Goal: Task Accomplishment & Management: Manage account settings

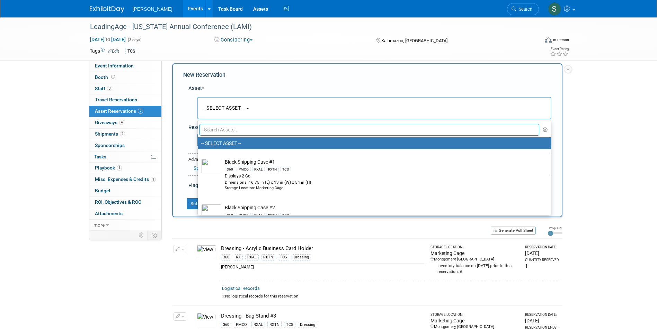
scroll to position [7, 0]
click at [234, 128] on input "text" at bounding box center [369, 130] width 340 height 12
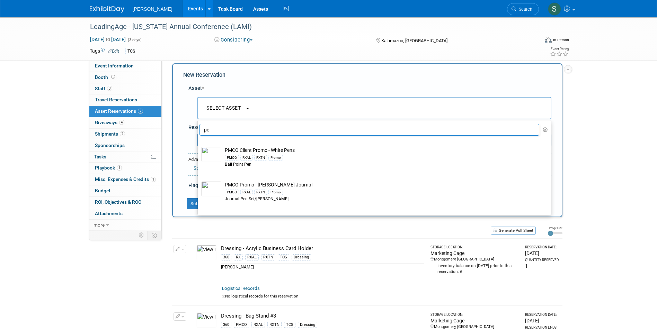
type input "p"
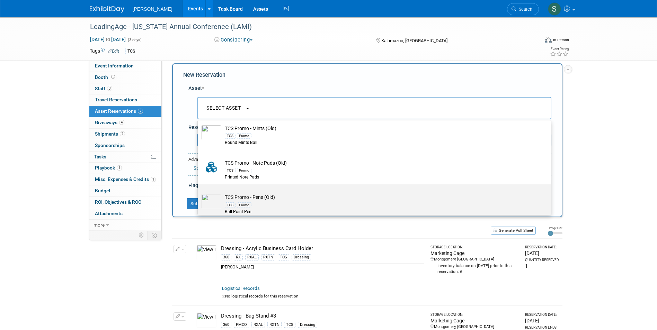
scroll to position [303, 0]
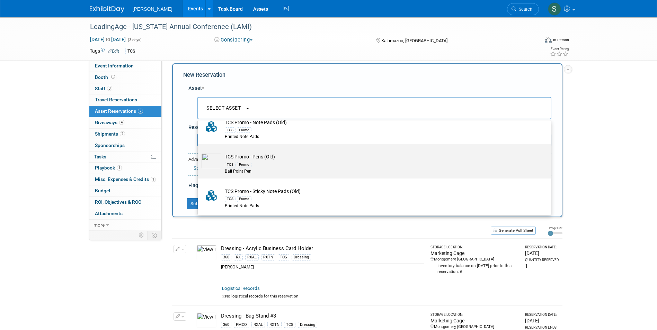
type input "old"
click at [300, 162] on div "TCS Promo" at bounding box center [381, 164] width 312 height 8
click at [199, 152] on input "TCS Promo - Pens (Old) TCS Promo Ball Point Pen" at bounding box center [196, 150] width 4 height 4
select select "10724069"
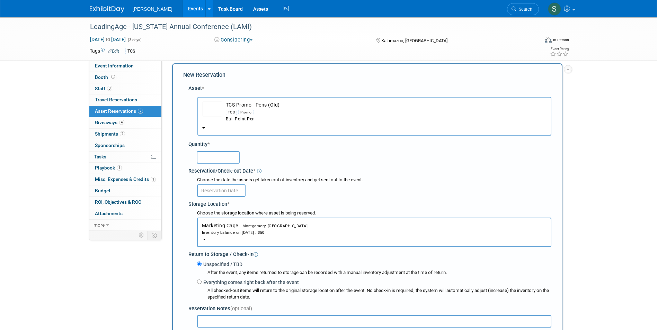
click at [218, 155] on input "text" at bounding box center [218, 157] width 43 height 12
type input "200"
click at [220, 192] on input "text" at bounding box center [221, 190] width 48 height 12
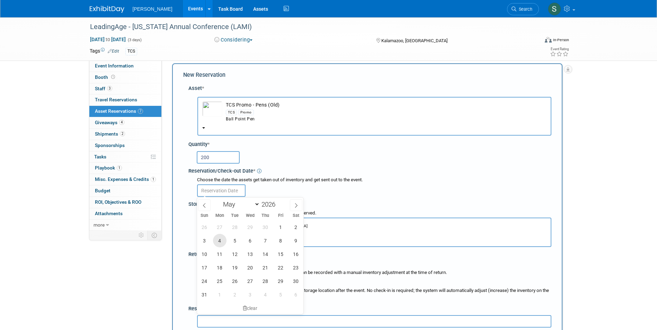
drag, startPoint x: 217, startPoint y: 237, endPoint x: 220, endPoint y: 238, distance: 3.5
click at [217, 238] on span "4" at bounding box center [219, 240] width 13 height 13
type input "May 4, 2026"
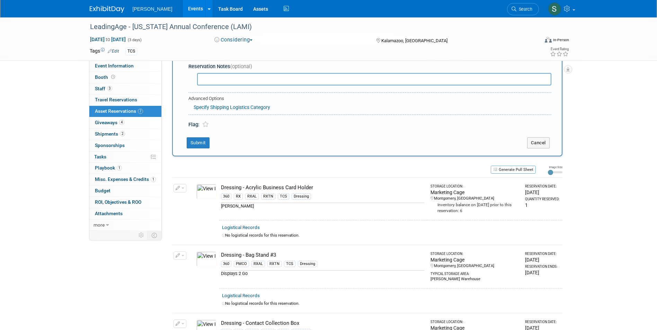
scroll to position [76, 0]
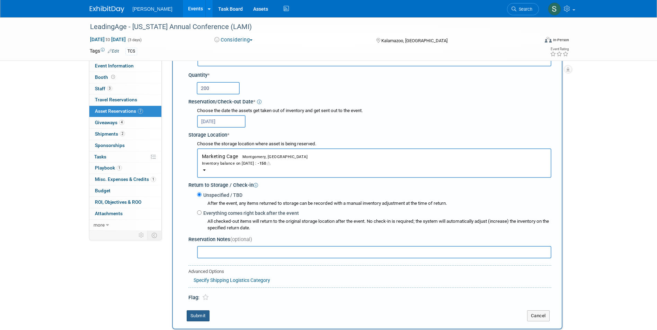
drag, startPoint x: 198, startPoint y: 317, endPoint x: 201, endPoint y: 321, distance: 4.9
click at [201, 321] on button "Submit" at bounding box center [198, 315] width 23 height 11
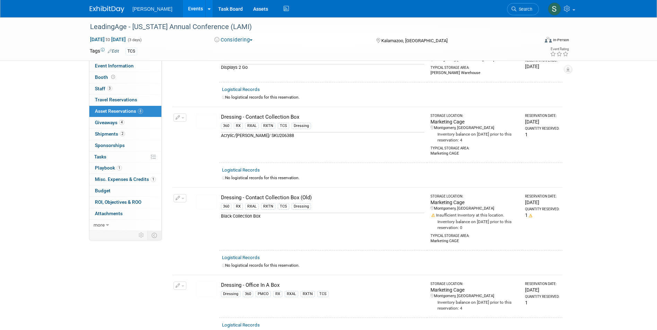
scroll to position [0, 0]
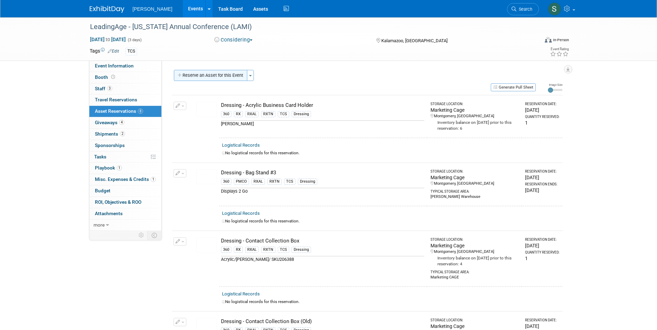
click at [226, 76] on button "Reserve an Asset for this Event" at bounding box center [210, 75] width 73 height 11
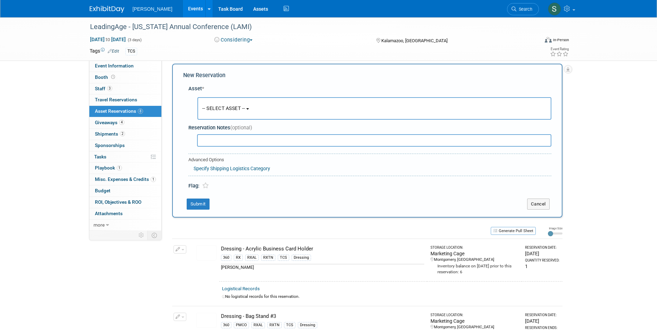
scroll to position [7, 0]
click at [225, 105] on button "-- SELECT ASSET --" at bounding box center [374, 108] width 354 height 22
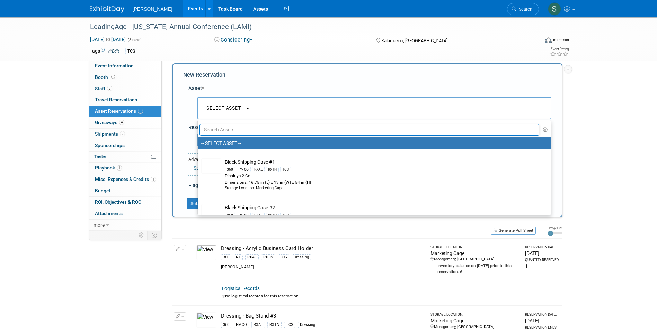
click at [228, 122] on ul "-- SELECT ASSET -- Black Shipping Case #1 360 PMCO RXAL RXTN TCS Displays 2 Go …" at bounding box center [374, 167] width 354 height 95
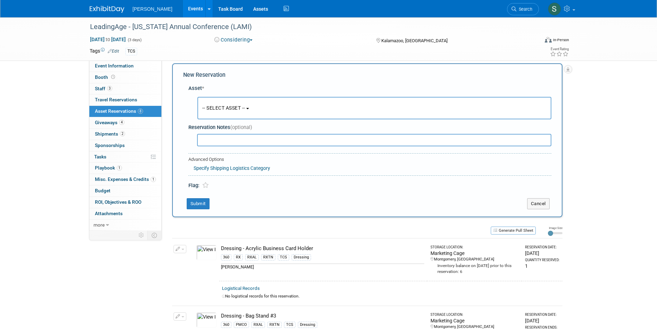
click at [224, 110] on span "-- SELECT ASSET --" at bounding box center [223, 108] width 43 height 6
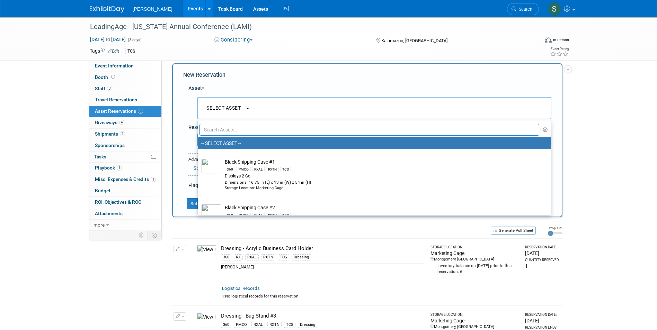
click at [223, 127] on input "text" at bounding box center [369, 130] width 340 height 12
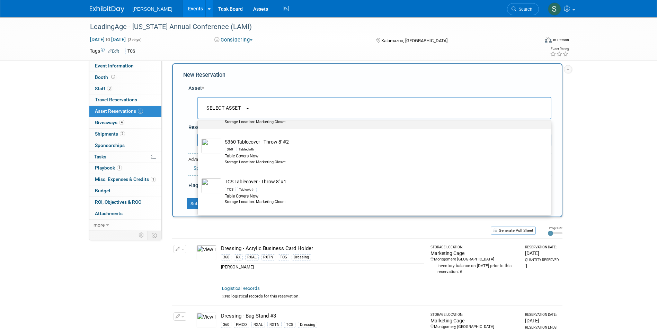
scroll to position [104, 0]
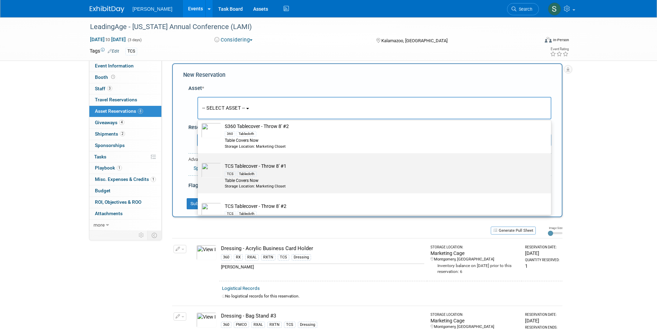
type input "throw"
click at [291, 172] on div "TCS Tablecloth" at bounding box center [381, 174] width 312 height 8
click at [199, 162] on input "TCS Tablecover - Throw 8' #1 TCS Tablecloth Table Covers Now Storage Location: …" at bounding box center [196, 159] width 4 height 4
select select "10722534"
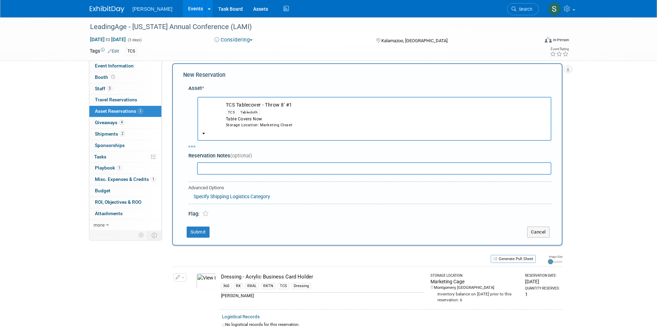
select select "4"
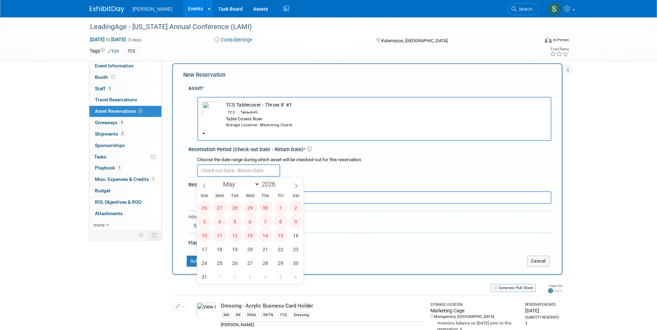
click at [212, 166] on input "text" at bounding box center [238, 170] width 83 height 12
click at [220, 169] on input "text" at bounding box center [238, 170] width 83 height 12
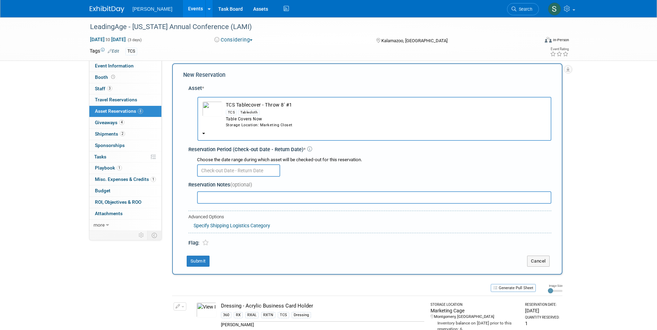
click at [238, 116] on div "TCS Tablecloth" at bounding box center [386, 112] width 321 height 8
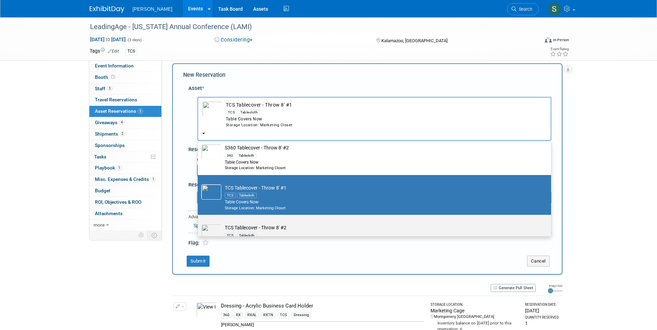
click at [261, 224] on label "TCS Tablecover - Throw 8' #2 TCS Tablecloth Table Covers Now Storage Location: …" at bounding box center [372, 234] width 343 height 37
click at [199, 223] on input "TCS Tablecover - Throw 8' #2 TCS Tablecloth Table Covers Now Storage Location: …" at bounding box center [196, 221] width 4 height 4
select select "10724053"
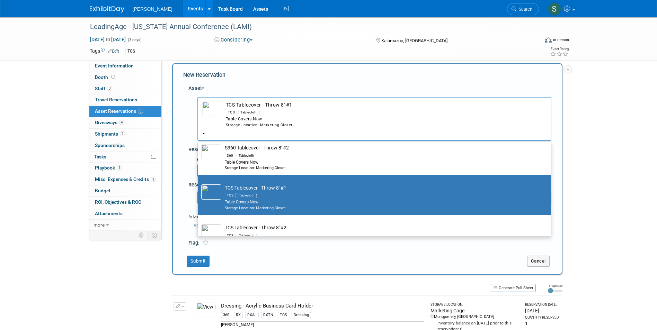
select select "4"
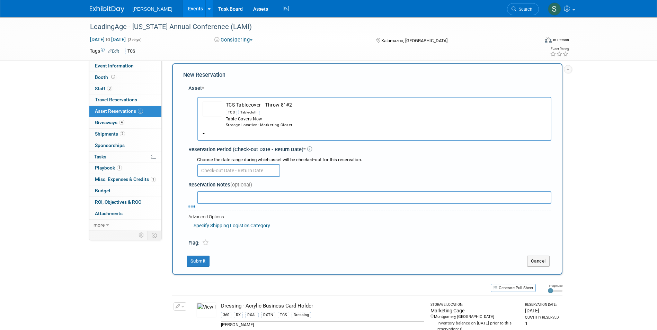
click at [212, 170] on input "text" at bounding box center [238, 170] width 83 height 12
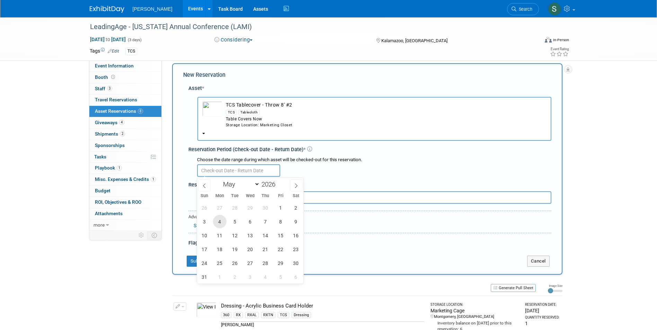
click at [220, 223] on span "4" at bounding box center [219, 221] width 13 height 13
type input "May 4, 2026"
type input "2025"
click at [188, 166] on div "Asset * -- SELECT ASSET -- TCS" at bounding box center [367, 164] width 368 height 166
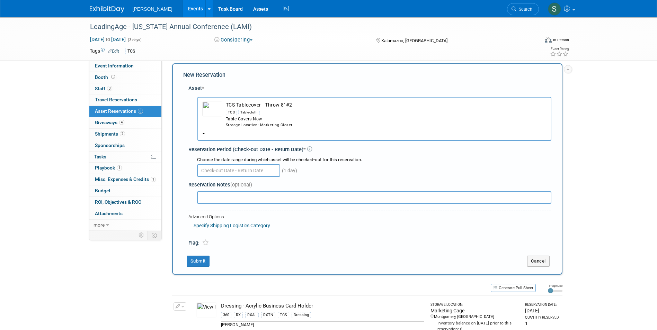
click at [226, 169] on input "text" at bounding box center [238, 170] width 83 height 12
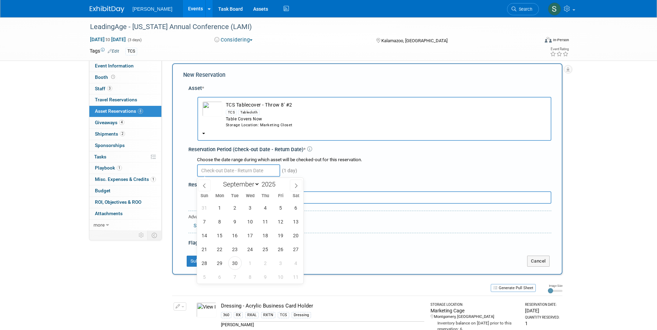
click at [221, 170] on input "text" at bounding box center [238, 170] width 83 height 12
click at [206, 187] on icon at bounding box center [204, 185] width 5 height 5
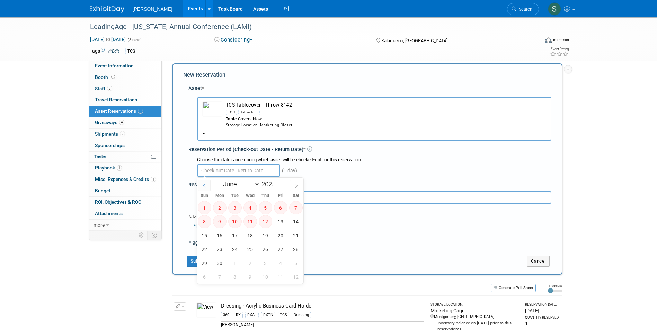
select select "4"
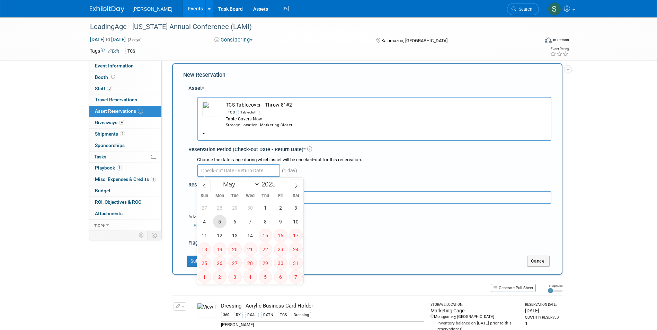
click at [220, 222] on span "5" at bounding box center [219, 221] width 13 height 13
type input "May 5, 2025"
click at [184, 162] on div "Asset * -- SELECT ASSET -- TCS" at bounding box center [367, 164] width 368 height 166
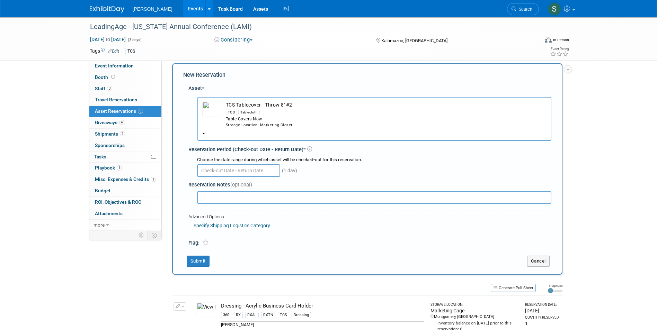
click at [230, 129] on button "TCS Tablecover - Throw 8' #2 TCS Tablecloth Table Covers Now Storage Location: …" at bounding box center [374, 119] width 354 height 44
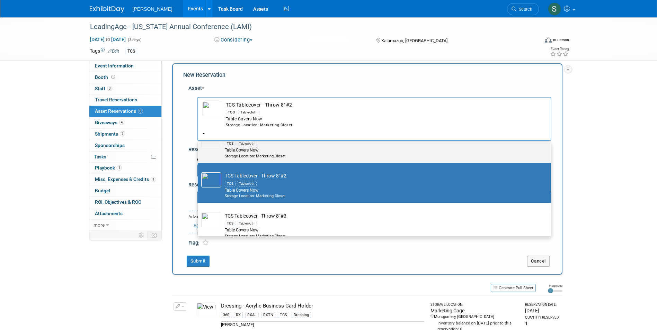
scroll to position [165, 0]
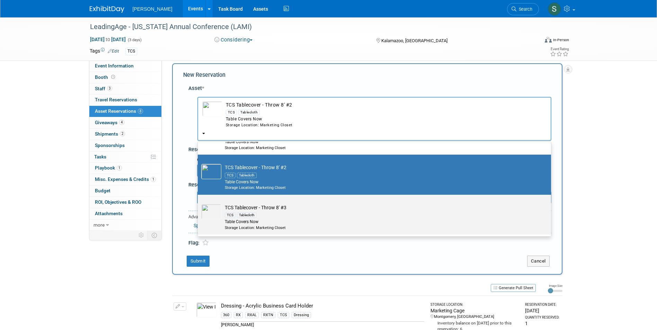
click at [270, 212] on div "TCS Tablecloth" at bounding box center [381, 215] width 312 height 8
click at [199, 203] on input "TCS Tablecover - Throw 8' #3 TCS Tablecloth Table Covers Now Storage Location: …" at bounding box center [196, 201] width 4 height 4
select select "10724054"
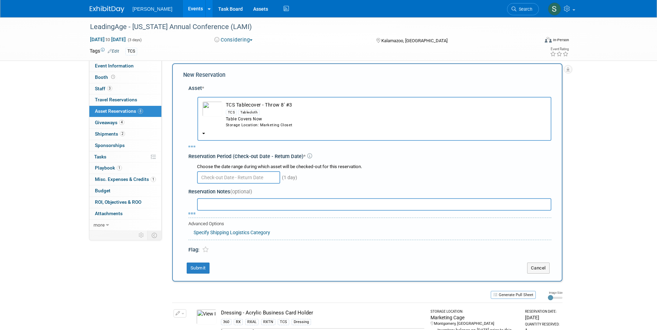
select select "4"
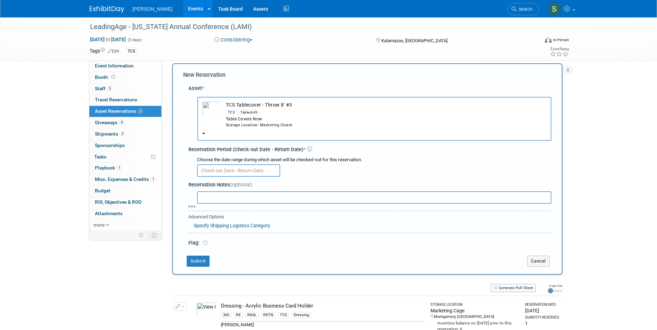
click at [222, 171] on input "text" at bounding box center [238, 170] width 83 height 12
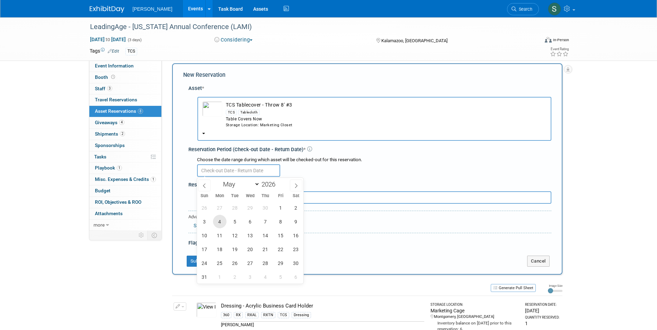
click at [225, 221] on span "4" at bounding box center [219, 221] width 13 height 13
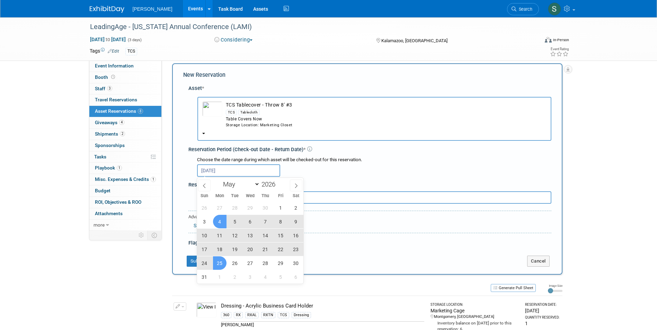
click at [222, 262] on span "25" at bounding box center [219, 262] width 13 height 13
type input "May 4, 2026 to May 25, 2026"
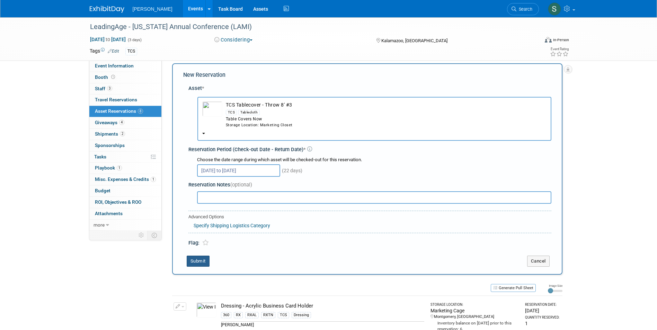
click at [207, 261] on button "Submit" at bounding box center [198, 261] width 23 height 11
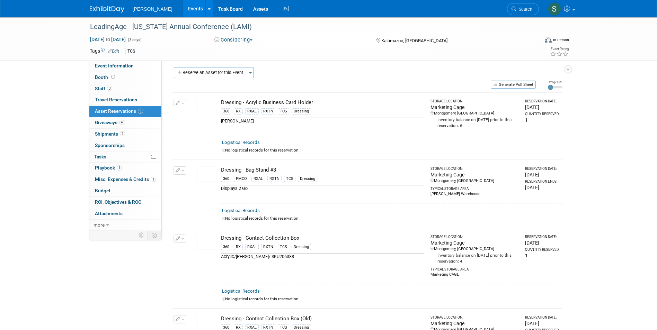
scroll to position [0, 0]
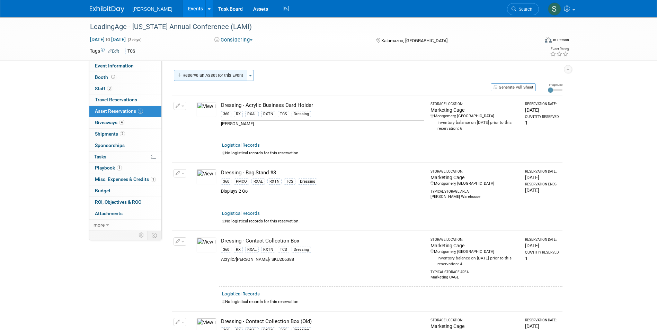
click at [208, 78] on button "Reserve an Asset for this Event" at bounding box center [210, 75] width 73 height 11
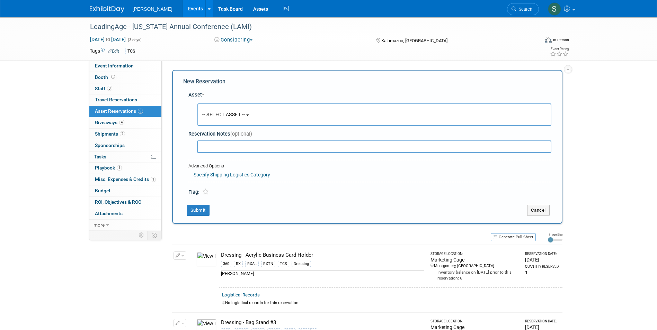
scroll to position [7, 0]
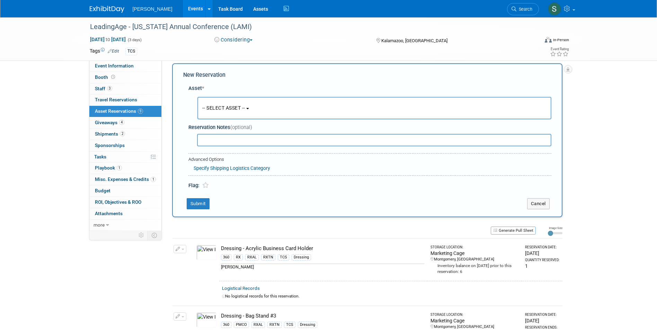
click at [228, 111] on span "-- SELECT ASSET --" at bounding box center [223, 108] width 43 height 6
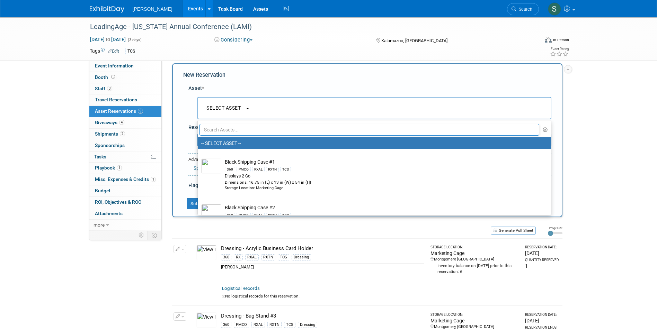
click at [227, 131] on input "text" at bounding box center [369, 130] width 340 height 12
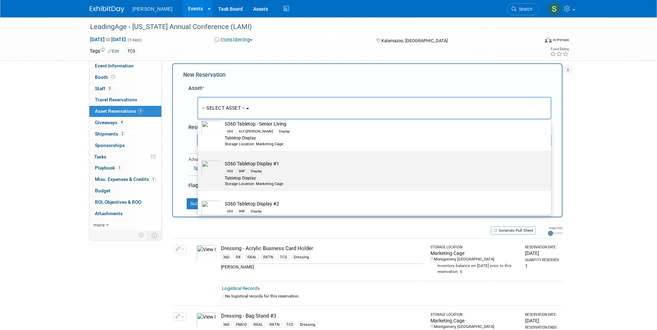
scroll to position [969, 0]
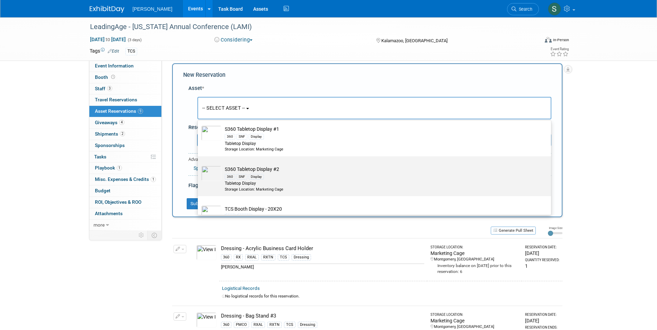
type input "display"
click at [301, 170] on td "S360 Tabletop Display #2 360 SNF Display Tabletop Display Storage Location: Mar…" at bounding box center [379, 179] width 316 height 26
click at [199, 165] on input "S360 Tabletop Display #2 360 SNF Display Tabletop Display Storage Location: Mar…" at bounding box center [196, 162] width 4 height 4
select select "10726518"
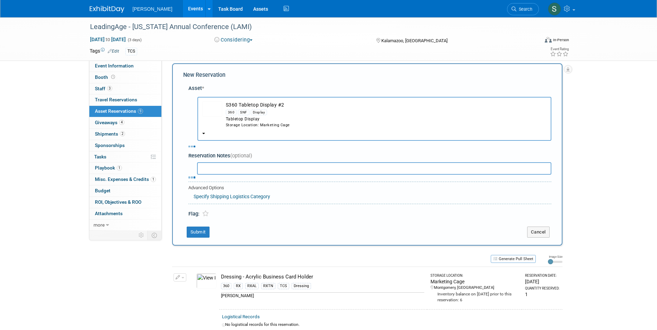
click at [231, 171] on div "Asset * -- SELECT ASSET -- 360" at bounding box center [367, 149] width 368 height 137
select select "4"
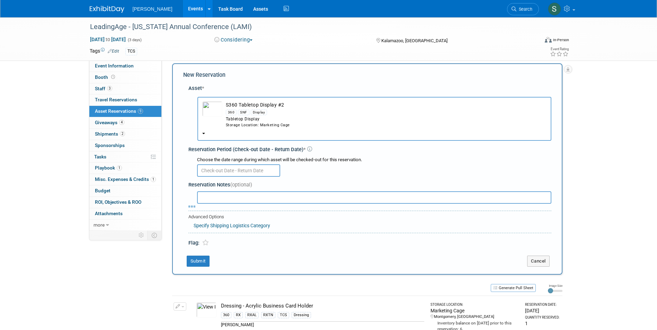
click at [233, 170] on input "text" at bounding box center [238, 170] width 83 height 12
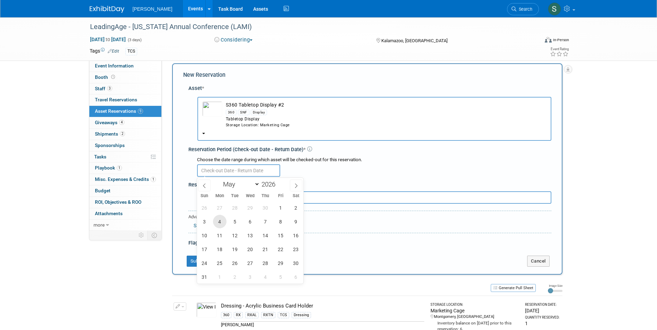
click at [218, 218] on span "4" at bounding box center [219, 221] width 13 height 13
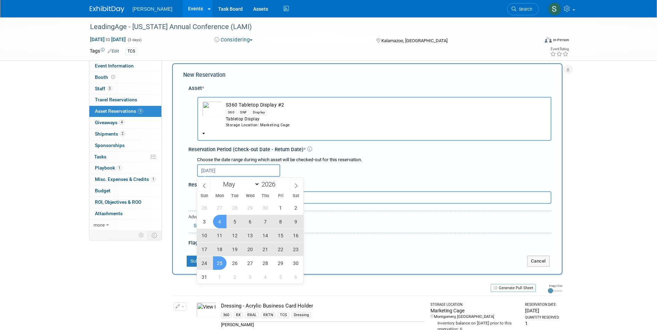
click at [221, 259] on span "25" at bounding box center [219, 262] width 13 height 13
type input "May 4, 2026 to May 25, 2026"
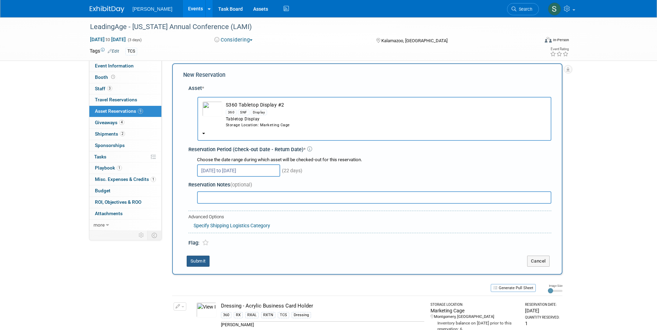
drag, startPoint x: 193, startPoint y: 259, endPoint x: 200, endPoint y: 250, distance: 10.6
click at [193, 259] on button "Submit" at bounding box center [198, 261] width 23 height 11
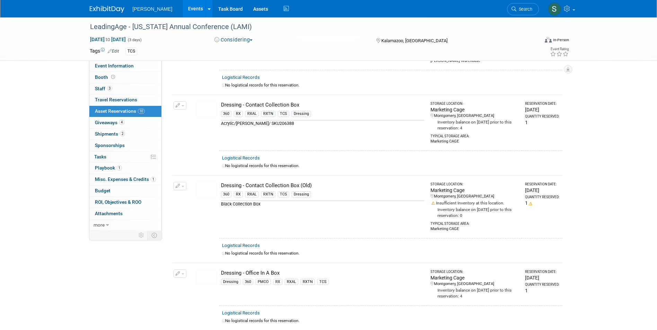
scroll to position [0, 0]
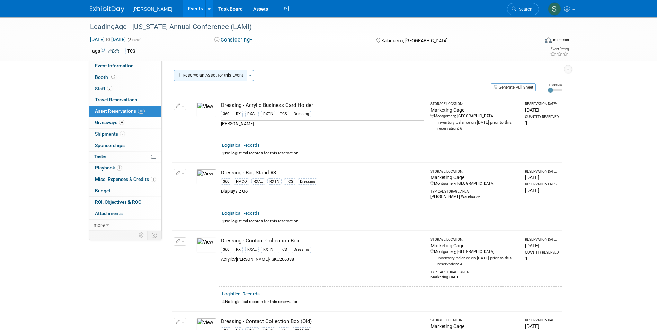
click at [223, 79] on button "Reserve an Asset for this Event" at bounding box center [210, 75] width 73 height 11
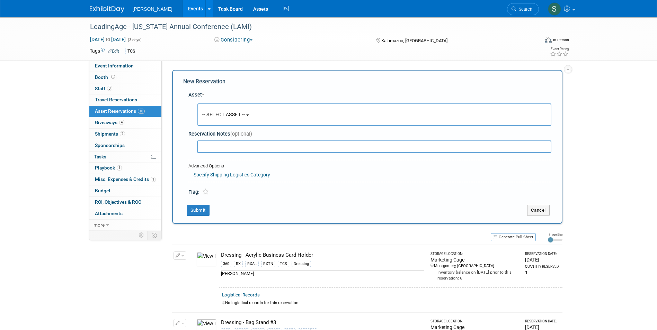
scroll to position [7, 0]
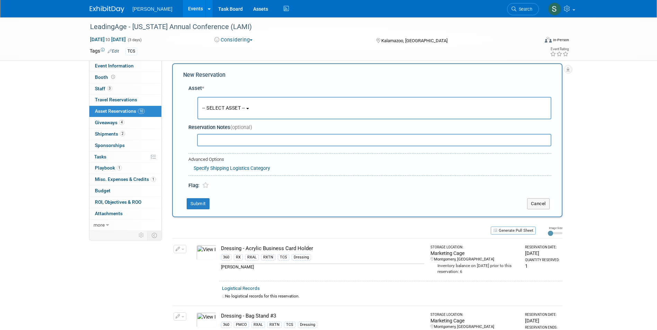
click at [221, 111] on span "-- SELECT ASSET --" at bounding box center [223, 108] width 43 height 6
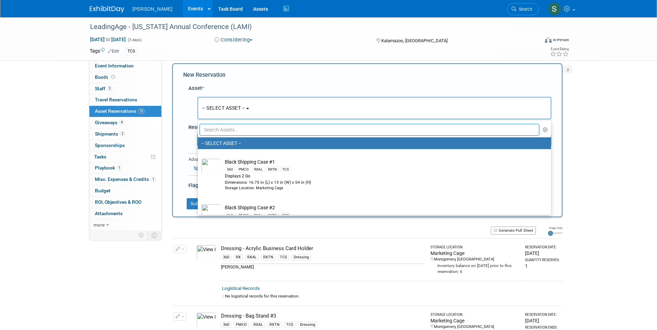
click at [240, 128] on input "text" at bounding box center [369, 130] width 340 height 12
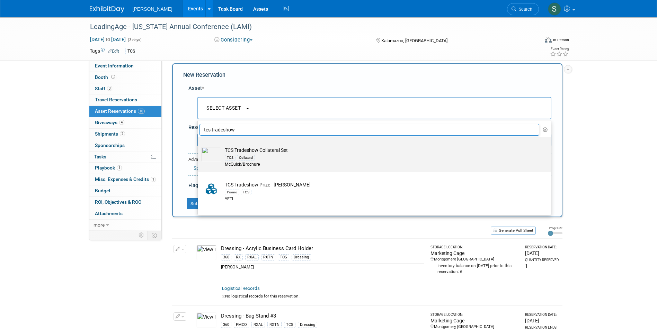
type input "tcs tradeshow"
click at [306, 160] on div "TCS Collateral" at bounding box center [381, 158] width 312 height 8
click at [199, 146] on input "TCS Tradeshow Collateral Set TCS Collateral McQuick/Brochure" at bounding box center [196, 143] width 4 height 4
select select "10722522"
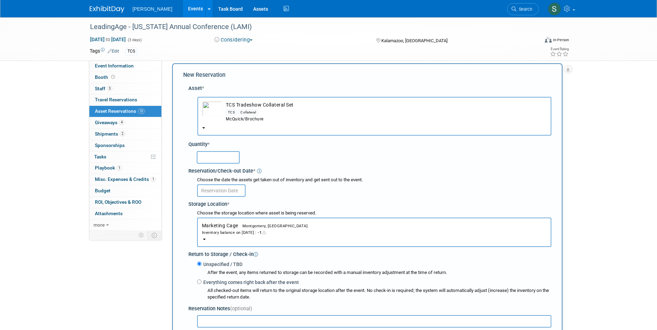
click at [217, 155] on input "text" at bounding box center [218, 157] width 43 height 12
type input "1"
click at [194, 192] on div "Choose the date the assets get taken out of inventory and get sent out to the e…" at bounding box center [371, 187] width 360 height 20
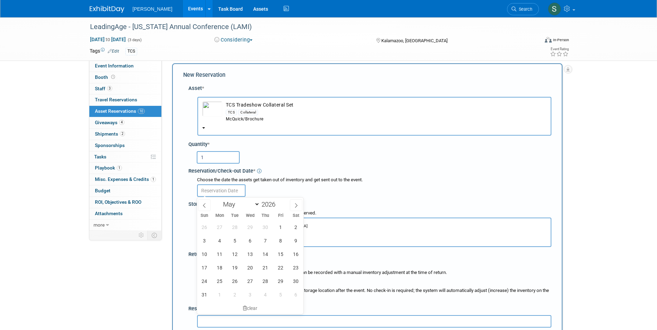
click at [202, 190] on input "text" at bounding box center [221, 190] width 48 height 12
click at [223, 241] on span "4" at bounding box center [219, 240] width 13 height 13
type input "May 4, 2026"
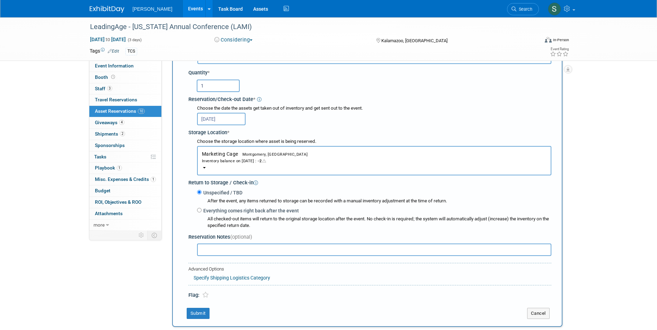
scroll to position [214, 0]
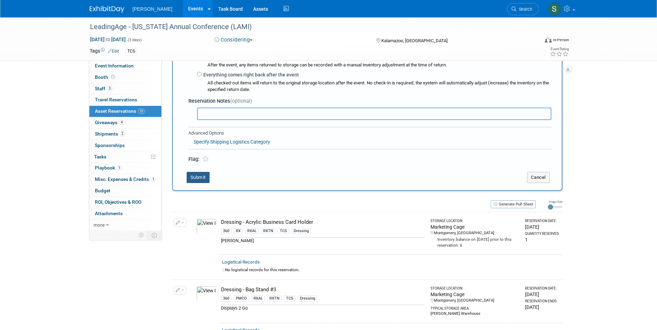
click at [198, 175] on button "Submit" at bounding box center [198, 177] width 23 height 11
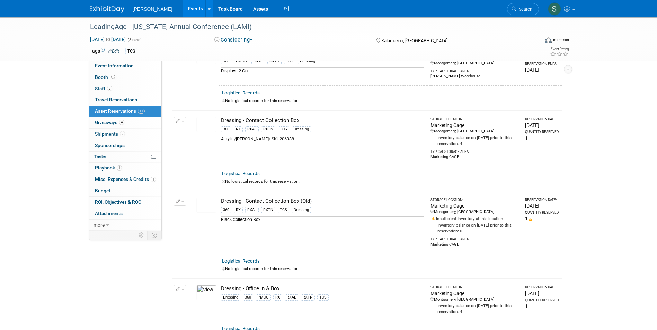
scroll to position [0, 0]
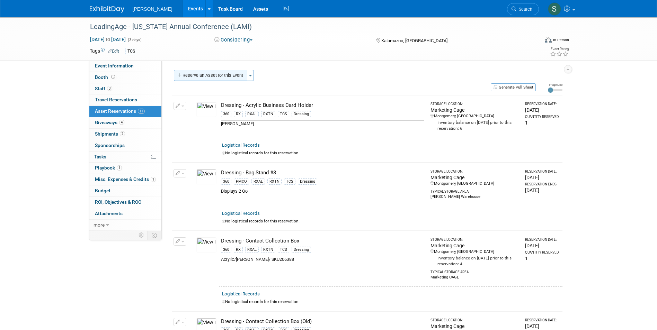
click at [211, 72] on button "Reserve an Asset for this Event" at bounding box center [210, 75] width 73 height 11
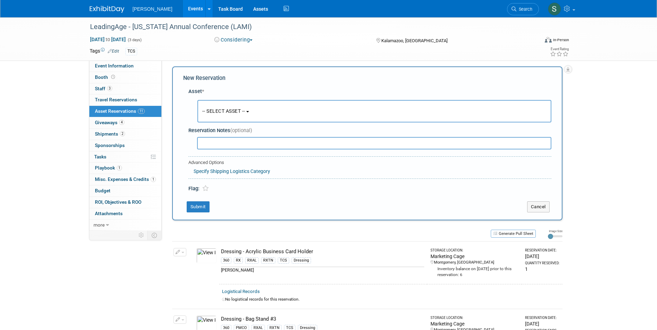
scroll to position [7, 0]
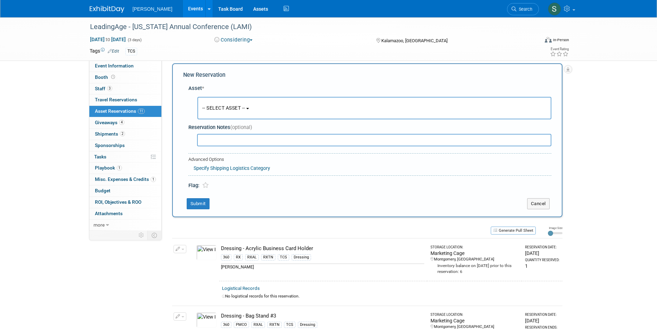
click at [220, 107] on span "-- SELECT ASSET --" at bounding box center [223, 108] width 43 height 6
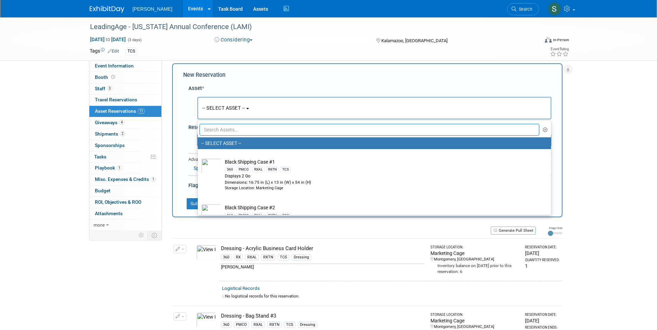
click at [235, 127] on input "text" at bounding box center [369, 130] width 340 height 12
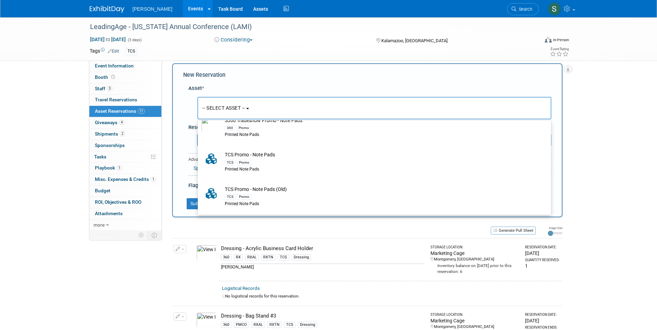
scroll to position [173, 0]
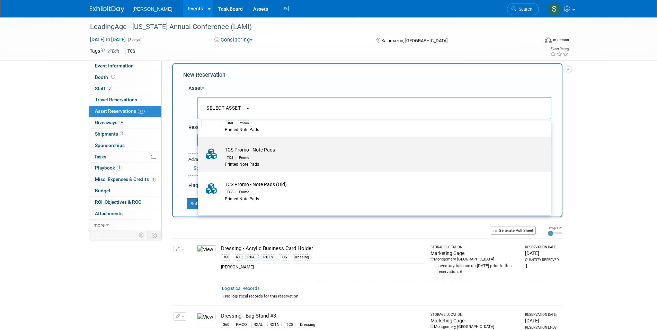
type input "note pad"
click at [290, 161] on div "TCS Promo" at bounding box center [381, 157] width 312 height 8
click at [199, 145] on input "TCS Promo - Note Pads TCS Promo Printed Note Pads" at bounding box center [196, 143] width 4 height 4
select select "10725944"
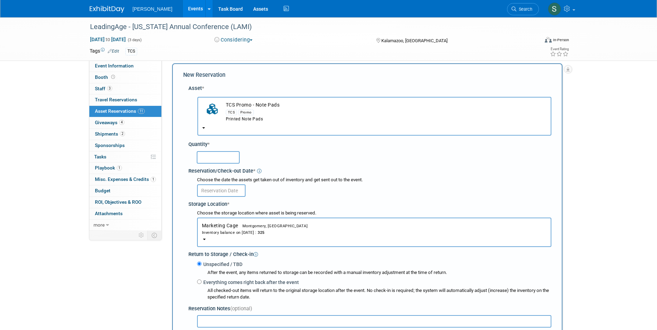
click at [214, 154] on input "text" at bounding box center [218, 157] width 43 height 12
type input "100"
click at [217, 191] on input "text" at bounding box center [221, 190] width 48 height 12
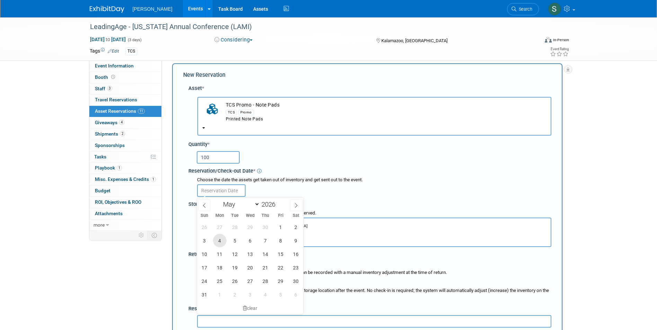
click at [222, 240] on span "4" at bounding box center [219, 240] width 13 height 13
type input "May 4, 2026"
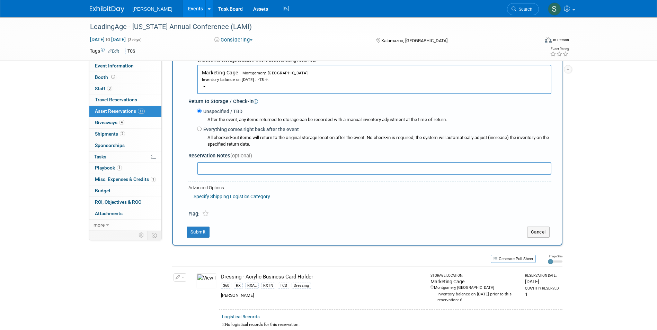
scroll to position [180, 0]
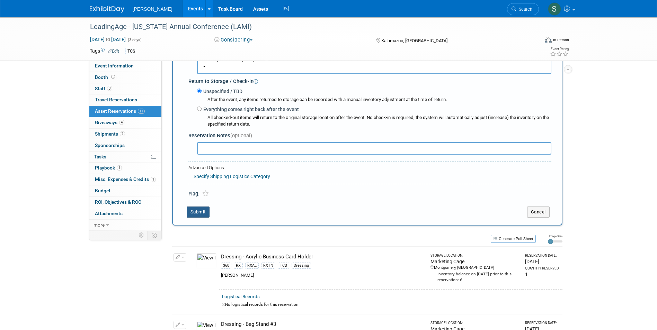
click at [191, 214] on button "Submit" at bounding box center [198, 212] width 23 height 11
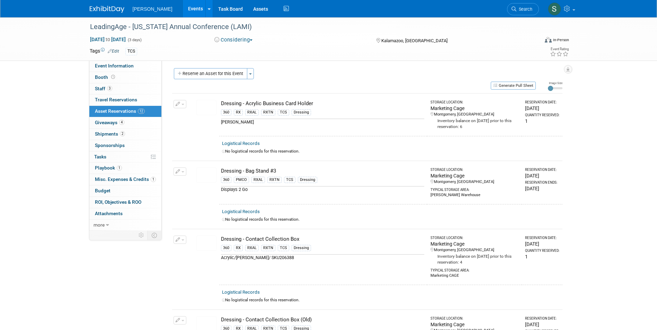
scroll to position [0, 0]
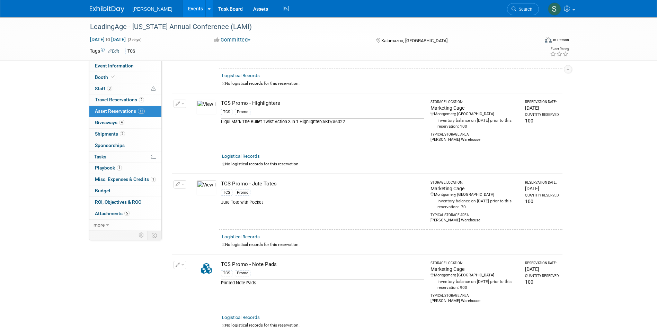
scroll to position [444, 0]
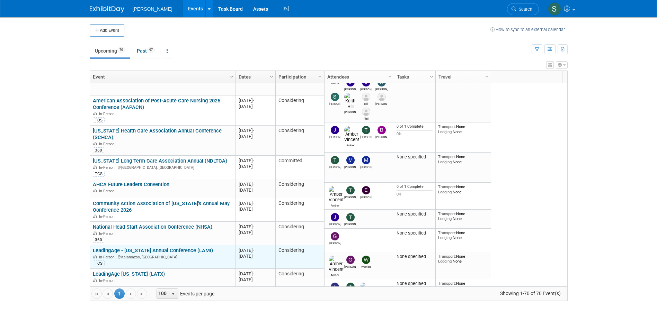
scroll to position [831, 0]
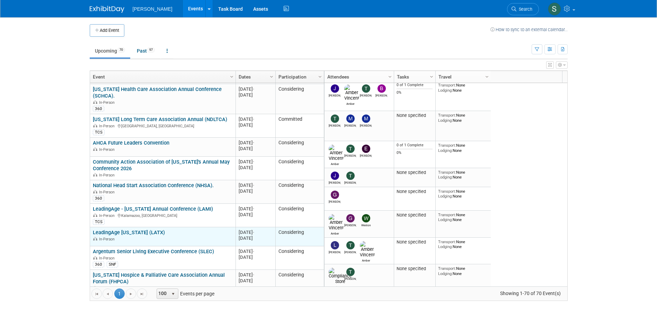
click at [132, 229] on link "LeadingAge [US_STATE] (LATX)" at bounding box center [129, 232] width 72 height 6
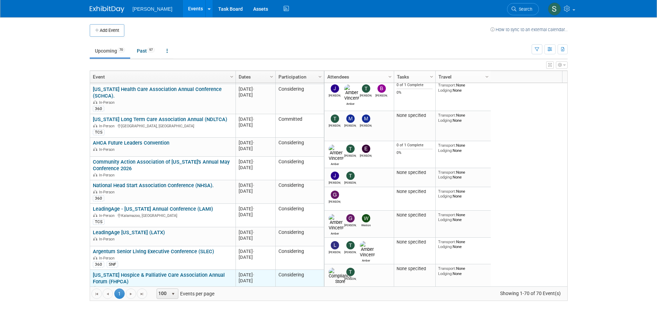
click at [148, 272] on link "[US_STATE] Hospice & Palliative Care Association Annual Forum (FHPCA)" at bounding box center [159, 278] width 132 height 13
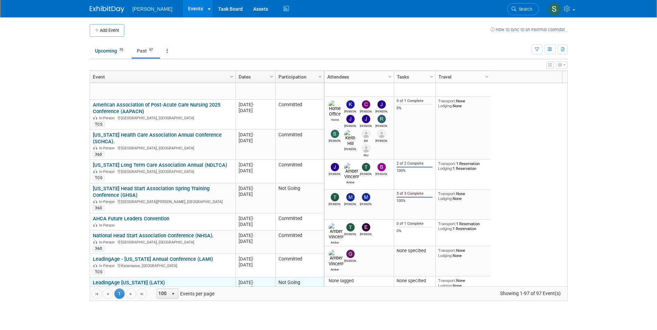
click at [128, 280] on link "LeadingAge [US_STATE] (LATX)" at bounding box center [129, 283] width 72 height 6
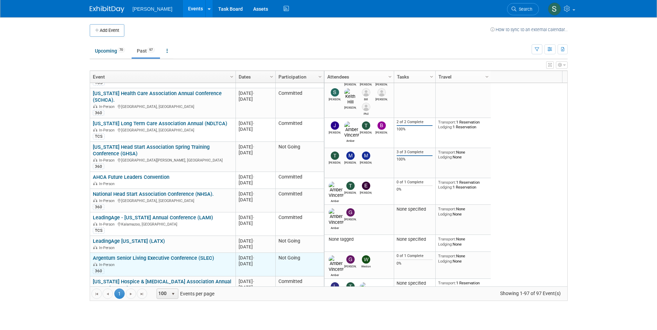
click at [184, 255] on link "Argentum Senior Living Executive Conference (SLEC)" at bounding box center [153, 258] width 121 height 6
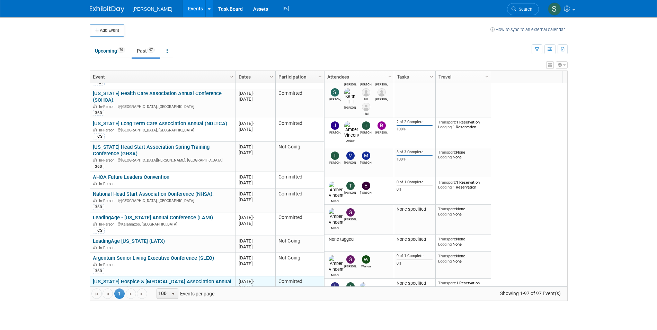
click at [183, 279] on link "[US_STATE] Hospice & [MEDICAL_DATA] Association Annual Forum (FHPCA)" at bounding box center [162, 285] width 138 height 13
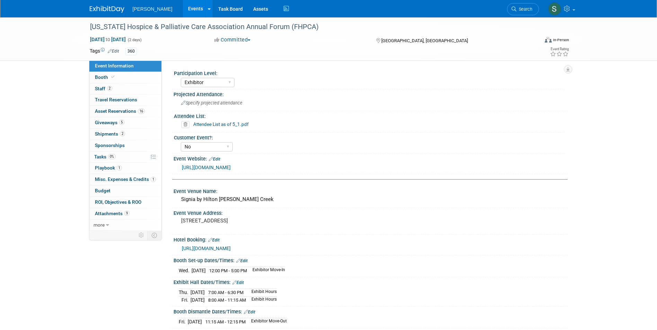
select select "Exhibitor"
select select "No"
click at [114, 106] on link "16 Asset Reservations 16" at bounding box center [125, 111] width 72 height 11
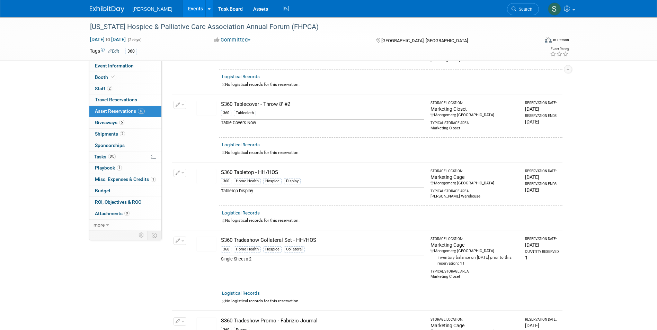
scroll to position [588, 0]
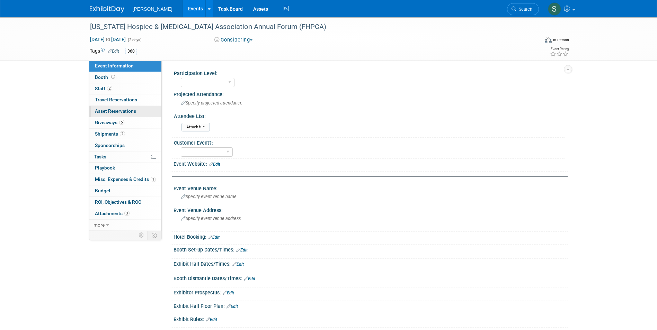
click at [128, 107] on link "0 Asset Reservations 0" at bounding box center [125, 111] width 72 height 11
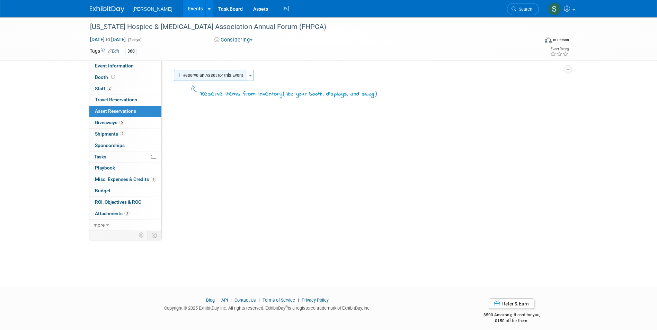
click at [223, 76] on button "Reserve an Asset for this Event" at bounding box center [210, 75] width 73 height 11
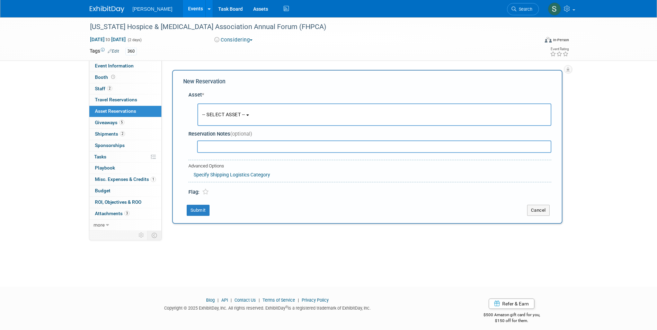
scroll to position [5, 0]
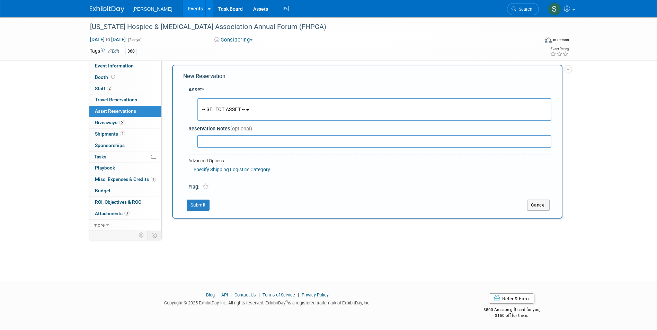
click at [219, 103] on button "-- SELECT ASSET --" at bounding box center [374, 109] width 354 height 22
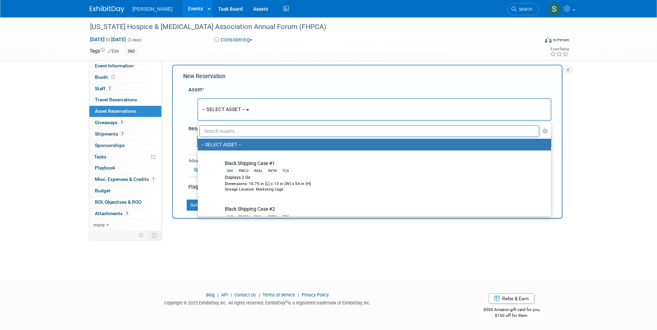
click at [227, 130] on input "text" at bounding box center [369, 131] width 340 height 12
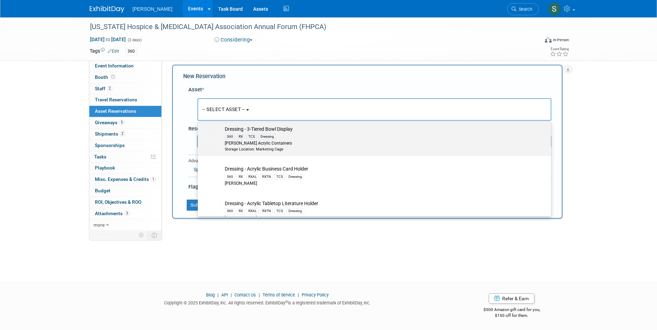
scroll to position [35, 0]
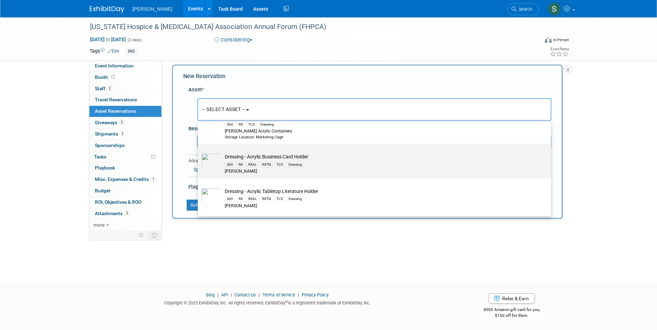
type input "dress"
click at [283, 169] on div "[PERSON_NAME]" at bounding box center [381, 172] width 312 height 6
click at [199, 152] on input "Dressing - Acrylic Business Card Holder 360 RX RXAL RXTN TCS Dressing Azar" at bounding box center [196, 150] width 4 height 4
select select "10723995"
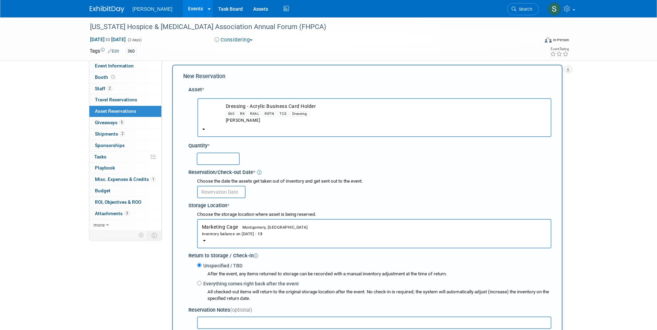
click at [218, 153] on input "text" at bounding box center [218, 159] width 43 height 12
type input "2"
click at [216, 193] on input "text" at bounding box center [221, 192] width 48 height 12
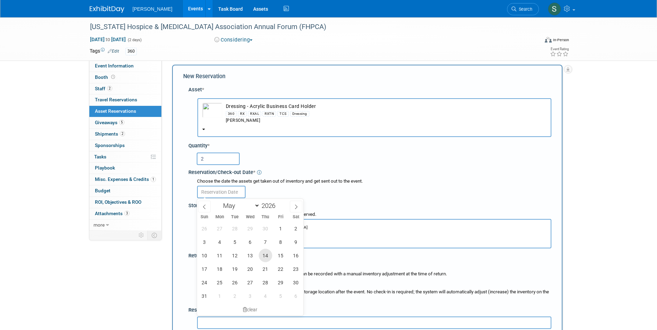
click at [263, 256] on span "14" at bounding box center [265, 255] width 13 height 13
type input "May 14, 2026"
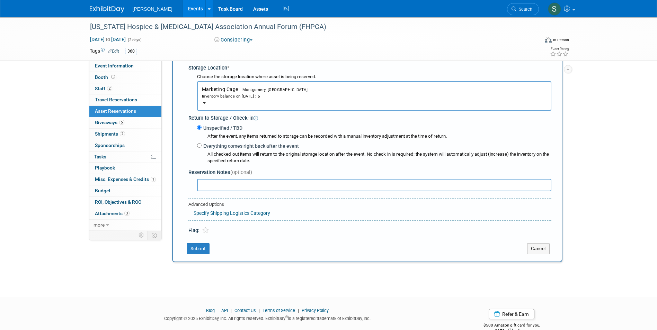
scroll to position [144, 0]
click at [204, 249] on button "Submit" at bounding box center [198, 248] width 23 height 11
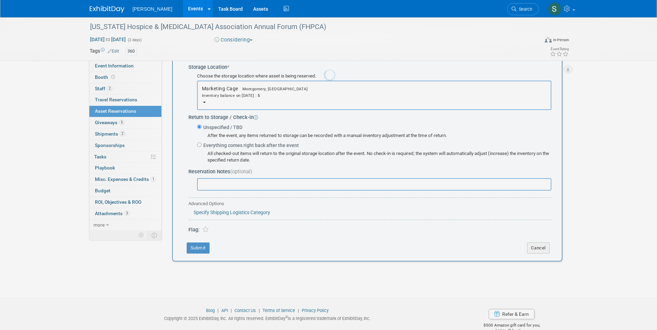
scroll to position [5, 0]
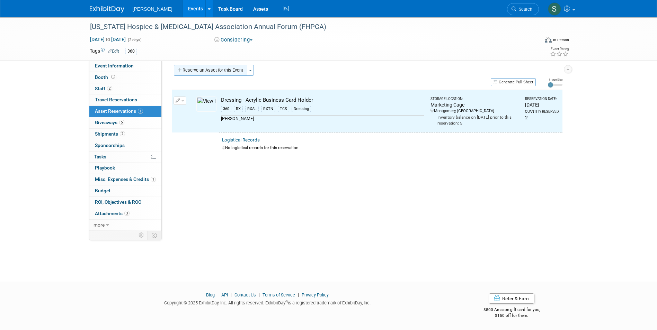
click at [220, 71] on button "Reserve an Asset for this Event" at bounding box center [210, 70] width 73 height 11
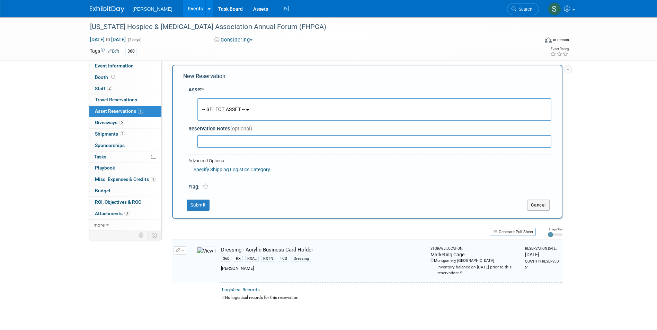
scroll to position [7, 0]
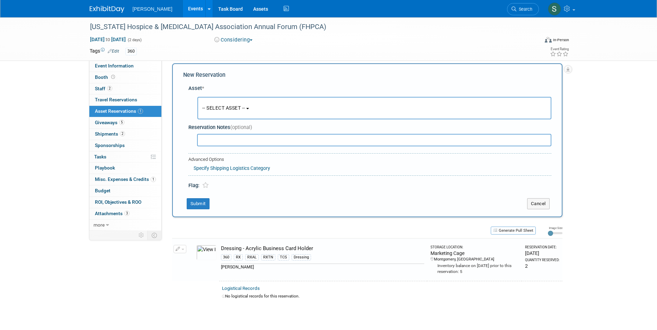
click at [219, 102] on button "-- SELECT ASSET --" at bounding box center [374, 108] width 354 height 22
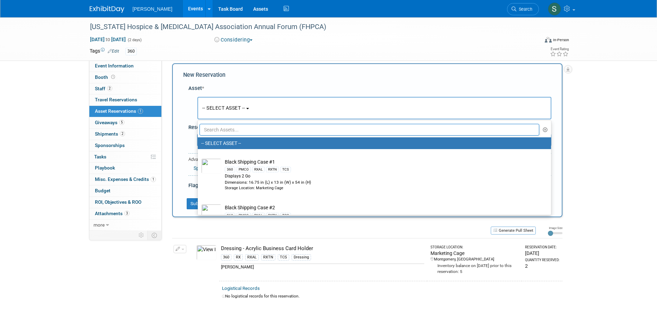
click at [225, 128] on input "text" at bounding box center [369, 130] width 340 height 12
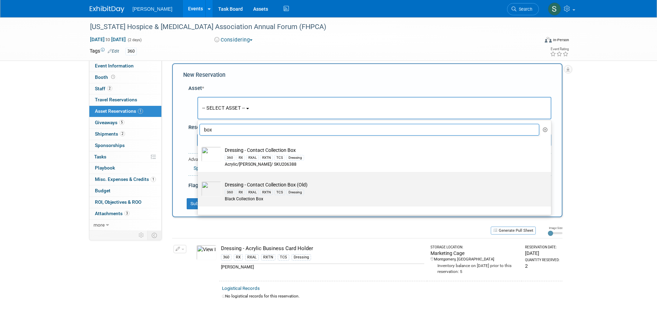
type input "box"
click at [243, 181] on td "Dressing - Contact Collection Box (Old) 360 RX RXAL RXTN TCS Dressing Black Col…" at bounding box center [379, 191] width 316 height 21
click at [199, 180] on input "Dressing - Contact Collection Box (Old) 360 RX RXAL RXTN TCS Dressing Black Col…" at bounding box center [196, 178] width 4 height 4
type input "2026"
select select "10724622"
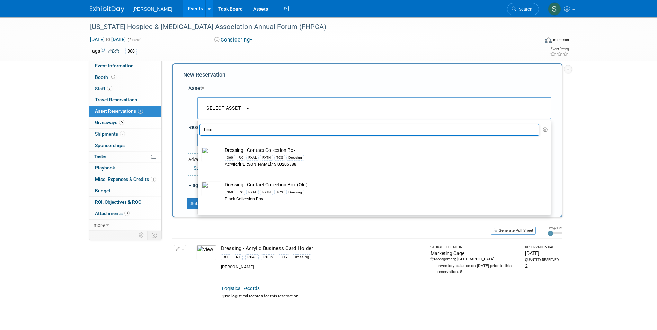
select select "4"
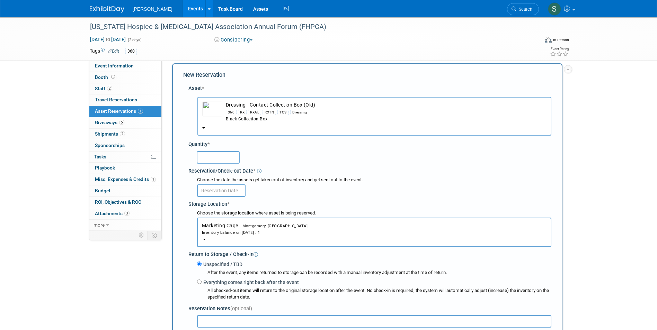
click at [208, 159] on input "text" at bounding box center [218, 157] width 43 height 12
type input "1"
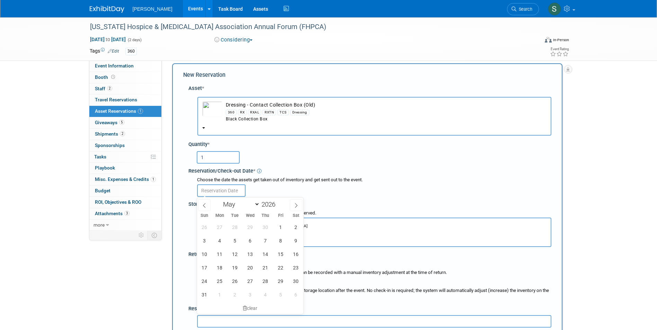
click at [222, 191] on input "text" at bounding box center [221, 190] width 48 height 12
click at [263, 257] on span "14" at bounding box center [265, 253] width 13 height 13
type input "May 14, 2026"
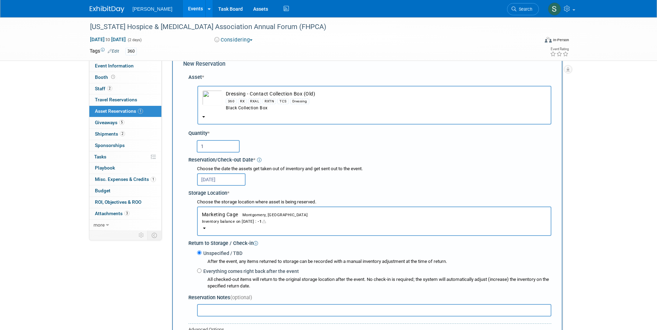
scroll to position [0, 0]
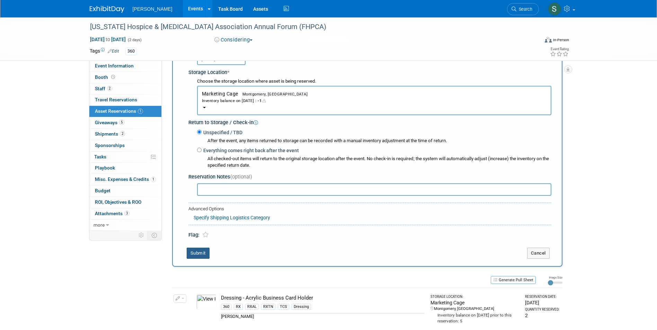
click at [198, 251] on button "Submit" at bounding box center [198, 253] width 23 height 11
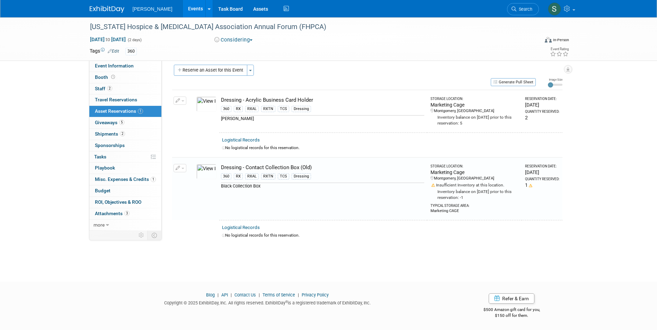
scroll to position [5, 0]
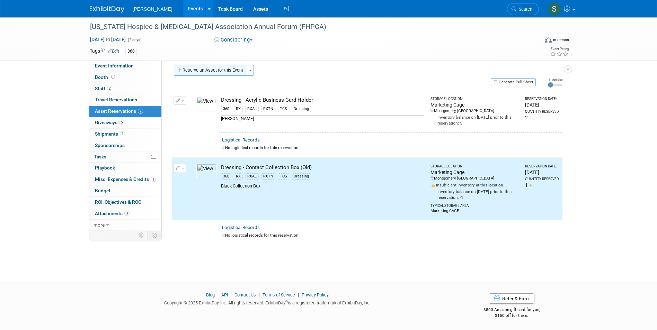
click at [206, 71] on button "Reserve an Asset for this Event" at bounding box center [210, 70] width 73 height 11
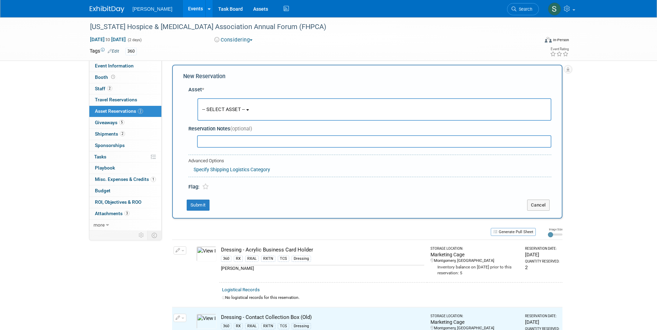
scroll to position [7, 0]
click at [215, 106] on span "-- SELECT ASSET --" at bounding box center [223, 108] width 43 height 6
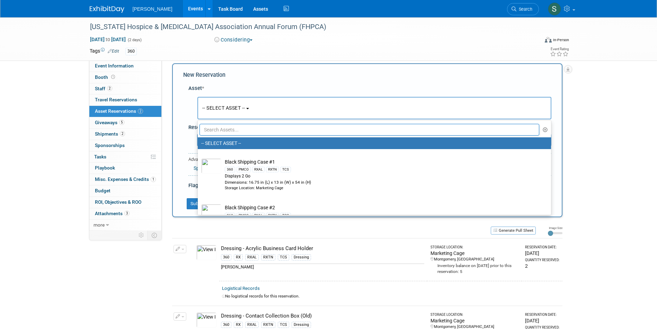
click at [229, 130] on input "text" at bounding box center [369, 130] width 340 height 12
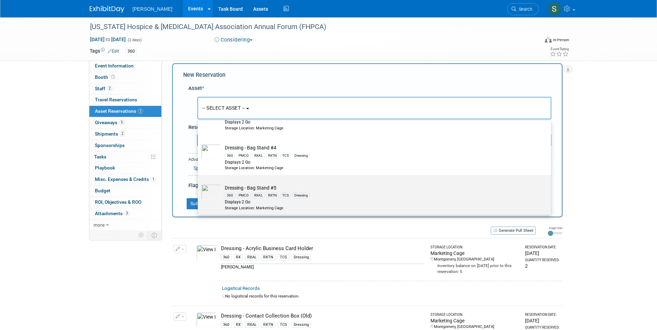
scroll to position [138, 0]
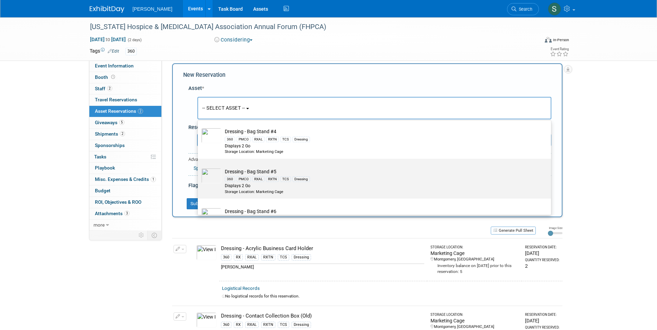
type input "bag"
click at [344, 174] on td "Dressing - Bag Stand #5 360 PMCO RXAL RXTN TCS Dressing Displays 2 Go Storage L…" at bounding box center [379, 181] width 316 height 26
click at [199, 167] on input "Dressing - Bag Stand #5 360 PMCO RXAL RXTN TCS Dressing Displays 2 Go Storage L…" at bounding box center [196, 165] width 4 height 4
select select "10725917"
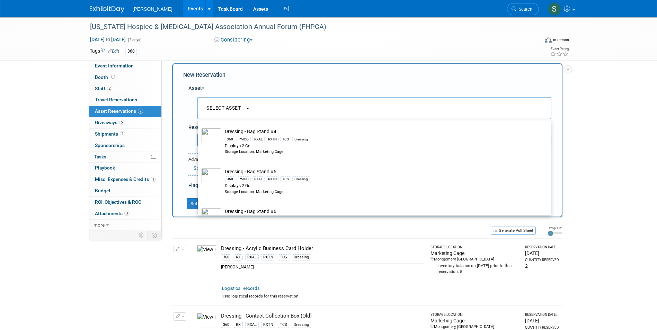
select select "4"
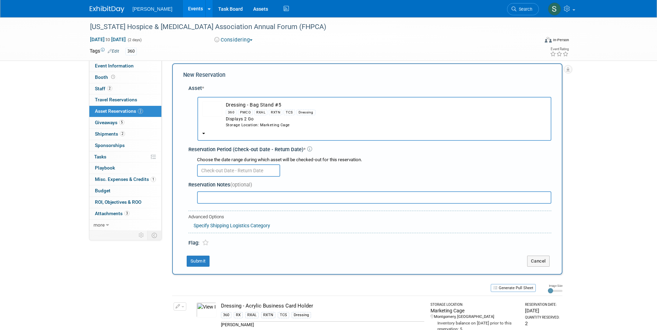
click at [235, 166] on input "text" at bounding box center [238, 170] width 83 height 12
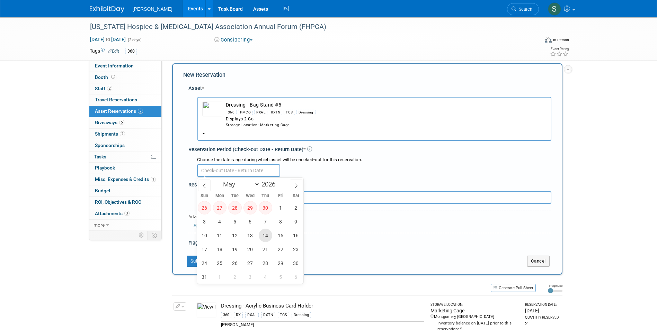
click at [263, 237] on span "14" at bounding box center [265, 235] width 13 height 13
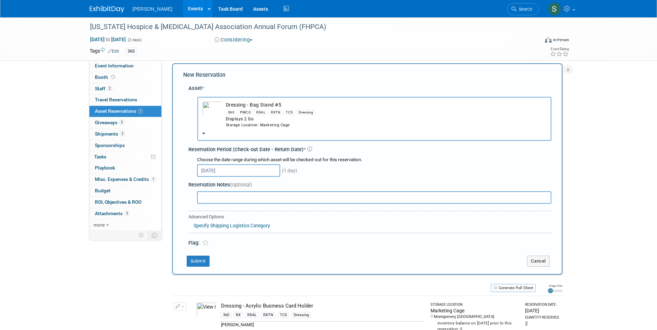
click at [245, 175] on input "May 14, 2026" at bounding box center [238, 170] width 83 height 12
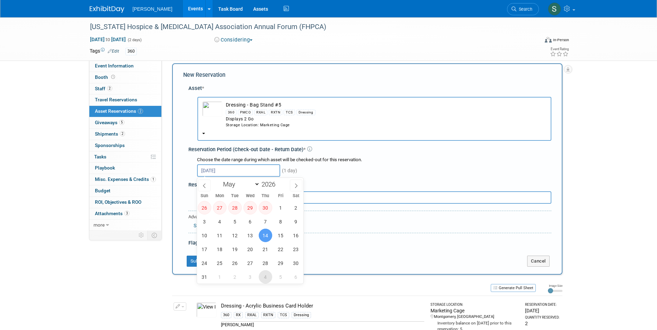
click at [261, 278] on span "4" at bounding box center [265, 276] width 13 height 13
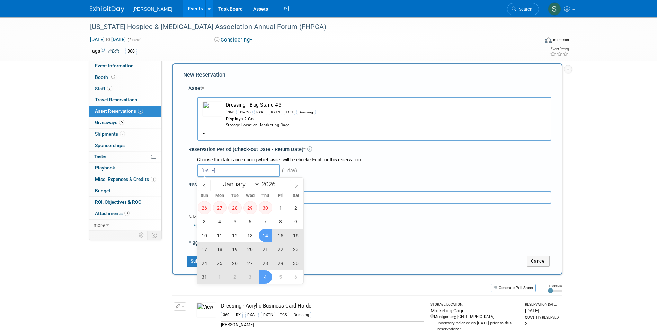
click at [266, 239] on span "14" at bounding box center [265, 235] width 13 height 13
type input "May 14, 2026 to Jun 4, 2026"
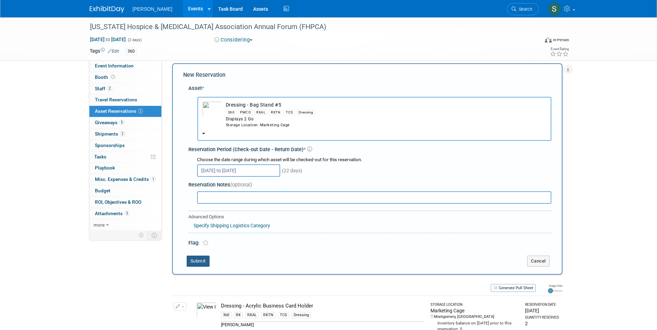
click at [191, 257] on button "Submit" at bounding box center [198, 261] width 23 height 11
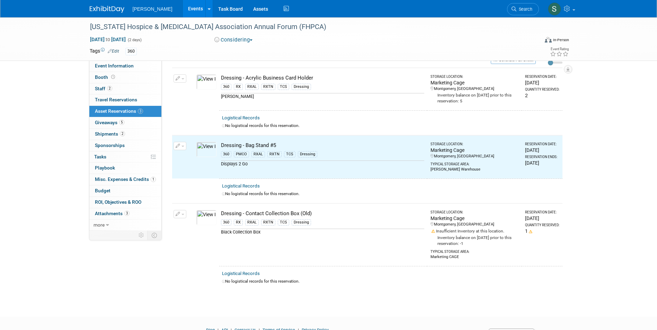
scroll to position [0, 0]
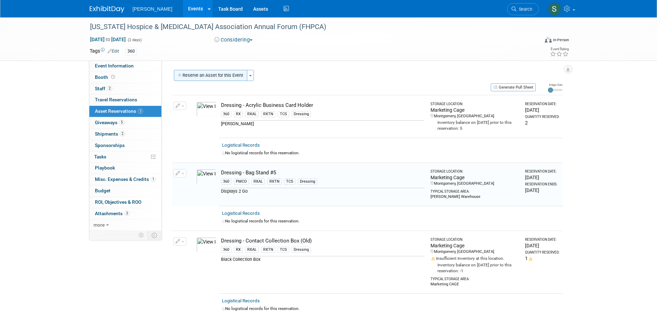
click at [226, 76] on button "Reserve an Asset for this Event" at bounding box center [210, 75] width 73 height 11
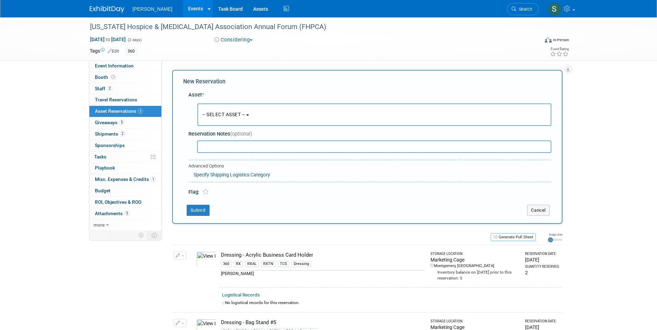
scroll to position [7, 0]
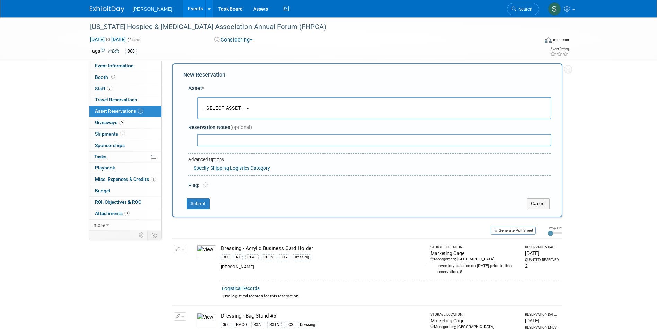
click at [225, 103] on button "-- SELECT ASSET --" at bounding box center [374, 108] width 354 height 22
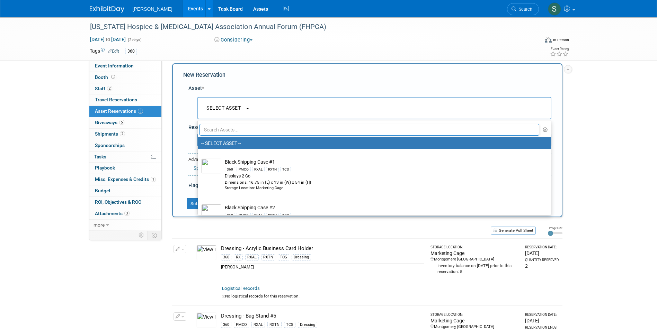
click at [225, 132] on input "text" at bounding box center [369, 130] width 340 height 12
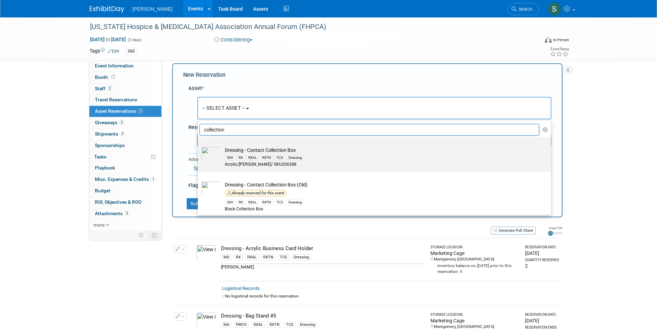
type input "collection"
click at [327, 150] on td "Dressing - Contact Collection Box 360 RX RXAL RXTN TCS Dressing Acrylic/[PERSON…" at bounding box center [379, 157] width 316 height 21
click at [199, 146] on input "Dressing - Contact Collection Box 360 RX RXAL RXTN TCS Dressing Acrylic/[PERSON…" at bounding box center [196, 143] width 4 height 4
select select "10724623"
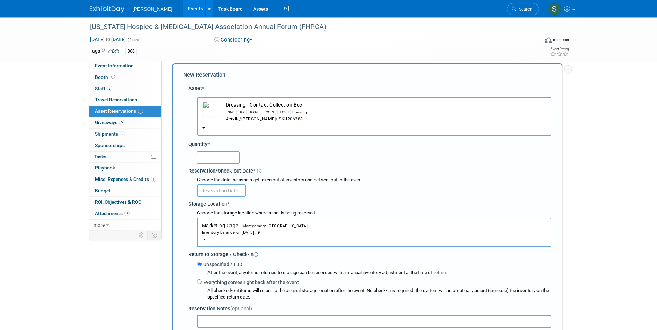
click at [213, 155] on input "text" at bounding box center [218, 157] width 43 height 12
type input "1"
click at [213, 190] on input "text" at bounding box center [221, 190] width 48 height 12
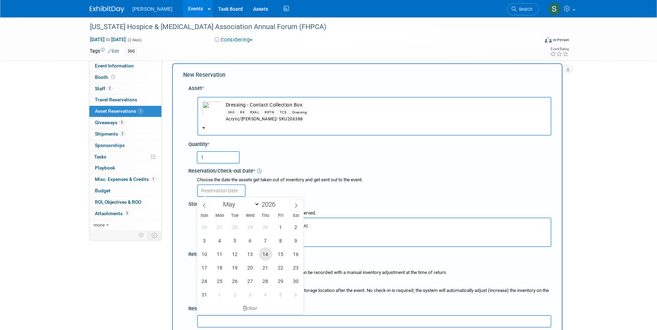
click at [267, 259] on span "14" at bounding box center [265, 253] width 13 height 13
type input "May 14, 2026"
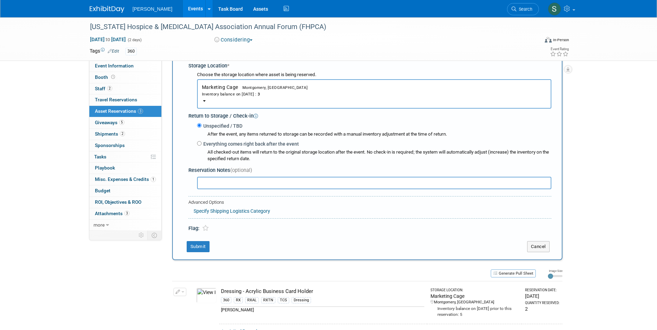
scroll to position [180, 0]
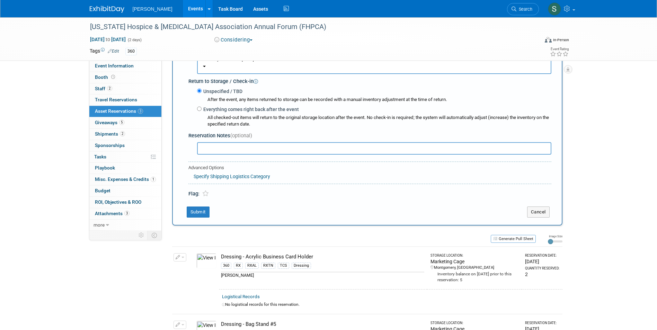
click at [213, 219] on div "New Reservation Asset * -- SELECT ASSET -- RX" at bounding box center [367, 57] width 390 height 335
click at [206, 216] on button "Submit" at bounding box center [198, 212] width 23 height 11
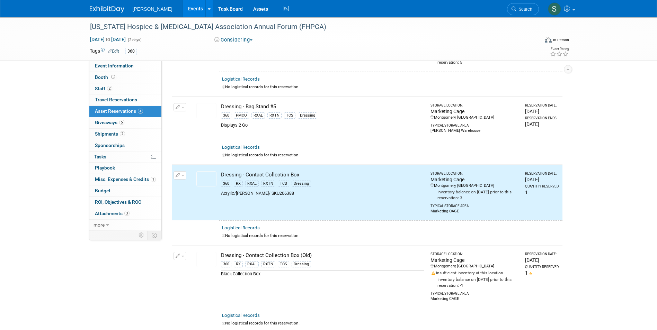
scroll to position [0, 0]
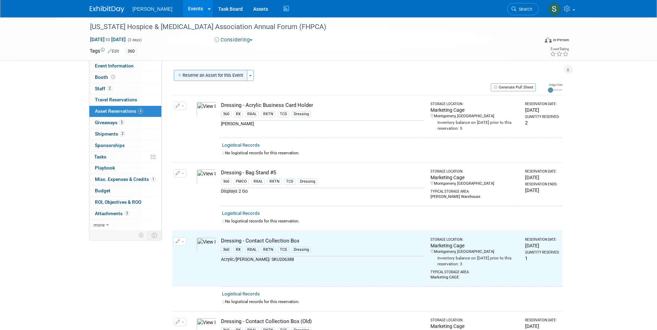
click at [225, 77] on button "Reserve an Asset for this Event" at bounding box center [210, 75] width 73 height 11
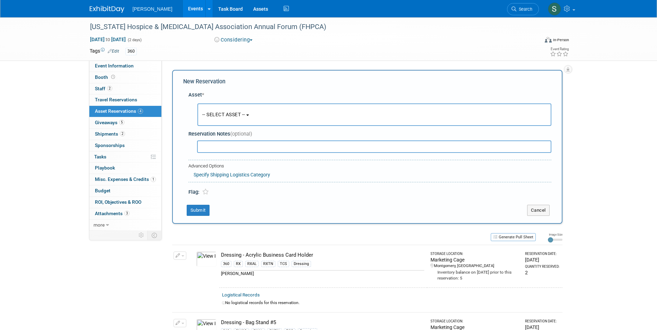
scroll to position [7, 0]
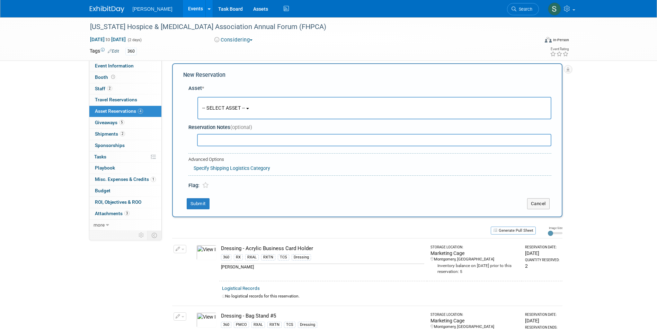
click at [220, 105] on span "-- SELECT ASSET --" at bounding box center [223, 108] width 43 height 6
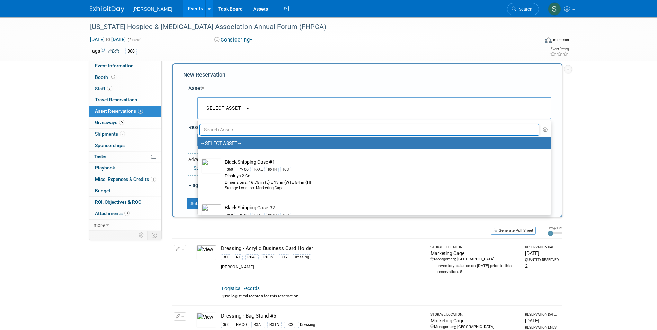
click at [222, 125] on input "text" at bounding box center [369, 130] width 340 height 12
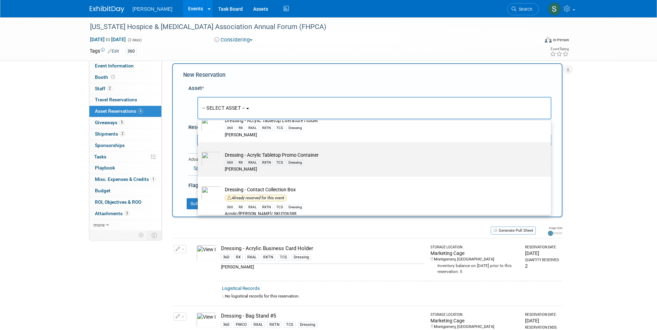
scroll to position [158, 0]
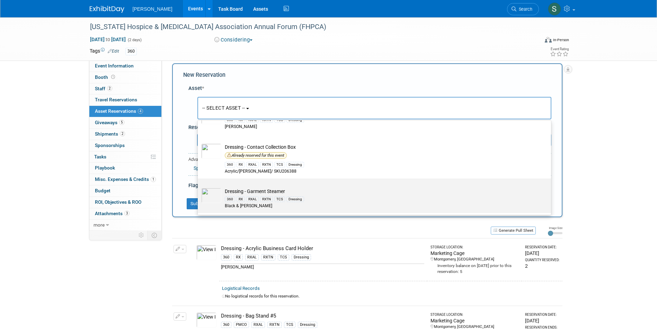
type input "ga"
click at [324, 190] on td "Dressing - Garment Steamer 360 RX RXAL RXTN TCS Dressing Black & [PERSON_NAME]" at bounding box center [379, 198] width 316 height 21
click at [199, 187] on input "Dressing - Garment Steamer 360 RX RXAL RXTN TCS Dressing Black & [PERSON_NAME]" at bounding box center [196, 184] width 4 height 4
type input "2026"
select select "10726027"
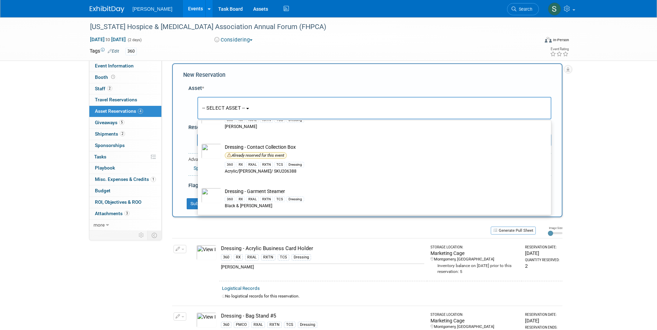
select select "4"
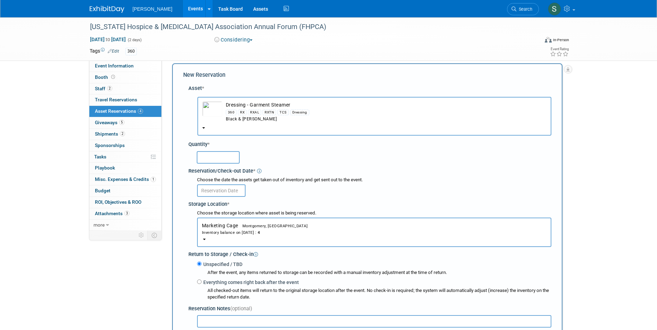
click at [215, 156] on input "text" at bounding box center [218, 157] width 43 height 12
type input "1"
click at [218, 186] on input "text" at bounding box center [221, 190] width 48 height 12
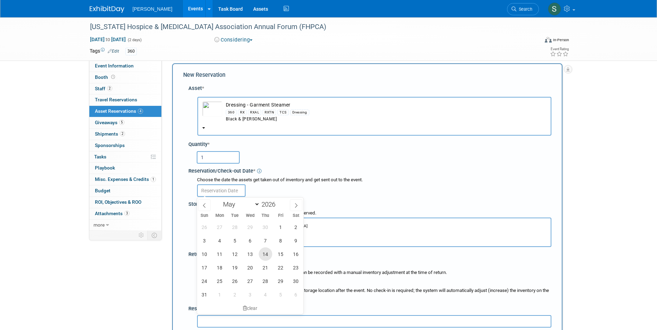
click at [261, 255] on span "14" at bounding box center [265, 253] width 13 height 13
type input "May 14, 2026"
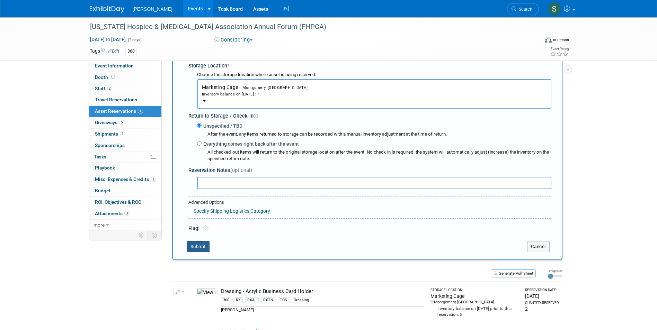
click at [197, 244] on button "Submit" at bounding box center [198, 246] width 23 height 11
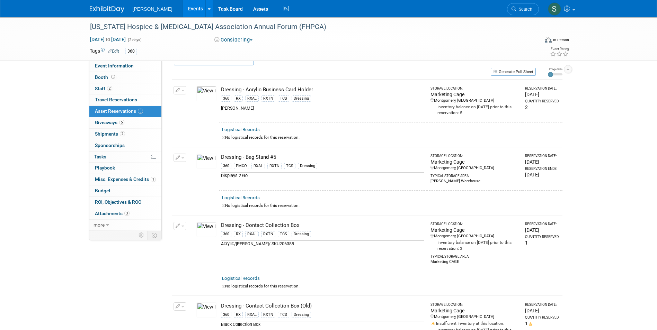
scroll to position [0, 0]
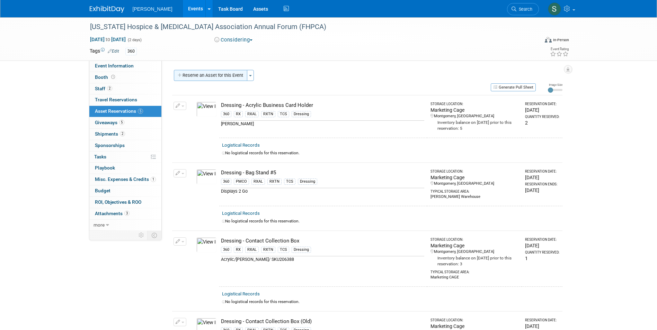
click at [227, 77] on button "Reserve an Asset for this Event" at bounding box center [210, 75] width 73 height 11
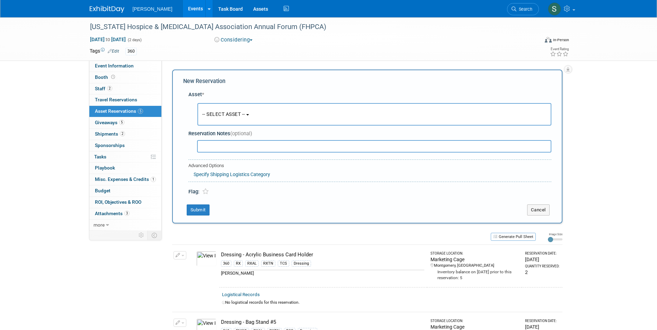
scroll to position [7, 0]
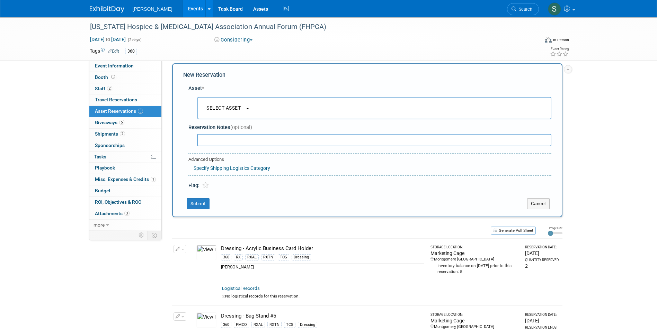
drag, startPoint x: 230, startPoint y: 117, endPoint x: 228, endPoint y: 109, distance: 8.5
click at [228, 109] on span "-- SELECT ASSET --" at bounding box center [223, 108] width 43 height 6
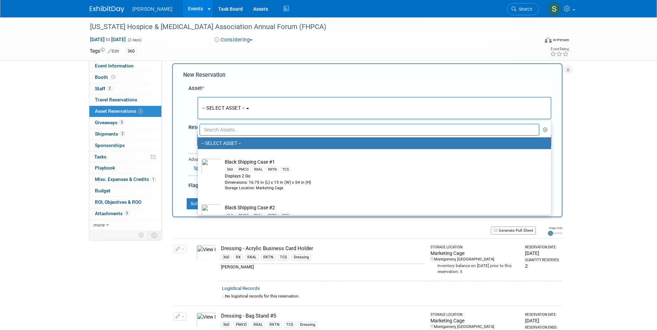
click at [230, 129] on input "text" at bounding box center [369, 130] width 340 height 12
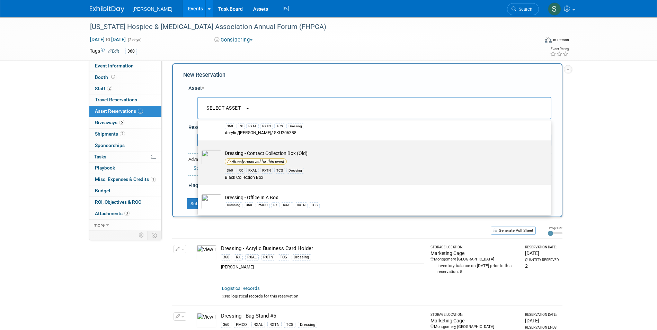
scroll to position [43, 0]
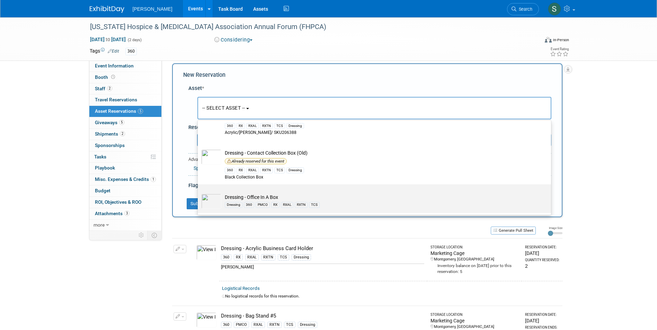
type input "box"
click at [232, 194] on td "Dressing - Office In A Box Dressing 360 PMCO RX RXAL RXTN TCS" at bounding box center [379, 201] width 316 height 15
click at [199, 193] on input "Dressing - Office In A Box Dressing 360 PMCO RX RXAL RXTN TCS" at bounding box center [196, 190] width 4 height 4
select select "10724056"
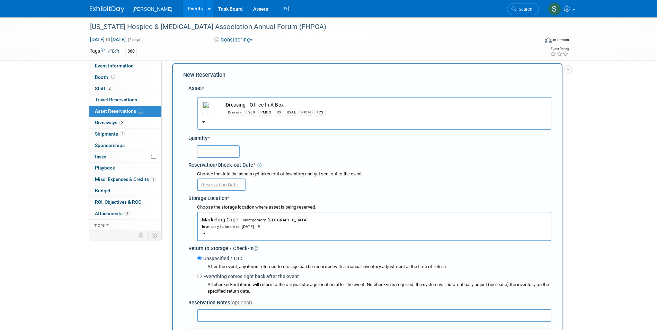
click at [209, 152] on input "text" at bounding box center [218, 151] width 43 height 12
type input "1"
drag, startPoint x: 211, startPoint y: 188, endPoint x: 214, endPoint y: 190, distance: 4.4
click at [211, 188] on input "text" at bounding box center [221, 185] width 48 height 12
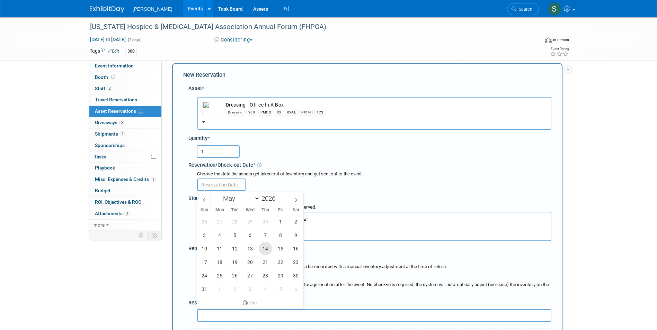
click at [261, 247] on span "14" at bounding box center [265, 248] width 13 height 13
type input "May 14, 2026"
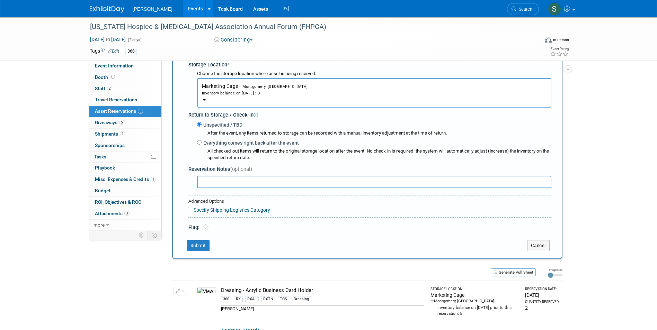
scroll to position [145, 0]
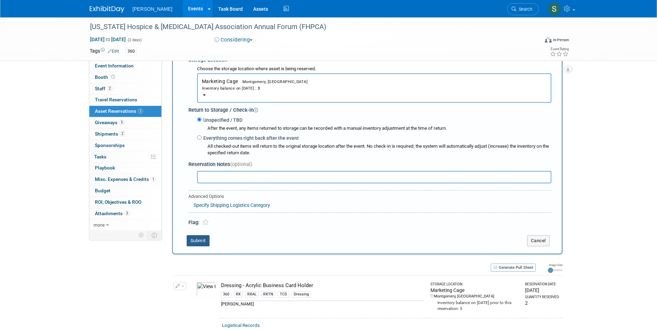
click at [200, 238] on button "Submit" at bounding box center [198, 240] width 23 height 11
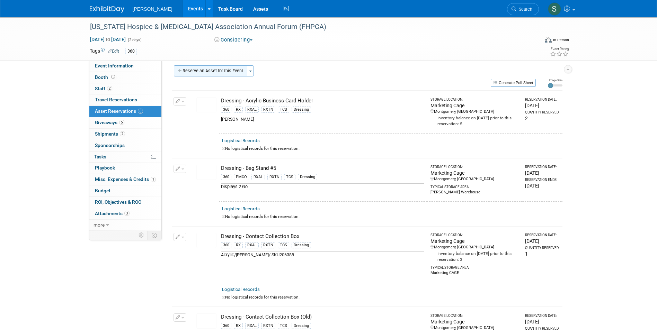
scroll to position [0, 0]
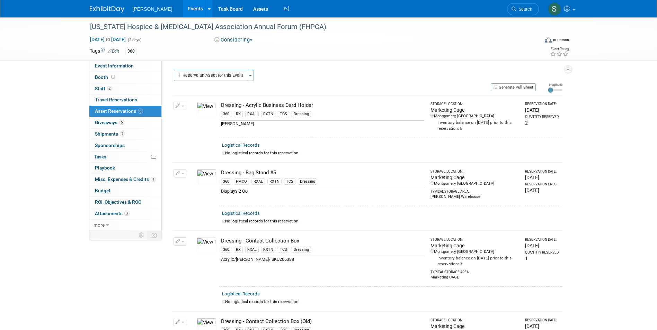
click at [213, 72] on button "Reserve an Asset for this Event" at bounding box center [210, 75] width 73 height 11
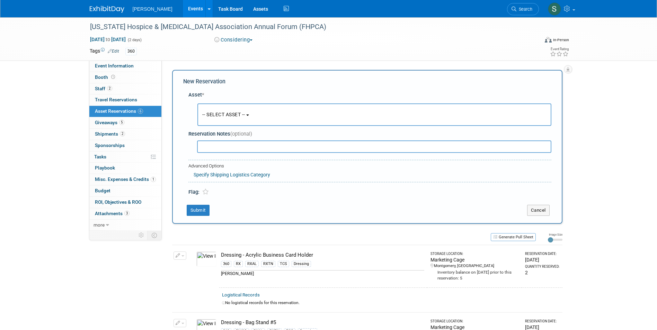
scroll to position [7, 0]
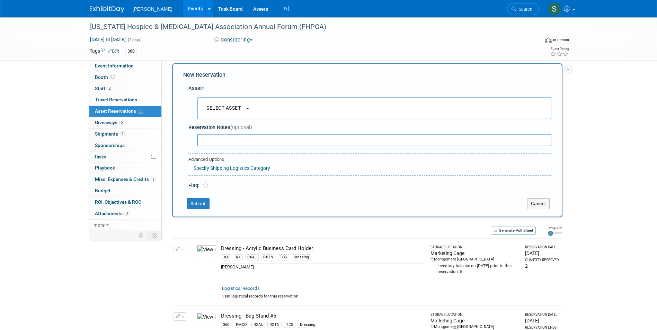
click at [213, 108] on span "-- SELECT ASSET --" at bounding box center [223, 108] width 43 height 6
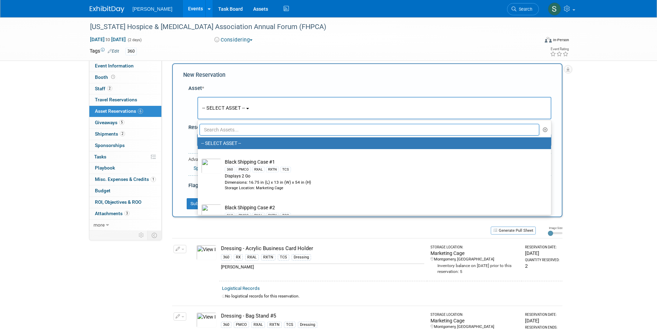
click at [219, 132] on input "text" at bounding box center [369, 130] width 340 height 12
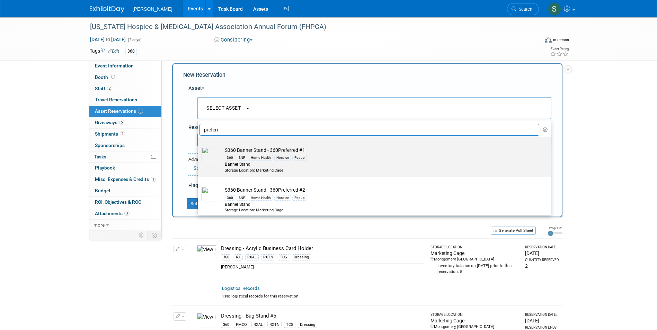
type input "preferr"
click at [339, 163] on div "Banner Stand" at bounding box center [381, 165] width 312 height 6
click at [199, 146] on input "S360 Banner Stand - 360Preferred #1 360 SNF Home Health Hospice Popup Banner St…" at bounding box center [196, 143] width 4 height 4
select select "10722321"
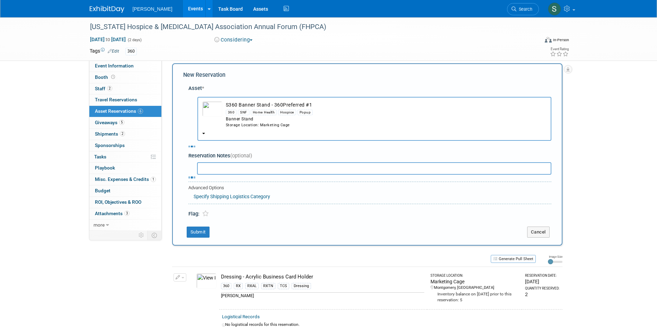
select select "4"
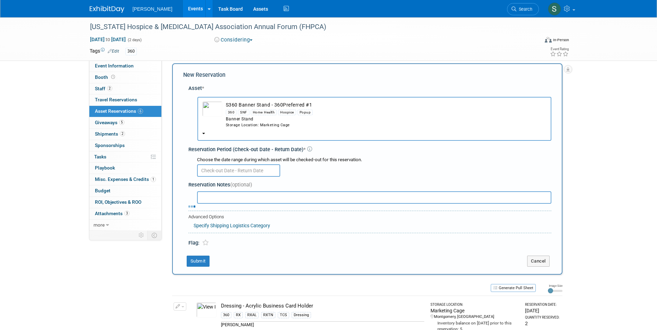
click at [211, 163] on div "Choose the date range during which asset will be checked-out for this reservati…" at bounding box center [374, 160] width 354 height 7
click at [212, 170] on input "text" at bounding box center [238, 170] width 83 height 12
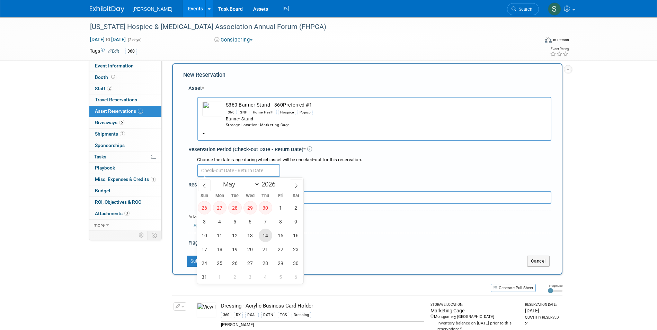
click at [266, 235] on span "14" at bounding box center [265, 235] width 13 height 13
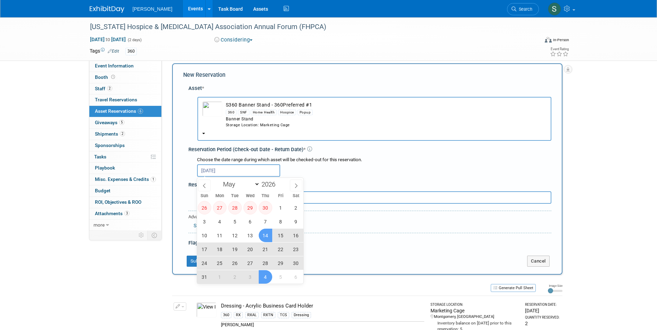
click at [265, 272] on span "4" at bounding box center [265, 276] width 13 height 13
type input "May 14, 2026 to Jun 4, 2026"
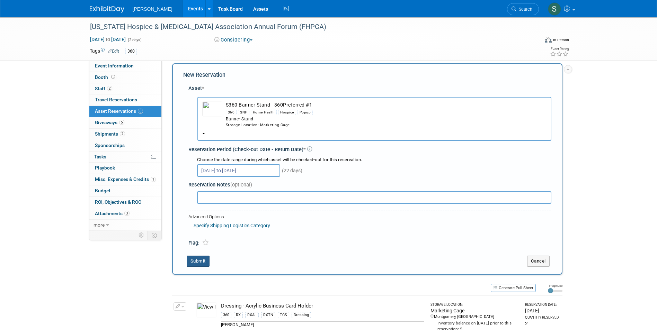
click at [194, 256] on button "Submit" at bounding box center [198, 261] width 23 height 11
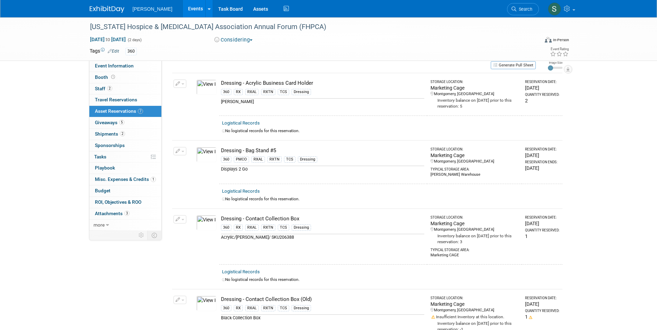
scroll to position [0, 0]
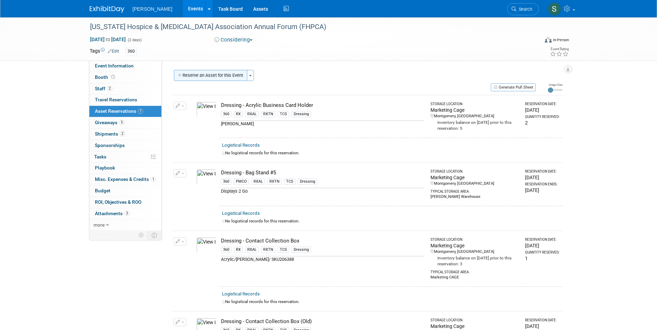
click at [224, 71] on button "Reserve an Asset for this Event" at bounding box center [210, 75] width 73 height 11
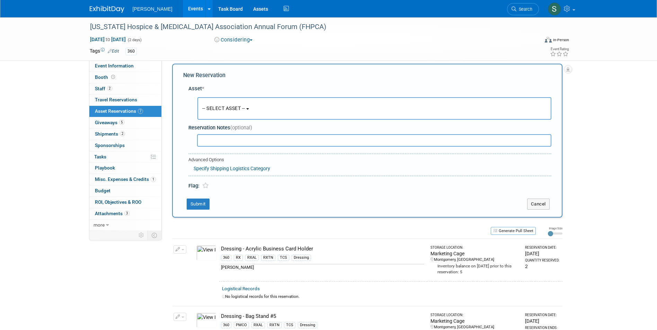
scroll to position [7, 0]
click at [227, 105] on span "-- SELECT ASSET --" at bounding box center [223, 108] width 43 height 6
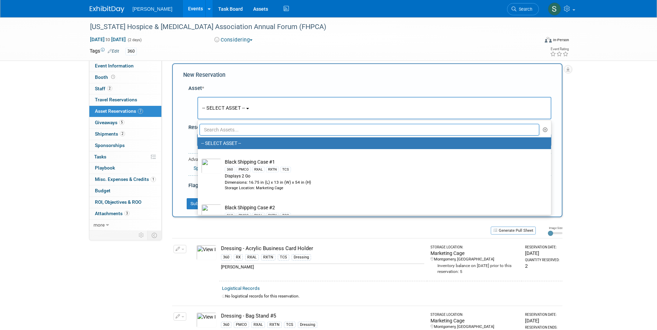
click at [226, 129] on input "text" at bounding box center [369, 130] width 340 height 12
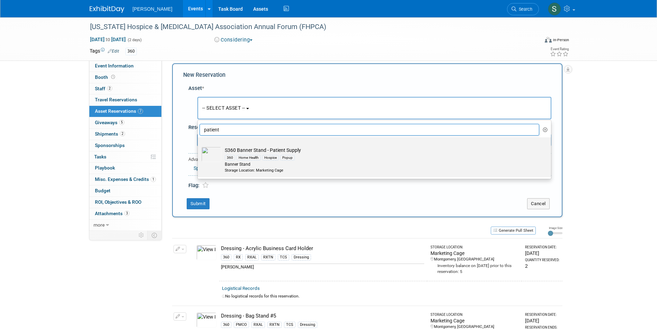
type input "patient"
click at [262, 167] on div "Banner Stand" at bounding box center [381, 165] width 312 height 6
click at [199, 146] on input "S360 Banner Stand - Patient Supply 360 Home Health Hospice Popup Banner Stand S…" at bounding box center [196, 143] width 4 height 4
select select "10722323"
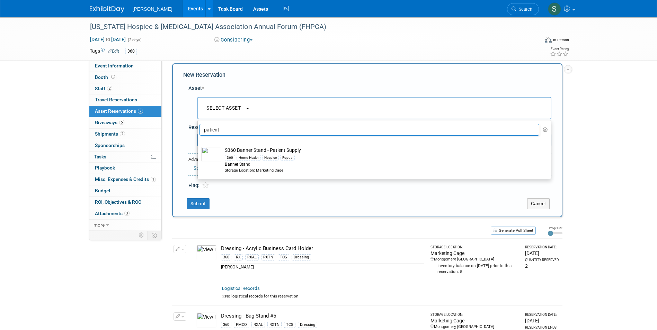
select select "4"
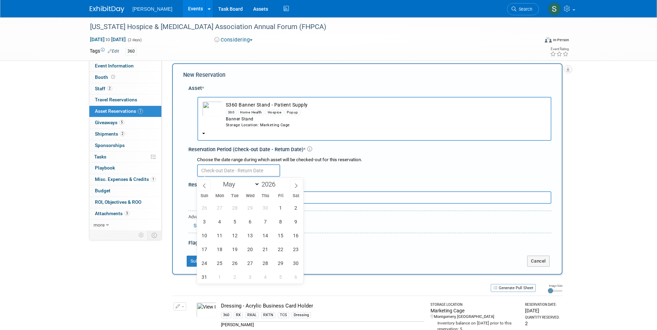
click at [226, 170] on input "text" at bounding box center [238, 170] width 83 height 12
click at [265, 239] on span "14" at bounding box center [265, 235] width 13 height 13
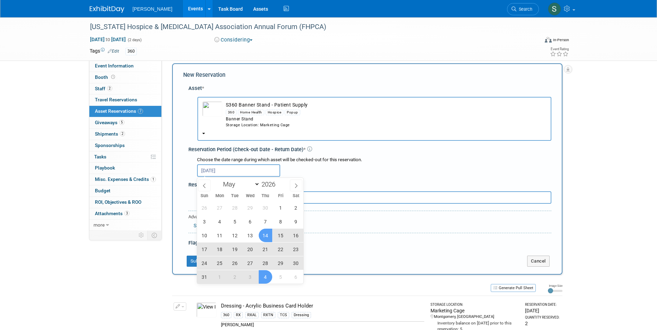
click at [263, 274] on span "4" at bounding box center [265, 276] width 13 height 13
type input "May 14, 2026 to Jun 4, 2026"
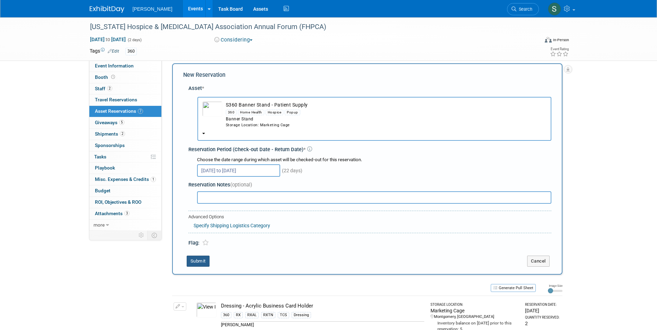
click at [199, 259] on button "Submit" at bounding box center [198, 261] width 23 height 11
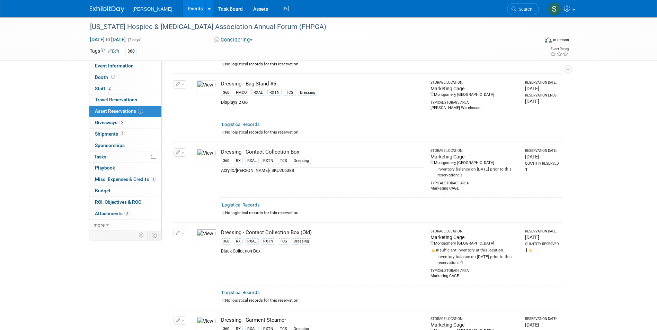
scroll to position [0, 0]
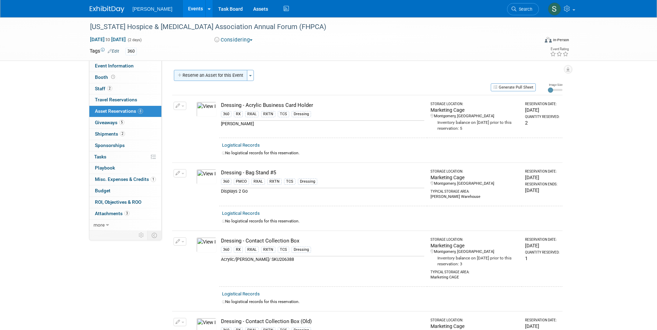
click at [208, 73] on button "Reserve an Asset for this Event" at bounding box center [210, 75] width 73 height 11
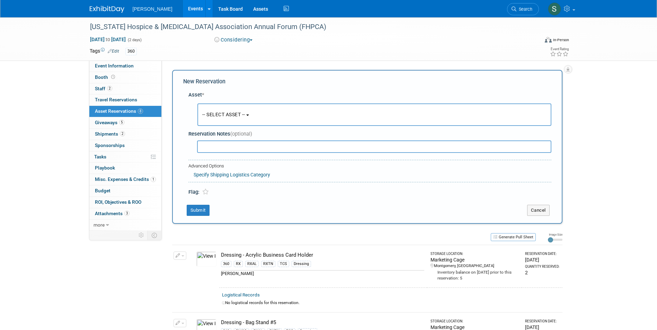
scroll to position [7, 0]
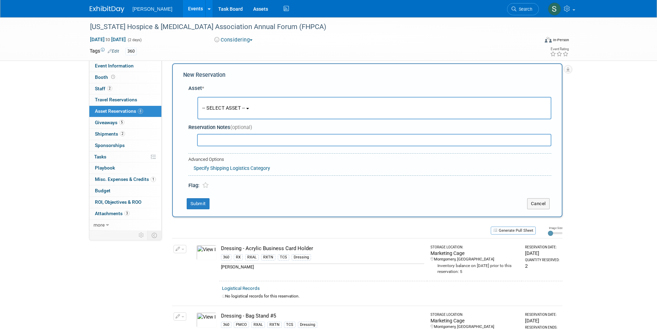
click at [215, 110] on span "-- SELECT ASSET --" at bounding box center [223, 108] width 43 height 6
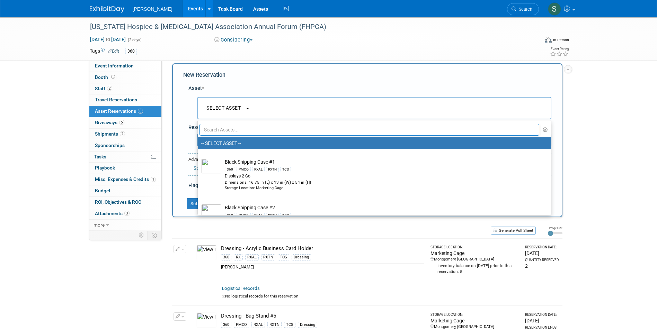
click at [225, 126] on input "text" at bounding box center [369, 130] width 340 height 12
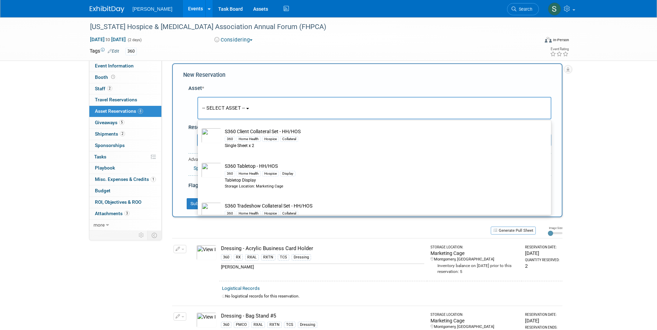
scroll to position [242, 0]
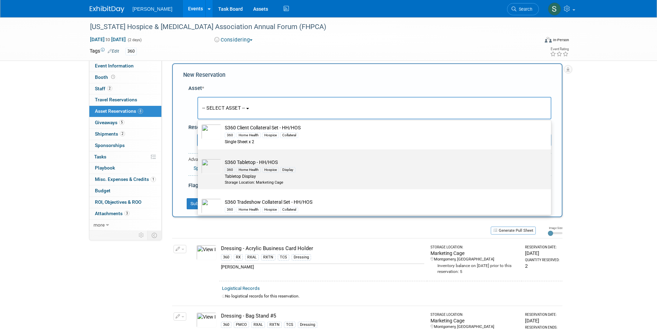
type input "HH"
click at [302, 169] on div "360 Home Health Hospice Display" at bounding box center [381, 170] width 312 height 8
click at [199, 158] on input "S360 Tabletop - HH/HOS 360 Home Health Hospice Display Tabletop Display Storage…" at bounding box center [196, 155] width 4 height 4
select select "10722336"
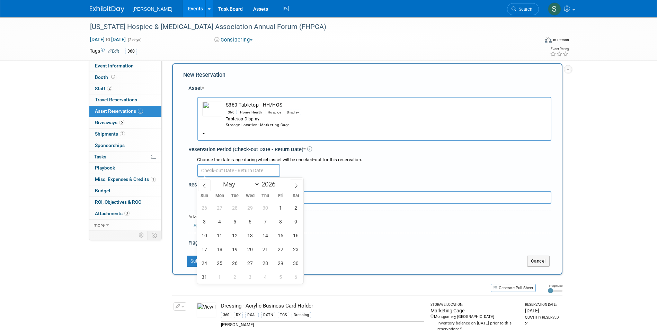
click at [233, 170] on input "text" at bounding box center [238, 170] width 83 height 12
click at [268, 236] on span "14" at bounding box center [265, 235] width 13 height 13
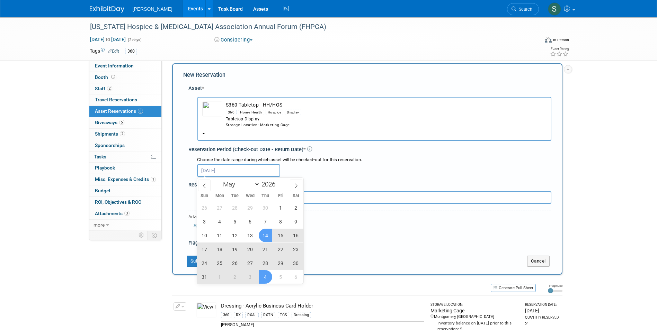
click at [263, 274] on span "4" at bounding box center [265, 276] width 13 height 13
type input "May 14, 2026 to Jun 4, 2026"
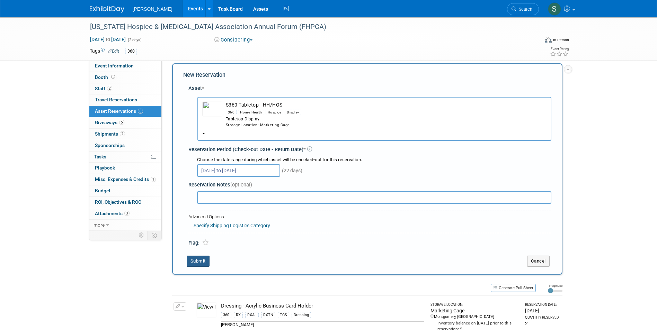
click at [198, 260] on button "Submit" at bounding box center [198, 261] width 23 height 11
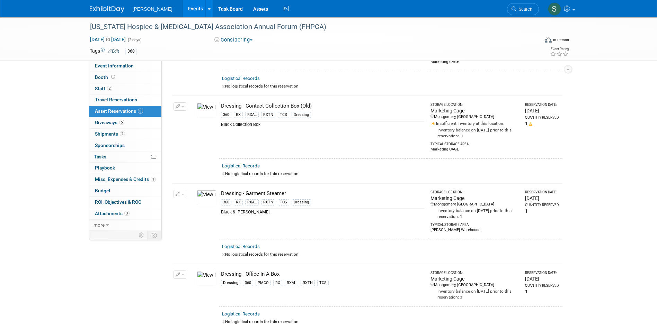
scroll to position [0, 0]
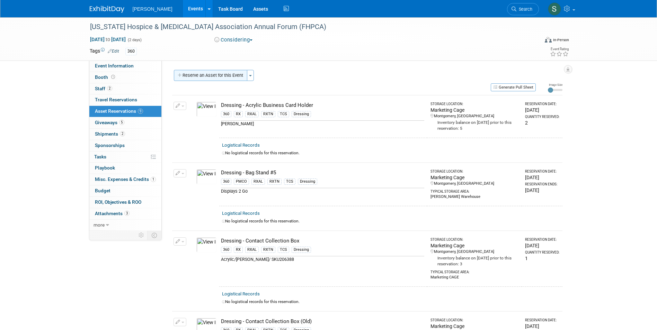
click at [210, 75] on button "Reserve an Asset for this Event" at bounding box center [210, 75] width 73 height 11
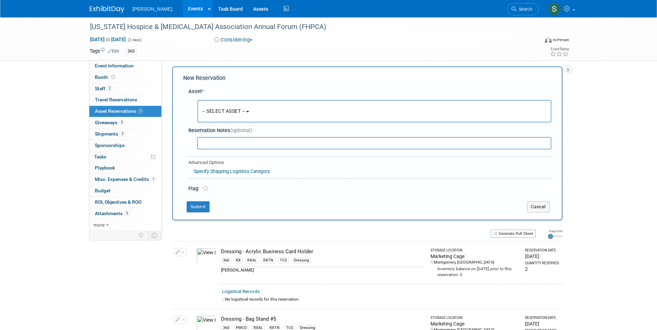
scroll to position [7, 0]
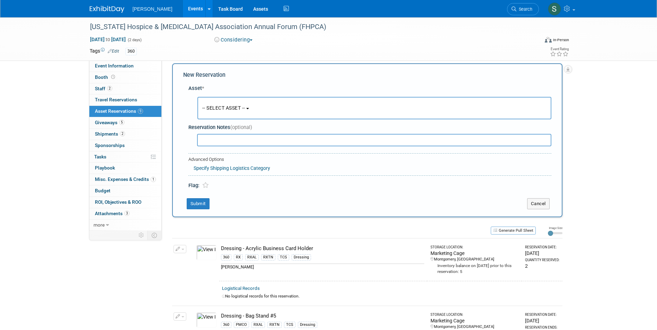
click at [218, 111] on button "-- SELECT ASSET --" at bounding box center [374, 108] width 354 height 22
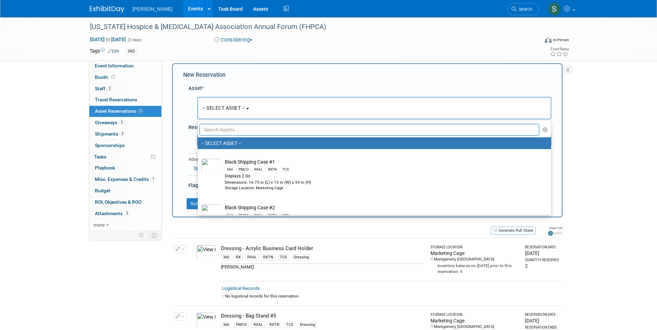
click at [218, 126] on input "text" at bounding box center [369, 130] width 340 height 12
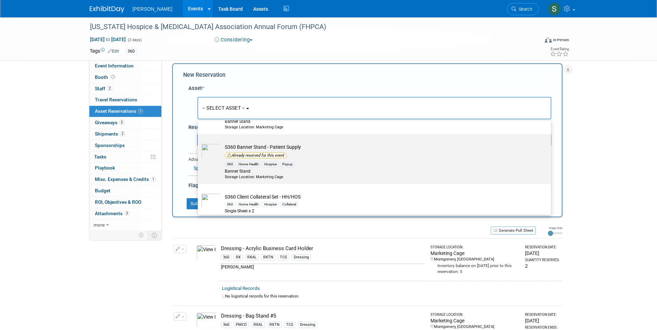
scroll to position [264, 0]
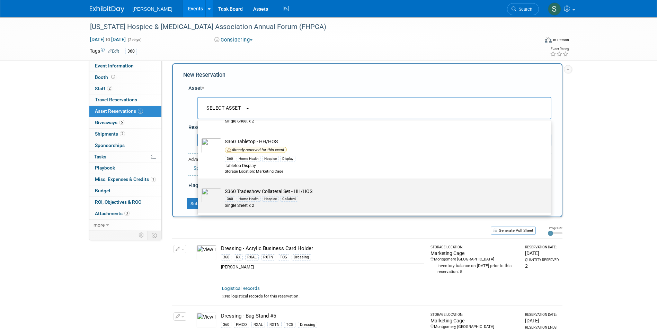
type input "HH"
click at [311, 191] on td "S360 Tradeshow Collateral Set - HH/HOS 360 Home Health Hospice Collateral Singl…" at bounding box center [379, 198] width 316 height 21
click at [199, 187] on input "S360 Tradeshow Collateral Set - HH/HOS 360 Home Health Hospice Collateral Singl…" at bounding box center [196, 184] width 4 height 4
select select "10722319"
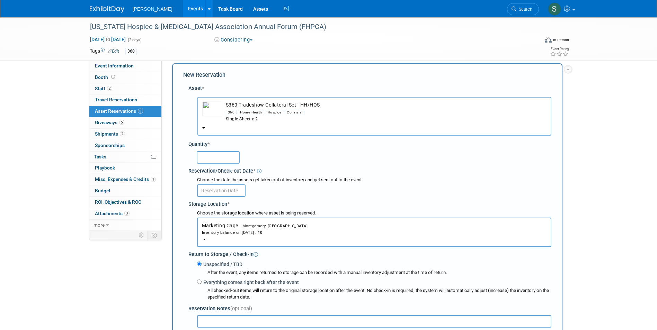
click at [218, 154] on input "text" at bounding box center [218, 157] width 43 height 12
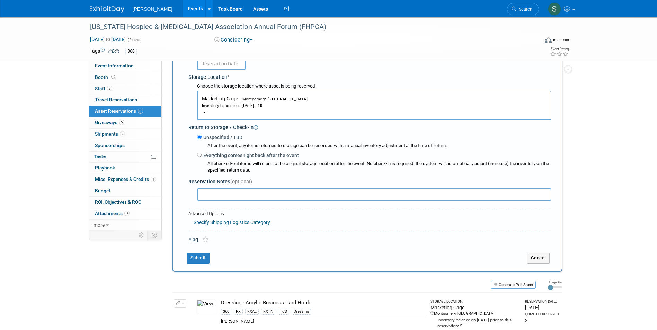
scroll to position [7, 0]
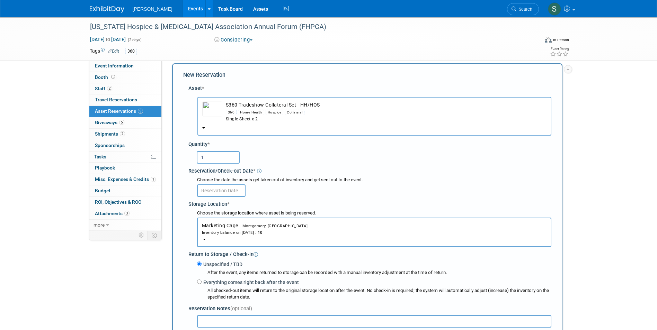
type input "1"
click at [218, 189] on input "text" at bounding box center [221, 190] width 48 height 12
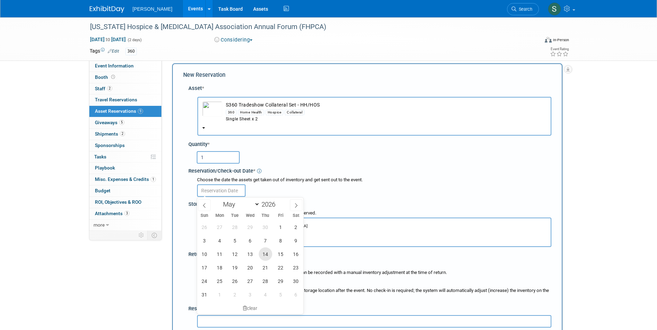
click at [267, 254] on span "14" at bounding box center [265, 253] width 13 height 13
type input "May 14, 2026"
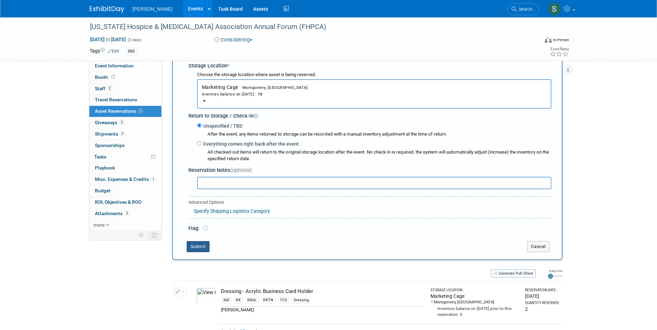
click at [202, 250] on button "Submit" at bounding box center [198, 246] width 23 height 11
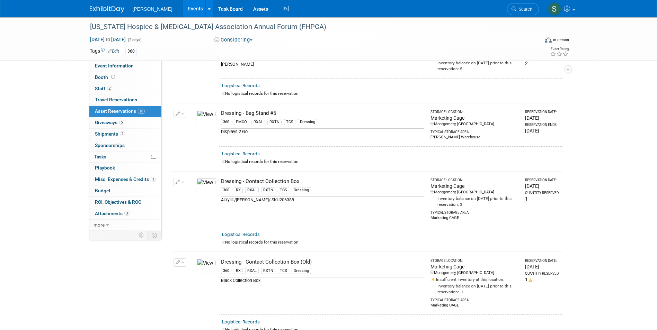
scroll to position [0, 0]
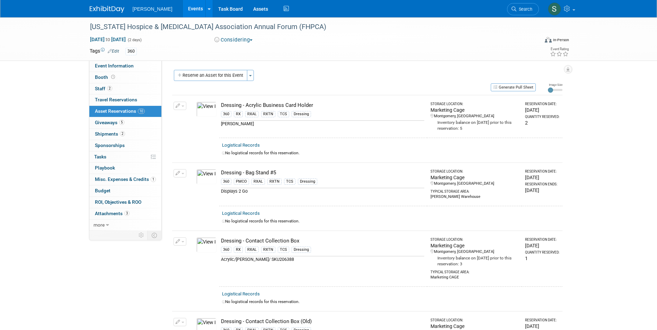
click at [206, 74] on button "Reserve an Asset for this Event" at bounding box center [210, 75] width 73 height 11
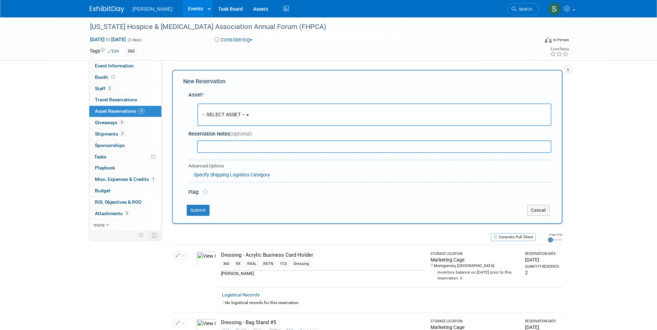
scroll to position [7, 0]
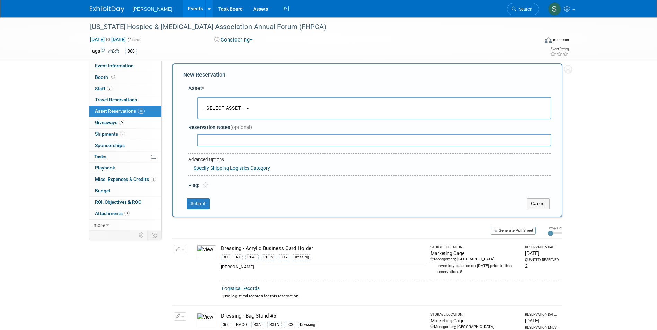
click at [215, 105] on span "-- SELECT ASSET --" at bounding box center [223, 108] width 43 height 6
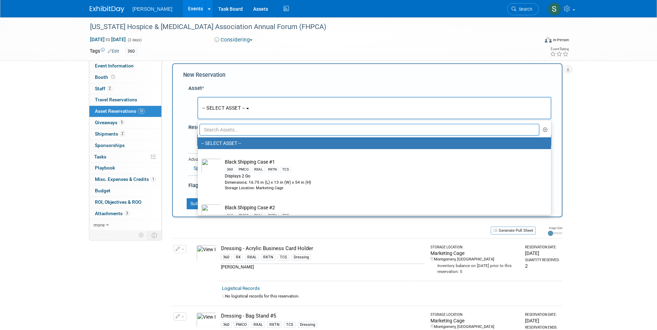
click at [230, 130] on input "text" at bounding box center [369, 130] width 340 height 12
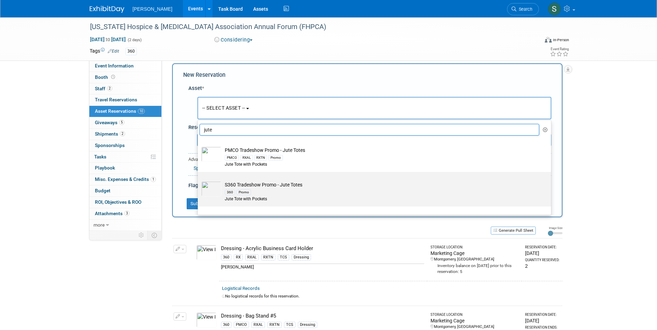
type input "jute"
click at [291, 195] on div "360 Promo" at bounding box center [381, 192] width 312 height 8
click at [199, 180] on input "S360 Tradeshow Promo - Jute Totes 360 Promo Jute Tote with Pockets" at bounding box center [196, 178] width 4 height 4
select select "10722327"
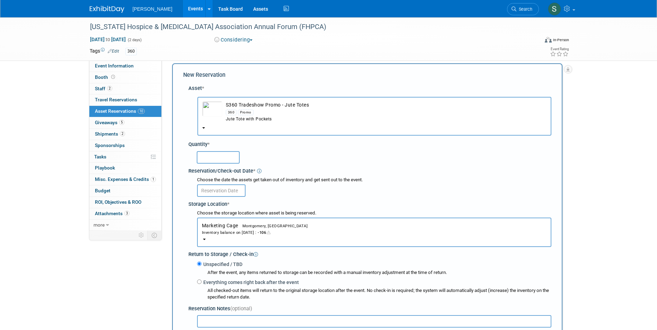
click at [213, 157] on input "text" at bounding box center [218, 157] width 43 height 12
type input "50"
click at [211, 191] on input "text" at bounding box center [221, 190] width 48 height 12
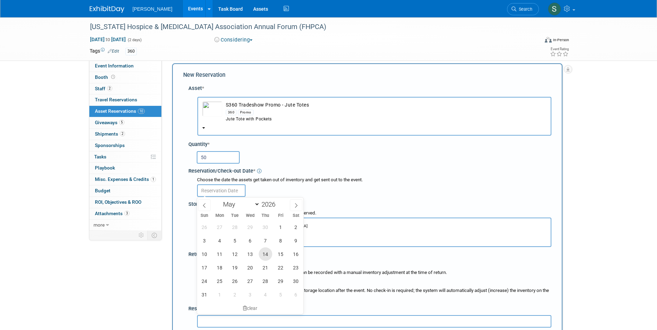
click at [265, 253] on span "14" at bounding box center [265, 253] width 13 height 13
type input "May 14, 2026"
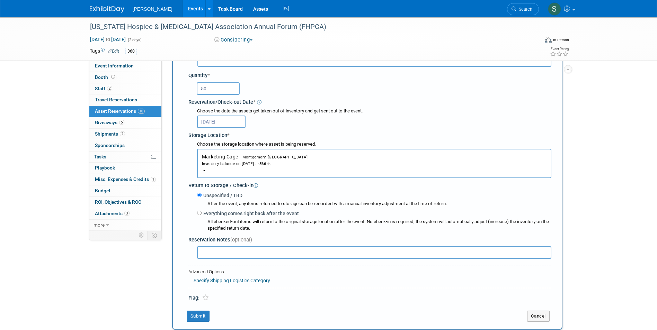
scroll to position [76, 0]
click at [193, 316] on button "Submit" at bounding box center [198, 315] width 23 height 11
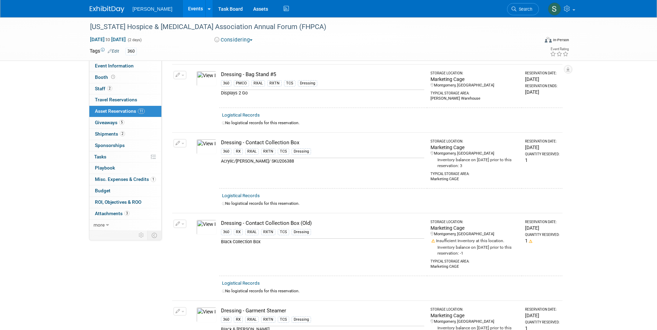
scroll to position [0, 0]
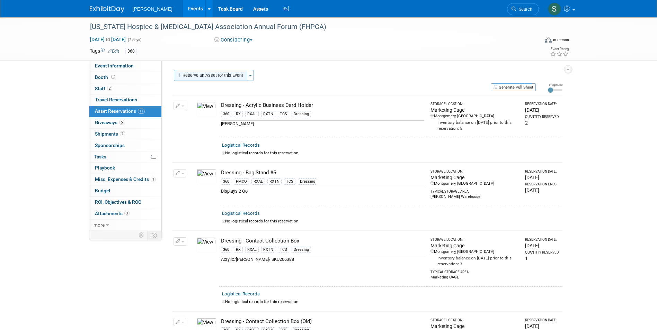
click at [204, 75] on button "Reserve an Asset for this Event" at bounding box center [210, 75] width 73 height 11
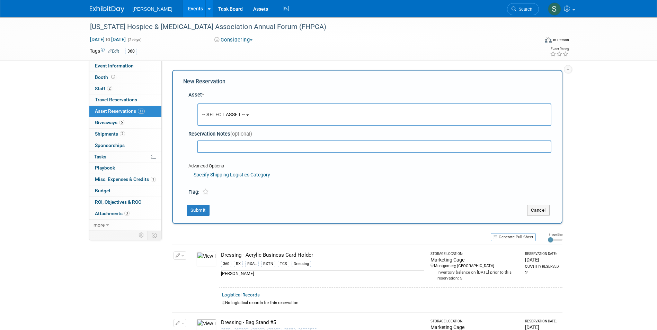
scroll to position [7, 0]
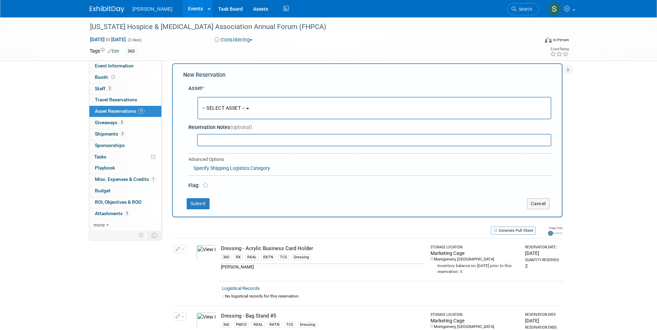
click at [244, 117] on button "-- SELECT ASSET --" at bounding box center [374, 108] width 354 height 22
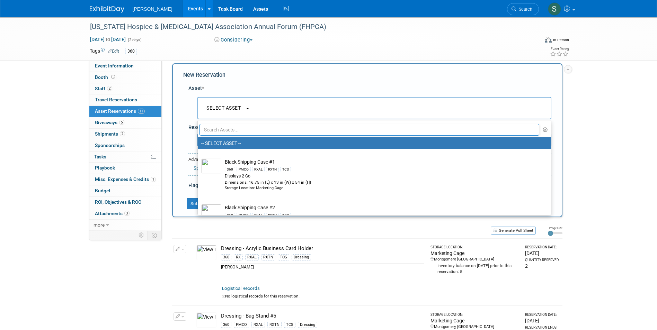
click at [233, 128] on input "text" at bounding box center [369, 130] width 340 height 12
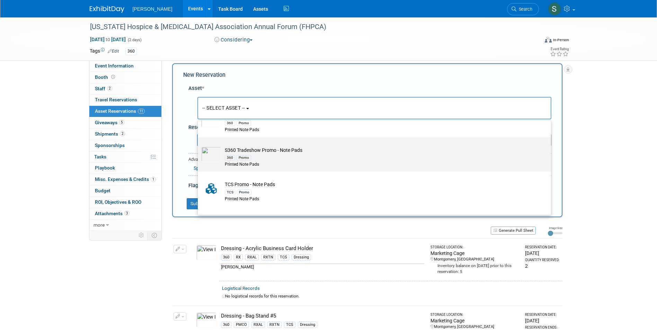
scroll to position [104, 0]
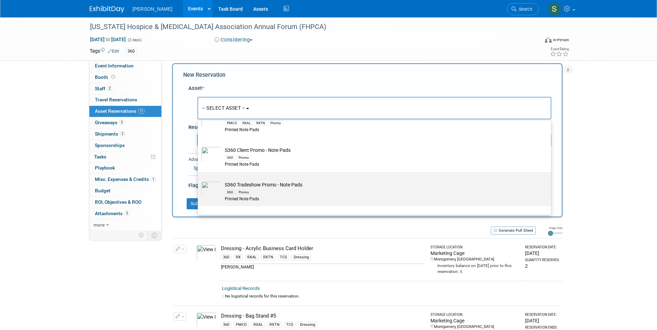
type input "note pad"
click at [282, 188] on td "S360 Tradeshow Promo - Note Pads 360 Promo Printed Note Pads" at bounding box center [379, 191] width 316 height 21
click at [199, 180] on input "S360 Tradeshow Promo - Note Pads 360 Promo Printed Note Pads" at bounding box center [196, 178] width 4 height 4
select select "10722330"
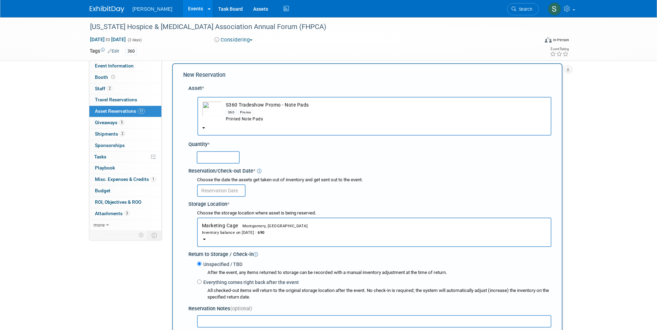
click at [206, 152] on input "text" at bounding box center [218, 157] width 43 height 12
type input "50"
click at [215, 195] on input "text" at bounding box center [221, 190] width 48 height 12
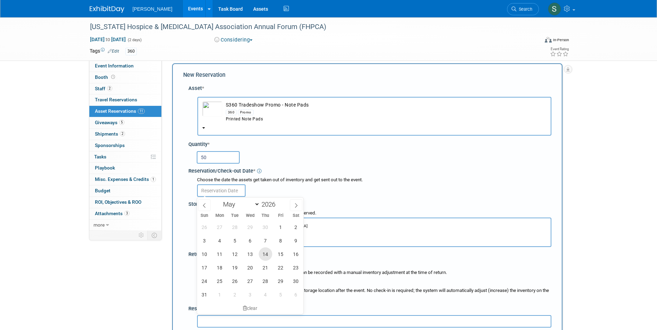
click at [268, 254] on span "14" at bounding box center [265, 253] width 13 height 13
type input "May 14, 2026"
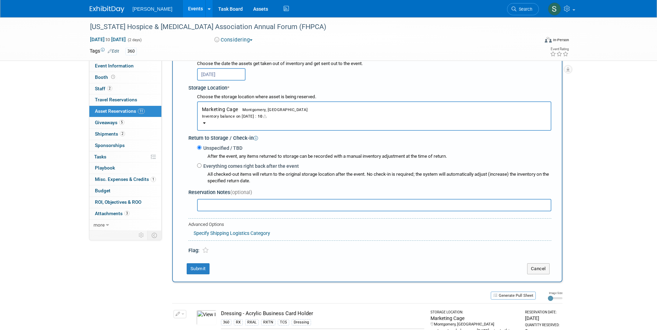
scroll to position [145, 0]
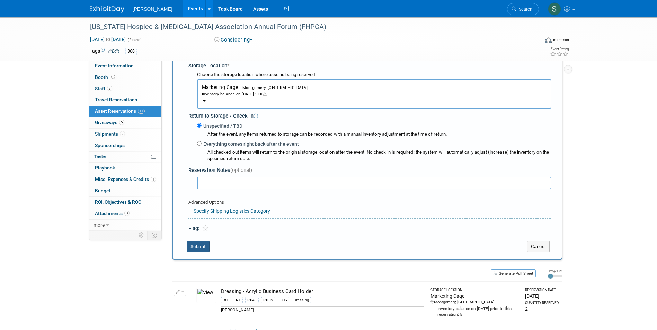
click at [196, 246] on button "Submit" at bounding box center [198, 246] width 23 height 11
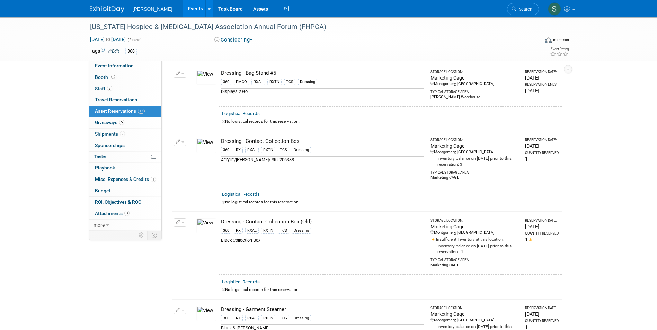
scroll to position [0, 0]
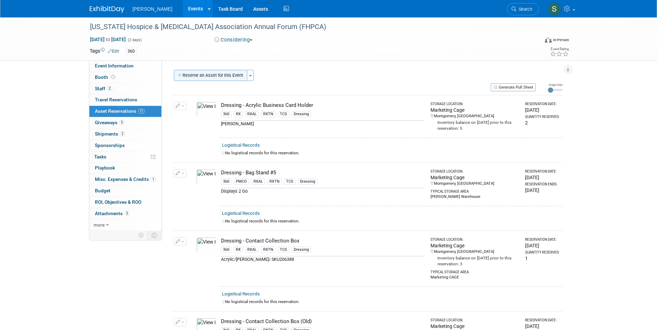
click at [218, 74] on button "Reserve an Asset for this Event" at bounding box center [210, 75] width 73 height 11
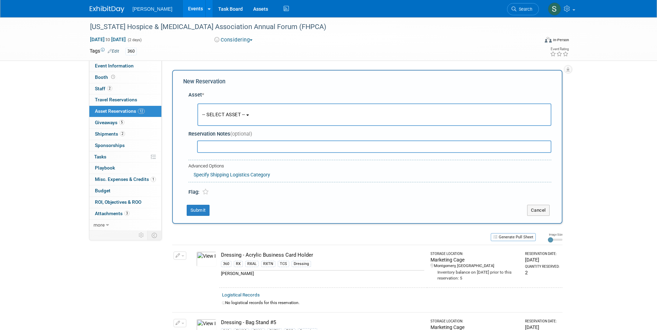
scroll to position [7, 0]
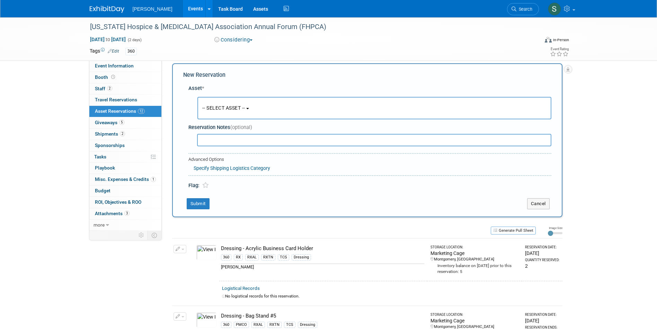
click at [223, 100] on button "-- SELECT ASSET --" at bounding box center [374, 108] width 354 height 22
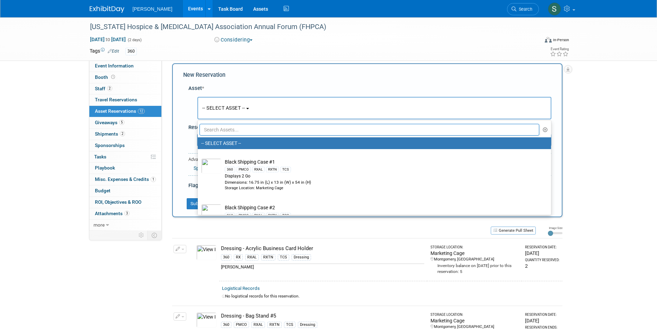
click at [230, 129] on input "text" at bounding box center [369, 130] width 340 height 12
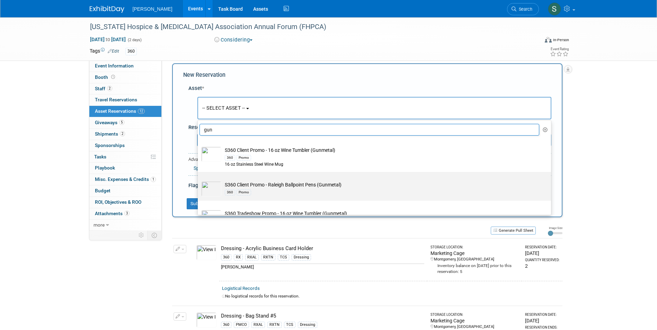
type input "gun"
click at [276, 183] on td "S360 Client Promo - Raleigh Ballpoint Pens (Gunmetal) 360 Promo" at bounding box center [379, 188] width 316 height 15
click at [199, 180] on input "S360 Client Promo - Raleigh Ballpoint Pens (Gunmetal) 360 Promo" at bounding box center [196, 178] width 4 height 4
select select "10727971"
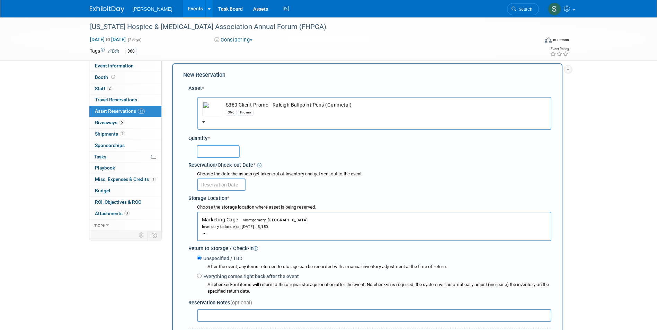
click at [208, 148] on input "text" at bounding box center [218, 151] width 43 height 12
type input "100"
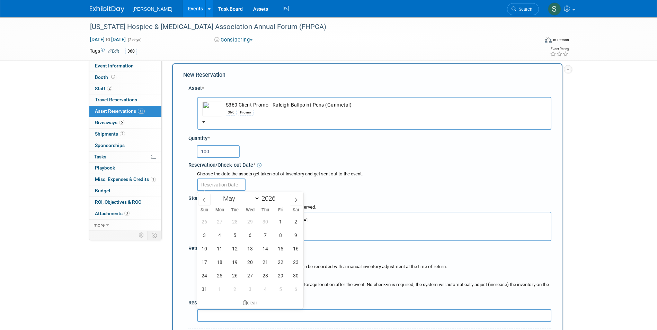
click at [210, 182] on input "text" at bounding box center [221, 185] width 48 height 12
click at [268, 248] on span "14" at bounding box center [265, 248] width 13 height 13
type input "May 14, 2026"
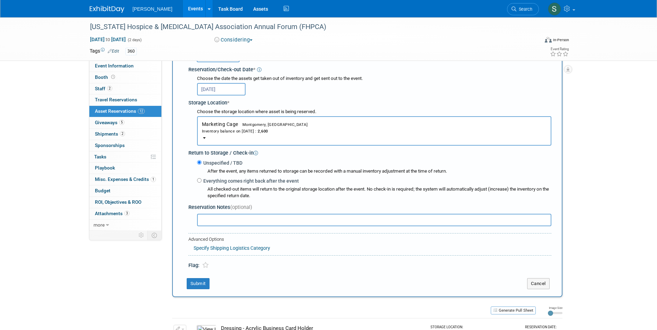
scroll to position [110, 0]
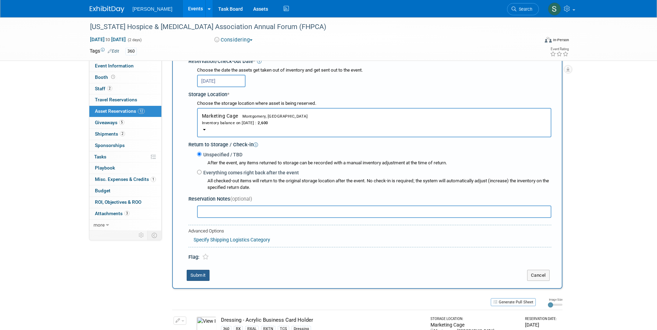
click at [200, 277] on button "Submit" at bounding box center [198, 275] width 23 height 11
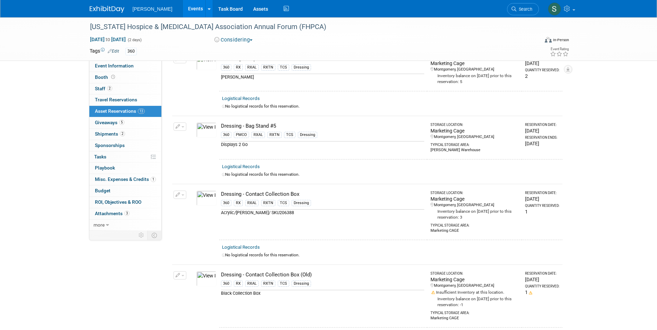
scroll to position [0, 0]
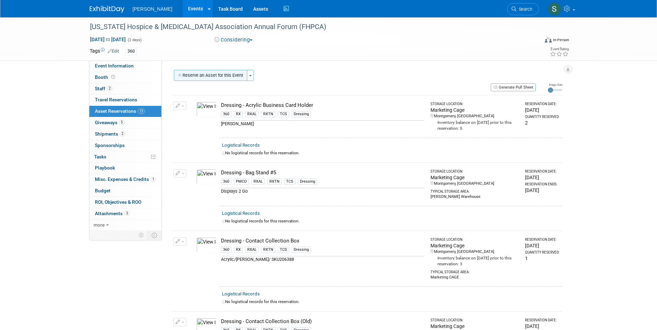
click at [221, 73] on button "Reserve an Asset for this Event" at bounding box center [210, 75] width 73 height 11
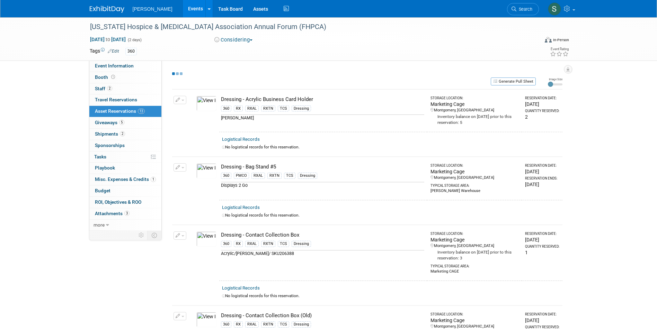
select select "4"
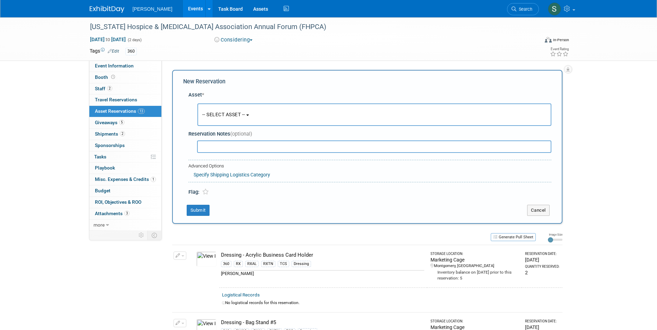
scroll to position [7, 0]
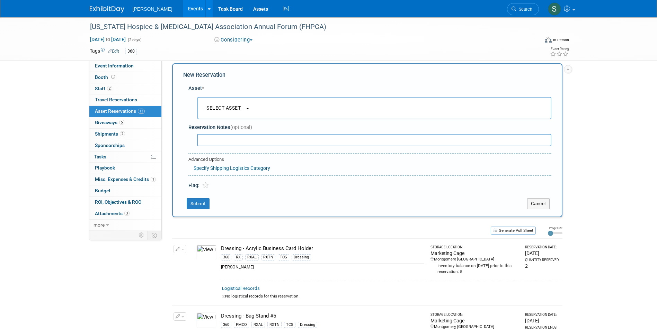
click at [222, 99] on button "-- SELECT ASSET --" at bounding box center [374, 108] width 354 height 22
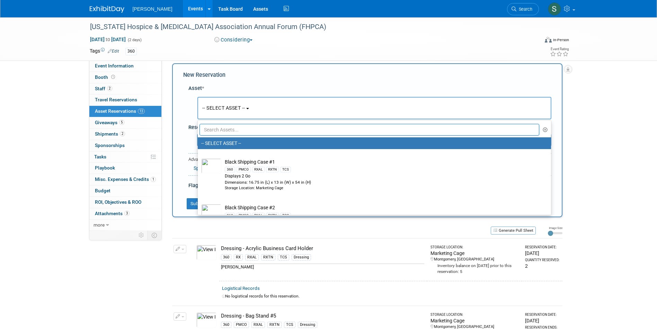
click at [229, 132] on input "text" at bounding box center [369, 130] width 340 height 12
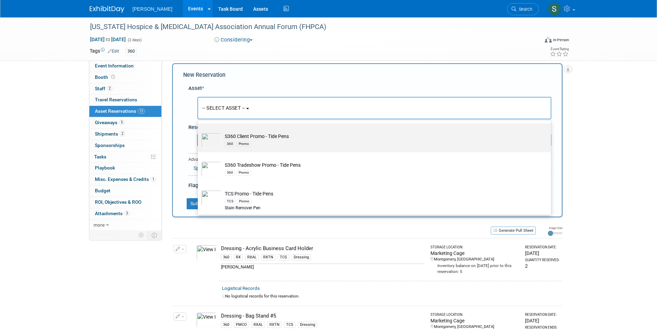
scroll to position [52, 0]
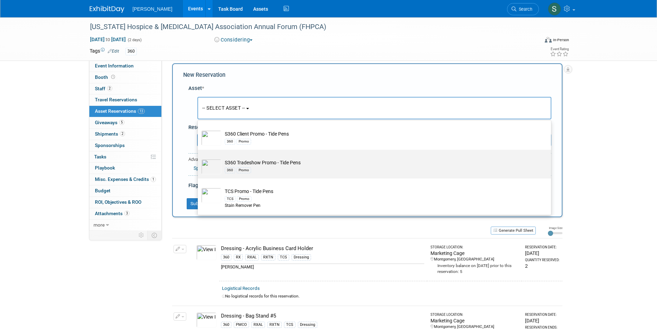
type input "tide"
click at [287, 163] on td "S360 Tradeshow Promo - Tide Pens 360 Promo" at bounding box center [379, 166] width 316 height 15
click at [199, 158] on input "S360 Tradeshow Promo - Tide Pens 360 Promo" at bounding box center [196, 156] width 4 height 4
type input "2026"
select select "10722332"
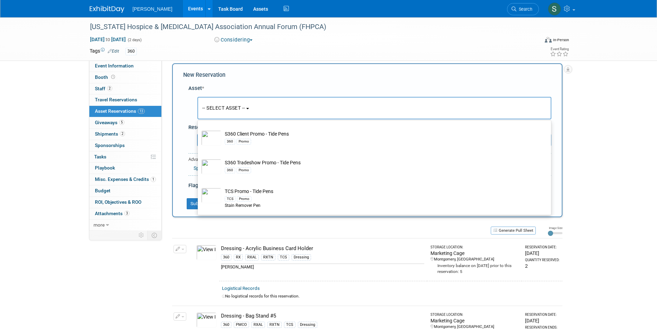
select select "4"
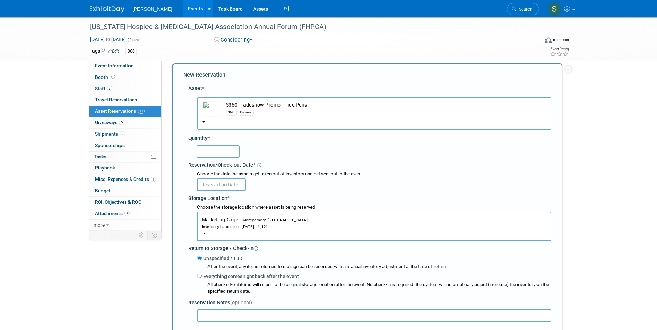
click at [212, 152] on input "text" at bounding box center [218, 151] width 43 height 12
type input "100"
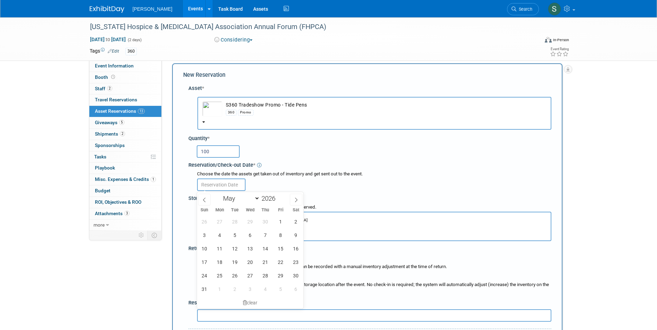
click at [222, 183] on input "text" at bounding box center [221, 185] width 48 height 12
drag, startPoint x: 267, startPoint y: 243, endPoint x: 237, endPoint y: 229, distance: 32.4
click at [267, 243] on span "14" at bounding box center [265, 248] width 13 height 13
type input "May 14, 2026"
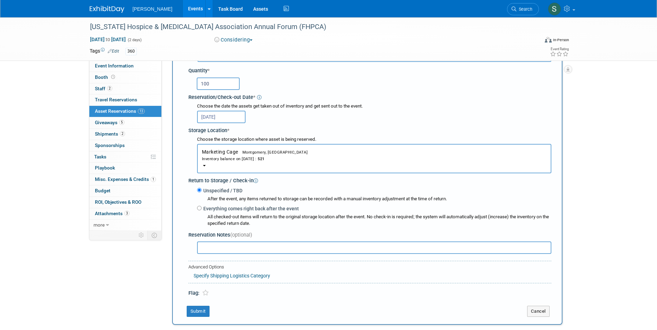
scroll to position [145, 0]
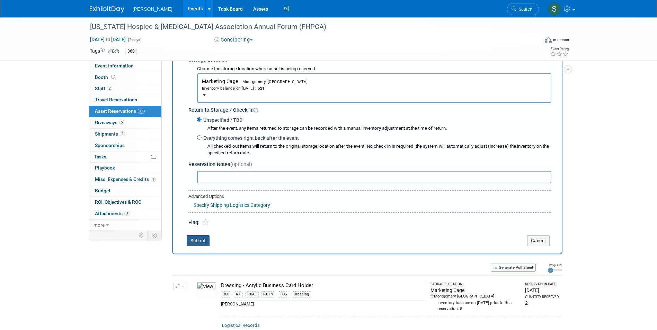
click at [202, 241] on button "Submit" at bounding box center [198, 240] width 23 height 11
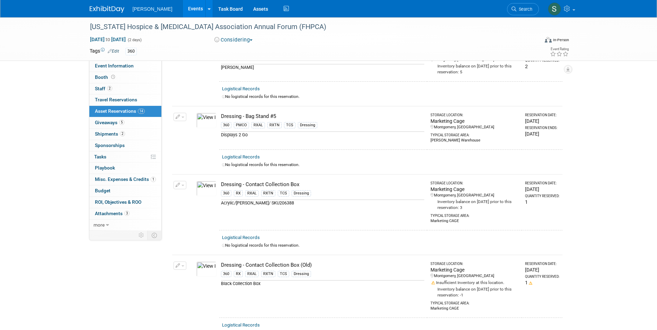
scroll to position [0, 0]
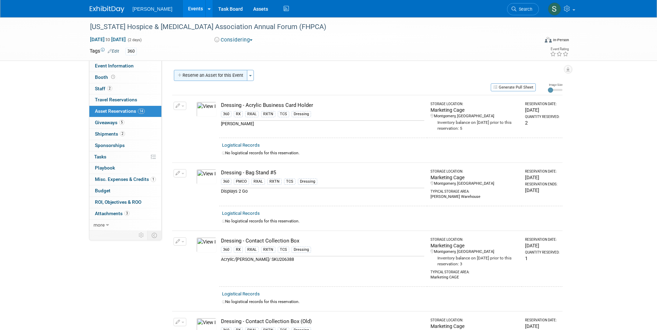
click at [205, 73] on button "Reserve an Asset for this Event" at bounding box center [210, 75] width 73 height 11
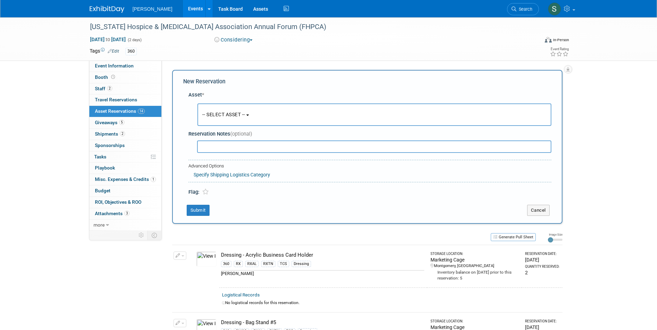
scroll to position [7, 0]
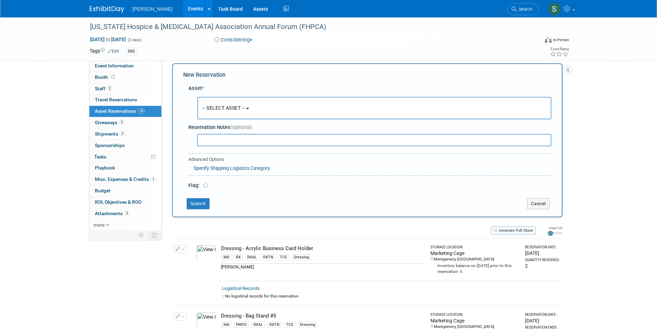
click at [218, 98] on button "-- SELECT ASSET --" at bounding box center [374, 108] width 354 height 22
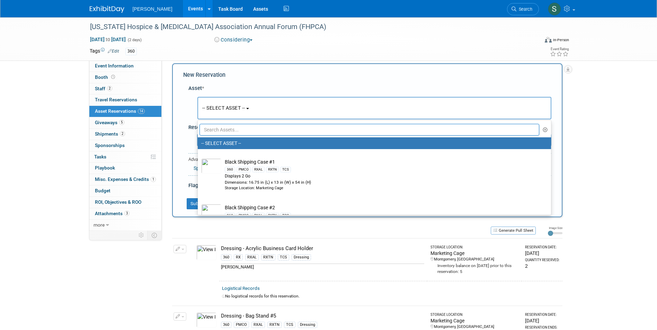
click at [241, 129] on input "text" at bounding box center [369, 130] width 340 height 12
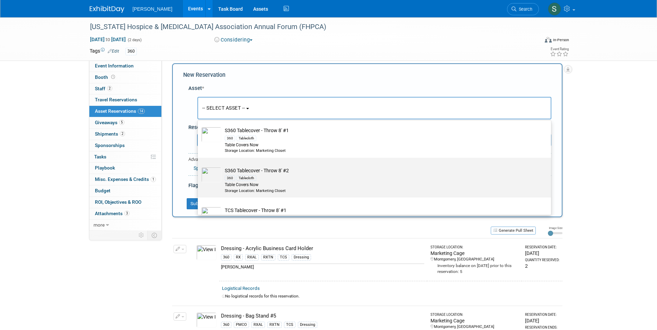
scroll to position [69, 0]
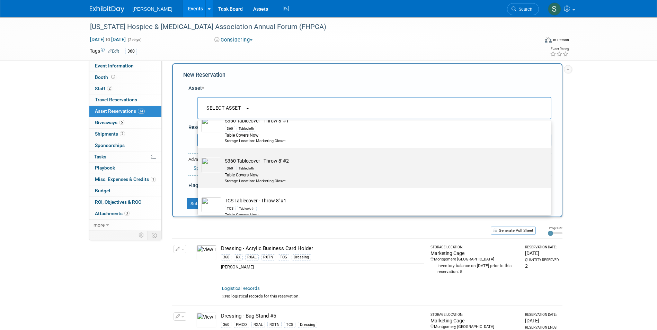
type input "throw"
click at [292, 164] on td "S360 Tablecover - Throw 8' #2 360 Tablecloth Table Covers Now Storage Location:…" at bounding box center [379, 170] width 316 height 26
click at [199, 156] on input "S360 Tablecover - Throw 8' #2 360 Tablecloth Table Covers Now Storage Location:…" at bounding box center [196, 154] width 4 height 4
select select "10724052"
select select "4"
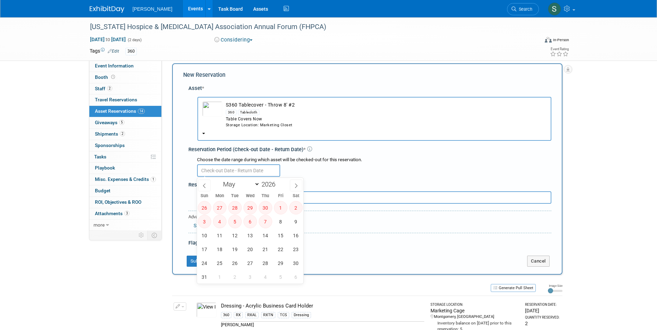
click at [251, 172] on input "text" at bounding box center [238, 170] width 83 height 12
click at [268, 235] on span "14" at bounding box center [265, 235] width 13 height 13
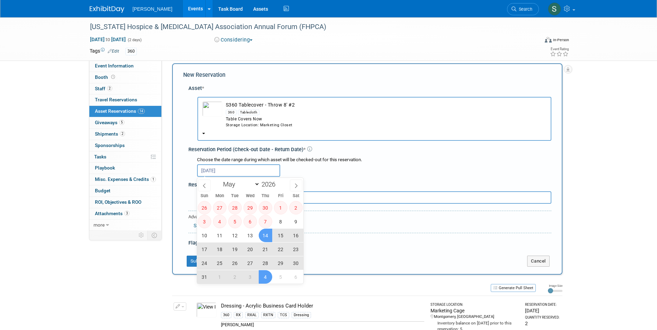
click at [266, 274] on span "4" at bounding box center [265, 276] width 13 height 13
type input "May 14, 2026 to Jun 4, 2026"
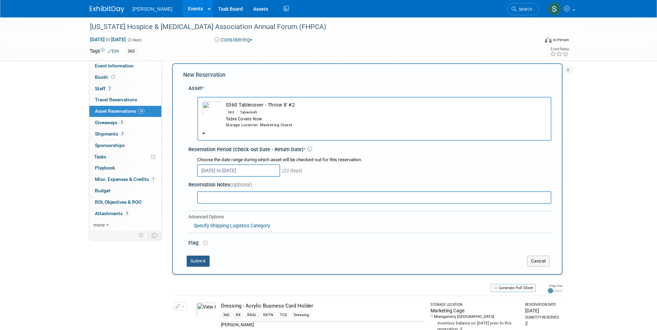
click at [198, 256] on button "Submit" at bounding box center [198, 261] width 23 height 11
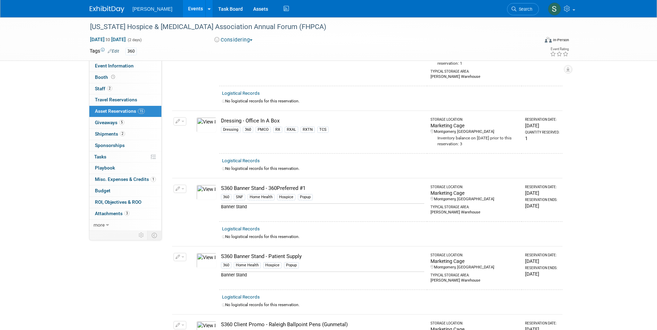
scroll to position [180, 0]
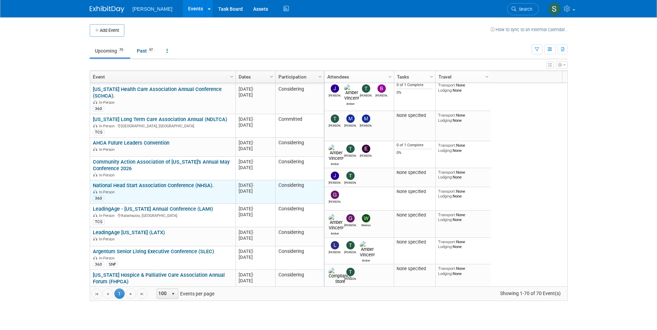
scroll to position [872, 0]
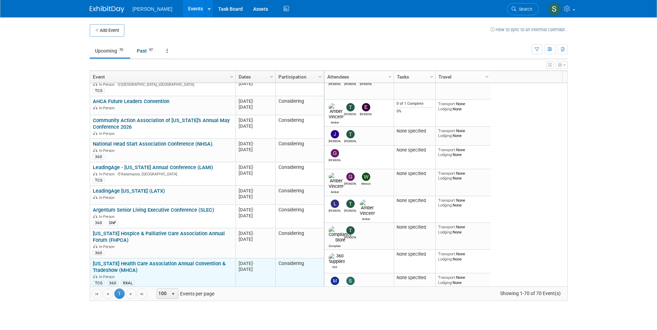
click at [197, 261] on link "[US_STATE] Health Care Association Annual Convention & Tradeshow (MHCA)" at bounding box center [159, 267] width 133 height 13
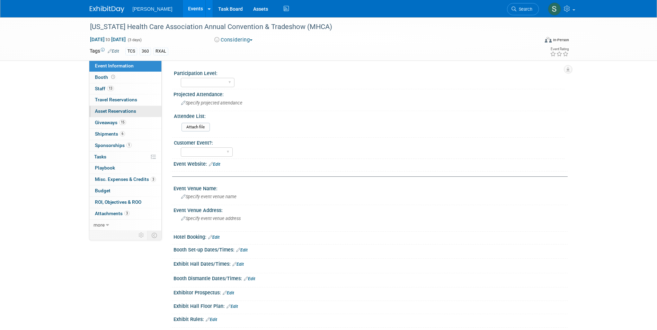
click at [108, 108] on span "Asset Reservations 0" at bounding box center [115, 111] width 41 height 6
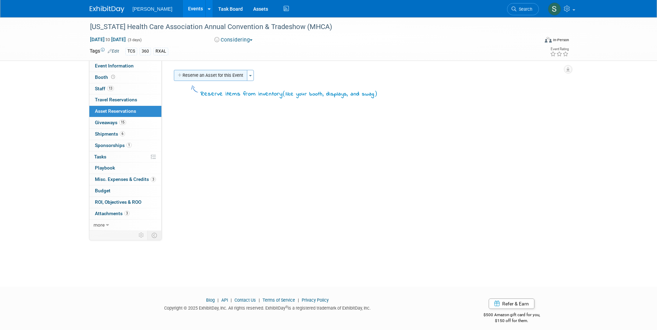
click at [213, 74] on button "Reserve an Asset for this Event" at bounding box center [210, 75] width 73 height 11
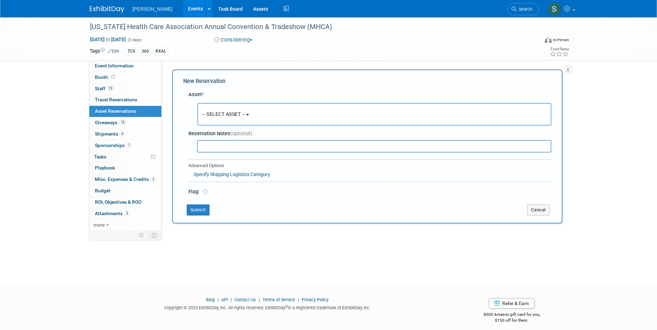
scroll to position [5, 0]
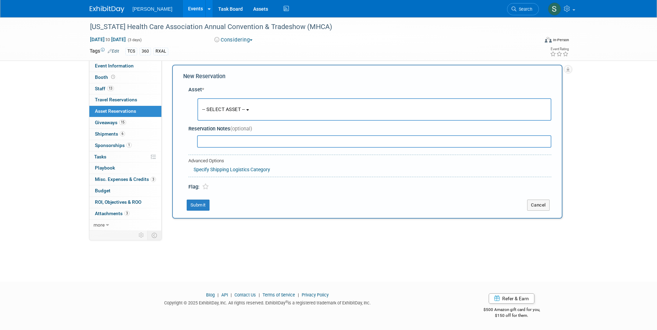
click at [244, 105] on button "-- SELECT ASSET --" at bounding box center [374, 109] width 354 height 22
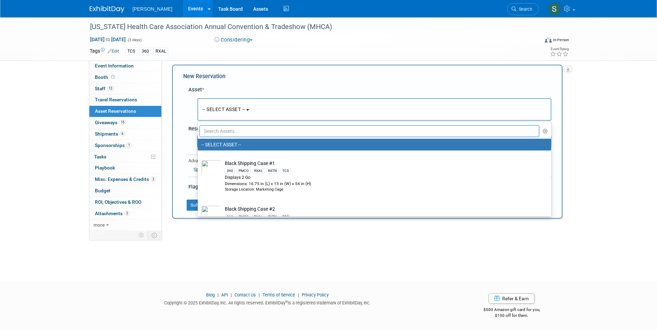
click at [250, 136] on input "text" at bounding box center [369, 131] width 340 height 12
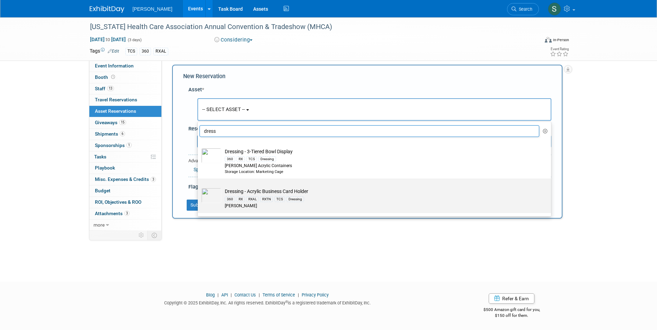
type input "dress"
click at [317, 192] on td "Dressing - Acrylic Business Card Holder 360 RX RXAL RXTN TCS Dressing [PERSON_N…" at bounding box center [379, 198] width 316 height 21
click at [199, 187] on input "Dressing - Acrylic Business Card Holder 360 RX RXAL RXTN TCS Dressing [PERSON_N…" at bounding box center [196, 184] width 4 height 4
select select "10723995"
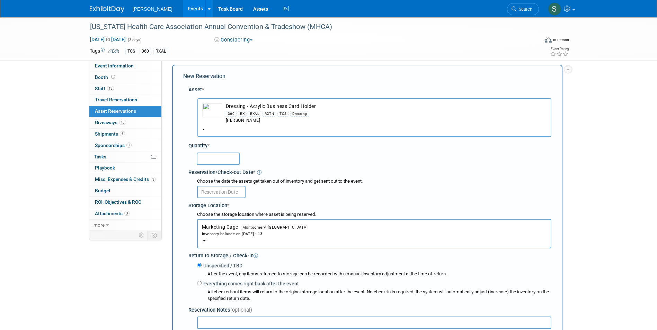
click at [227, 160] on input "text" at bounding box center [218, 159] width 43 height 12
type input "6"
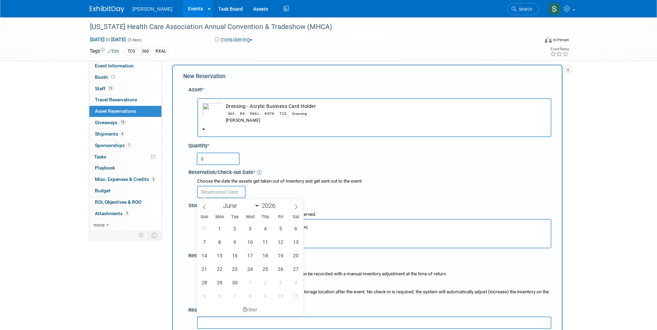
click at [225, 191] on input "text" at bounding box center [221, 192] width 48 height 12
click at [202, 206] on icon at bounding box center [204, 207] width 5 height 5
select select "4"
click at [234, 269] on span "19" at bounding box center [234, 268] width 13 height 13
type input "[DATE]"
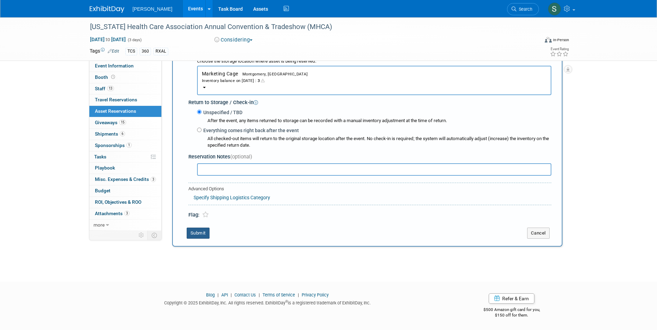
click at [200, 230] on button "Submit" at bounding box center [198, 233] width 23 height 11
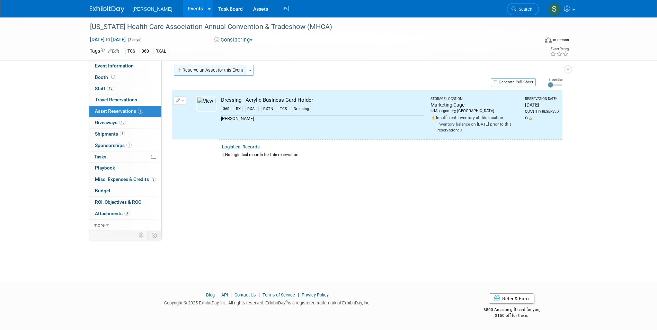
click at [222, 73] on button "Reserve an Asset for this Event" at bounding box center [210, 70] width 73 height 11
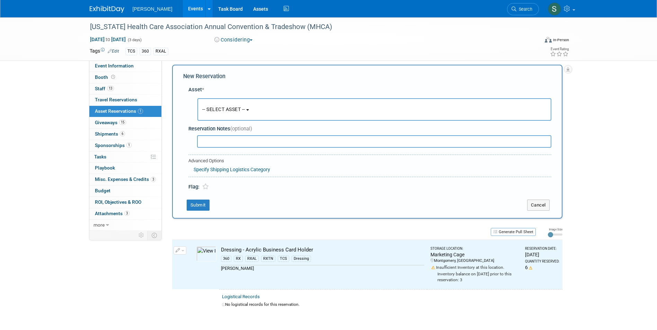
scroll to position [7, 0]
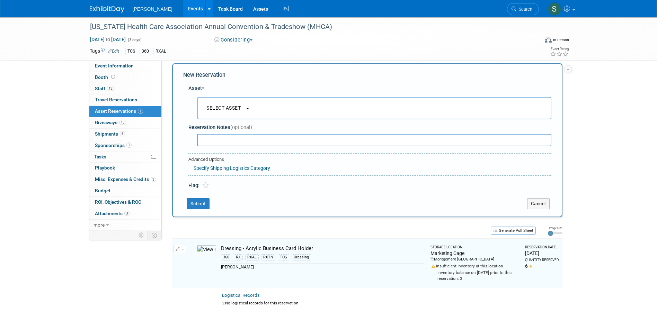
click at [222, 100] on button "-- SELECT ASSET --" at bounding box center [374, 108] width 354 height 22
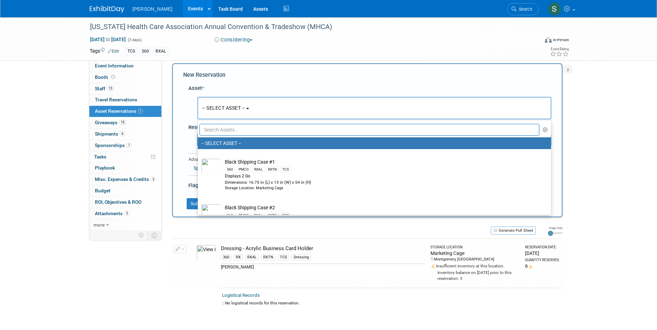
click at [232, 129] on input "text" at bounding box center [369, 130] width 340 height 12
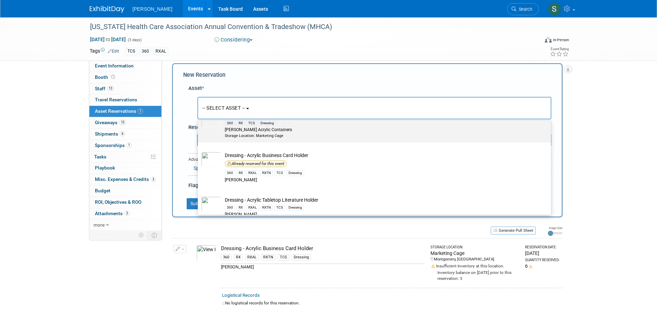
scroll to position [69, 0]
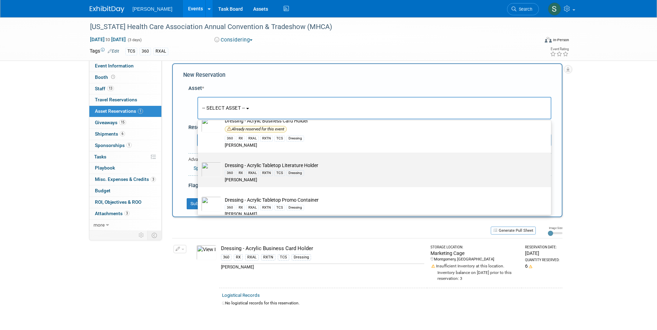
type input "dressing"
click at [330, 170] on div "360 RX RXAL RXTN TCS Dressing" at bounding box center [381, 173] width 312 height 8
click at [199, 161] on input "Dressing - Acrylic Tabletop Literature Holder 360 RX RXAL RXTN TCS Dressing [PE…" at bounding box center [196, 158] width 4 height 4
select select "10723996"
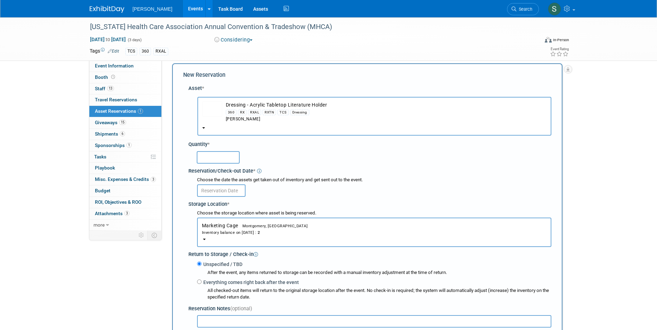
click at [226, 160] on input "text" at bounding box center [218, 157] width 43 height 12
type input "2"
click at [215, 189] on input "text" at bounding box center [221, 190] width 48 height 12
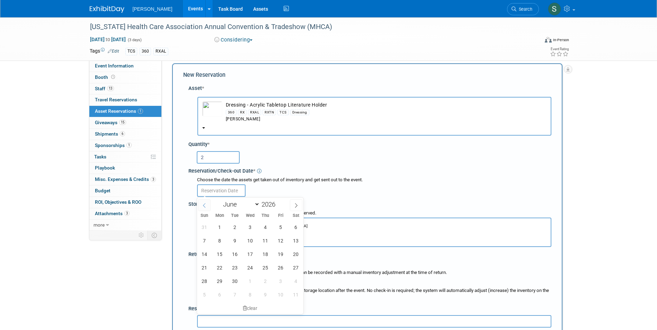
click at [204, 206] on icon at bounding box center [204, 205] width 5 height 5
select select "4"
click at [234, 269] on span "19" at bounding box center [234, 267] width 13 height 13
type input "[DATE]"
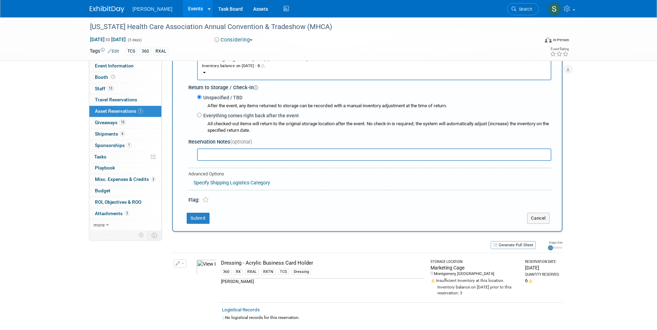
scroll to position [180, 0]
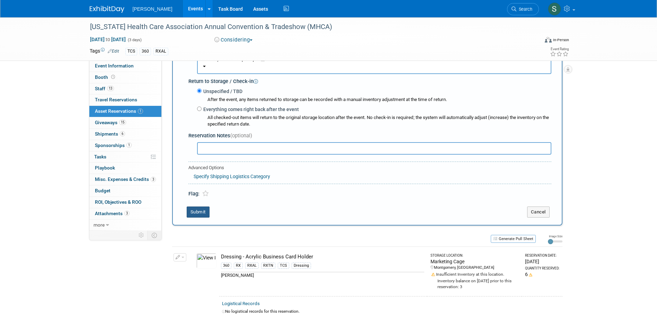
click at [199, 215] on button "Submit" at bounding box center [198, 212] width 23 height 11
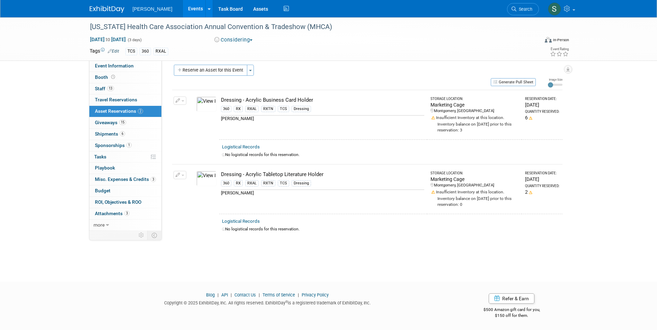
scroll to position [0, 0]
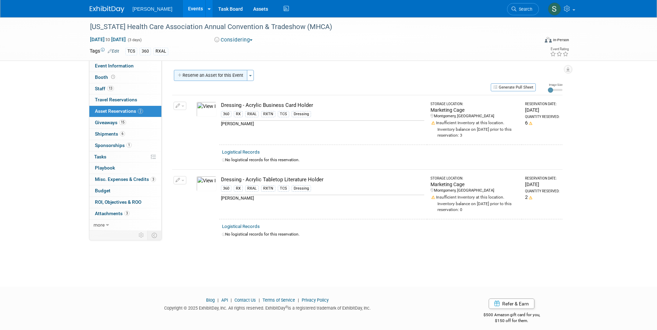
click at [204, 79] on button "Reserve an Asset for this Event" at bounding box center [210, 75] width 73 height 11
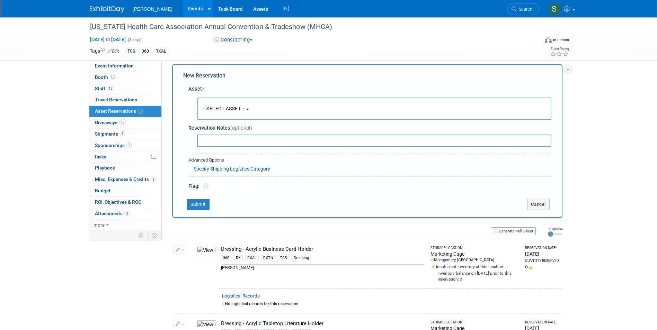
scroll to position [7, 0]
click at [223, 101] on button "-- SELECT ASSET --" at bounding box center [374, 108] width 354 height 22
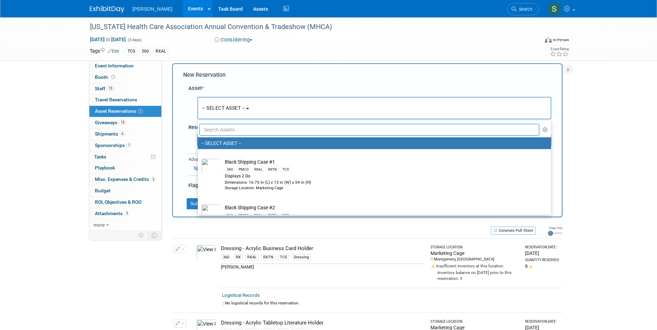
click at [234, 129] on input "text" at bounding box center [369, 130] width 340 height 12
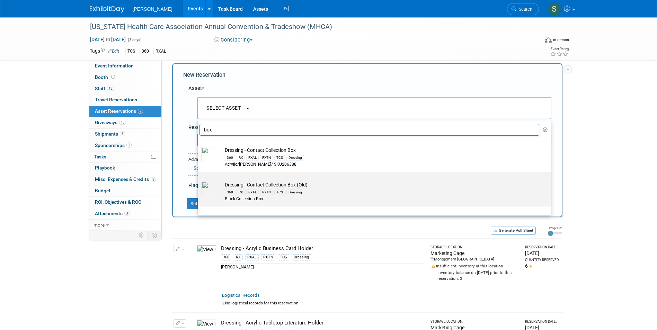
type input "box"
click at [237, 181] on td "Dressing - Contact Collection Box (Old) 360 RX RXAL RXTN TCS Dressing Black Col…" at bounding box center [379, 191] width 316 height 21
click at [199, 180] on input "Dressing - Contact Collection Box (Old) 360 RX RXAL RXTN TCS Dressing Black Col…" at bounding box center [196, 178] width 4 height 4
type input "2026"
select select "10724622"
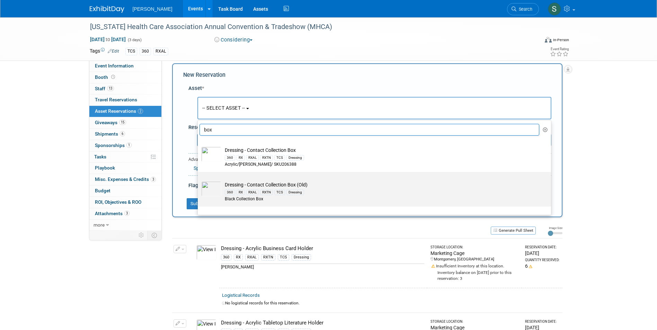
select select "5"
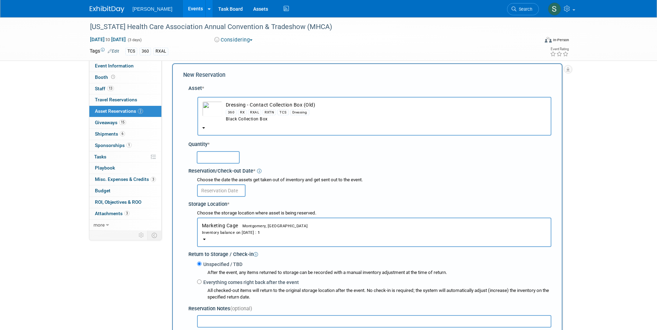
click at [211, 158] on input "text" at bounding box center [218, 157] width 43 height 12
type input "3"
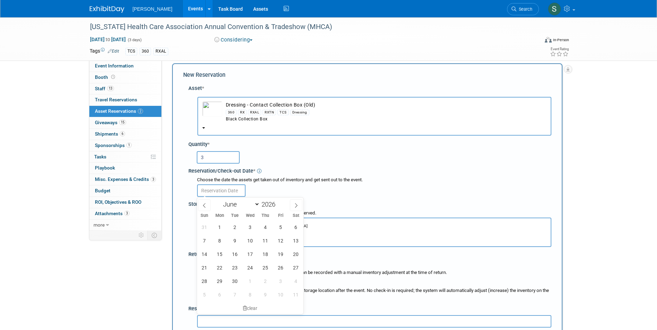
click at [211, 187] on input "text" at bounding box center [221, 190] width 48 height 12
click at [202, 205] on icon at bounding box center [204, 205] width 5 height 5
select select "4"
click at [232, 270] on span "19" at bounding box center [234, 267] width 13 height 13
type input "[DATE]"
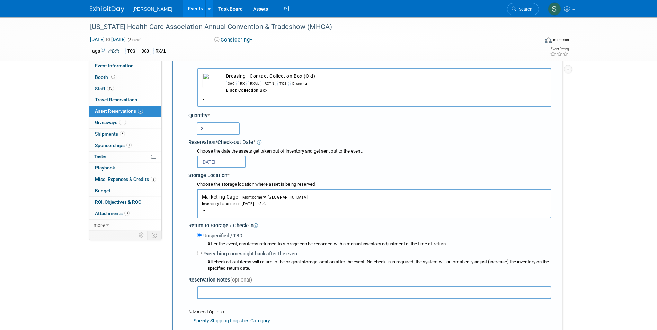
scroll to position [110, 0]
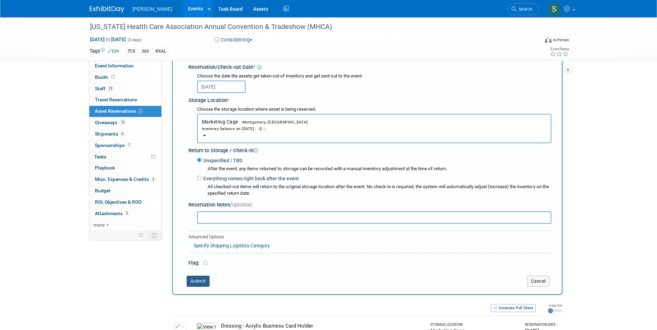
click at [198, 285] on button "Submit" at bounding box center [198, 281] width 23 height 11
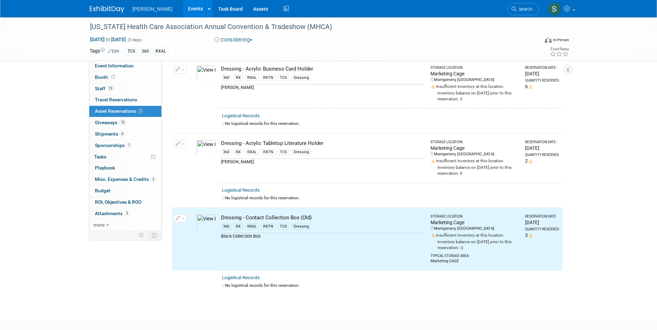
scroll to position [0, 0]
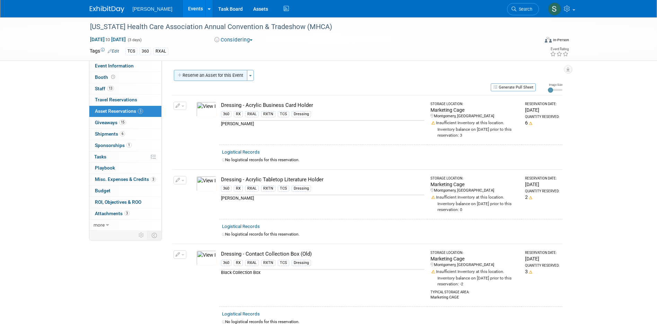
click at [198, 72] on button "Reserve an Asset for this Event" at bounding box center [210, 75] width 73 height 11
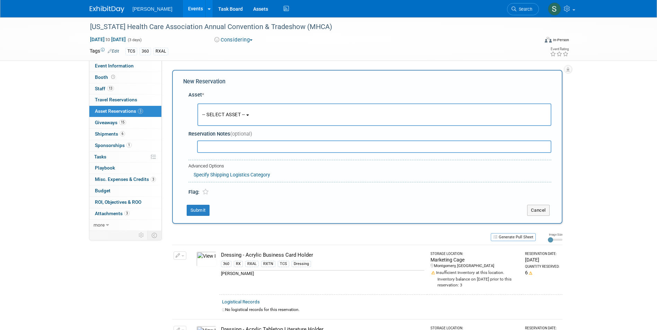
scroll to position [7, 0]
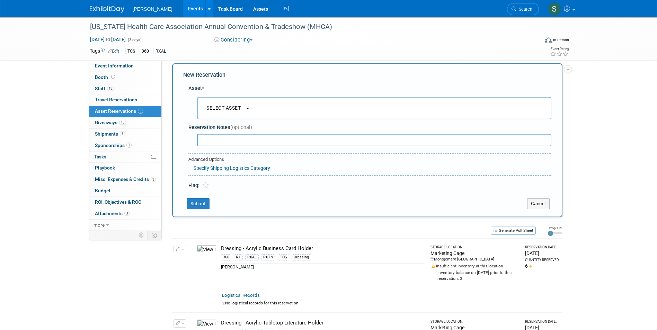
click at [219, 106] on span "-- SELECT ASSET --" at bounding box center [223, 108] width 43 height 6
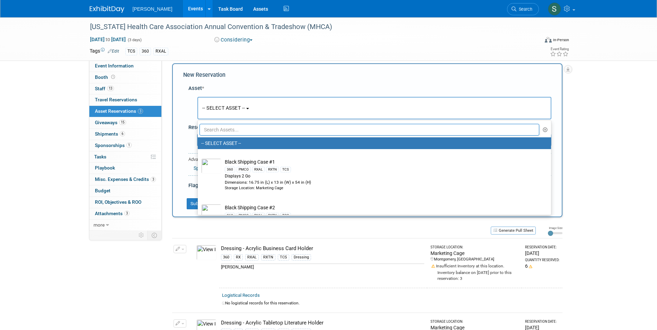
click at [233, 130] on input "text" at bounding box center [369, 130] width 340 height 12
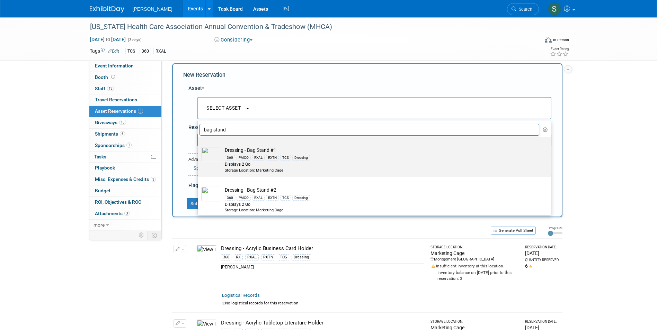
type input "bag stand"
click at [337, 164] on div "Displays 2 Go" at bounding box center [381, 165] width 312 height 6
click at [199, 146] on input "Dressing - Bag Stand #1 360 PMCO RXAL RXTN TCS Dressing Displays 2 Go Storage L…" at bounding box center [196, 143] width 4 height 4
select select "10722740"
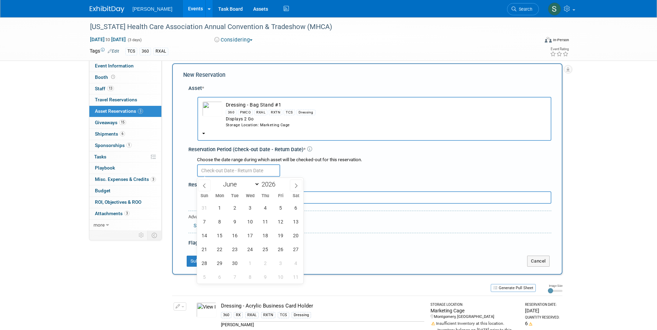
click at [223, 167] on input "text" at bounding box center [238, 170] width 83 height 12
click at [206, 187] on icon at bounding box center [204, 185] width 5 height 5
select select "4"
click at [234, 251] on span "19" at bounding box center [234, 249] width 13 height 13
type input "[DATE]"
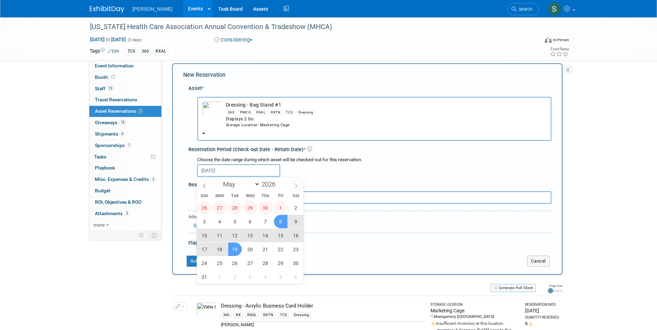
click at [293, 186] on span at bounding box center [296, 186] width 12 height 12
select select "5"
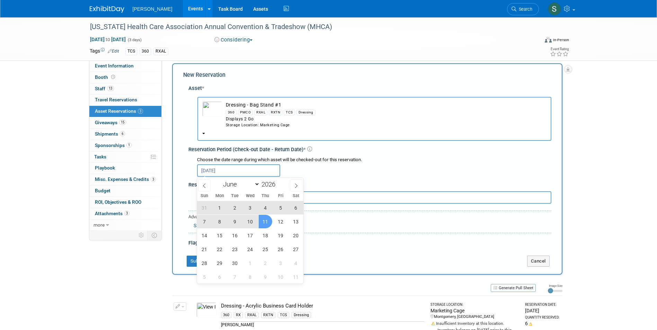
click at [264, 221] on span "11" at bounding box center [265, 221] width 13 height 13
type input "May 19, 2026 to Jun 11, 2026"
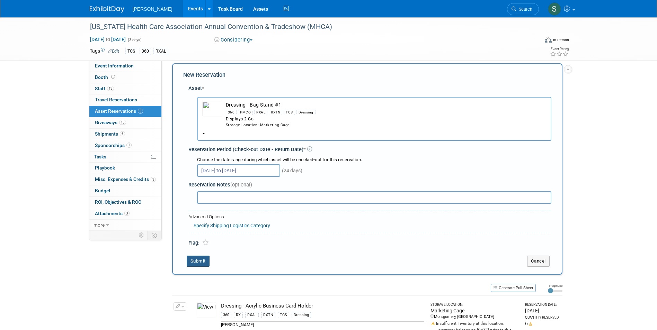
click at [199, 262] on button "Submit" at bounding box center [198, 261] width 23 height 11
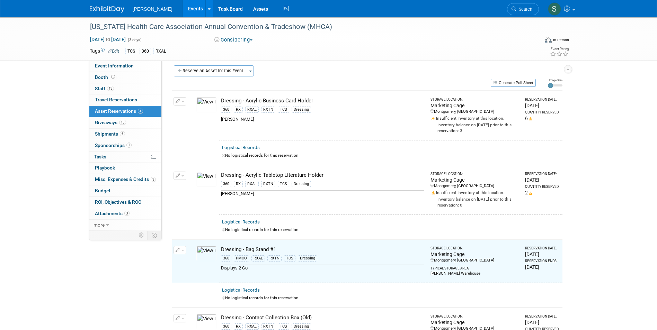
scroll to position [0, 0]
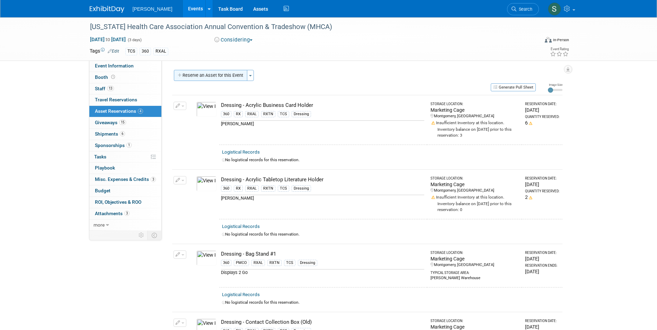
click at [223, 75] on button "Reserve an Asset for this Event" at bounding box center [210, 75] width 73 height 11
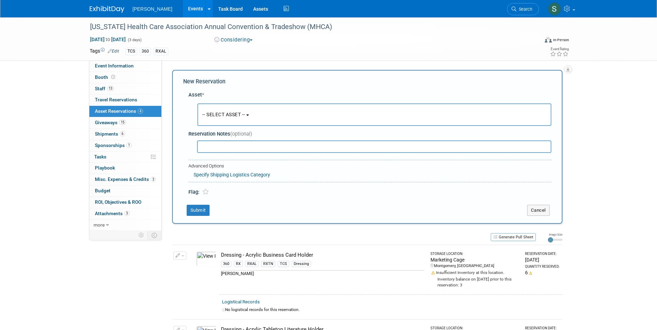
scroll to position [7, 0]
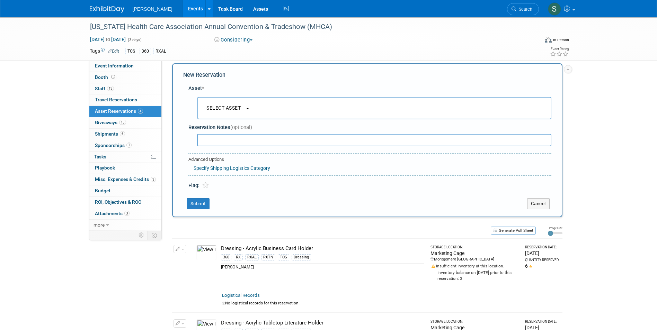
click at [221, 104] on button "-- SELECT ASSET --" at bounding box center [374, 108] width 354 height 22
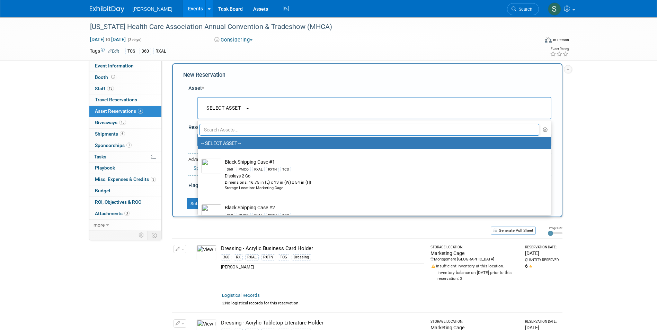
click at [228, 130] on input "text" at bounding box center [369, 130] width 340 height 12
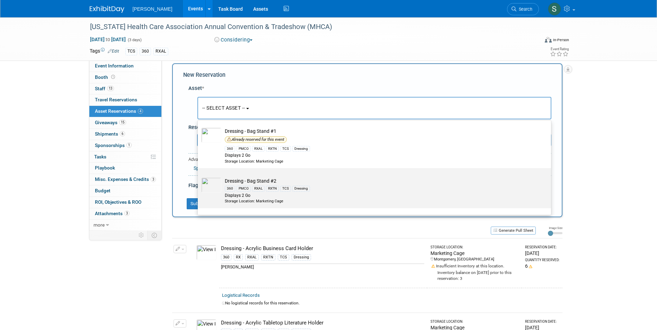
scroll to position [35, 0]
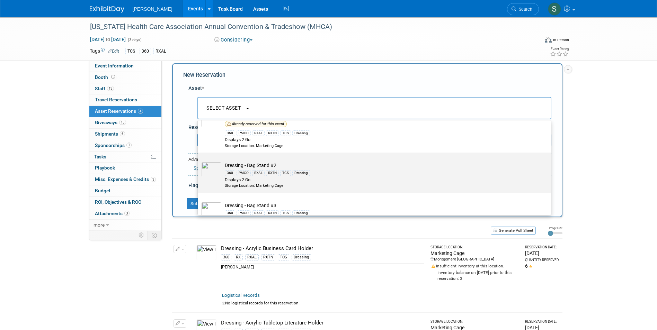
type input "bag"
click at [320, 163] on td "Dressing - Bag Stand #2 360 PMCO RXAL RXTN TCS Dressing Displays 2 Go Storage L…" at bounding box center [379, 175] width 316 height 26
click at [199, 161] on input "Dressing - Bag Stand #2 360 PMCO RXAL RXTN TCS Dressing Displays 2 Go Storage L…" at bounding box center [196, 158] width 4 height 4
select select "10722536"
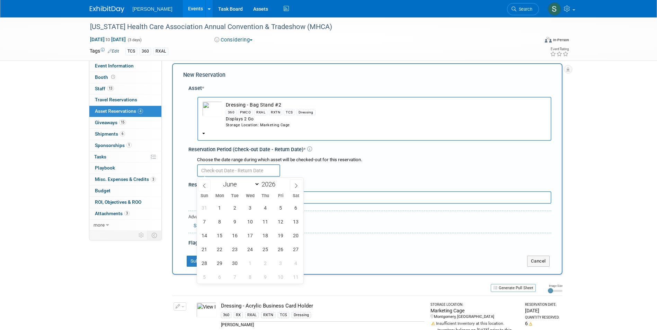
click at [226, 171] on input "text" at bounding box center [238, 170] width 83 height 12
drag, startPoint x: 207, startPoint y: 186, endPoint x: 209, endPoint y: 189, distance: 3.6
click at [207, 186] on span at bounding box center [204, 186] width 12 height 12
select select "4"
click at [234, 250] on span "19" at bounding box center [234, 249] width 13 height 13
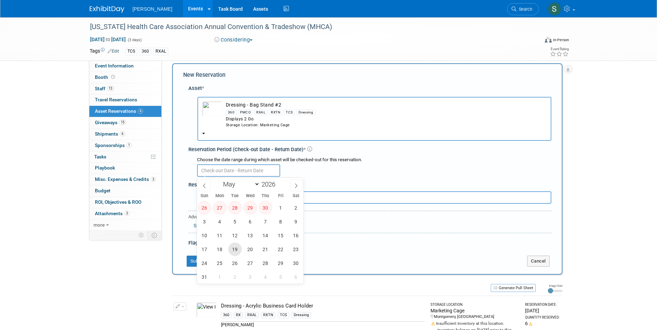
type input "May 19, 2026"
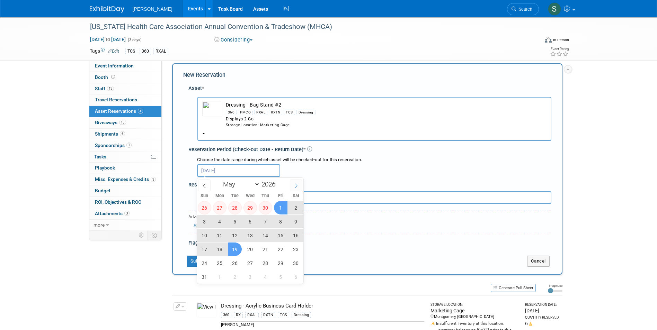
click at [298, 184] on icon at bounding box center [296, 185] width 5 height 5
select select "5"
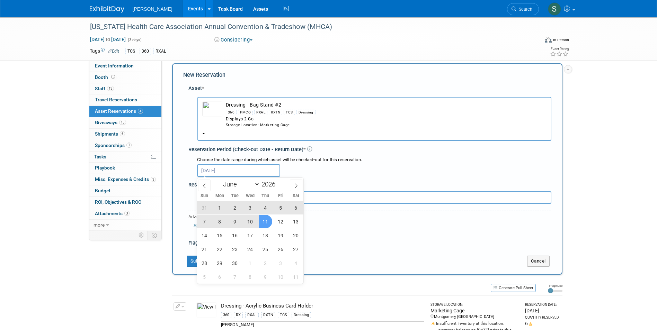
click at [268, 222] on span "11" at bounding box center [265, 221] width 13 height 13
type input "May 19, 2026 to Jun 11, 2026"
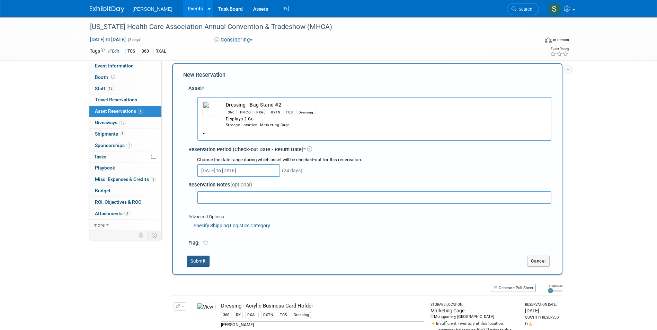
click at [195, 260] on button "Submit" at bounding box center [198, 261] width 23 height 11
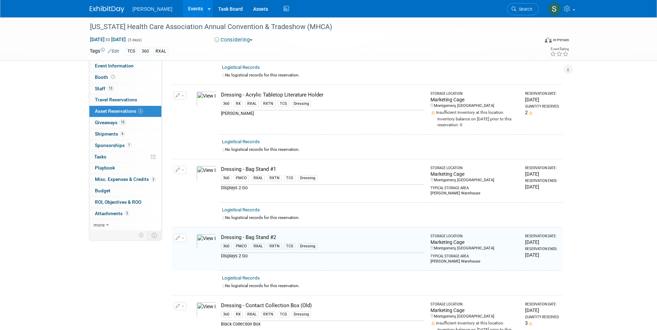
scroll to position [0, 0]
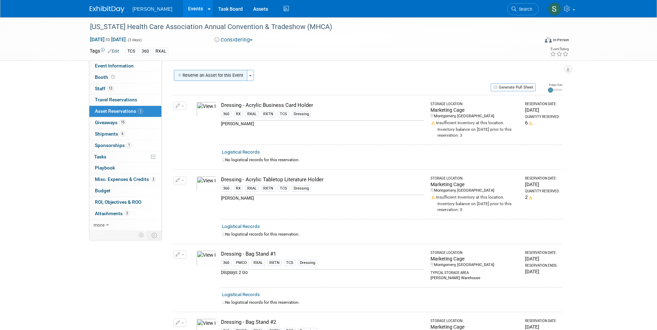
click at [208, 78] on button "Reserve an Asset for this Event" at bounding box center [210, 75] width 73 height 11
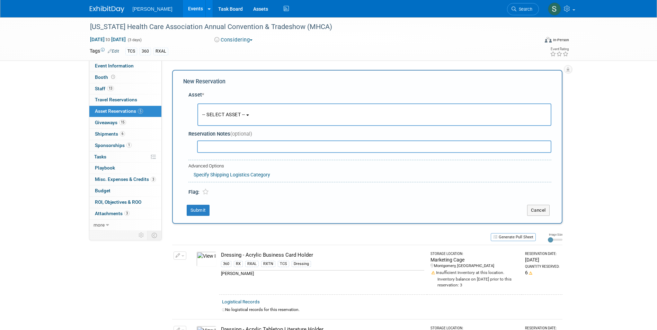
scroll to position [7, 0]
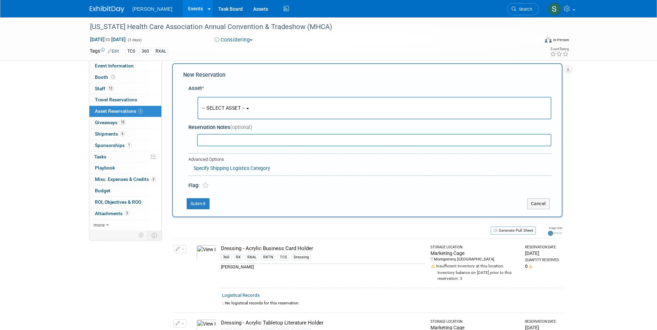
click at [214, 101] on button "-- SELECT ASSET --" at bounding box center [374, 108] width 354 height 22
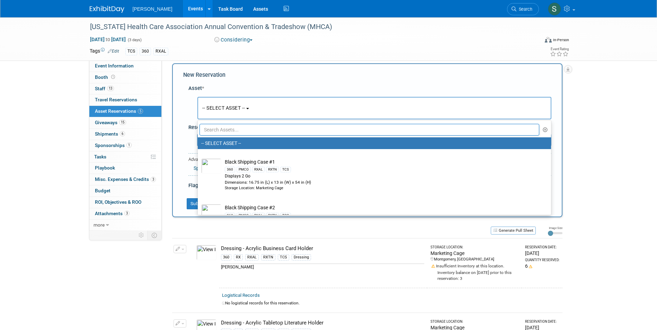
click at [218, 132] on input "text" at bounding box center [369, 130] width 340 height 12
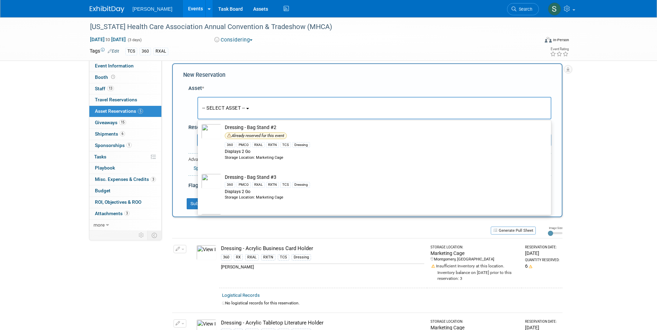
scroll to position [104, 0]
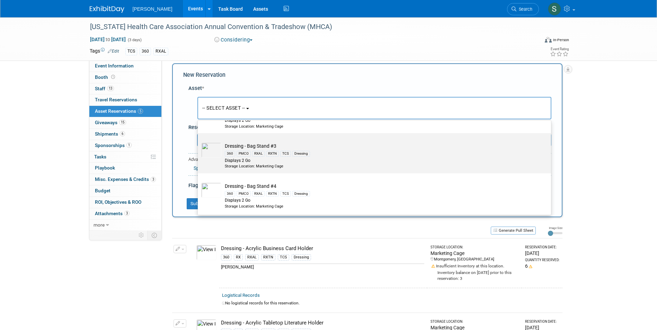
type input "bag"
click at [290, 145] on td "Dressing - Bag Stand #3 360 PMCO RXAL RXTN TCS Dressing Displays 2 Go Storage L…" at bounding box center [379, 156] width 316 height 26
click at [199, 142] on input "Dressing - Bag Stand #3 360 PMCO RXAL RXTN TCS Dressing Displays 2 Go Storage L…" at bounding box center [196, 139] width 4 height 4
select select "10722739"
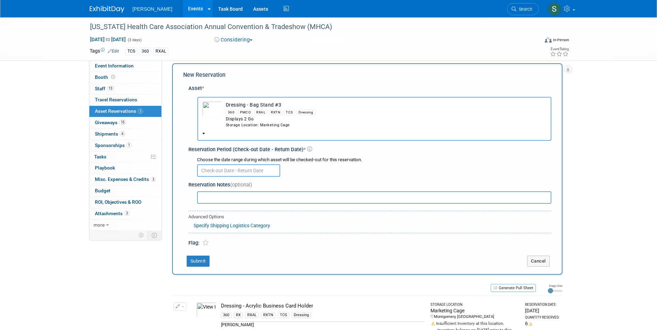
click at [228, 168] on input "text" at bounding box center [238, 170] width 83 height 12
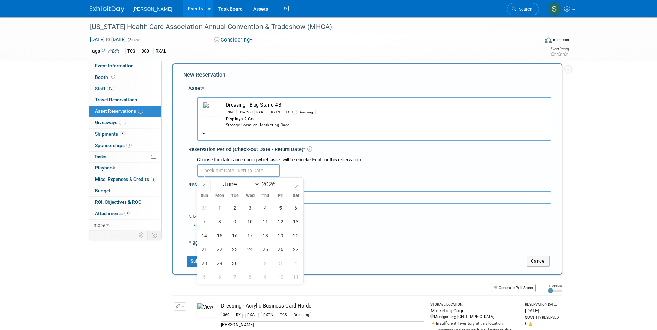
click at [204, 185] on icon at bounding box center [204, 185] width 5 height 5
select select "4"
click at [263, 171] on input "text" at bounding box center [238, 170] width 83 height 12
click at [236, 131] on button "Dressing - Bag Stand #3 360 PMCO RXAL RXTN TCS Dressing Displays 2 Go Storage L…" at bounding box center [374, 119] width 354 height 44
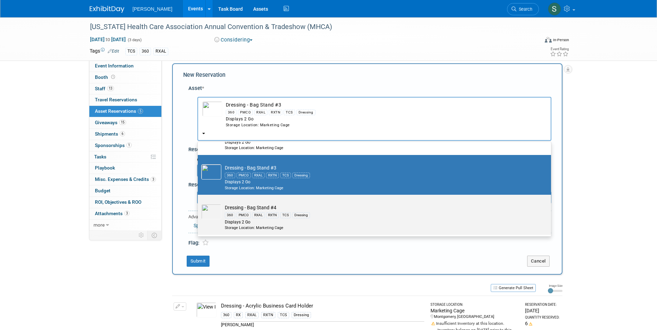
click at [259, 200] on label "Dressing - Bag Stand #4 360 PMCO RXAL RXTN TCS Dressing Displays 2 Go Storage L…" at bounding box center [372, 214] width 343 height 37
click at [199, 200] on input "Dressing - Bag Stand #4 360 PMCO RXAL RXTN TCS Dressing Displays 2 Go Storage L…" at bounding box center [196, 201] width 4 height 4
select select "10722741"
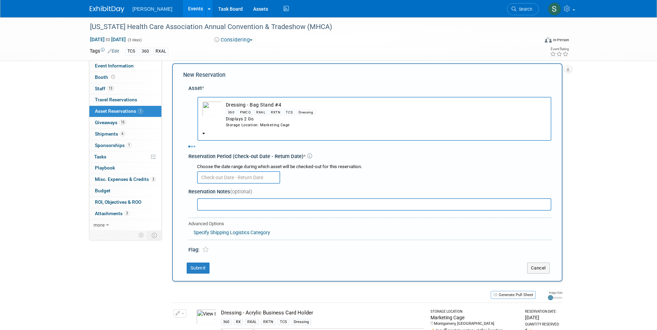
click at [237, 180] on input "text" at bounding box center [238, 177] width 83 height 12
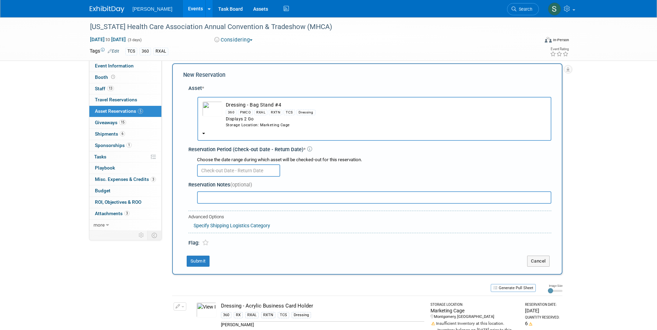
click at [236, 172] on input "text" at bounding box center [238, 170] width 83 height 12
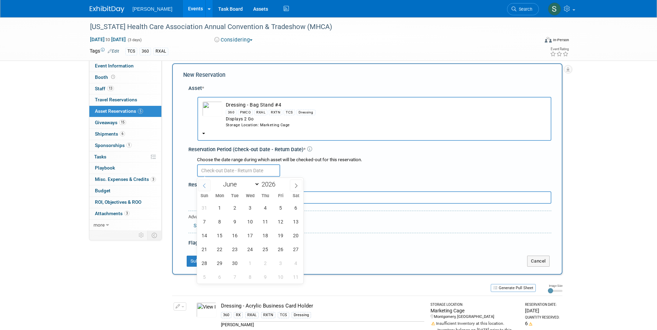
click at [206, 183] on icon at bounding box center [204, 185] width 5 height 5
select select "4"
click at [234, 248] on span "19" at bounding box center [234, 249] width 13 height 13
type input "May 19, 2026"
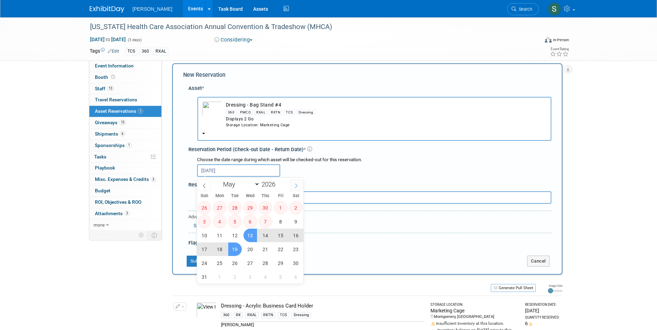
click at [295, 186] on icon at bounding box center [296, 185] width 5 height 5
select select "5"
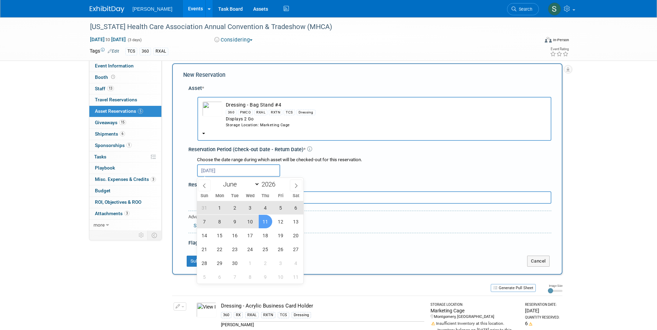
click at [268, 219] on span "11" at bounding box center [265, 221] width 13 height 13
type input "May 19, 2026 to Jun 11, 2026"
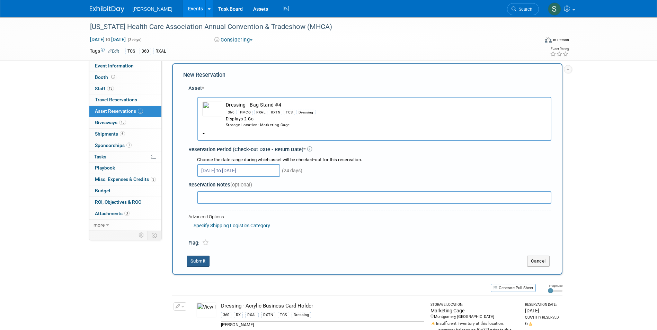
click at [190, 258] on button "Submit" at bounding box center [198, 261] width 23 height 11
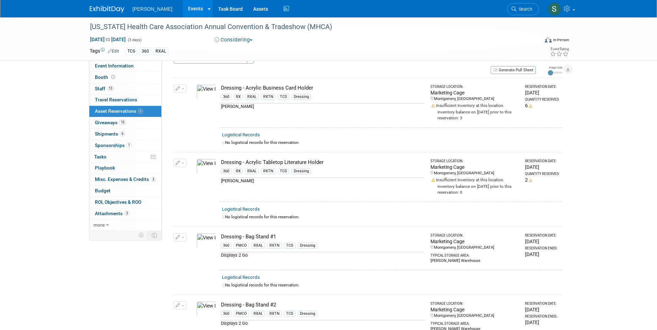
scroll to position [0, 0]
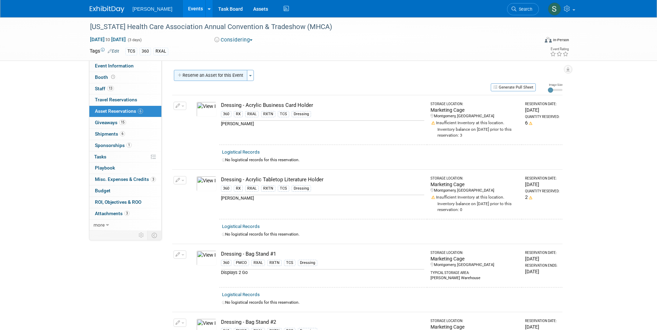
click at [222, 73] on button "Reserve an Asset for this Event" at bounding box center [210, 75] width 73 height 11
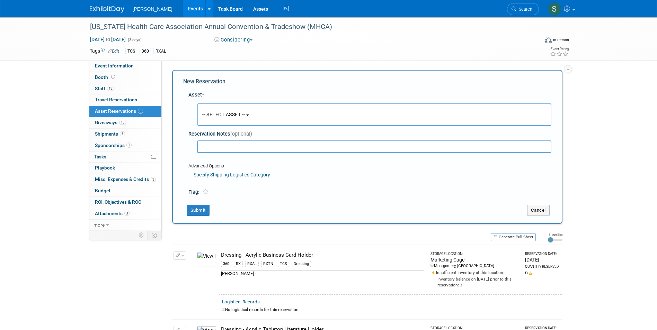
scroll to position [7, 0]
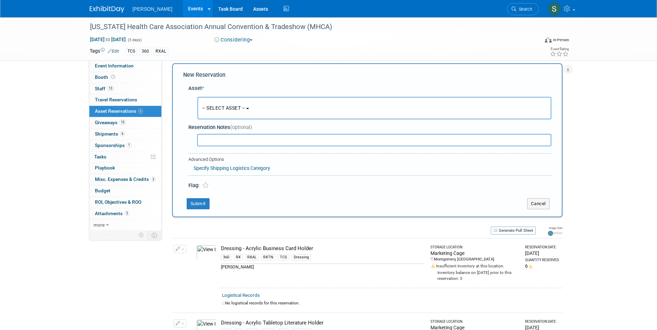
click at [223, 98] on button "-- SELECT ASSET --" at bounding box center [374, 108] width 354 height 22
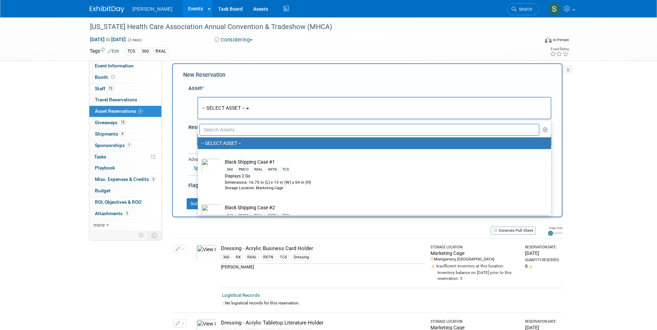
click at [229, 133] on input "text" at bounding box center [369, 130] width 340 height 12
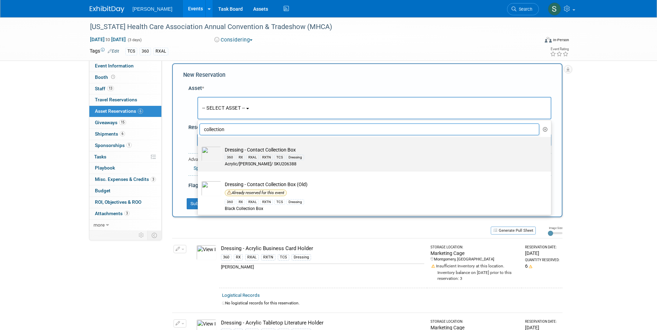
scroll to position [0, 0]
type input "collection"
click at [314, 165] on div "Acrylic/Azar/ SKU206388" at bounding box center [381, 165] width 312 height 6
click at [199, 146] on input "Dressing - Contact Collection Box 360 RX RXAL RXTN TCS Dressing Acrylic/Azar/ S…" at bounding box center [196, 143] width 4 height 4
select select "10724623"
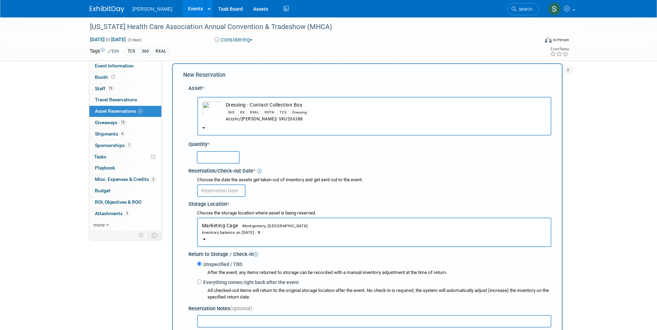
click at [218, 156] on input "text" at bounding box center [218, 157] width 43 height 12
type input "3"
click at [190, 192] on div "Choose the date the assets get taken out of inventory and get sent out to the e…" at bounding box center [369, 187] width 363 height 24
click at [205, 187] on input "text" at bounding box center [221, 190] width 48 height 12
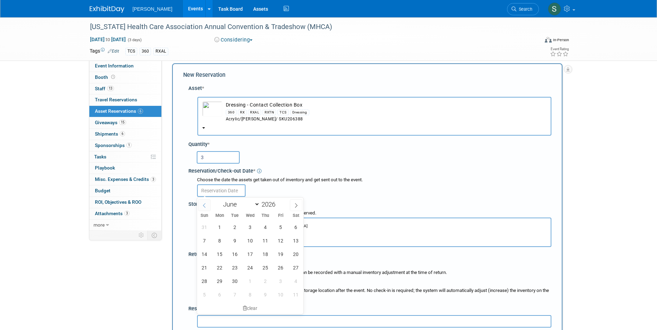
click at [205, 207] on icon at bounding box center [204, 205] width 5 height 5
select select "4"
click at [234, 267] on span "19" at bounding box center [234, 267] width 13 height 13
type input "May 19, 2026"
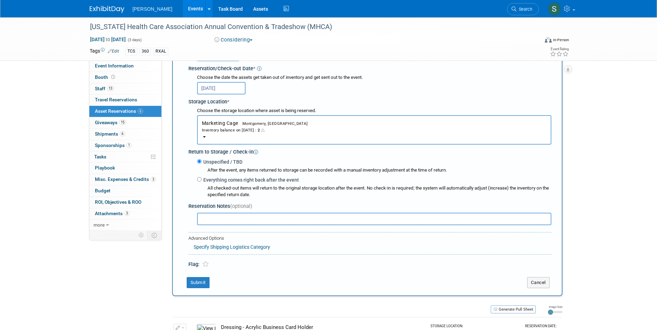
scroll to position [180, 0]
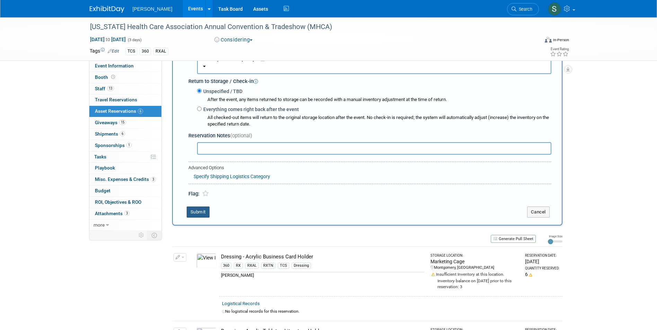
click at [196, 211] on button "Submit" at bounding box center [198, 212] width 23 height 11
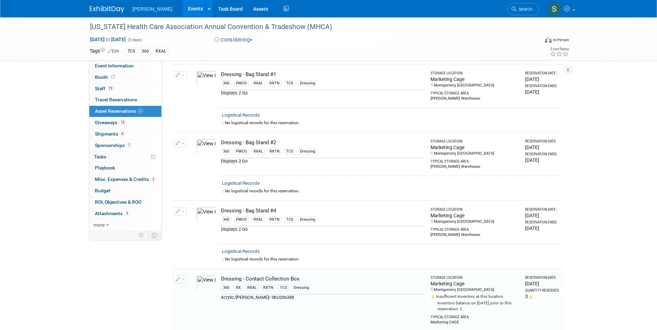
scroll to position [360, 0]
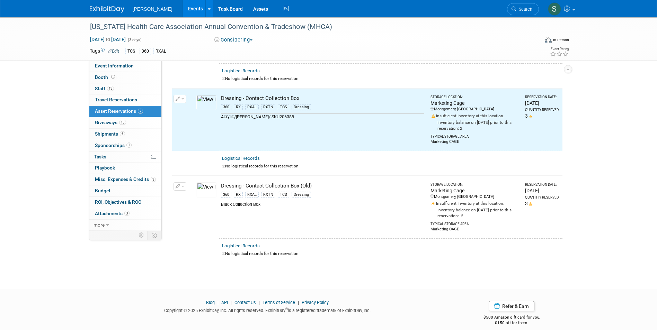
click at [180, 184] on button "button" at bounding box center [179, 186] width 13 height 8
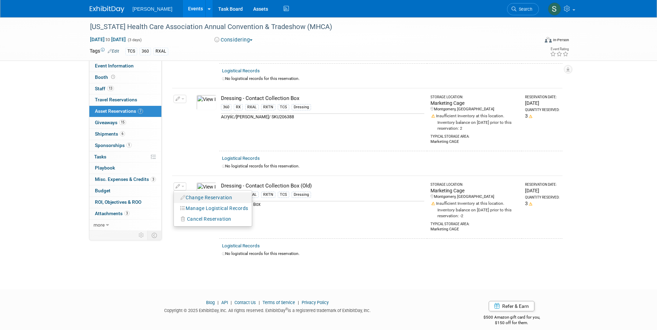
click at [196, 193] on button "Change Reservation" at bounding box center [206, 197] width 58 height 9
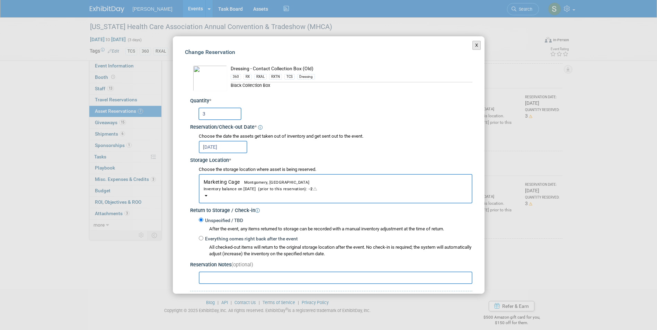
click at [472, 48] on button "X" at bounding box center [476, 45] width 9 height 9
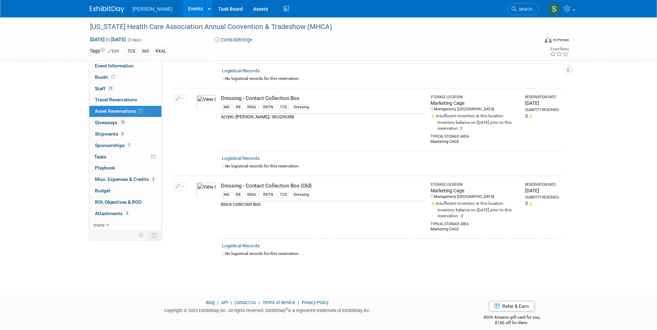
click at [184, 182] on button "button" at bounding box center [179, 186] width 13 height 8
click at [190, 204] on button "Manage Logistical Records" at bounding box center [214, 208] width 74 height 9
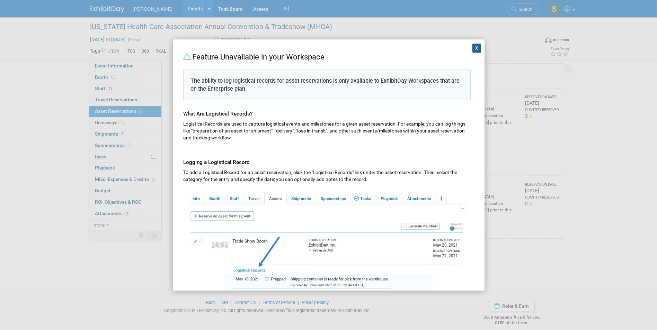
click at [472, 51] on button "X" at bounding box center [476, 48] width 9 height 9
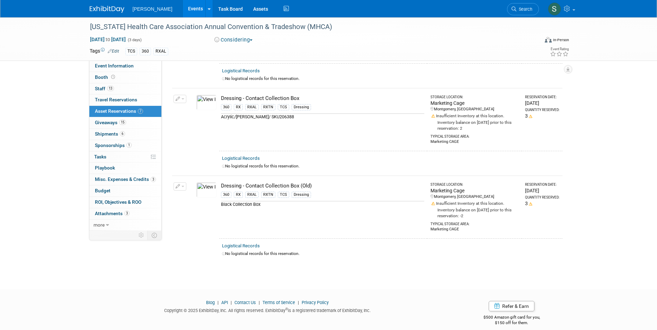
click at [177, 187] on button "button" at bounding box center [179, 186] width 13 height 8
click at [193, 219] on span "Cancel Reservation" at bounding box center [209, 219] width 44 height 6
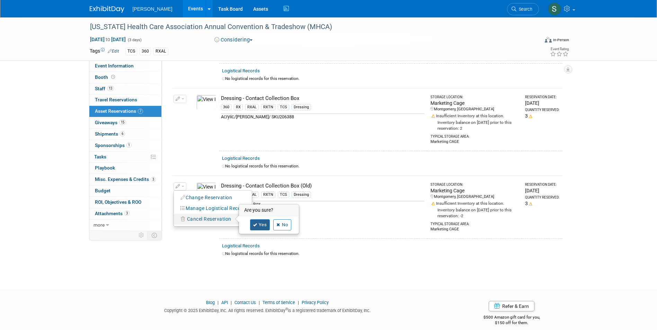
click at [265, 222] on link "Yes" at bounding box center [260, 224] width 20 height 11
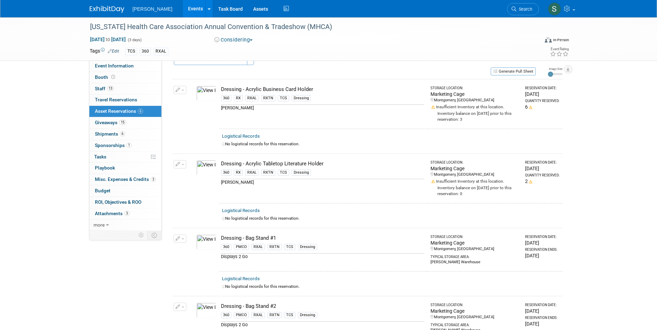
scroll to position [0, 0]
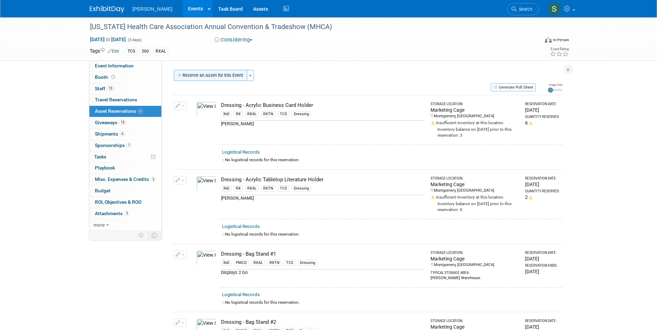
click at [197, 72] on button "Reserve an Asset for this Event" at bounding box center [210, 75] width 73 height 11
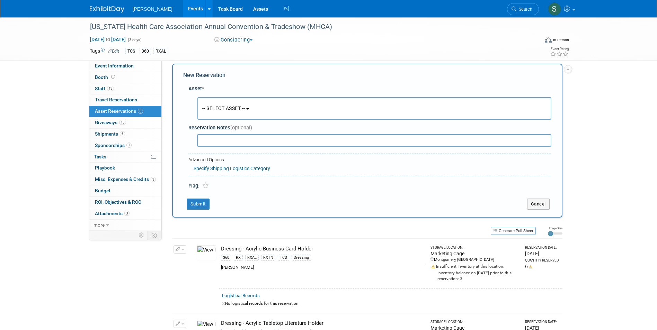
scroll to position [7, 0]
click at [218, 114] on button "-- SELECT ASSET --" at bounding box center [374, 108] width 354 height 22
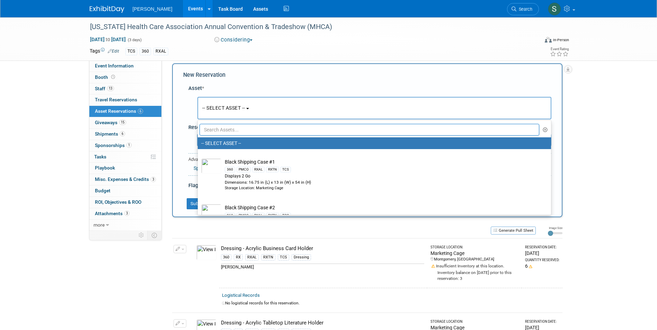
click at [223, 131] on input "text" at bounding box center [369, 130] width 340 height 12
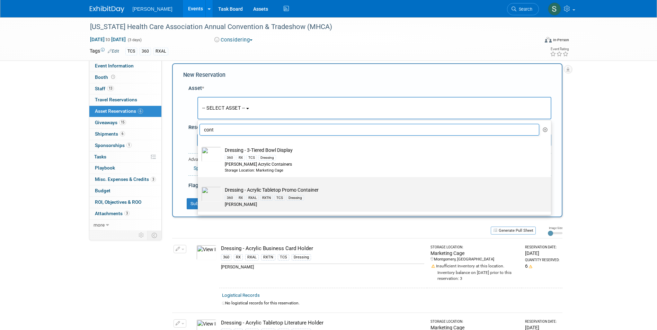
type input "cont"
click at [317, 191] on td "Dressing - Acrylic Tabletop Promo Container 360 RX RXAL RXTN TCS Dressing Azar" at bounding box center [379, 197] width 316 height 21
click at [199, 186] on input "Dressing - Acrylic Tabletop Promo Container 360 RX RXAL RXTN TCS Dressing Azar" at bounding box center [196, 183] width 4 height 4
select select "10724000"
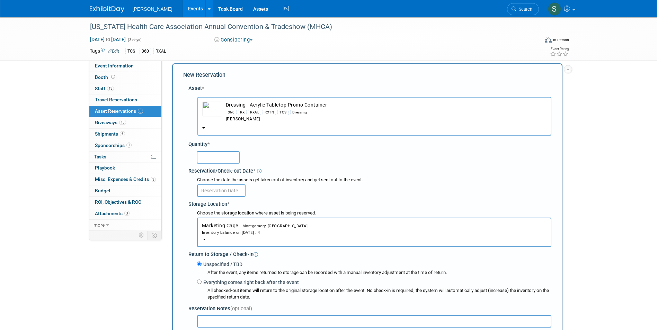
click at [220, 156] on input "text" at bounding box center [218, 157] width 43 height 12
type input "3"
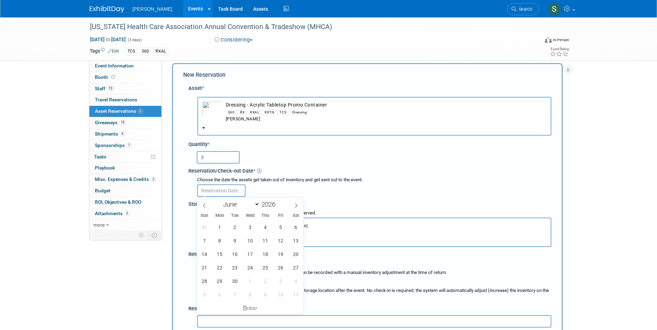
click at [219, 190] on input "text" at bounding box center [221, 190] width 48 height 12
click at [205, 204] on icon at bounding box center [204, 205] width 5 height 5
select select "4"
click at [235, 264] on span "19" at bounding box center [234, 267] width 13 height 13
type input "May 19, 2026"
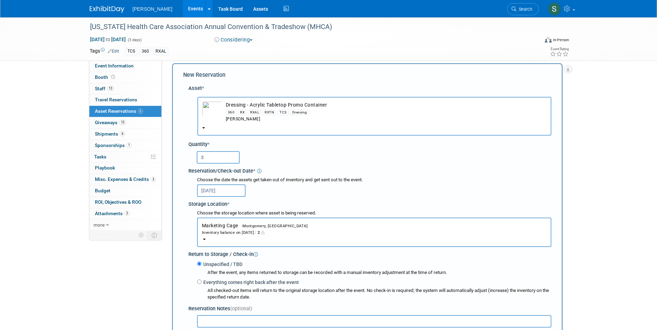
click at [195, 213] on div "Choose the storage location where asset is being reserved. Marketing Cage<span …" at bounding box center [371, 228] width 360 height 37
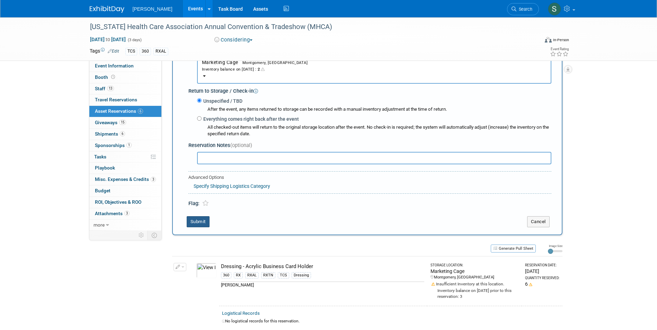
scroll to position [180, 0]
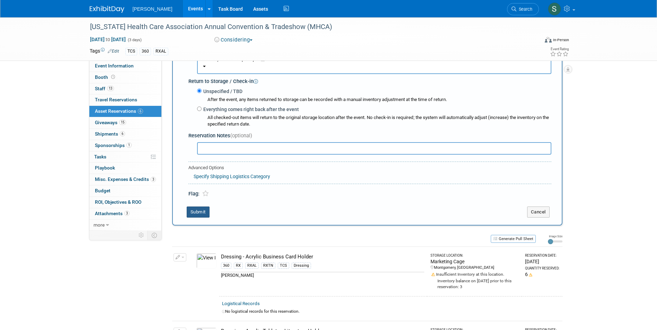
click at [198, 214] on button "Submit" at bounding box center [198, 212] width 23 height 11
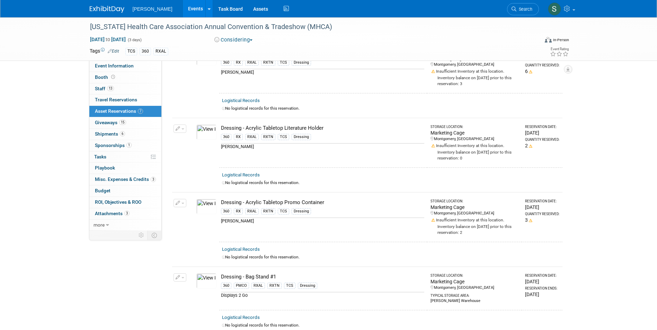
scroll to position [0, 0]
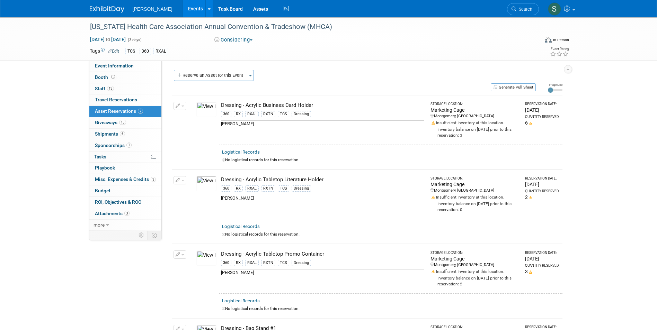
click at [209, 62] on div "Participation Level: Exhibitor Exhibitor/Sponsor Projected Attendance: Specify …" at bounding box center [365, 146] width 406 height 170
click at [208, 73] on button "Reserve an Asset for this Event" at bounding box center [210, 75] width 73 height 11
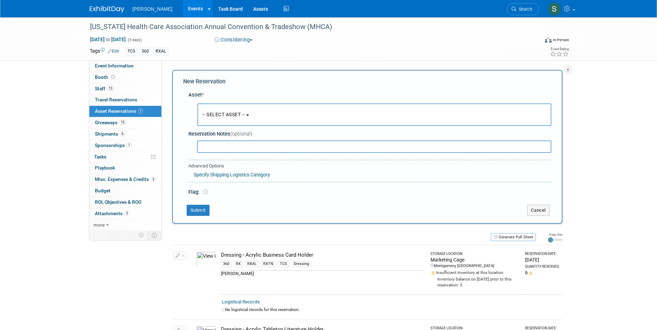
scroll to position [7, 0]
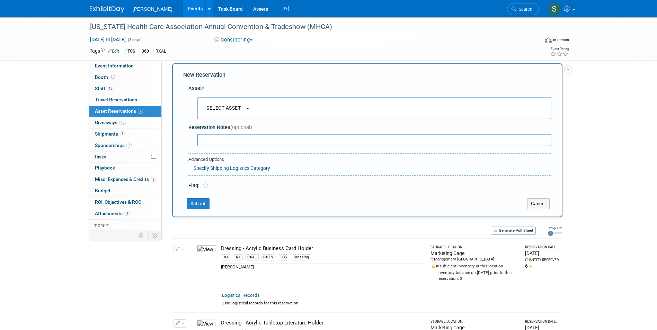
click at [229, 110] on span "-- SELECT ASSET --" at bounding box center [223, 108] width 43 height 6
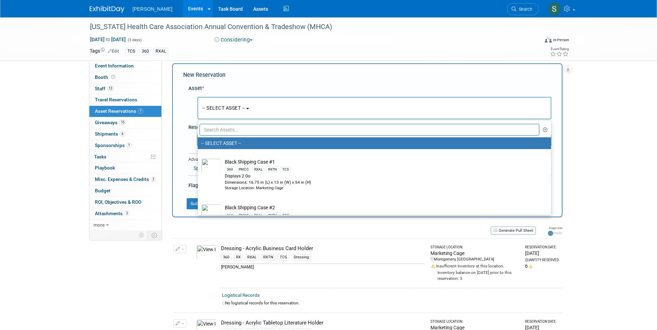
click at [226, 125] on input "text" at bounding box center [369, 130] width 340 height 12
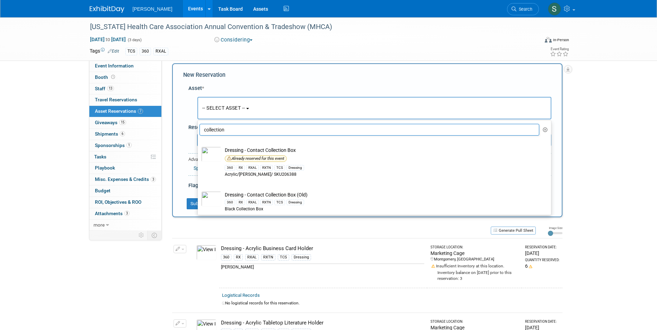
click at [234, 129] on input "collection" at bounding box center [369, 130] width 340 height 12
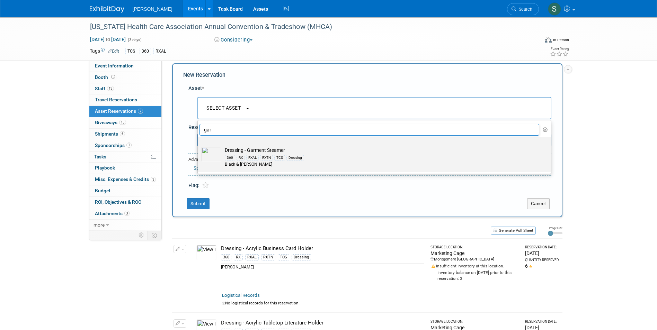
type input "gar"
click at [299, 144] on label "Dressing - Garment Steamer 360 RX RXAL RXTN TCS Dressing Black & Decker" at bounding box center [372, 155] width 343 height 32
click at [199, 144] on input "Dressing - Garment Steamer 360 RX RXAL RXTN TCS Dressing Black & Decker" at bounding box center [196, 143] width 4 height 4
select select "10726027"
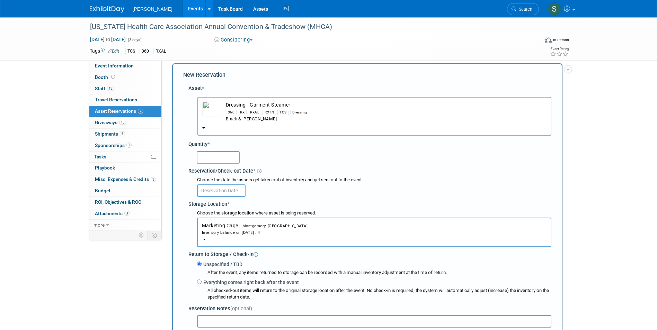
click at [207, 158] on input "text" at bounding box center [218, 157] width 43 height 12
type input "1"
click at [216, 190] on input "text" at bounding box center [221, 190] width 48 height 12
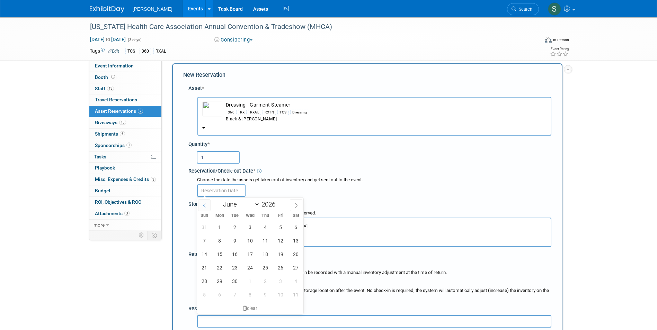
click at [204, 207] on icon at bounding box center [204, 205] width 5 height 5
select select "4"
click at [235, 263] on span "19" at bounding box center [234, 267] width 13 height 13
type input "May 19, 2026"
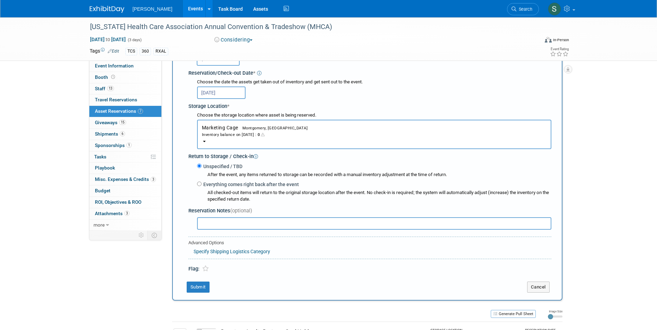
scroll to position [110, 0]
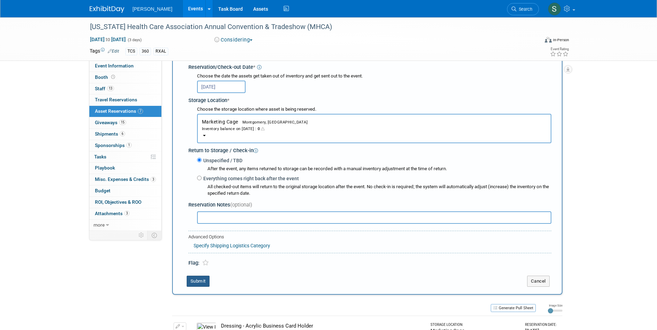
click at [198, 280] on button "Submit" at bounding box center [198, 281] width 23 height 11
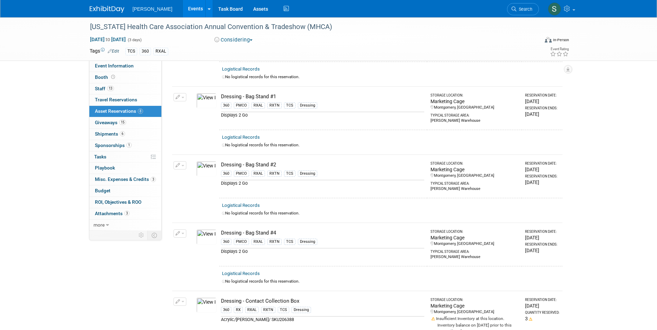
scroll to position [0, 0]
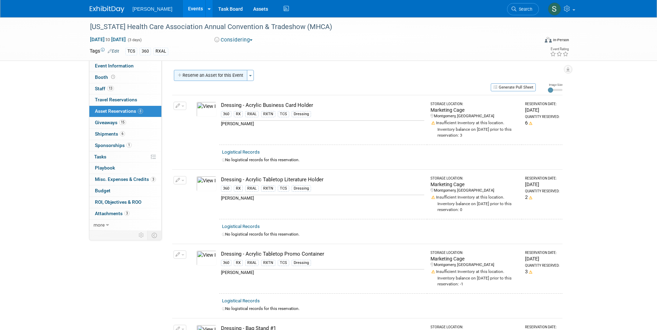
click at [205, 73] on button "Reserve an Asset for this Event" at bounding box center [210, 75] width 73 height 11
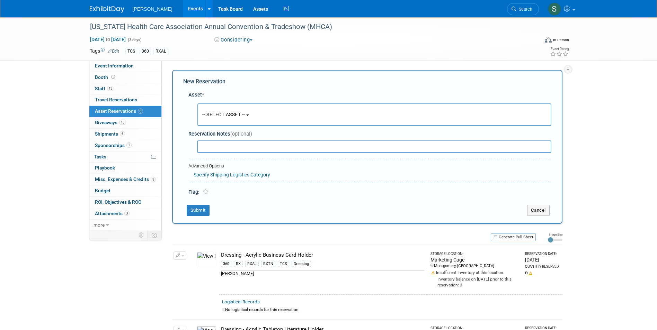
scroll to position [7, 0]
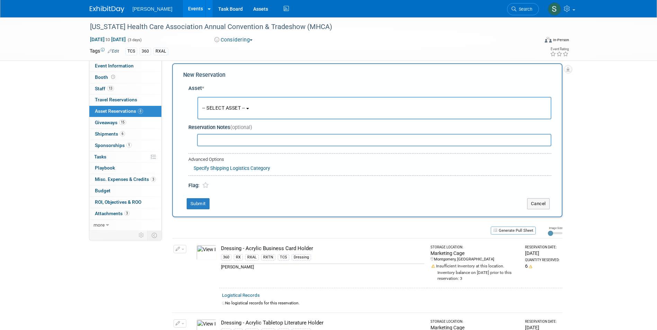
click at [219, 110] on span "-- SELECT ASSET --" at bounding box center [223, 108] width 43 height 6
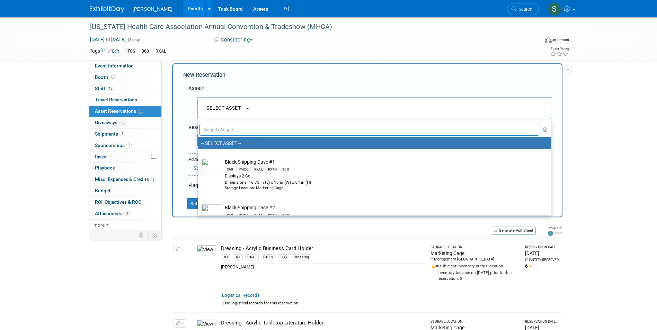
click at [231, 131] on input "text" at bounding box center [369, 130] width 340 height 12
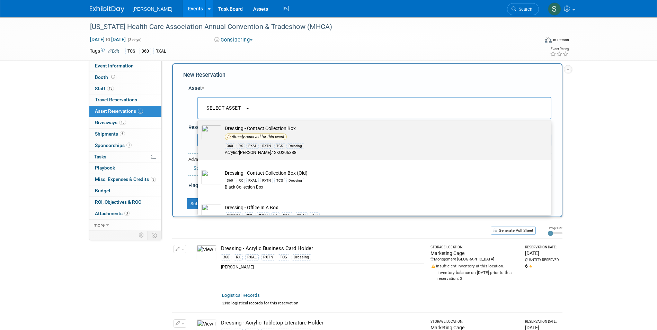
scroll to position [33, 0]
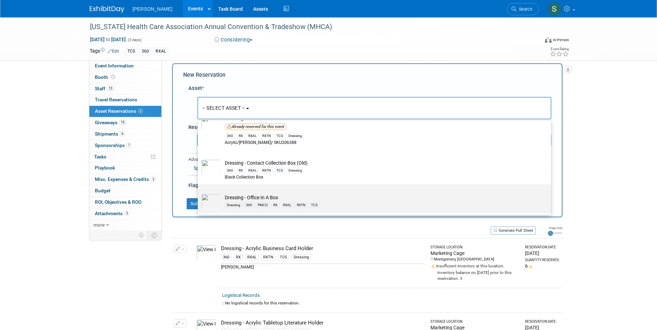
type input "box"
click at [328, 194] on td "Dressing - Office In A Box Dressing 360 PMCO RX RXAL RXTN TCS" at bounding box center [379, 201] width 316 height 15
click at [199, 193] on input "Dressing - Office In A Box Dressing 360 PMCO RX RXAL RXTN TCS" at bounding box center [196, 190] width 4 height 4
select select "10724056"
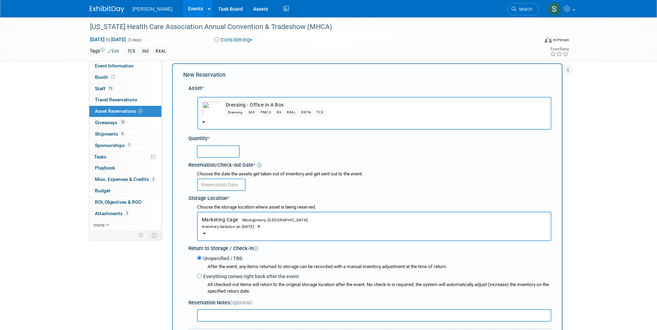
click at [209, 150] on input "text" at bounding box center [218, 151] width 43 height 12
type input "3"
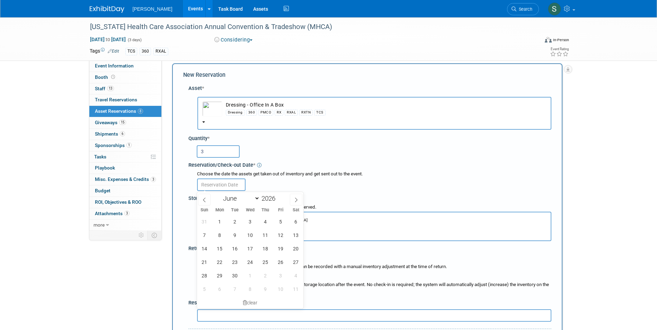
click at [216, 189] on input "text" at bounding box center [221, 185] width 48 height 12
click at [206, 199] on icon at bounding box center [204, 200] width 5 height 5
select select "4"
click at [234, 257] on span "19" at bounding box center [234, 261] width 13 height 13
type input "May 19, 2026"
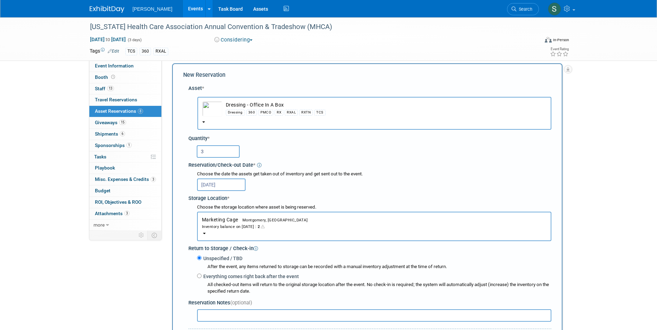
click at [217, 184] on input "May 19, 2026" at bounding box center [221, 185] width 48 height 12
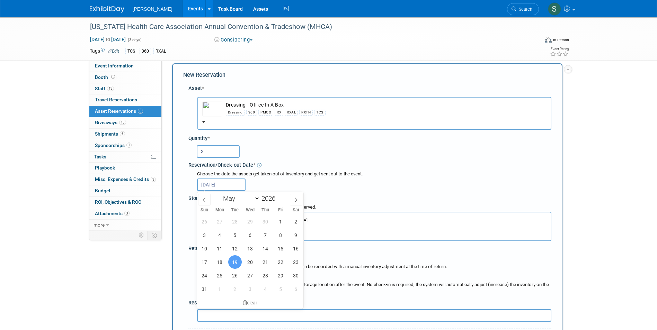
click at [217, 184] on input "May 19, 2026" at bounding box center [221, 185] width 48 height 12
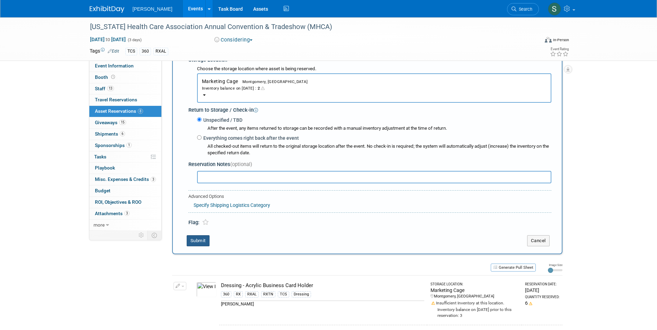
click at [190, 239] on button "Submit" at bounding box center [198, 240] width 23 height 11
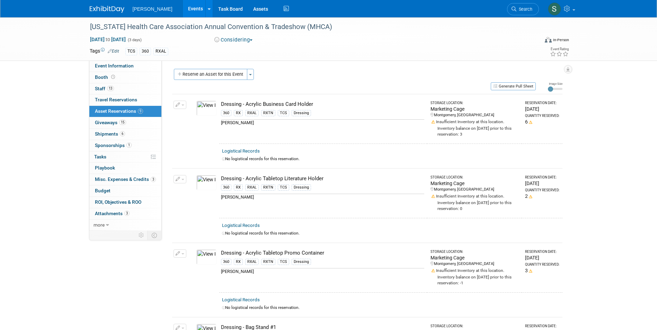
scroll to position [0, 0]
click at [236, 76] on button "Reserve an Asset for this Event" at bounding box center [210, 75] width 73 height 11
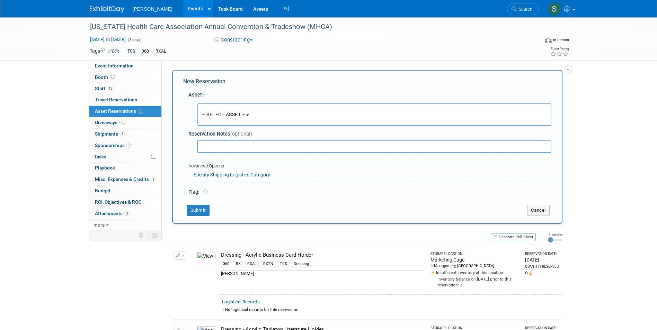
scroll to position [7, 0]
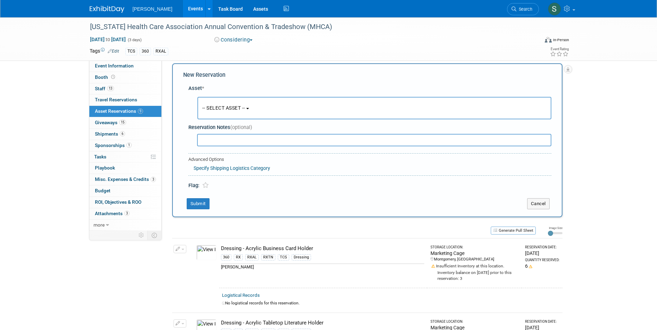
click at [253, 161] on div "Asset * -- SELECT ASSET --" at bounding box center [367, 135] width 368 height 108
click at [252, 105] on button "-- SELECT ASSET --" at bounding box center [374, 108] width 354 height 22
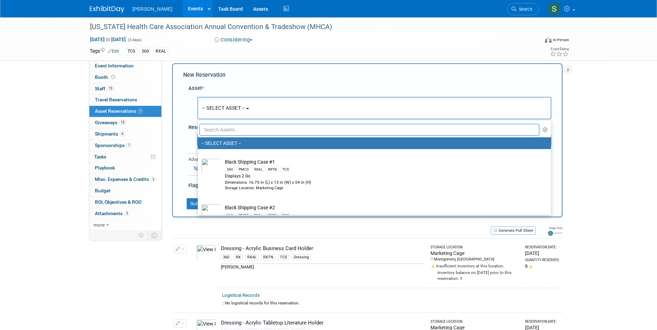
click at [260, 134] on input "text" at bounding box center [369, 130] width 340 height 12
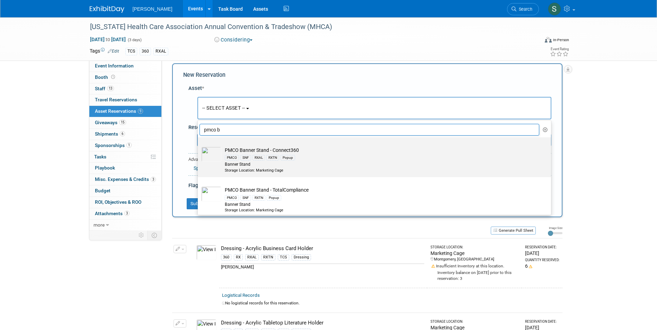
type input "pmco b"
click at [312, 148] on td "PMCO Banner Stand - Connect360 PMCO SNF RXAL RXTN Popup Banner Stand Storage Lo…" at bounding box center [379, 160] width 316 height 26
click at [199, 146] on input "PMCO Banner Stand - Connect360 PMCO SNF RXAL RXTN Popup Banner Stand Storage Lo…" at bounding box center [196, 143] width 4 height 4
select select "10722506"
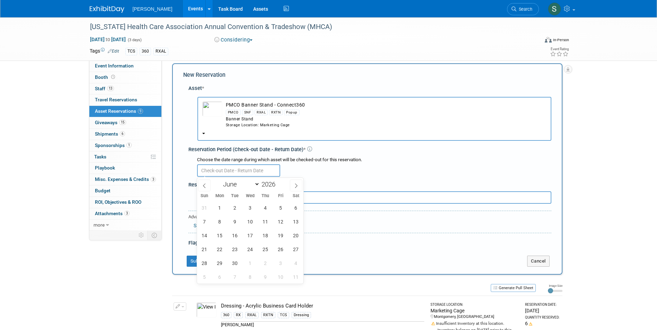
click at [252, 165] on input "text" at bounding box center [238, 170] width 83 height 12
click at [204, 183] on icon at bounding box center [204, 185] width 5 height 5
select select "4"
click at [233, 247] on span "19" at bounding box center [234, 249] width 13 height 13
type input "[DATE]"
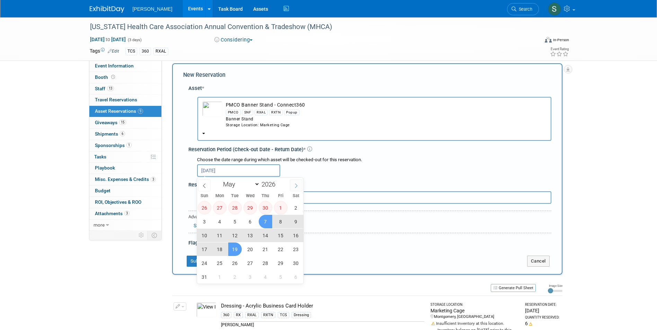
click at [294, 185] on icon at bounding box center [296, 185] width 5 height 5
select select "5"
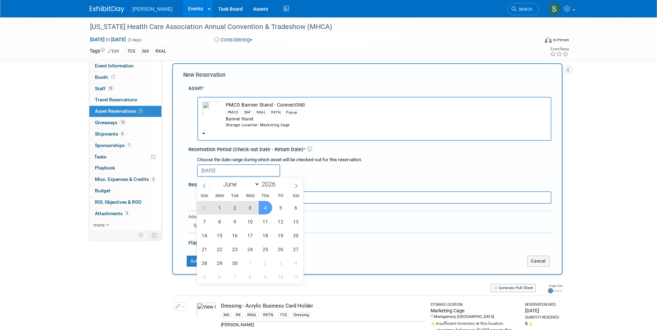
click at [260, 206] on span "4" at bounding box center [265, 207] width 13 height 13
type input "May 19, 2026 to Jun 4, 2026"
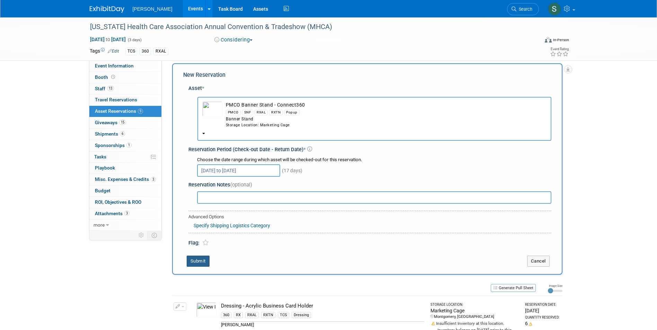
click at [200, 258] on button "Submit" at bounding box center [198, 261] width 23 height 11
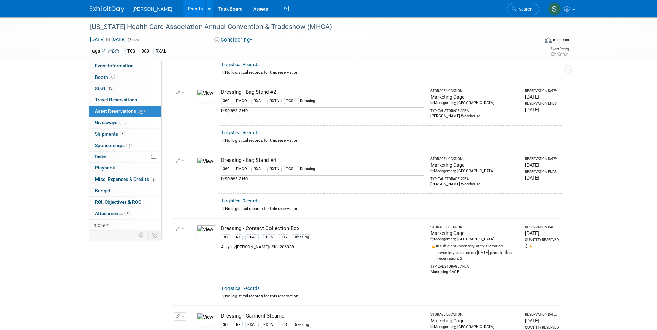
scroll to position [547, 0]
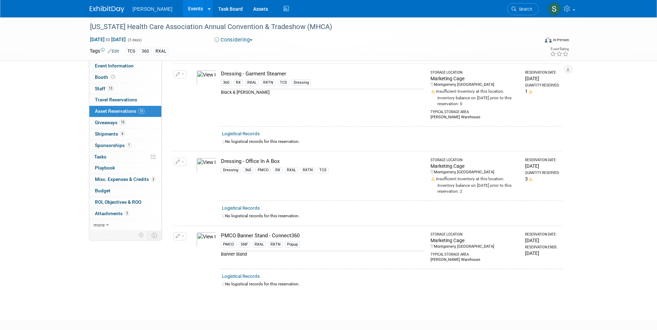
click at [184, 232] on button "button" at bounding box center [179, 236] width 13 height 8
click at [187, 243] on button "Change Reservation" at bounding box center [206, 247] width 58 height 9
select select "4"
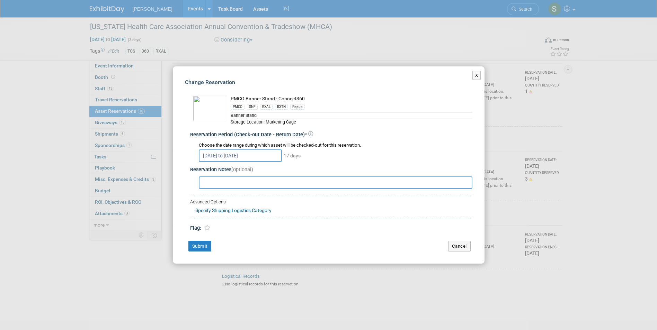
click at [217, 153] on input "May 19, 2026 to Jun 4, 2026" at bounding box center [240, 156] width 83 height 12
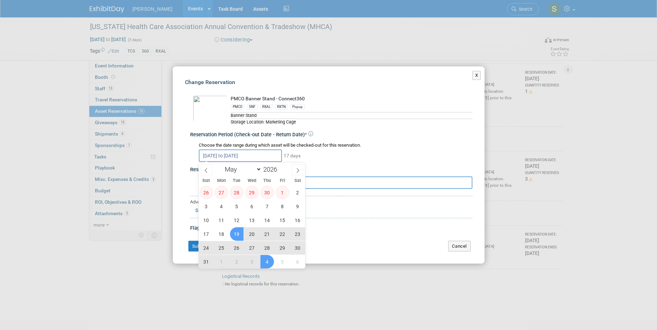
click at [233, 234] on span "19" at bounding box center [236, 233] width 13 height 13
type input "May 19, 2026"
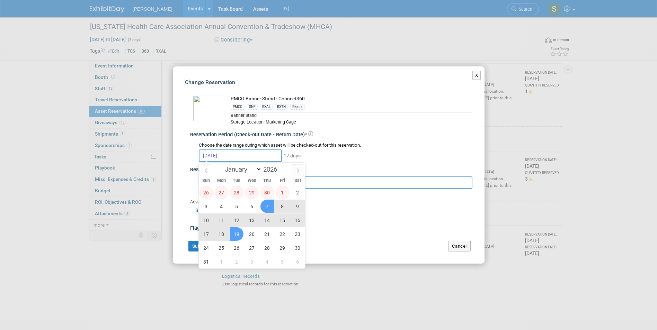
click at [296, 170] on icon at bounding box center [297, 170] width 5 height 5
select select "5"
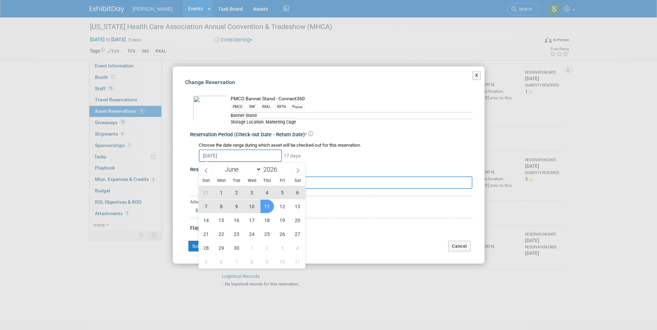
click at [262, 208] on span "11" at bounding box center [266, 206] width 13 height 13
type input "May 19, 2026 to Jun 11, 2026"
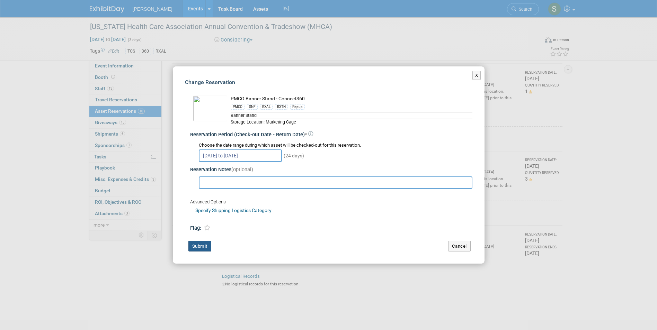
click at [209, 243] on button "Submit" at bounding box center [199, 246] width 23 height 11
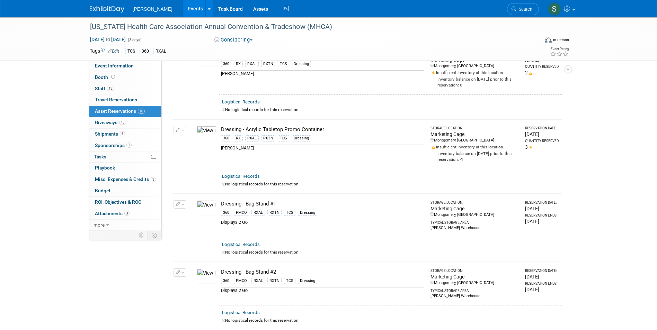
scroll to position [0, 0]
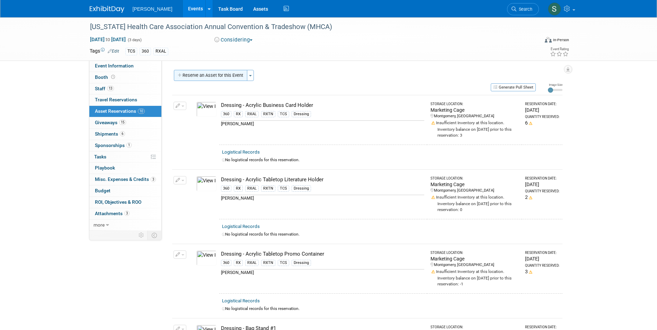
click at [208, 74] on button "Reserve an Asset for this Event" at bounding box center [210, 75] width 73 height 11
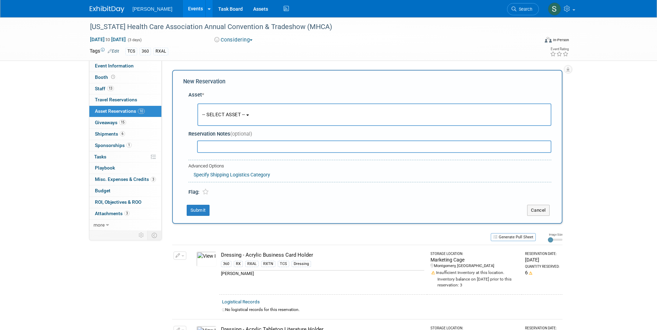
scroll to position [7, 0]
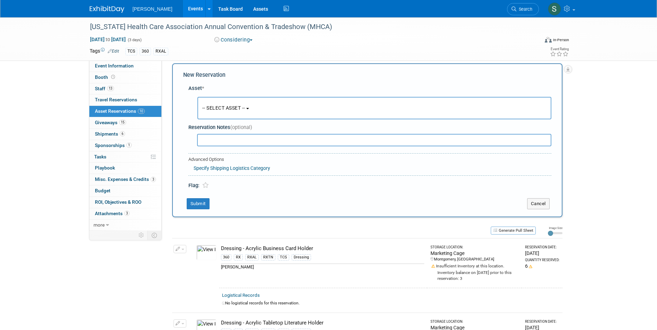
click at [224, 108] on span "-- SELECT ASSET --" at bounding box center [223, 108] width 43 height 6
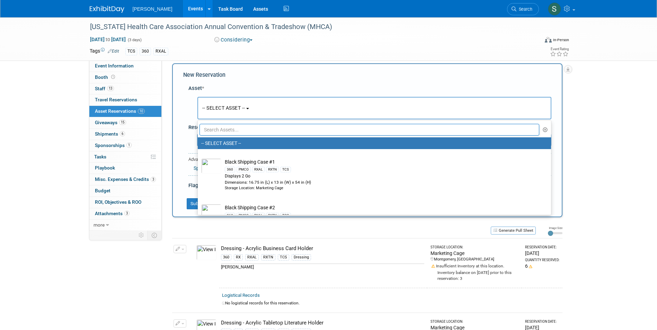
click at [236, 129] on input "text" at bounding box center [369, 130] width 340 height 12
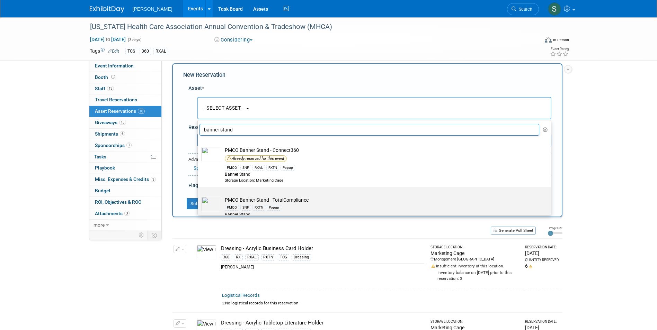
type input "banner stand"
click at [321, 198] on td "PMCO Banner Stand - TotalCompliance PMCO SNF RXTN Popup Banner Stand Storage Lo…" at bounding box center [379, 210] width 316 height 26
click at [199, 196] on input "PMCO Banner Stand - TotalCompliance PMCO SNF RXTN Popup Banner Stand Storage Lo…" at bounding box center [196, 193] width 4 height 4
select select "10722507"
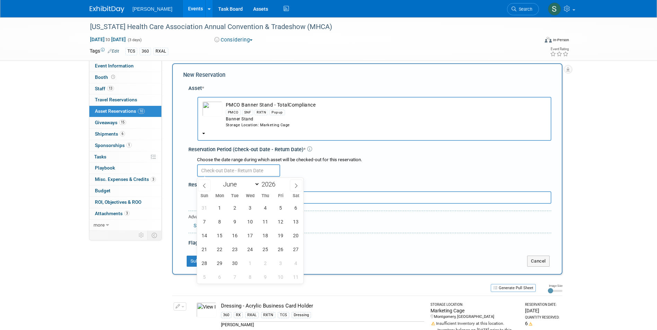
click at [225, 171] on input "text" at bounding box center [238, 170] width 83 height 12
click at [203, 183] on icon at bounding box center [204, 185] width 5 height 5
select select "4"
click at [234, 250] on span "19" at bounding box center [234, 249] width 13 height 13
type input "May 19, 2026"
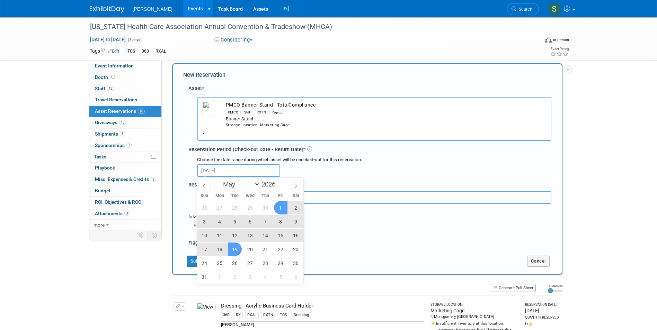
click at [296, 183] on icon at bounding box center [296, 185] width 5 height 5
select select "5"
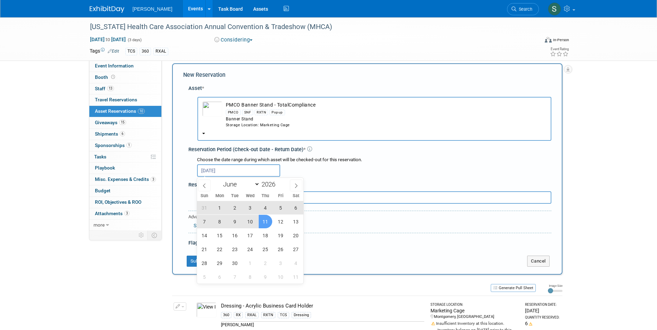
click at [270, 220] on span "11" at bounding box center [265, 221] width 13 height 13
type input "May 19, 2026 to Jun 11, 2026"
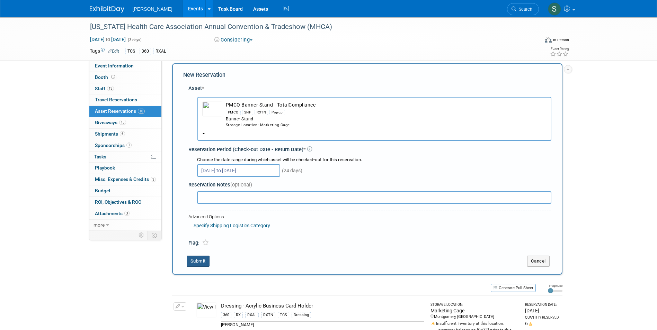
click at [202, 261] on button "Submit" at bounding box center [198, 261] width 23 height 11
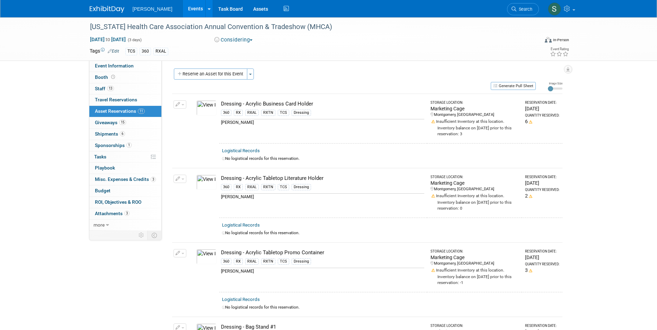
scroll to position [0, 0]
click at [216, 78] on button "Reserve an Asset for this Event" at bounding box center [210, 75] width 73 height 11
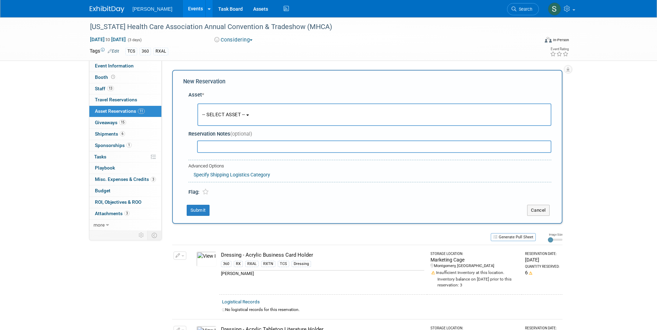
scroll to position [7, 0]
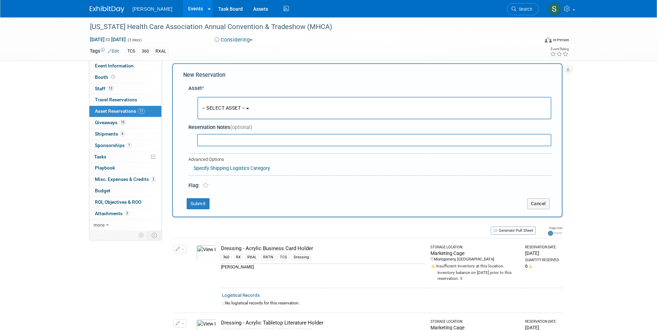
click at [236, 110] on span "-- SELECT ASSET --" at bounding box center [223, 108] width 43 height 6
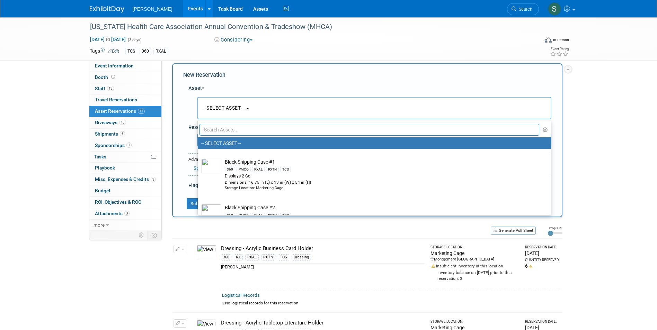
click at [237, 128] on input "text" at bounding box center [369, 130] width 340 height 12
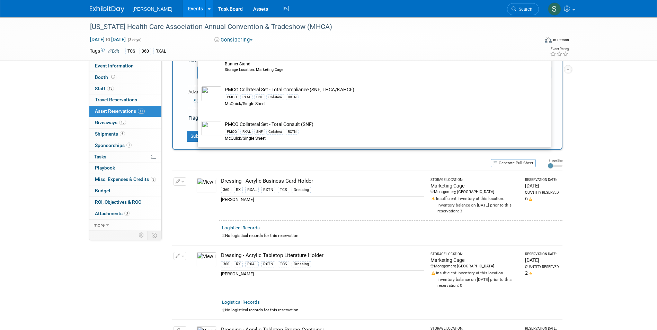
scroll to position [76, 0]
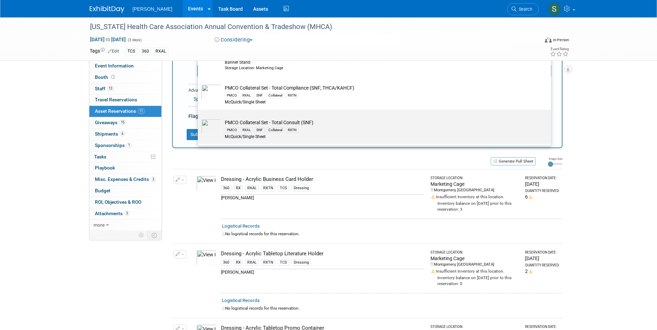
type input "total"
click at [325, 125] on td "PMCO Collateral Set - Total Consult (SNF) PMCO RXAL SNF Collateral RXTN McQuick…" at bounding box center [379, 129] width 316 height 21
click at [199, 118] on input "PMCO Collateral Set - Total Consult (SNF) PMCO RXAL SNF Collateral RXTN McQuick…" at bounding box center [196, 116] width 4 height 4
select select "10724662"
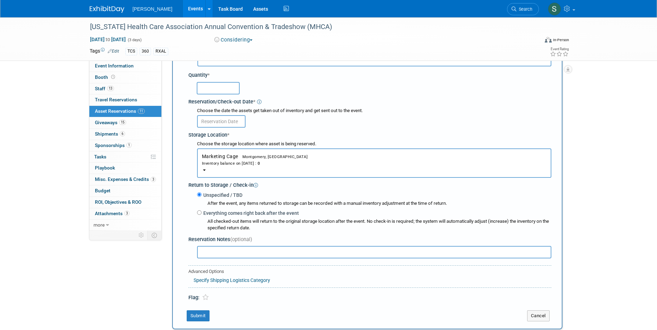
click at [219, 86] on input "text" at bounding box center [218, 88] width 43 height 12
type input "1"
click at [219, 119] on input "text" at bounding box center [221, 121] width 48 height 12
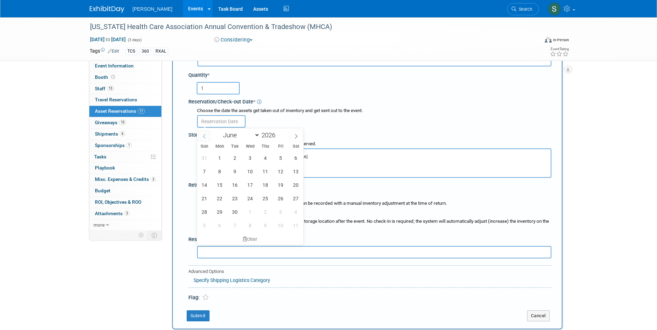
click at [208, 134] on span at bounding box center [204, 136] width 12 height 12
select select "4"
click at [236, 193] on span "19" at bounding box center [234, 198] width 13 height 13
type input "May 19, 2026"
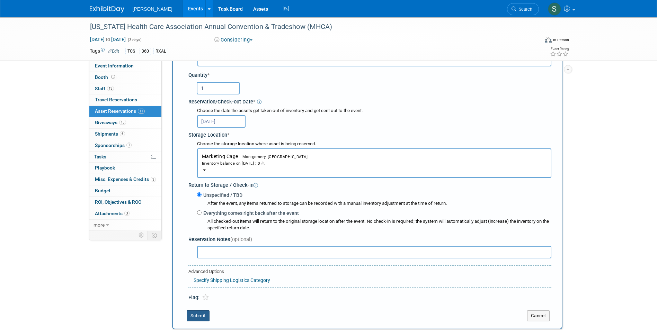
click at [196, 312] on button "Submit" at bounding box center [198, 315] width 23 height 11
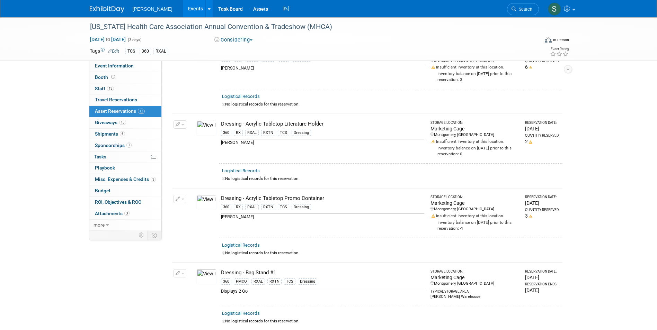
scroll to position [0, 0]
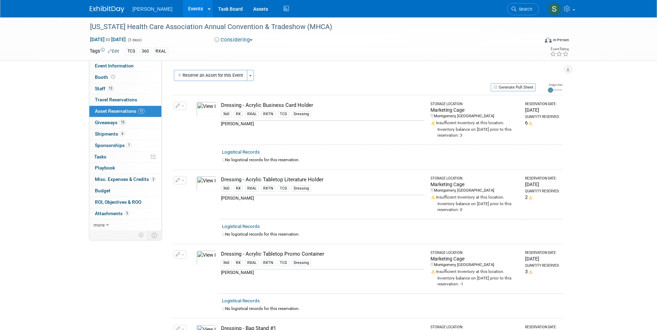
click at [199, 70] on div "Participation Level: Exhibitor Exhibitor/Sponsor Projected Attendance: Specify …" at bounding box center [365, 146] width 406 height 170
click at [200, 72] on button "Reserve an Asset for this Event" at bounding box center [210, 75] width 73 height 11
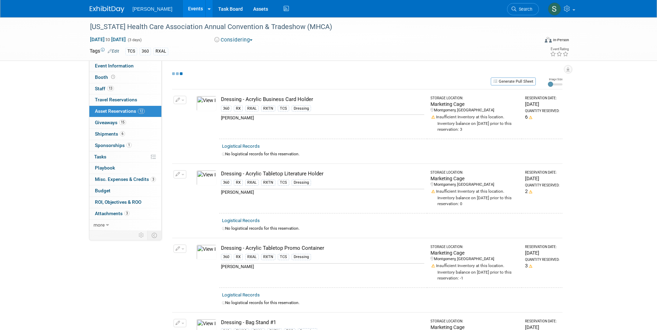
select select "5"
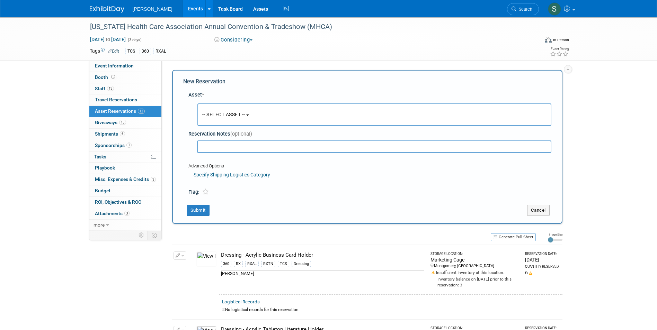
scroll to position [7, 0]
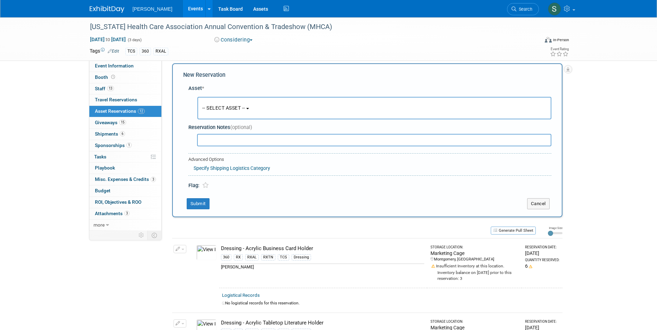
click at [225, 102] on button "-- SELECT ASSET --" at bounding box center [374, 108] width 354 height 22
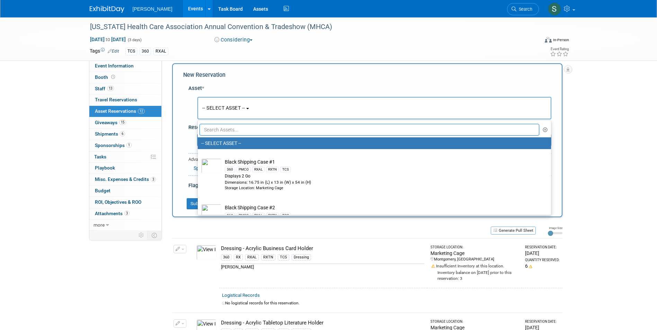
click at [241, 134] on input "text" at bounding box center [369, 130] width 340 height 12
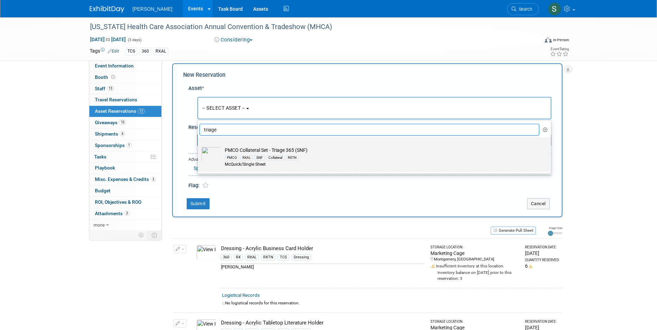
type input "triage"
click at [261, 142] on label "PMCO Collateral Set - Triage 365 (SNF) PMCO RXAL SNF Collateral RXTN McQuick/Si…" at bounding box center [372, 155] width 343 height 32
click at [199, 142] on input "PMCO Collateral Set - Triage 365 (SNF) PMCO RXAL SNF Collateral RXTN McQuick/Si…" at bounding box center [196, 143] width 4 height 4
type input "2026"
select select "10724663"
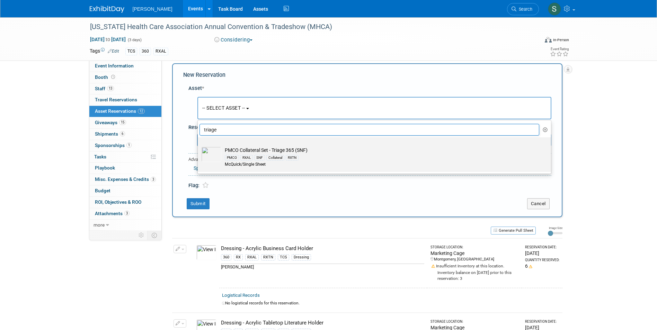
select select "5"
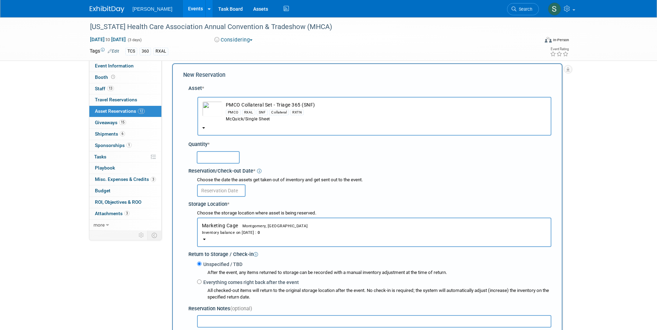
click at [220, 157] on input "text" at bounding box center [218, 157] width 43 height 12
type input "1"
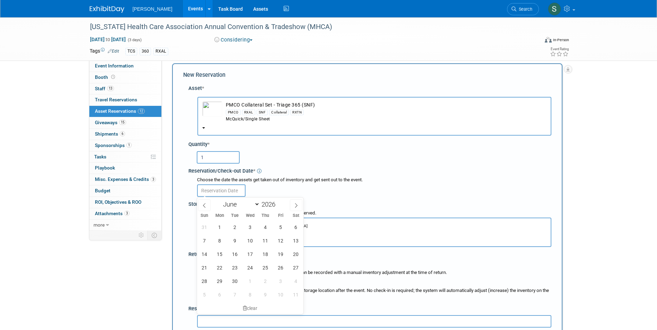
click at [216, 189] on input "text" at bounding box center [221, 190] width 48 height 12
click at [204, 207] on icon at bounding box center [204, 206] width 2 height 4
select select "4"
click at [238, 268] on span "19" at bounding box center [234, 267] width 13 height 13
type input "May 19, 2026"
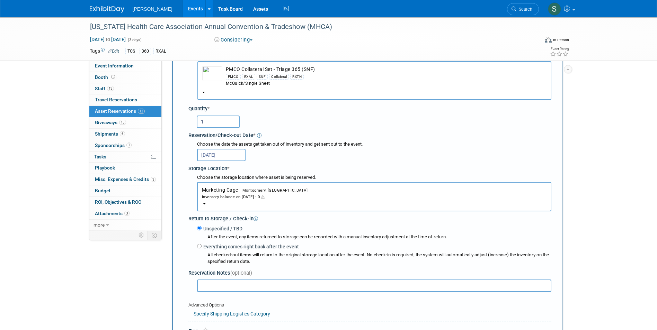
scroll to position [110, 0]
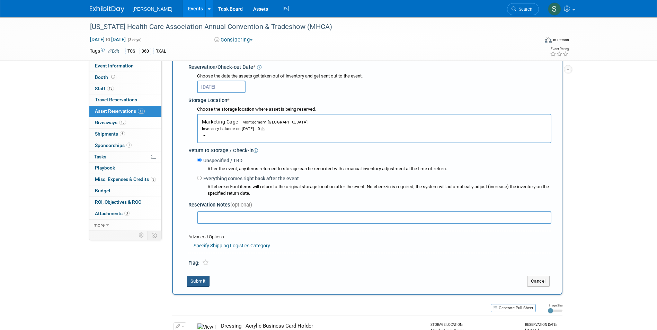
click at [196, 282] on button "Submit" at bounding box center [198, 281] width 23 height 11
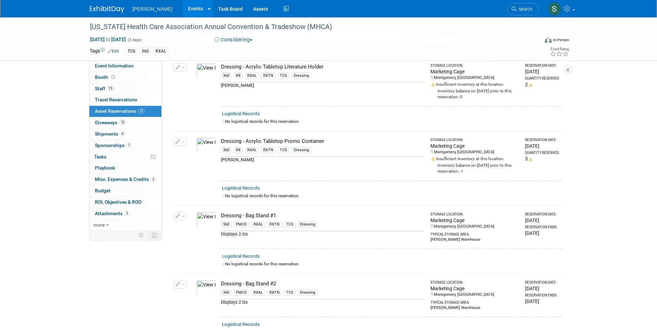
scroll to position [0, 0]
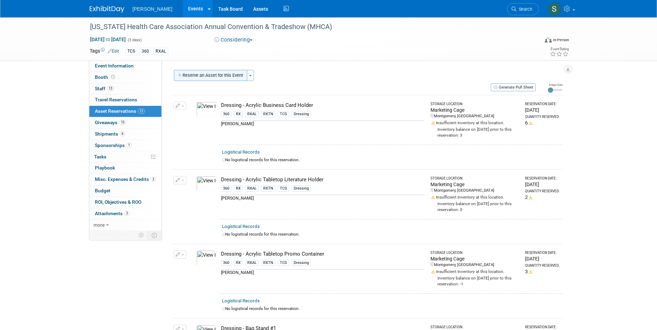
click at [214, 79] on button "Reserve an Asset for this Event" at bounding box center [210, 75] width 73 height 11
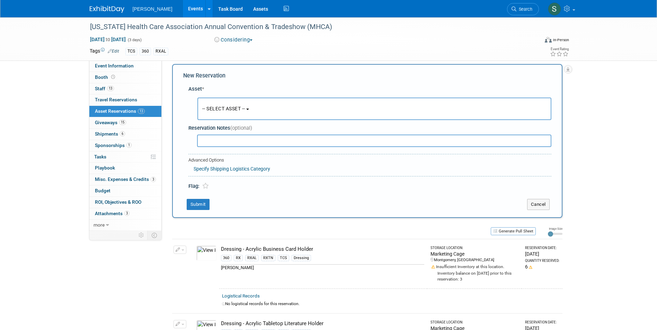
scroll to position [7, 0]
click at [229, 100] on button "-- SELECT ASSET --" at bounding box center [374, 108] width 354 height 22
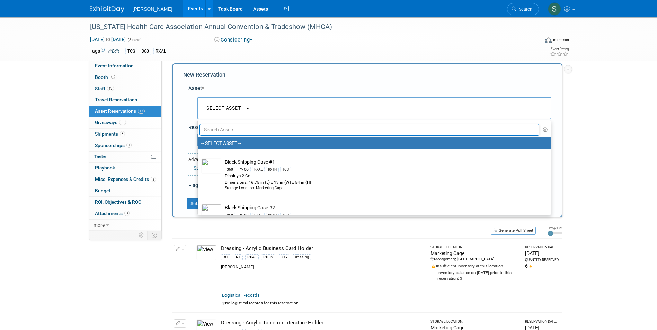
click at [242, 129] on input "text" at bounding box center [369, 130] width 340 height 12
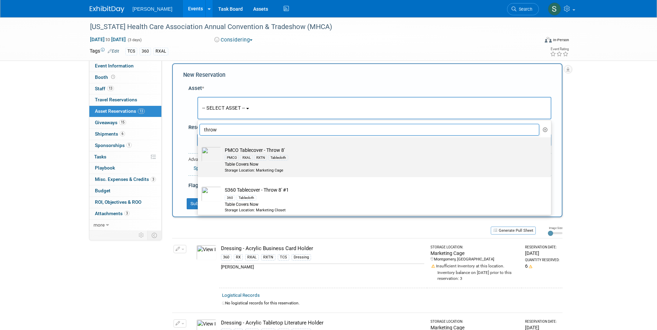
type input "throw"
click at [310, 171] on div "Storage Location: Marketing Cage" at bounding box center [381, 171] width 312 height 6
click at [199, 146] on input "PMCO Tablecover - Throw 8' PMCO RXAL RXTN Tablecloth Table Covers Now Storage L…" at bounding box center [196, 143] width 4 height 4
select select "10722517"
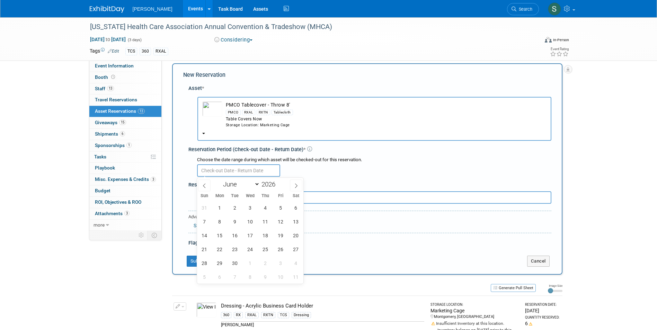
click at [234, 165] on input "text" at bounding box center [238, 170] width 83 height 12
click at [207, 183] on span at bounding box center [204, 186] width 12 height 12
select select "4"
click at [236, 245] on span "19" at bounding box center [234, 249] width 13 height 13
type input "May 19, 2026"
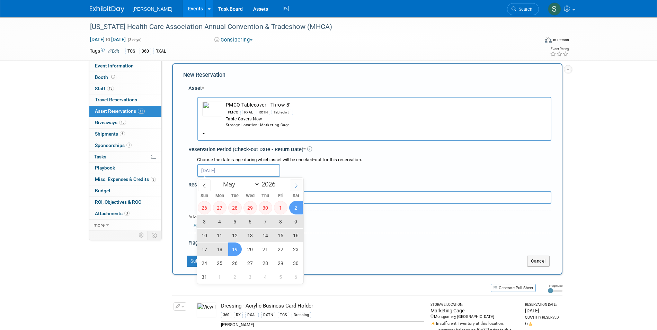
click at [294, 187] on icon at bounding box center [296, 185] width 5 height 5
select select "5"
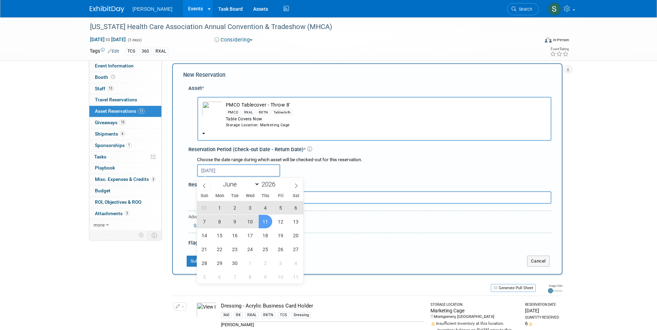
click at [266, 221] on span "11" at bounding box center [265, 221] width 13 height 13
type input "May 19, 2026 to Jun 11, 2026"
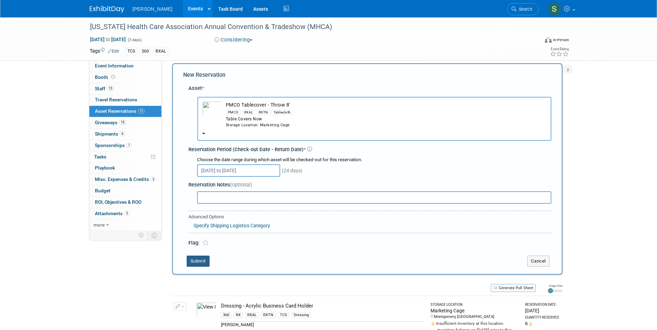
click at [203, 257] on button "Submit" at bounding box center [198, 261] width 23 height 11
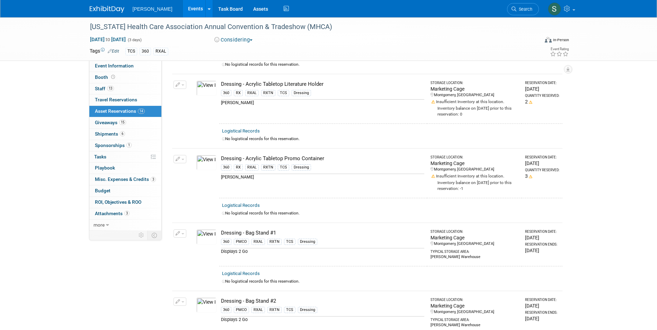
scroll to position [0, 0]
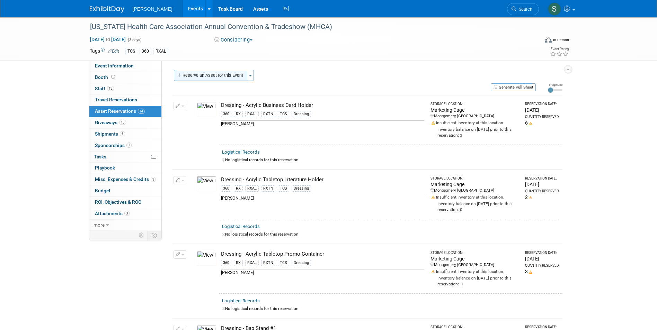
click at [205, 79] on button "Reserve an Asset for this Event" at bounding box center [210, 75] width 73 height 11
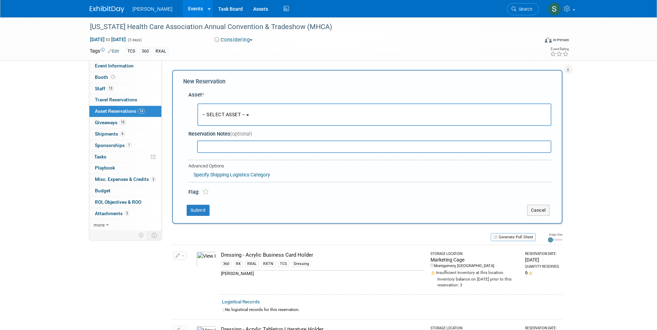
scroll to position [7, 0]
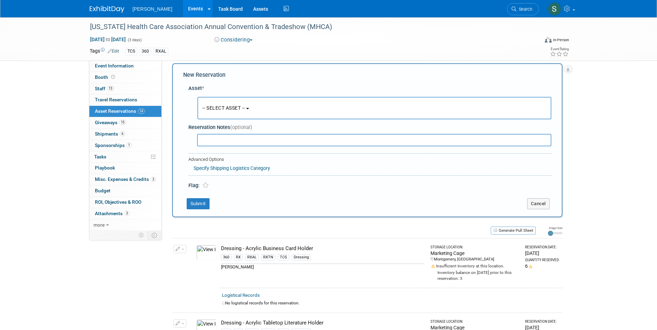
click at [225, 112] on button "-- SELECT ASSET --" at bounding box center [374, 108] width 354 height 22
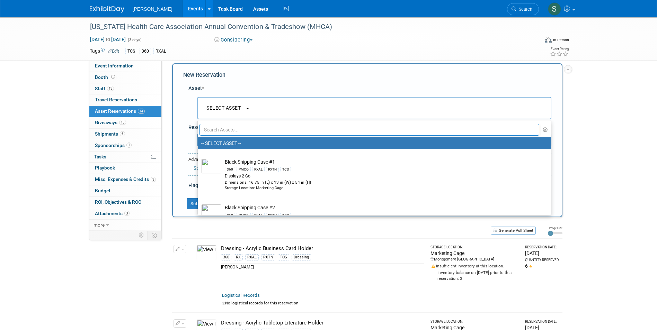
click at [236, 130] on input "text" at bounding box center [369, 130] width 340 height 12
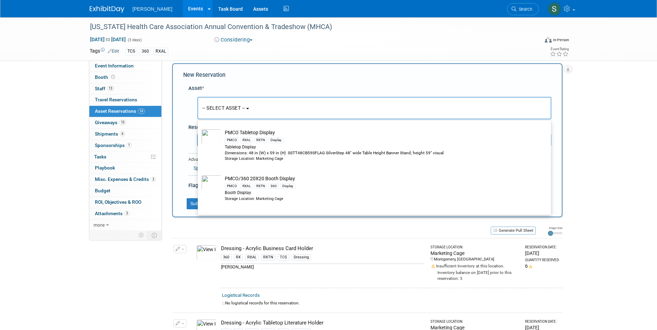
scroll to position [779, 0]
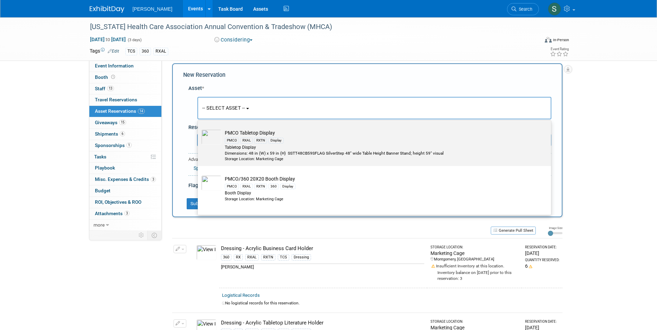
type input "display"
click at [211, 159] on td at bounding box center [211, 145] width 20 height 32
click at [199, 128] on input "PMCO Tabletop Display PMCO RXAL RXTN Display Tabletop Display Dimensions: 48 in…" at bounding box center [196, 126] width 4 height 4
select select "10722518"
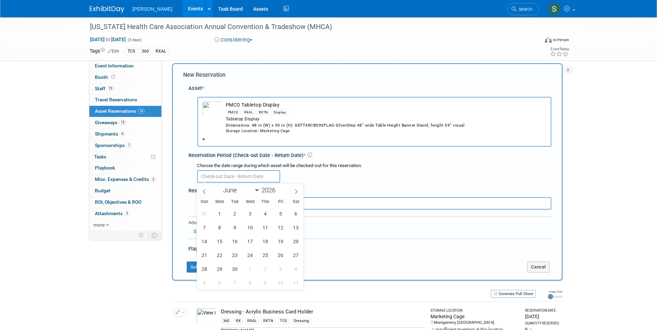
click at [215, 178] on input "text" at bounding box center [238, 176] width 83 height 12
click at [205, 192] on icon at bounding box center [204, 191] width 5 height 5
select select "4"
click at [235, 253] on span "19" at bounding box center [234, 255] width 13 height 13
type input "May 19, 2026"
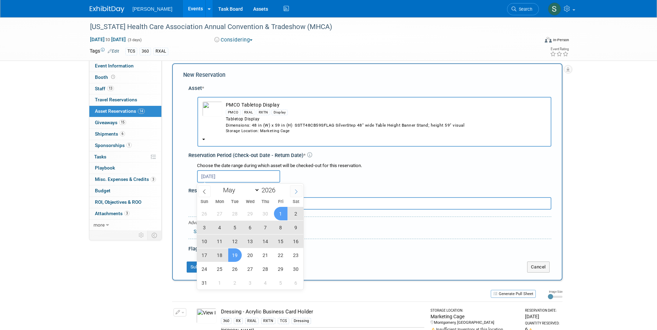
click at [296, 189] on icon at bounding box center [296, 191] width 5 height 5
select select "5"
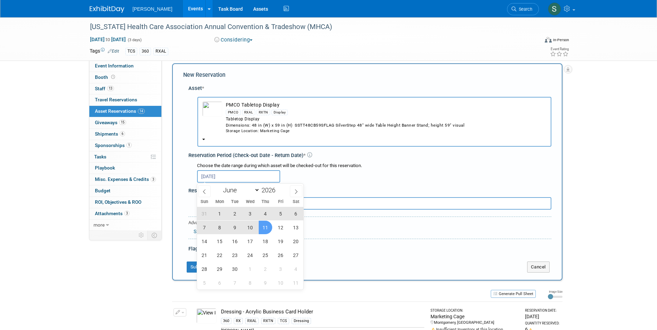
click at [265, 228] on span "11" at bounding box center [265, 227] width 13 height 13
type input "May 19, 2026 to Jun 11, 2026"
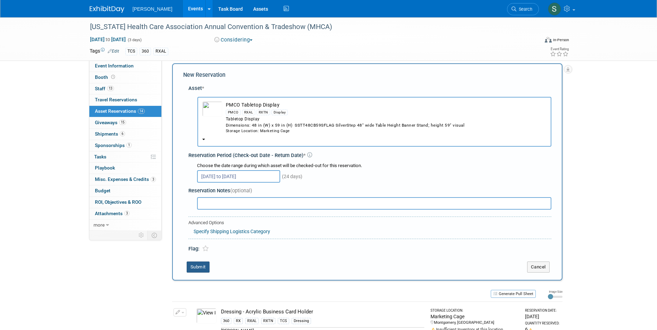
click at [200, 271] on button "Submit" at bounding box center [198, 267] width 23 height 11
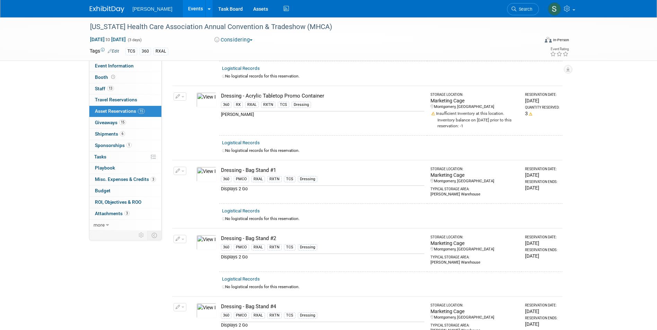
scroll to position [0, 0]
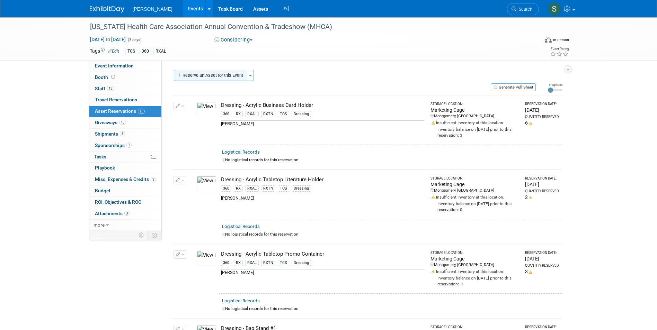
click at [190, 80] on button "Reserve an Asset for this Event" at bounding box center [210, 75] width 73 height 11
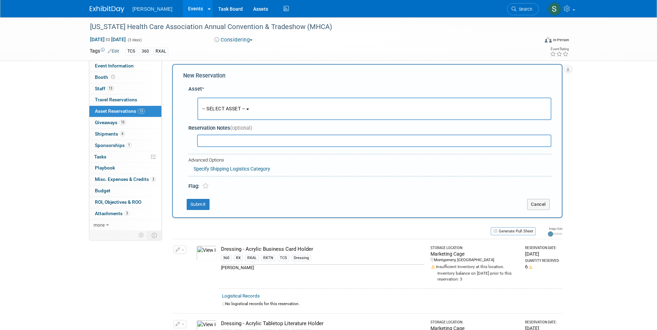
scroll to position [7, 0]
click at [213, 107] on span "-- SELECT ASSET --" at bounding box center [223, 108] width 43 height 6
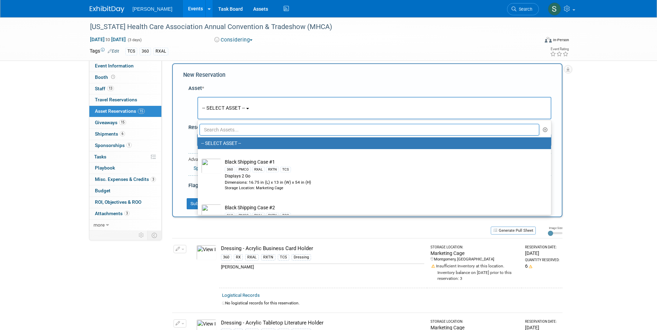
click at [224, 134] on input "text" at bounding box center [369, 130] width 340 height 12
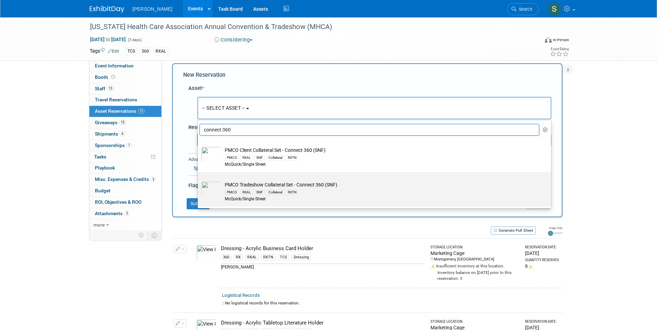
type input "connect 360"
click at [311, 190] on div "PMCO RXAL SNF Collateral RXTN" at bounding box center [381, 192] width 312 height 8
click at [199, 180] on input "PMCO Tradeshow Collateral Set - Connect 360 (SNF) PMCO RXAL SNF Collateral RXTN…" at bounding box center [196, 178] width 4 height 4
select select "10724661"
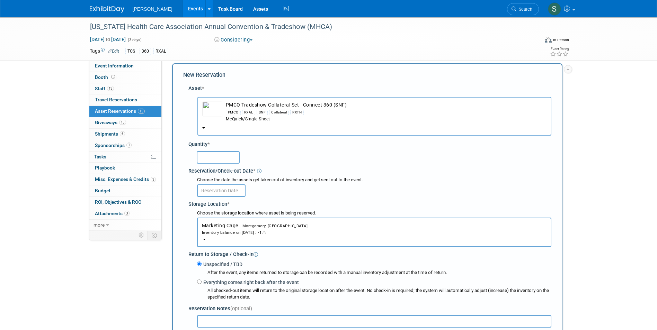
click at [218, 160] on input "text" at bounding box center [218, 157] width 43 height 12
type input "1"
click at [219, 189] on input "text" at bounding box center [221, 190] width 48 height 12
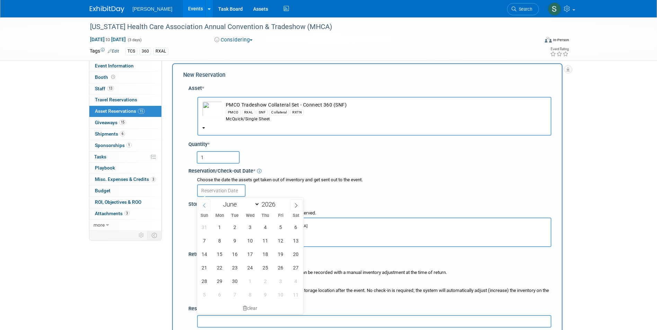
click at [201, 207] on span at bounding box center [204, 205] width 12 height 12
select select "4"
click at [232, 265] on span "19" at bounding box center [234, 267] width 13 height 13
type input "May 19, 2026"
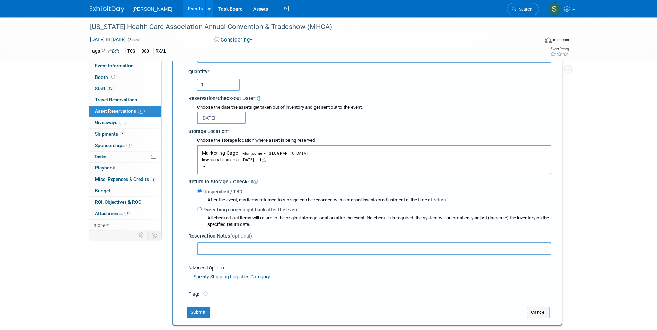
scroll to position [145, 0]
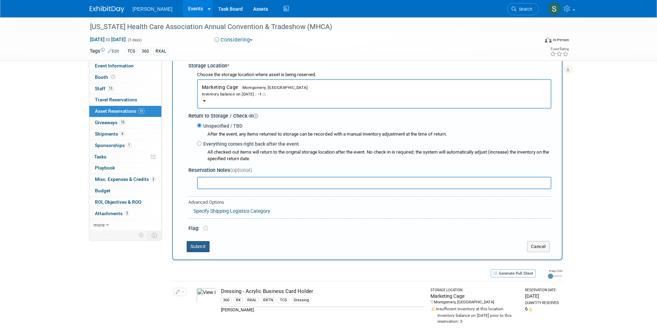
click at [196, 244] on button "Submit" at bounding box center [198, 246] width 23 height 11
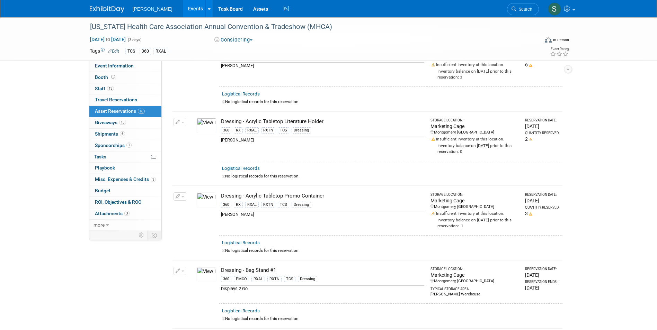
scroll to position [0, 0]
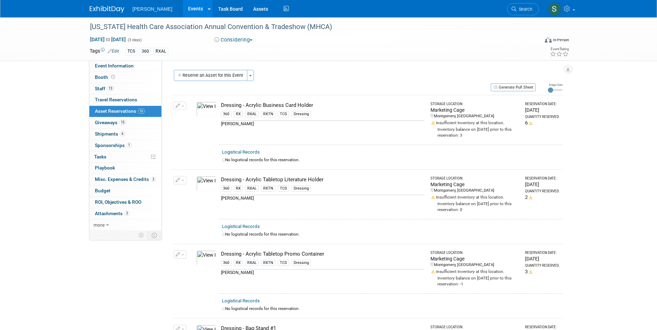
click at [214, 75] on button "Reserve an Asset for this Event" at bounding box center [210, 75] width 73 height 11
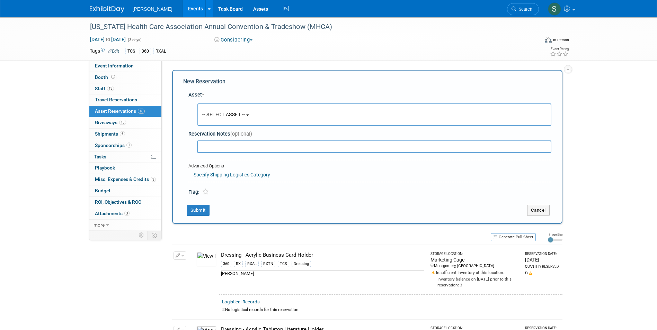
scroll to position [7, 0]
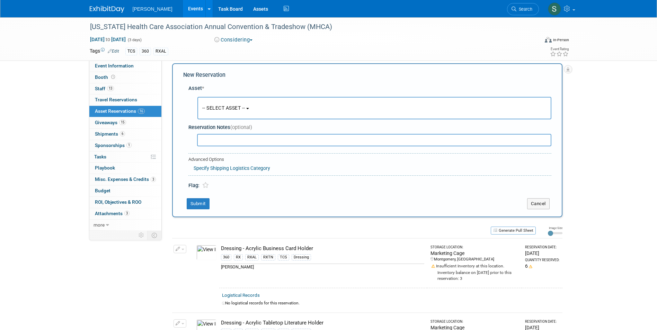
click at [225, 106] on span "-- SELECT ASSET --" at bounding box center [223, 108] width 43 height 6
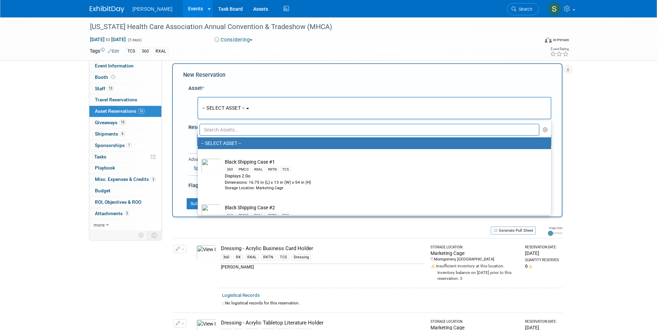
click at [234, 129] on input "text" at bounding box center [369, 130] width 340 height 12
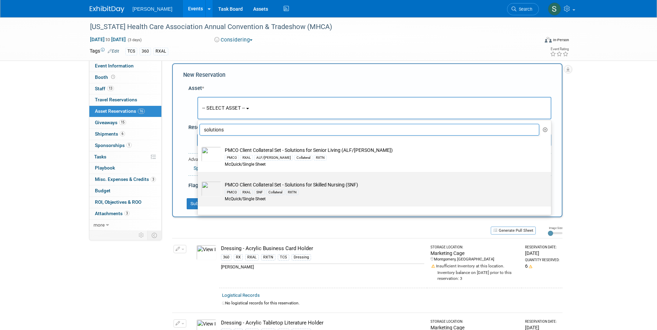
type input "solutions"
click at [289, 196] on div "PMCO RXAL SNF Collateral RXTN" at bounding box center [381, 192] width 312 height 8
click at [199, 180] on input "PMCO Client Collateral Set - Solutions for Skilled Nursing (SNF) PMCO RXAL SNF …" at bounding box center [196, 178] width 4 height 4
type input "2026"
select select "10728156"
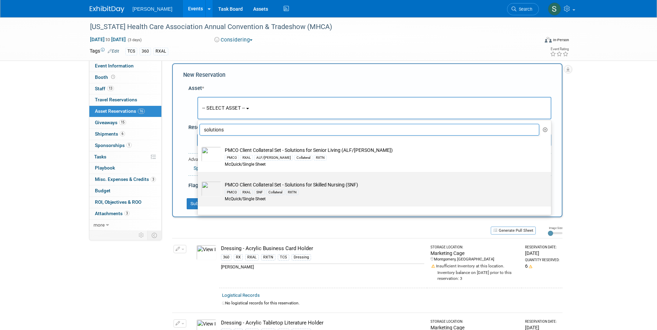
select select "5"
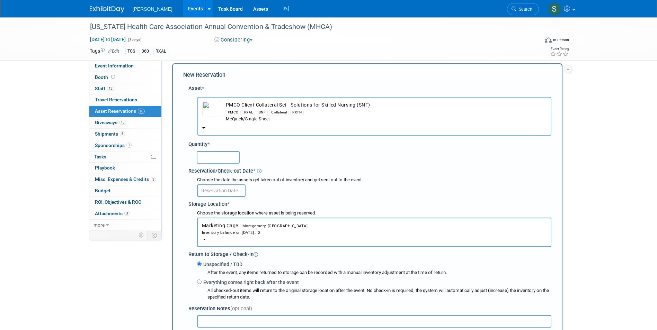
click at [206, 153] on input "text" at bounding box center [218, 157] width 43 height 12
type input "1"
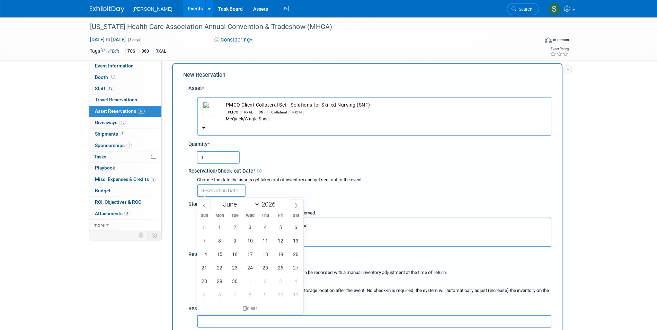
click at [217, 194] on input "text" at bounding box center [221, 190] width 48 height 12
click at [203, 207] on icon at bounding box center [204, 205] width 5 height 5
select select "4"
click at [233, 266] on span "19" at bounding box center [234, 267] width 13 height 13
type input "May 19, 2026"
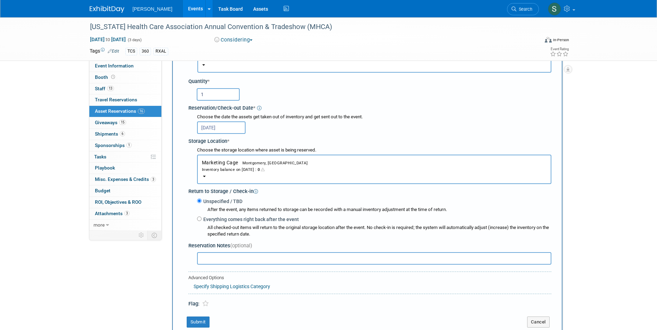
scroll to position [214, 0]
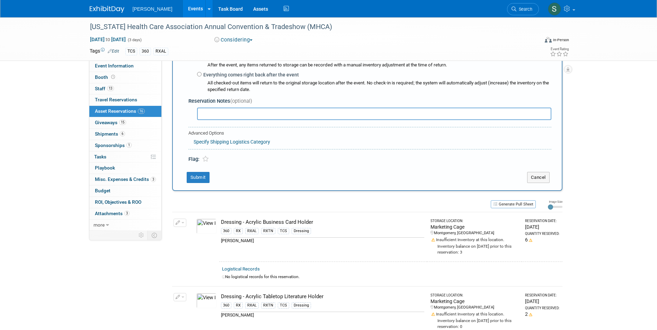
click at [200, 172] on div "New Reservation Asset * -- SELECT ASSET --" at bounding box center [367, 23] width 390 height 335
click at [200, 177] on button "Submit" at bounding box center [198, 177] width 23 height 11
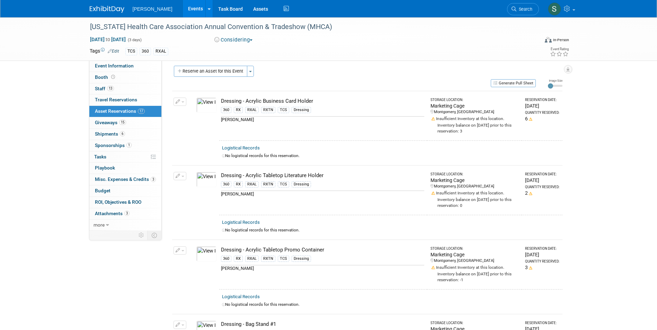
scroll to position [0, 0]
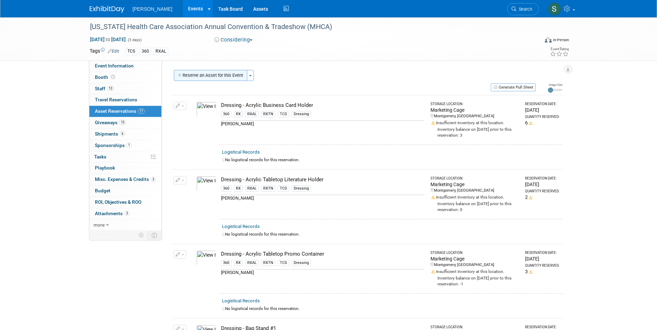
click at [240, 75] on button "Reserve an Asset for this Event" at bounding box center [210, 75] width 73 height 11
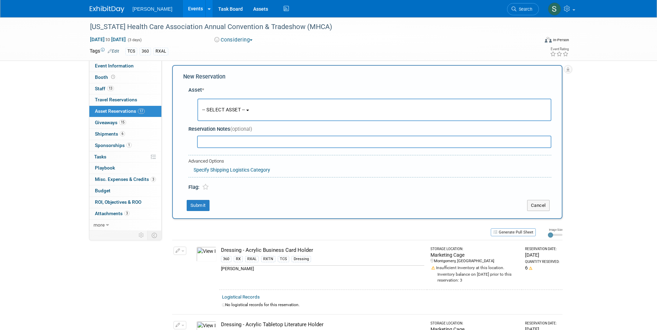
scroll to position [7, 0]
click at [232, 103] on button "-- SELECT ASSET --" at bounding box center [374, 108] width 354 height 22
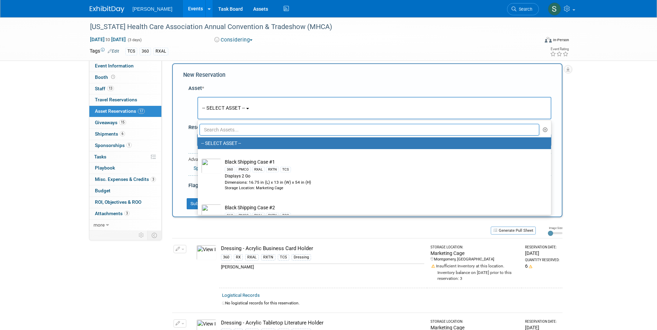
click at [238, 133] on input "text" at bounding box center [369, 130] width 340 height 12
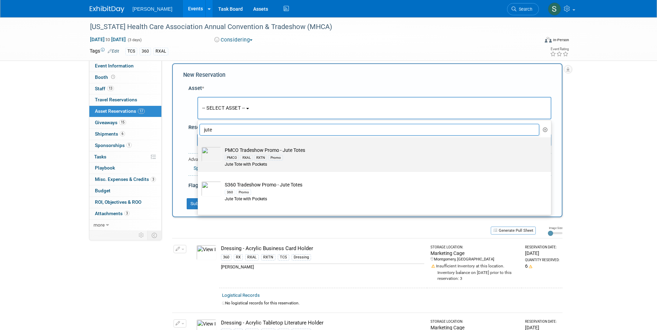
type input "jute"
click at [288, 164] on div "Jute Tote with Pockets" at bounding box center [381, 165] width 312 height 6
click at [199, 146] on input "PMCO Tradeshow Promo - Jute Totes PMCO RXAL RXTN Promo Jute Tote with Pockets" at bounding box center [196, 143] width 4 height 4
select select "10722510"
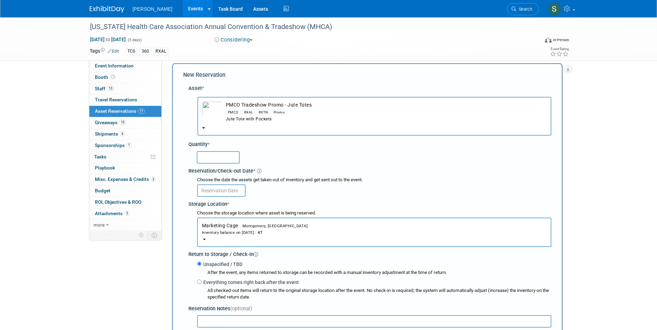
click at [219, 163] on input "text" at bounding box center [218, 157] width 43 height 12
type input "80"
click at [216, 194] on input "text" at bounding box center [221, 190] width 48 height 12
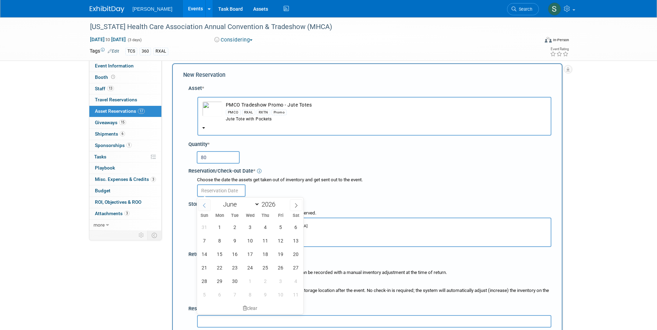
click at [201, 202] on span at bounding box center [204, 205] width 12 height 12
select select "4"
click at [229, 263] on span "19" at bounding box center [234, 267] width 13 height 13
type input "May 19, 2026"
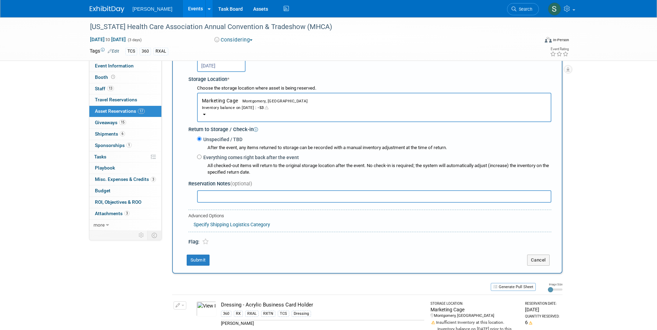
scroll to position [145, 0]
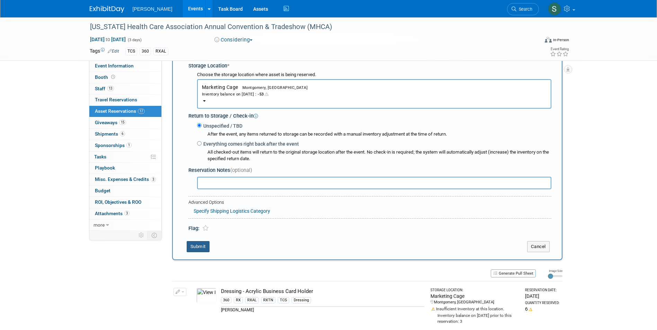
click at [198, 249] on button "Submit" at bounding box center [198, 246] width 23 height 11
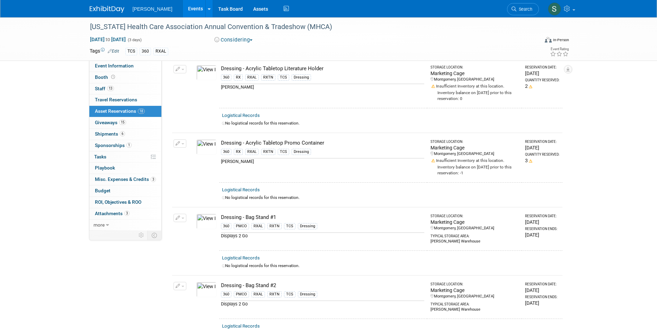
scroll to position [0, 0]
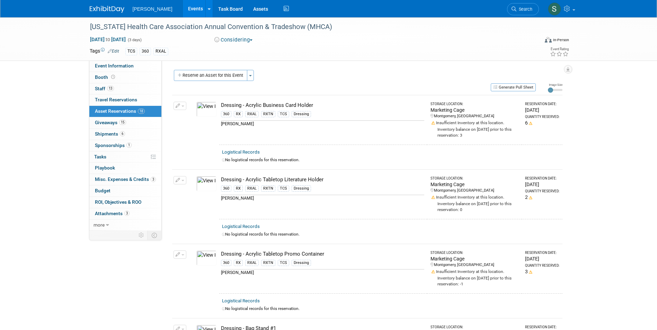
click at [210, 83] on div "Generate Pull Sheet" at bounding box center [353, 87] width 363 height 9
click at [208, 78] on button "Reserve an Asset for this Event" at bounding box center [210, 75] width 73 height 11
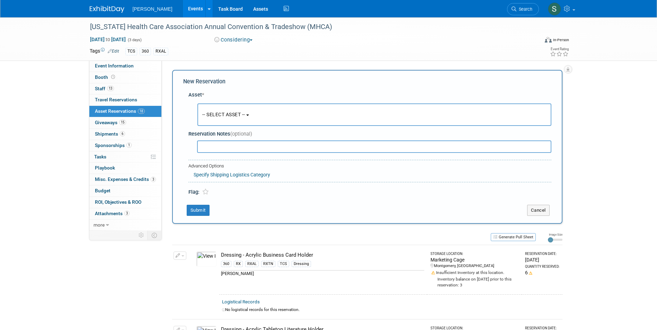
scroll to position [7, 0]
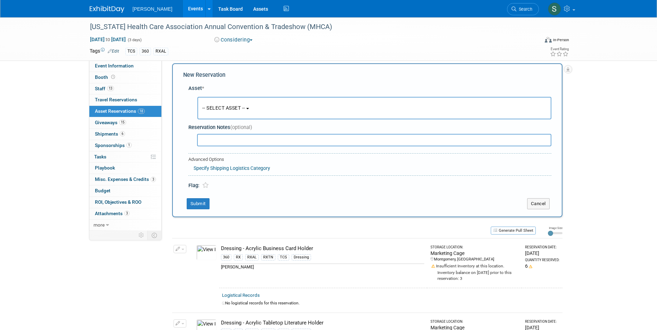
click at [228, 106] on span "-- SELECT ASSET --" at bounding box center [223, 108] width 43 height 6
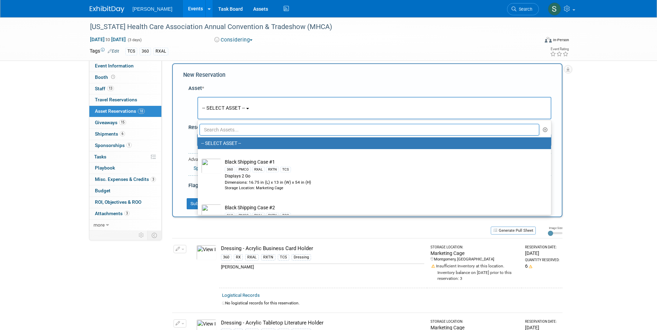
click at [233, 132] on input "text" at bounding box center [369, 130] width 340 height 12
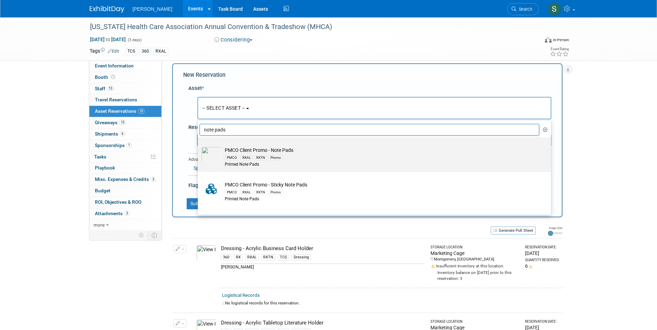
scroll to position [35, 0]
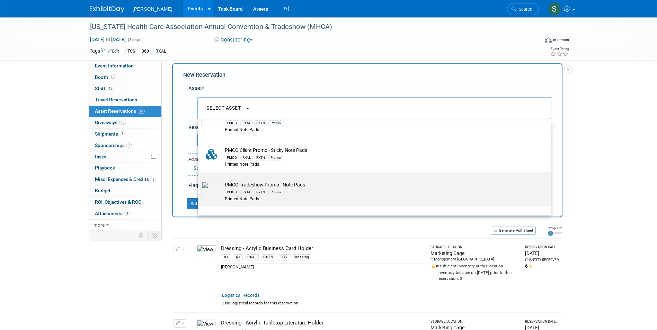
type input "note pads"
click at [300, 189] on div "PMCO RXAL RXTN Promo" at bounding box center [381, 192] width 312 height 8
click at [199, 180] on input "PMCO Tradeshow Promo - Note Pads PMCO RXAL RXTN Promo Printed Note Pads" at bounding box center [196, 178] width 4 height 4
select select "10722513"
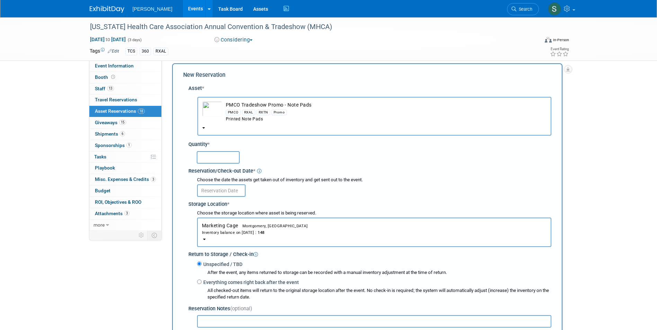
click at [210, 160] on input "text" at bounding box center [218, 157] width 43 height 12
type input "30"
click at [210, 192] on body "Turenne Events Add Event Bulk Upload Events Shareable Event Boards Recently Vie…" at bounding box center [328, 158] width 657 height 330
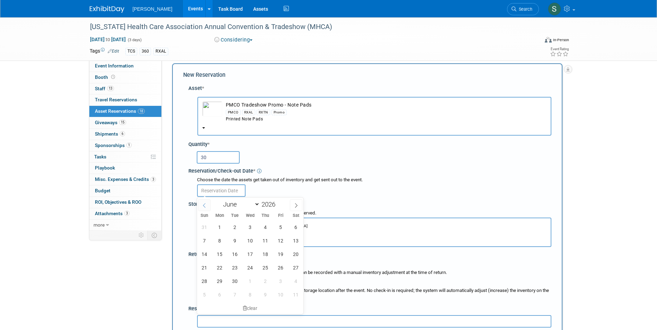
click at [205, 205] on icon at bounding box center [204, 205] width 5 height 5
select select "4"
click at [235, 270] on span "19" at bounding box center [234, 267] width 13 height 13
type input "May 19, 2026"
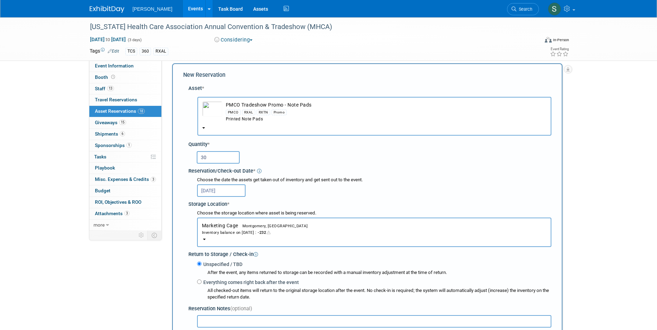
click at [197, 212] on div "Choose the storage location where asset is being reserved." at bounding box center [374, 213] width 354 height 7
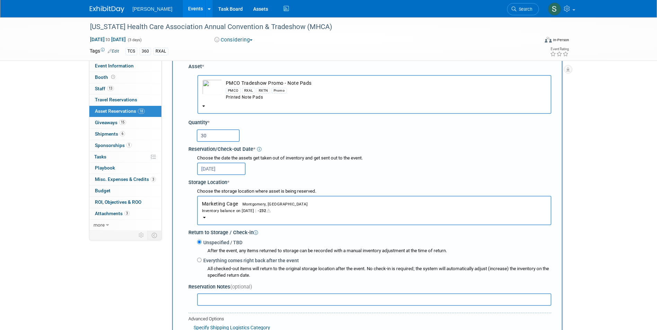
scroll to position [145, 0]
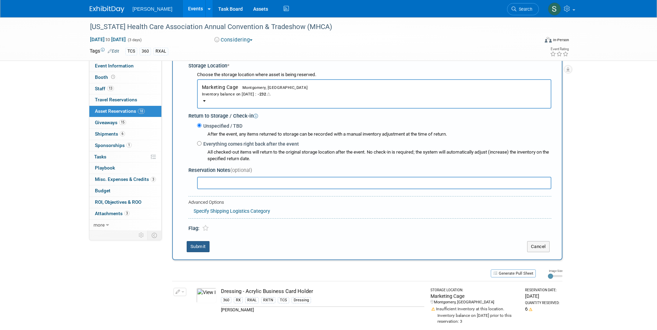
click at [200, 250] on button "Submit" at bounding box center [198, 246] width 23 height 11
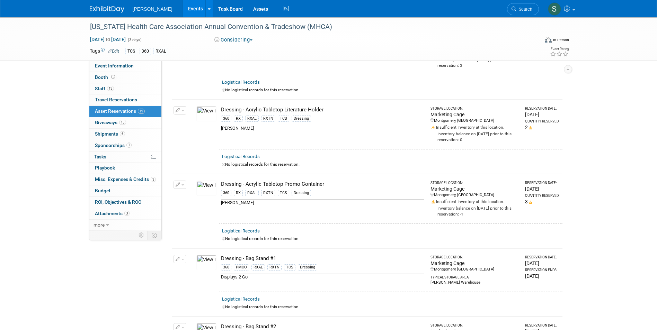
scroll to position [0, 0]
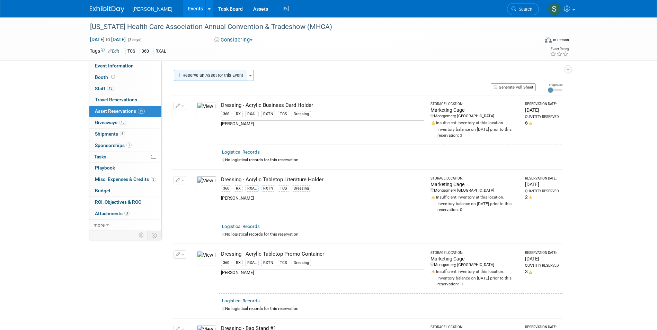
click at [218, 76] on button "Reserve an Asset for this Event" at bounding box center [210, 75] width 73 height 11
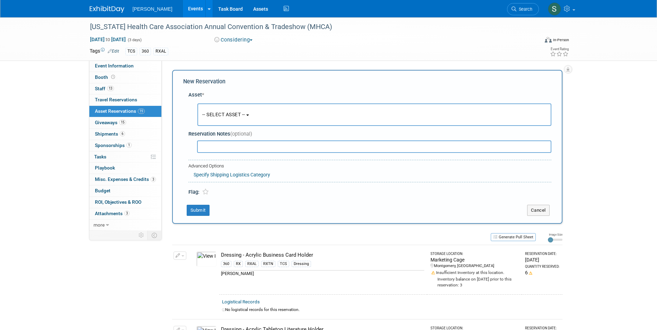
scroll to position [7, 0]
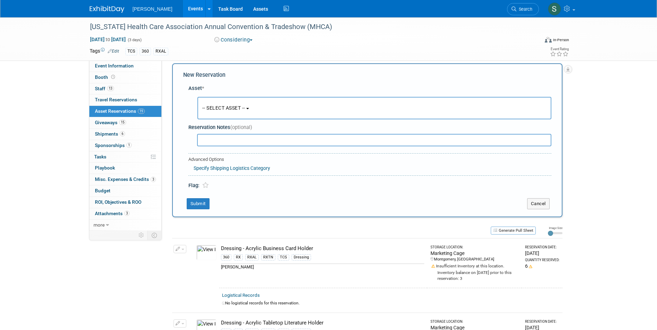
click at [212, 105] on span "-- SELECT ASSET --" at bounding box center [223, 108] width 43 height 6
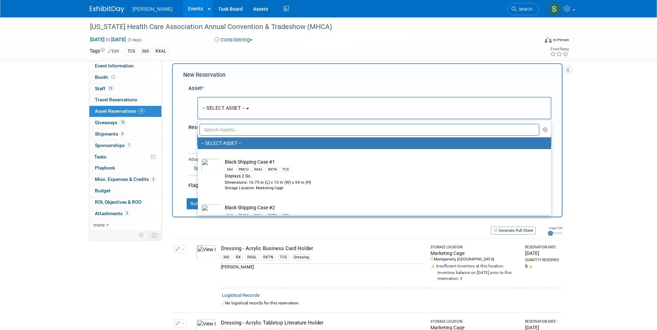
click at [221, 132] on input "text" at bounding box center [369, 130] width 340 height 12
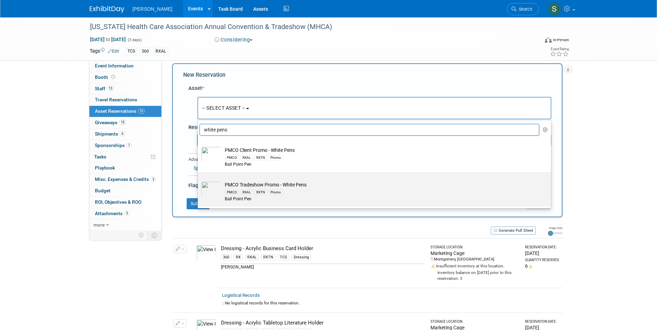
type input "white pens"
click at [289, 188] on td "PMCO Tradeshow Promo - White Pens PMCO RXAL RXTN Promo Ball Point Pen" at bounding box center [379, 191] width 316 height 21
click at [199, 180] on input "PMCO Tradeshow Promo - White Pens PMCO RXAL RXTN Promo Ball Point Pen" at bounding box center [196, 178] width 4 height 4
select select "10722514"
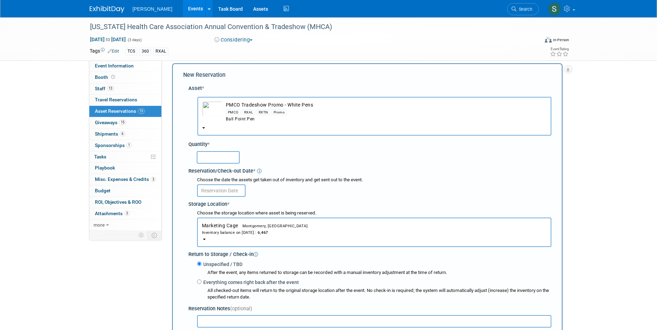
click at [206, 156] on input "text" at bounding box center [218, 157] width 43 height 12
type input "50"
click at [208, 189] on input "text" at bounding box center [221, 190] width 48 height 12
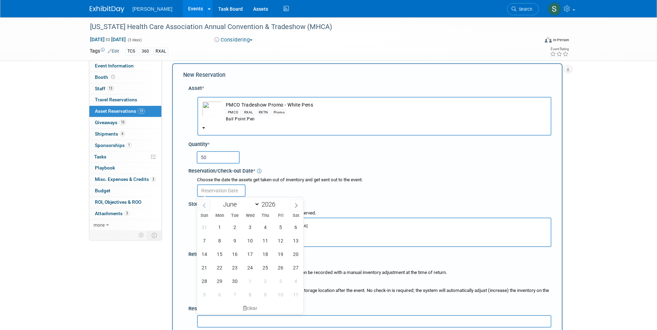
click at [206, 208] on span at bounding box center [204, 205] width 12 height 12
select select "4"
click at [234, 262] on span "19" at bounding box center [234, 267] width 13 height 13
type input "May 19, 2026"
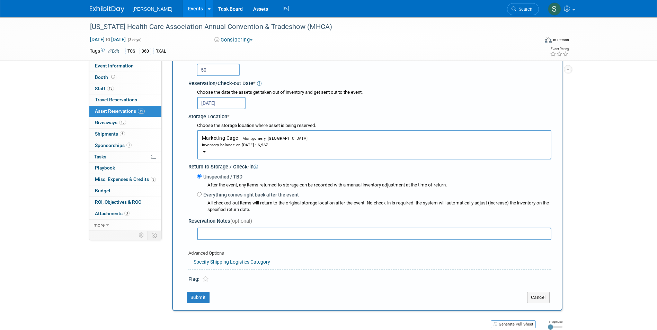
scroll to position [214, 0]
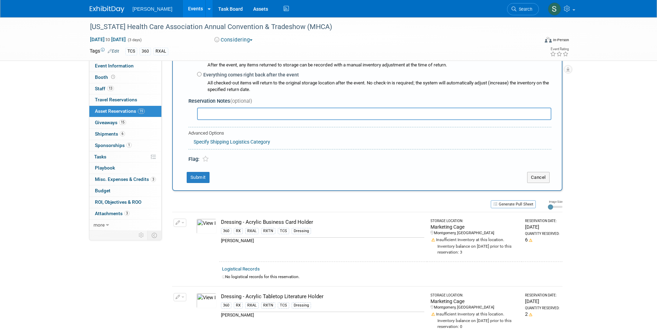
click at [191, 186] on div "New Reservation Asset * -- SELECT ASSET --" at bounding box center [367, 23] width 390 height 335
click at [190, 182] on button "Submit" at bounding box center [198, 177] width 23 height 11
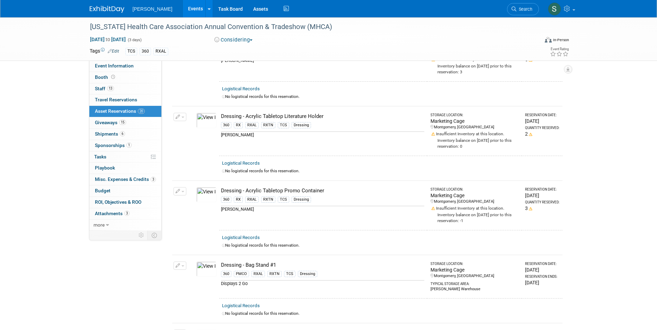
scroll to position [0, 0]
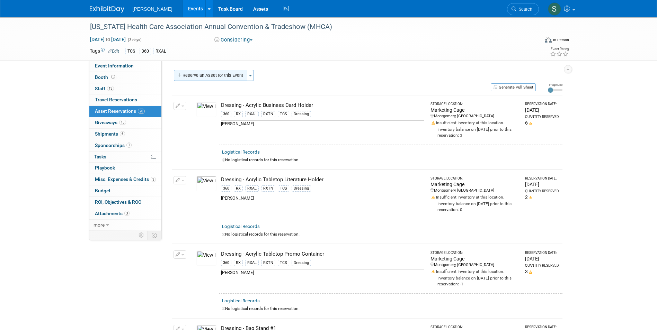
click at [228, 77] on button "Reserve an Asset for this Event" at bounding box center [210, 75] width 73 height 11
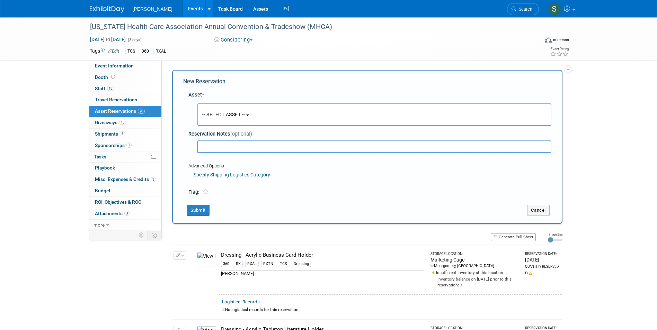
scroll to position [7, 0]
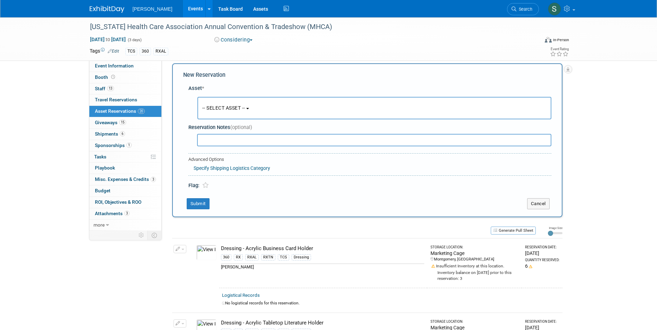
click at [219, 101] on button "-- SELECT ASSET --" at bounding box center [374, 108] width 354 height 22
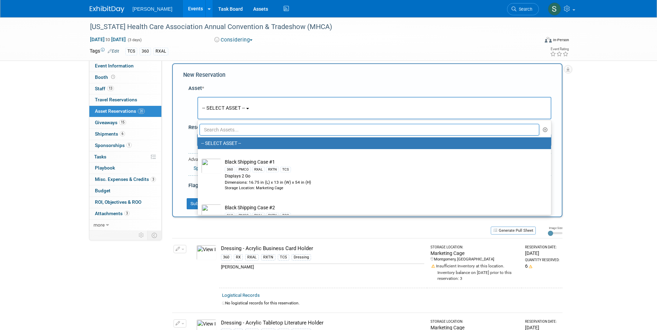
click at [219, 101] on button "-- SELECT ASSET --" at bounding box center [374, 108] width 354 height 22
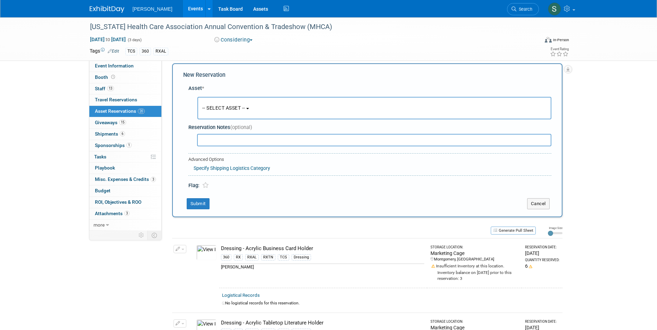
click at [220, 102] on button "-- SELECT ASSET --" at bounding box center [374, 108] width 354 height 22
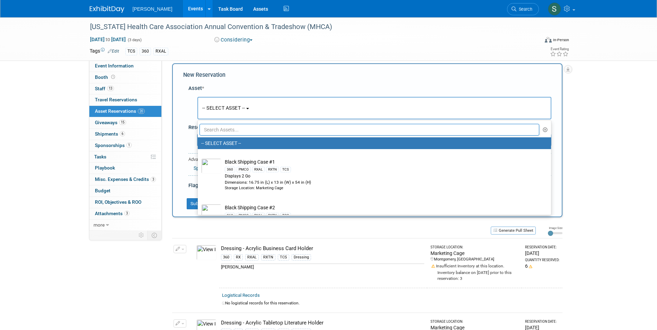
click at [228, 126] on input "text" at bounding box center [369, 130] width 340 height 12
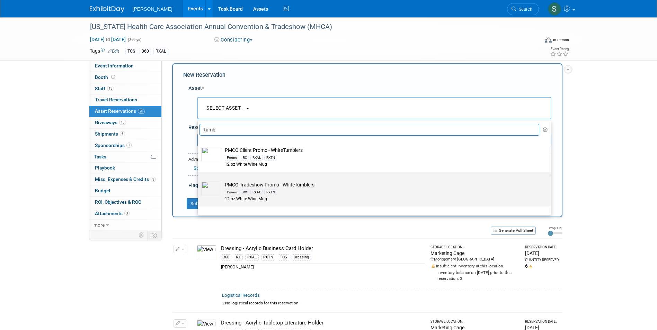
type input "tumb"
click at [303, 187] on td "PMCO Tradeshow Promo - WhiteTumblers Promo RX RXAL RXTN 12 oz White Wine Mug" at bounding box center [379, 191] width 316 height 21
click at [199, 180] on input "PMCO Tradeshow Promo - WhiteTumblers Promo RX RXAL RXTN 12 oz White Wine Mug" at bounding box center [196, 178] width 4 height 4
select select "10724075"
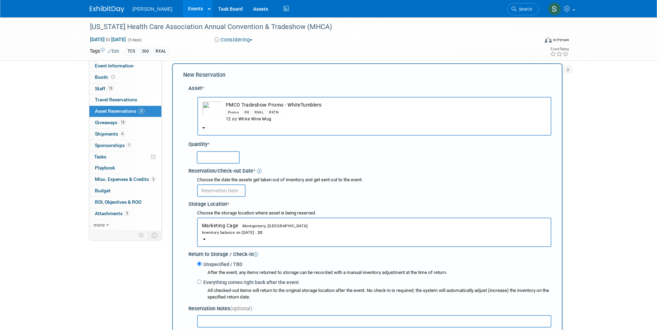
click at [222, 162] on input "text" at bounding box center [218, 157] width 43 height 12
type input "50"
click at [216, 187] on input "text" at bounding box center [221, 190] width 48 height 12
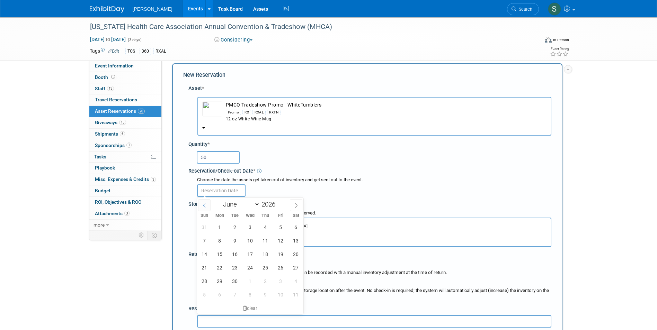
click at [208, 203] on span at bounding box center [204, 205] width 12 height 12
select select "4"
click at [235, 265] on span "19" at bounding box center [234, 267] width 13 height 13
type input "May 19, 2026"
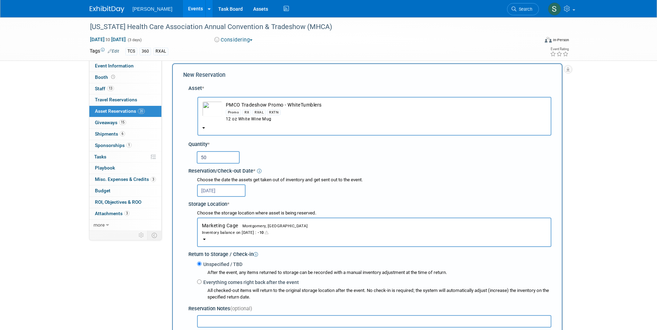
scroll to position [180, 0]
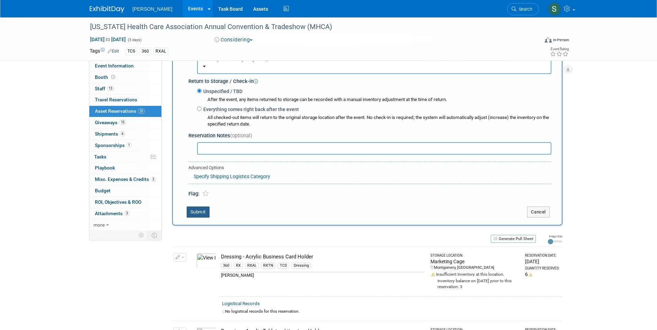
click at [187, 216] on button "Submit" at bounding box center [198, 212] width 23 height 11
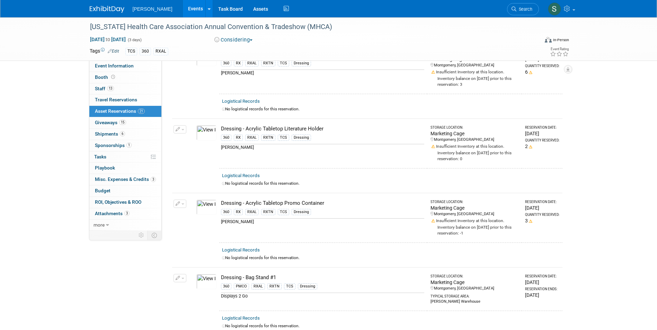
scroll to position [0, 0]
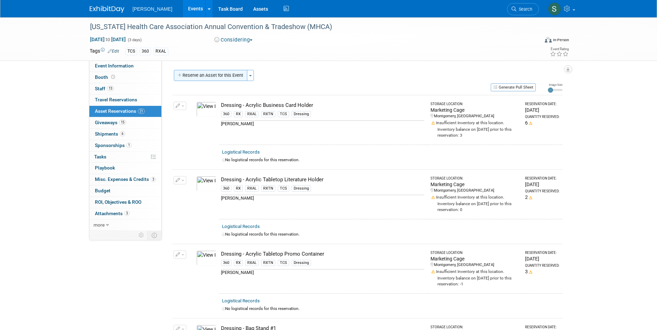
click at [223, 80] on button "Reserve an Asset for this Event" at bounding box center [210, 75] width 73 height 11
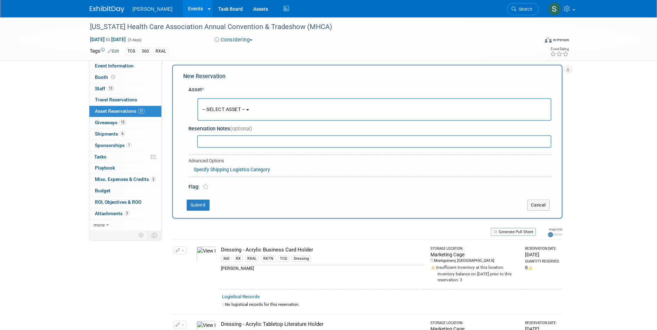
scroll to position [7, 0]
click at [233, 106] on span "-- SELECT ASSET --" at bounding box center [223, 108] width 43 height 6
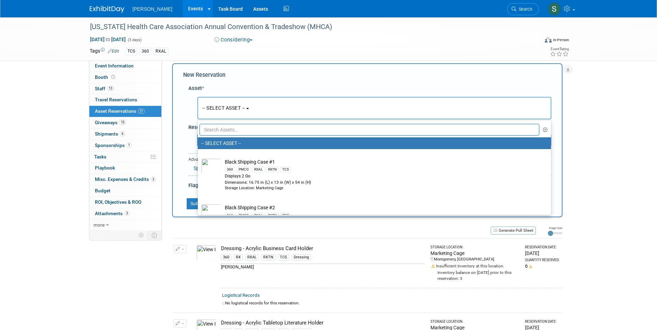
click at [231, 133] on input "text" at bounding box center [369, 130] width 340 height 12
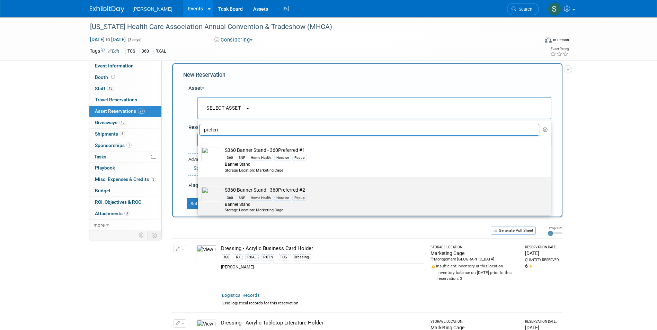
type input "preferr"
click at [328, 192] on td "S360 Banner Stand - 360Preferred #2 360 SNF Home Health Hospice Popup Banner St…" at bounding box center [379, 200] width 316 height 26
click at [199, 186] on input "S360 Banner Stand - 360Preferred #2 360 SNF Home Health Hospice Popup Banner St…" at bounding box center [196, 183] width 4 height 4
select select "10724153"
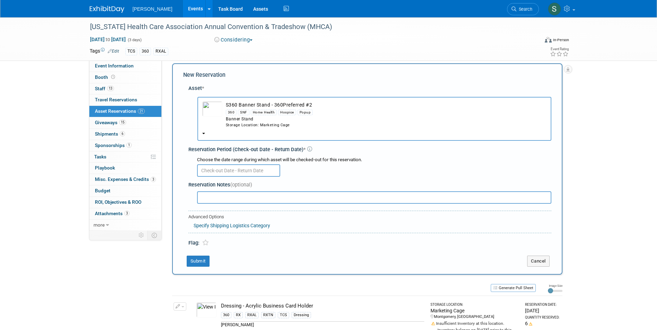
click at [205, 169] on input "text" at bounding box center [238, 170] width 83 height 12
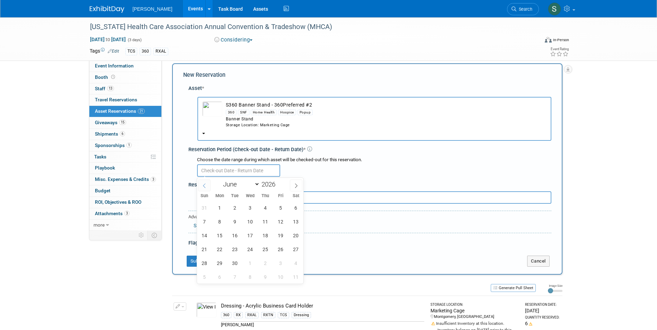
click at [208, 187] on span at bounding box center [204, 186] width 12 height 12
select select "4"
click at [236, 251] on span "19" at bounding box center [234, 249] width 13 height 13
type input "May 19, 2026"
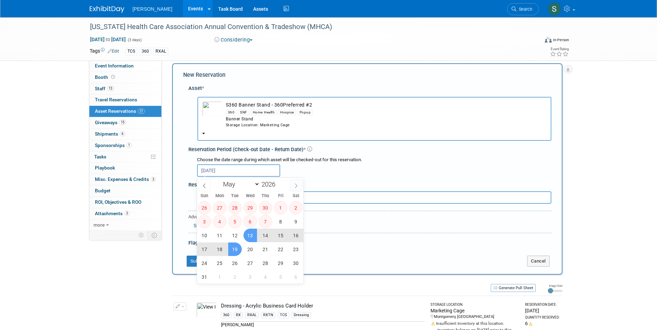
click at [291, 184] on span at bounding box center [296, 186] width 12 height 12
select select "5"
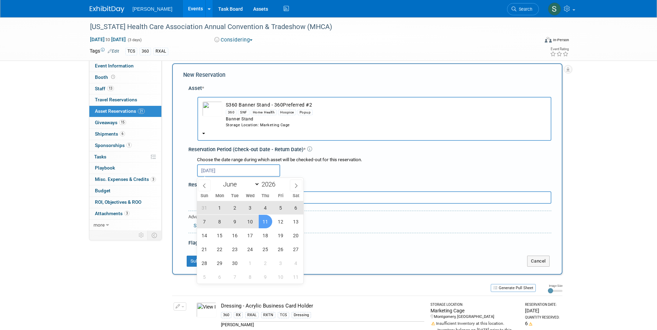
click at [270, 224] on span "11" at bounding box center [265, 221] width 13 height 13
type input "May 19, 2026 to Jun 11, 2026"
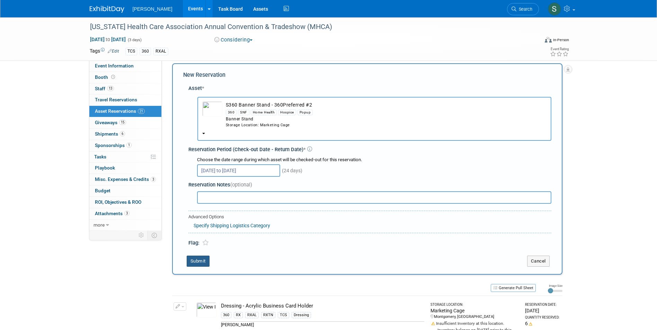
click at [201, 260] on button "Submit" at bounding box center [198, 261] width 23 height 11
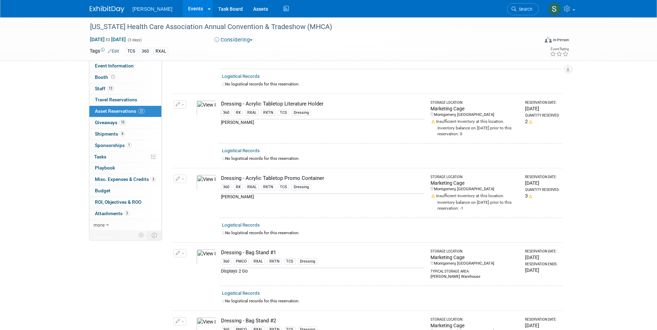
scroll to position [0, 0]
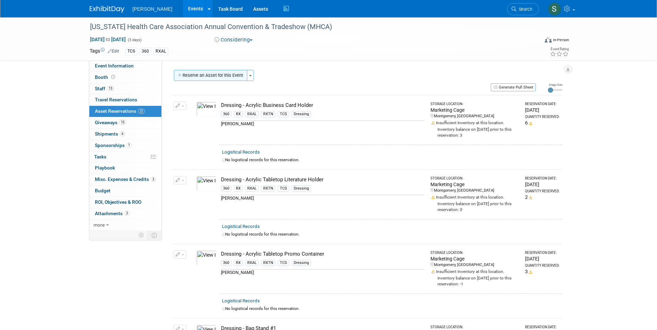
click at [215, 70] on button "Reserve an Asset for this Event" at bounding box center [210, 75] width 73 height 11
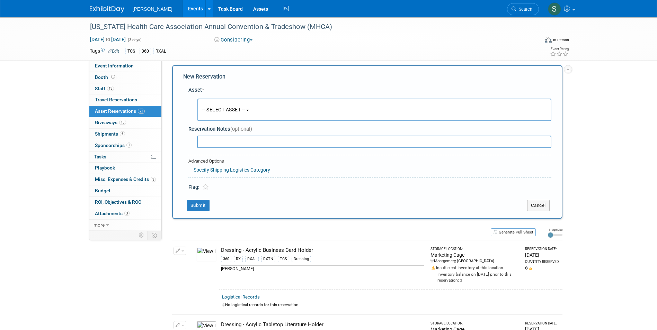
scroll to position [7, 0]
click at [215, 103] on button "-- SELECT ASSET --" at bounding box center [374, 108] width 354 height 22
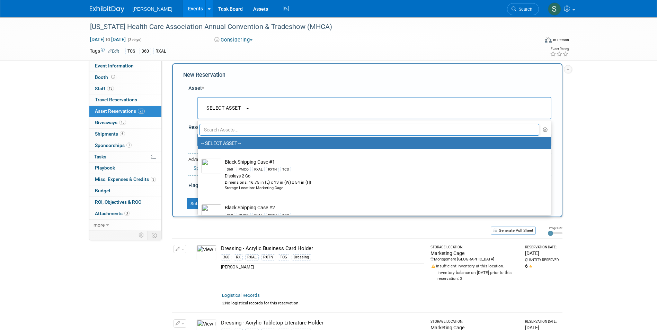
click at [221, 130] on input "text" at bounding box center [369, 130] width 340 height 12
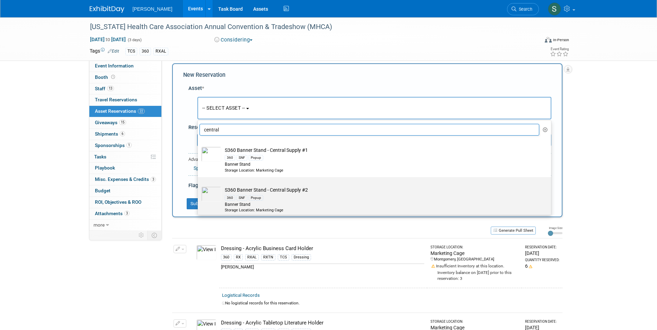
type input "central"
click at [306, 192] on td "S360 Banner Stand - Central Supply #2 360 SNF Popup Banner Stand Storage Locati…" at bounding box center [379, 200] width 316 height 26
click at [199, 186] on input "S360 Banner Stand - Central Supply #2 360 SNF Popup Banner Stand Storage Locati…" at bounding box center [196, 183] width 4 height 4
select select "10723293"
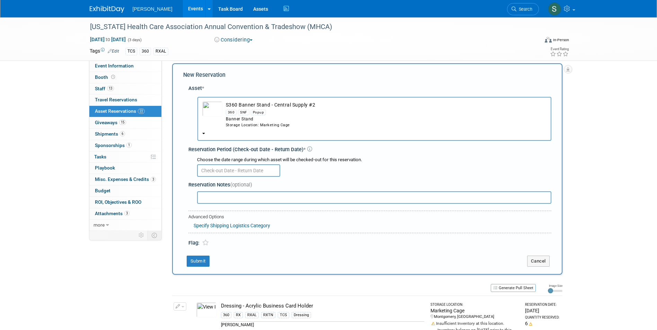
click at [215, 175] on input "text" at bounding box center [238, 170] width 83 height 12
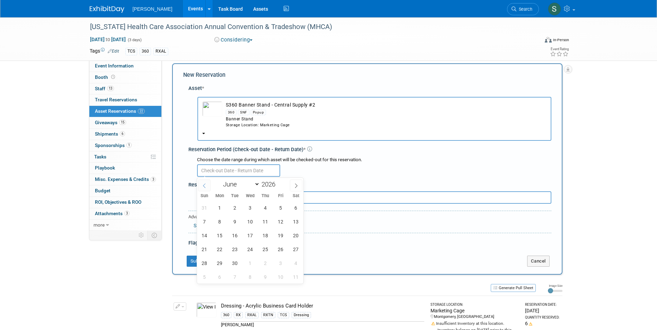
click at [202, 185] on icon at bounding box center [204, 185] width 5 height 5
select select "4"
click at [237, 252] on span "19" at bounding box center [234, 249] width 13 height 13
type input "May 19, 2026"
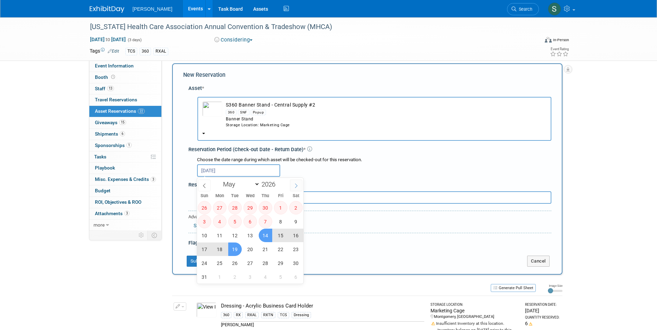
click at [294, 182] on span at bounding box center [296, 186] width 12 height 12
select select "5"
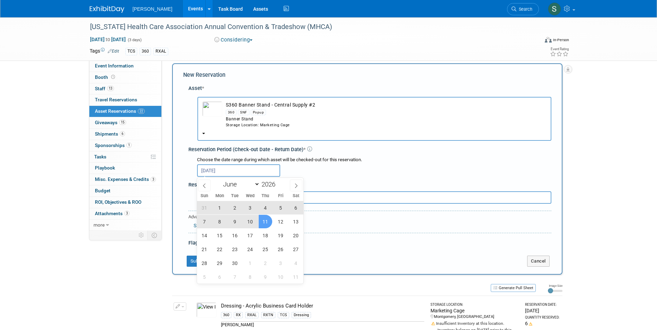
click at [268, 222] on span "11" at bounding box center [265, 221] width 13 height 13
type input "May 19, 2026 to Jun 11, 2026"
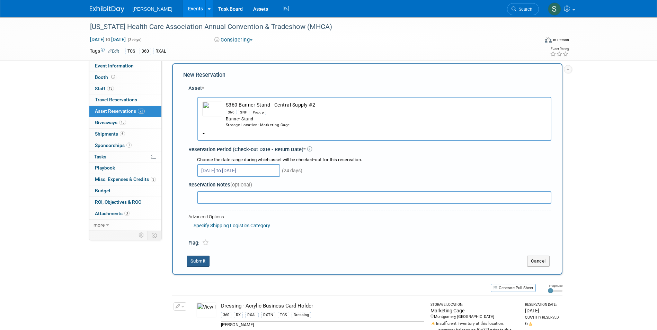
click at [200, 257] on button "Submit" at bounding box center [198, 261] width 23 height 11
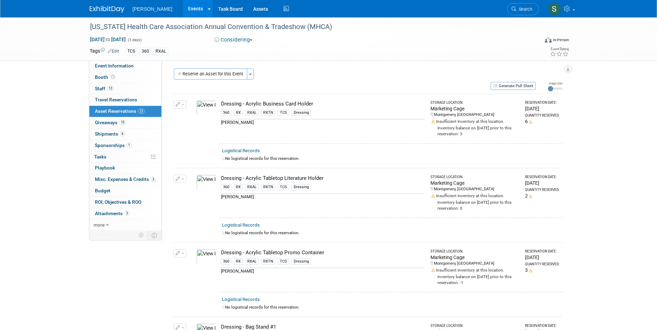
scroll to position [0, 0]
click at [228, 72] on button "Reserve an Asset for this Event" at bounding box center [210, 75] width 73 height 11
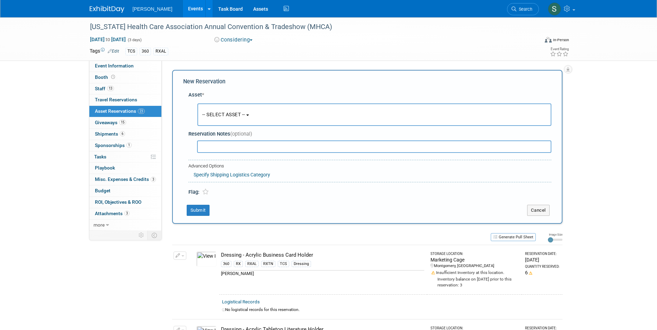
scroll to position [7, 0]
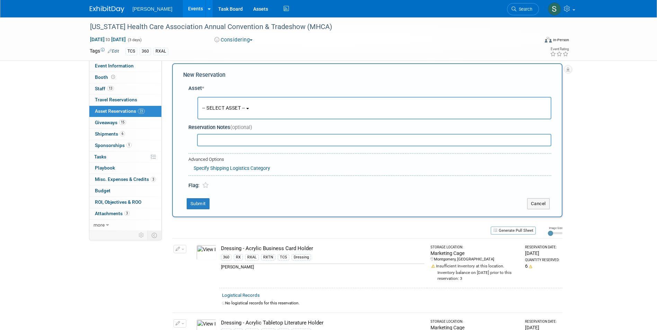
click at [231, 108] on span "-- SELECT ASSET --" at bounding box center [223, 108] width 43 height 6
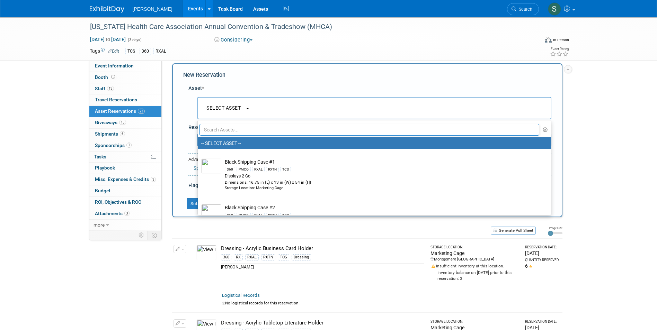
click at [237, 133] on input "text" at bounding box center [369, 130] width 340 height 12
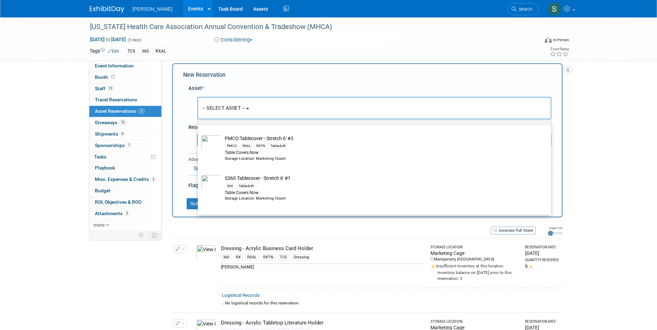
scroll to position [104, 0]
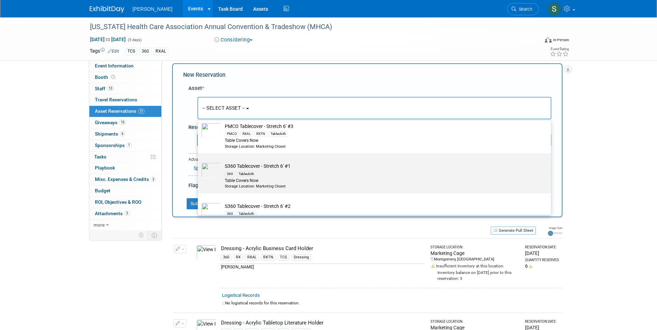
type input "stretch"
click at [306, 176] on div "360 Tablecloth" at bounding box center [381, 174] width 312 height 8
click at [199, 162] on input "S360 Tablecover - Stretch 6' #1 360 Tablecloth Table Covers Now Storage Locatio…" at bounding box center [196, 159] width 4 height 4
select select "10722333"
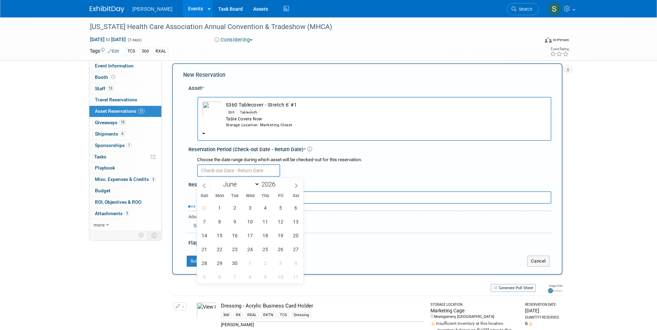
click at [227, 169] on input "text" at bounding box center [238, 170] width 83 height 12
click at [207, 184] on span at bounding box center [204, 186] width 12 height 12
select select "4"
click at [237, 249] on span "19" at bounding box center [234, 249] width 13 height 13
type input "May 19, 2026"
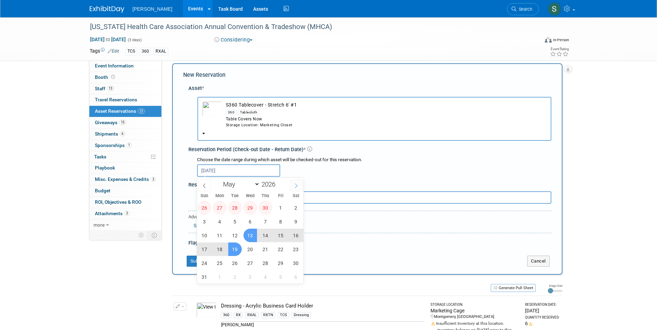
click at [295, 186] on icon at bounding box center [296, 185] width 5 height 5
select select "5"
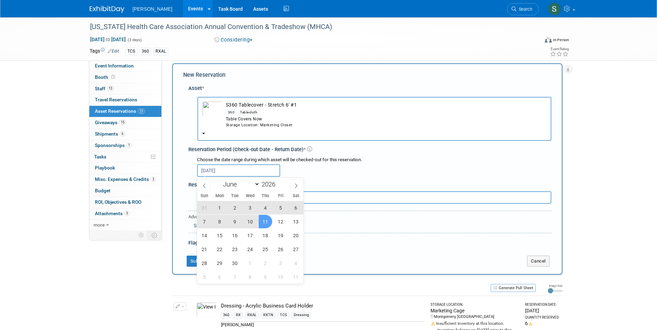
click at [269, 220] on span "11" at bounding box center [265, 221] width 13 height 13
type input "May 19, 2026 to Jun 11, 2026"
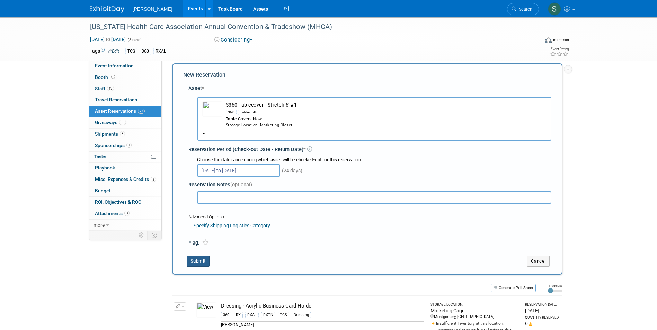
click at [206, 260] on button "Submit" at bounding box center [198, 261] width 23 height 11
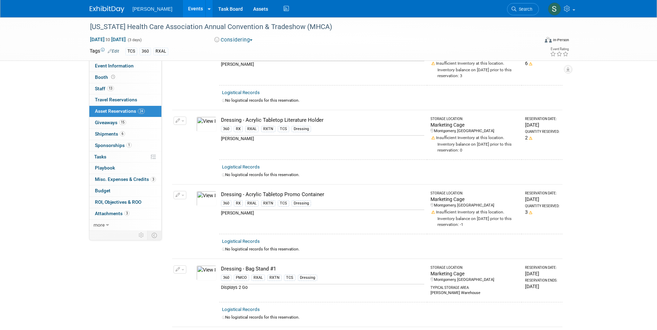
scroll to position [0, 0]
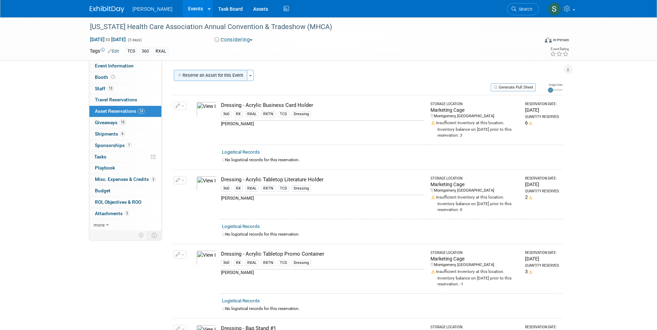
click at [236, 73] on button "Reserve an Asset for this Event" at bounding box center [210, 75] width 73 height 11
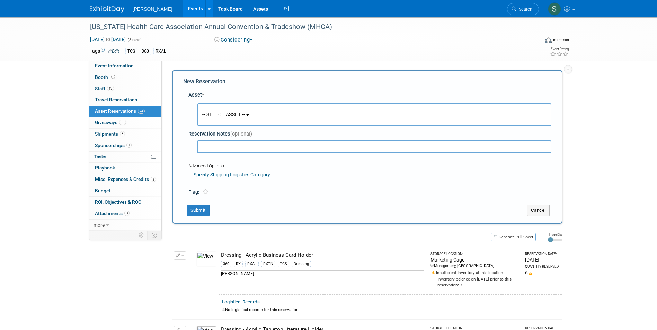
scroll to position [7, 0]
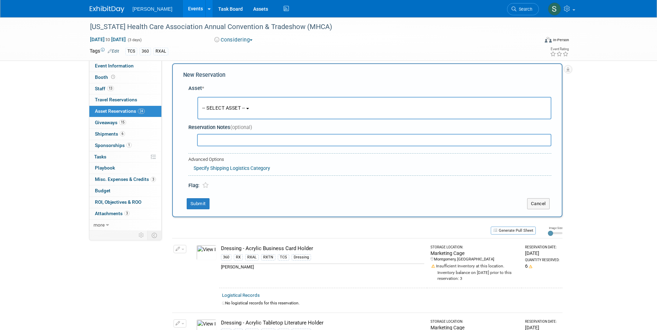
click at [232, 103] on button "-- SELECT ASSET --" at bounding box center [374, 108] width 354 height 22
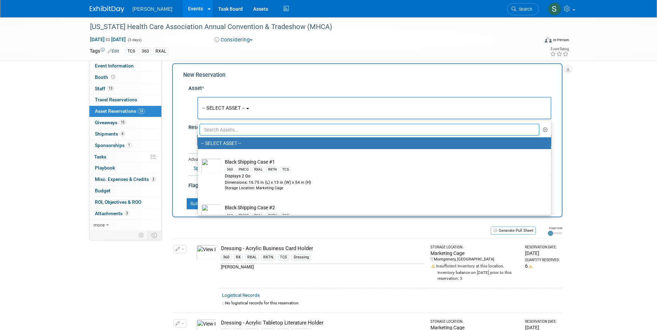
click at [230, 134] on input "text" at bounding box center [369, 130] width 340 height 12
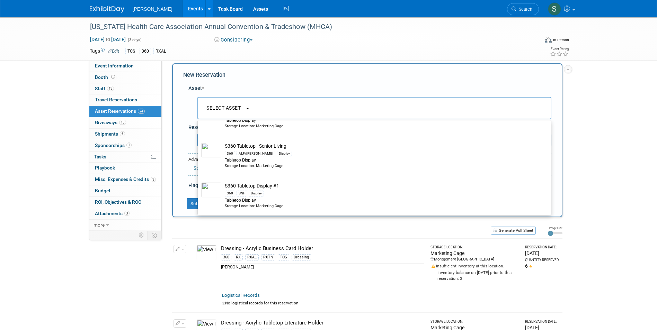
scroll to position [346, 0]
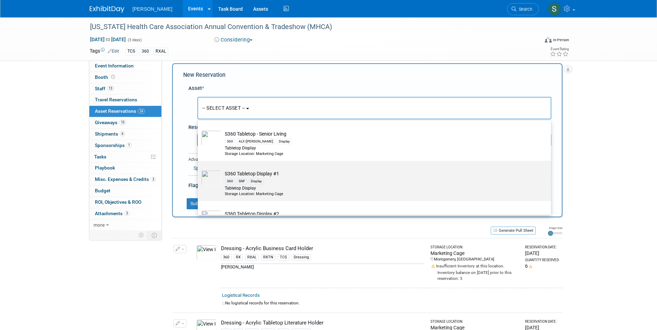
type input "s360 tab"
click at [297, 184] on div "360 SNF Display" at bounding box center [381, 181] width 312 height 8
click at [199, 169] on input "S360 Tabletop Display #1 360 SNF Display Tabletop Display Storage Location: Mar…" at bounding box center [196, 167] width 4 height 4
select select "10722338"
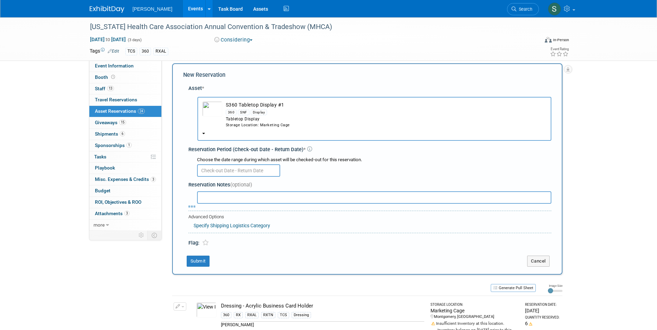
click at [219, 169] on input "text" at bounding box center [238, 170] width 83 height 12
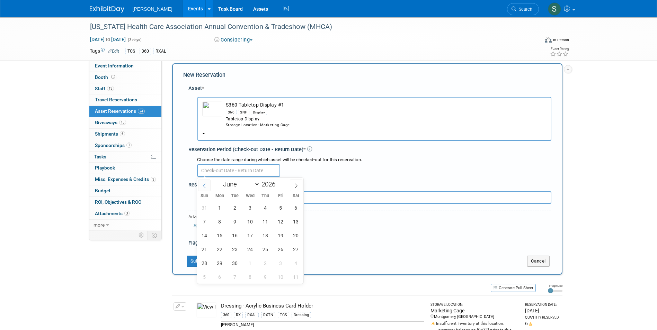
click at [208, 185] on span at bounding box center [204, 186] width 12 height 12
select select "4"
click at [240, 247] on span "19" at bounding box center [234, 249] width 13 height 13
type input "May 19, 2026"
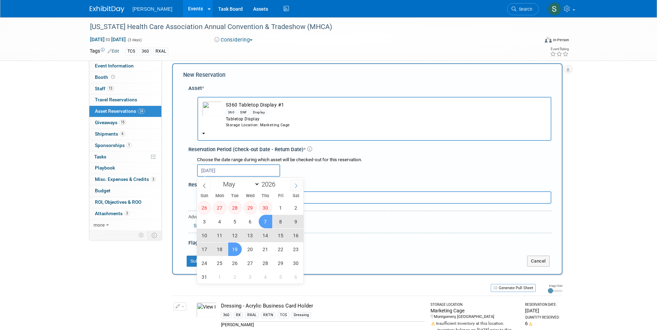
click at [295, 184] on icon at bounding box center [296, 185] width 5 height 5
select select "5"
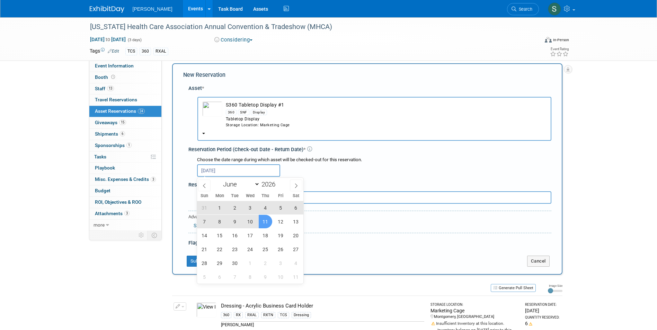
drag, startPoint x: 267, startPoint y: 224, endPoint x: 262, endPoint y: 227, distance: 5.4
click at [267, 223] on span "11" at bounding box center [265, 221] width 13 height 13
type input "May 19, 2026 to Jun 11, 2026"
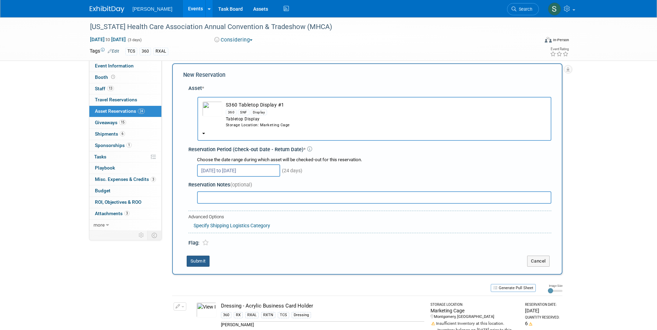
click at [201, 263] on button "Submit" at bounding box center [198, 261] width 23 height 11
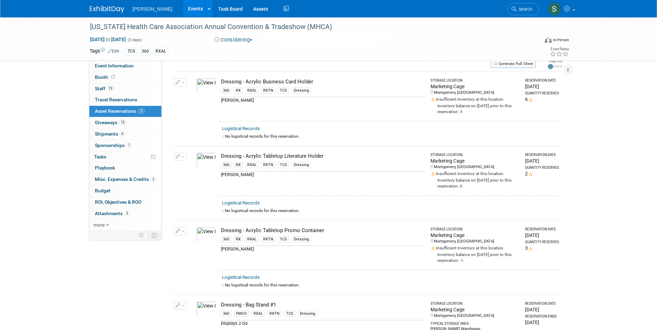
scroll to position [0, 0]
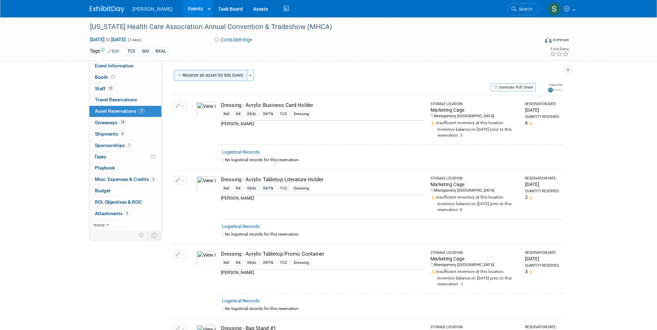
click at [207, 74] on button "Reserve an Asset for this Event" at bounding box center [210, 75] width 73 height 11
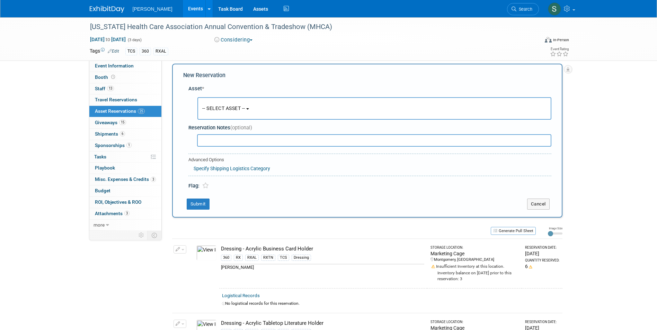
scroll to position [7, 0]
click at [223, 109] on span "-- SELECT ASSET --" at bounding box center [223, 108] width 43 height 6
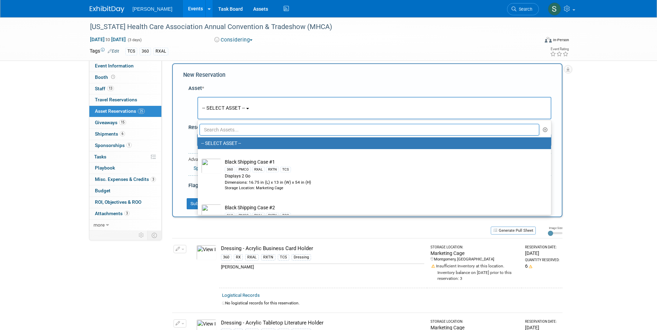
click at [230, 135] on input "text" at bounding box center [369, 130] width 340 height 12
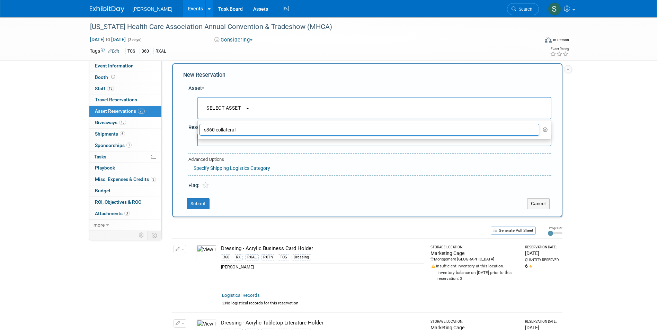
click at [218, 130] on input "s360 collateral" at bounding box center [369, 130] width 340 height 12
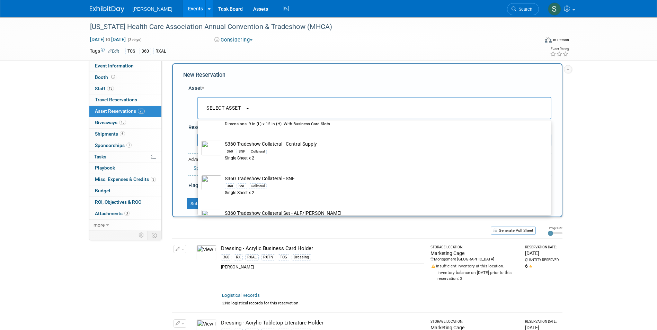
scroll to position [623, 0]
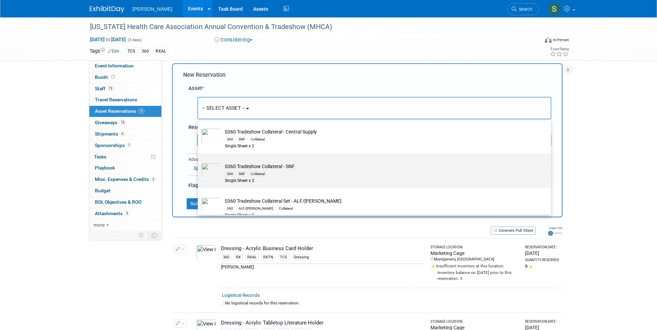
type input "collat"
click at [297, 171] on td "S360 Tradeshow Collateral - SNF 360 SNF Collateral Single Sheet x 2" at bounding box center [379, 173] width 316 height 21
click at [199, 162] on input "S360 Tradeshow Collateral - SNF 360 SNF Collateral Single Sheet x 2" at bounding box center [196, 159] width 4 height 4
type input "2026"
select select "10722320"
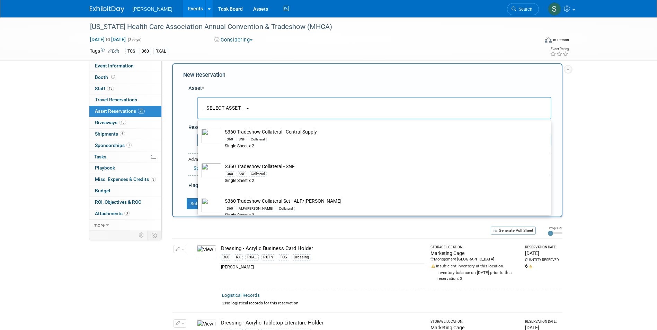
select select "5"
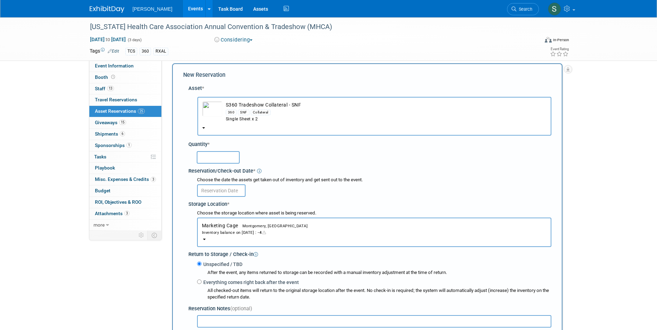
click at [214, 157] on input "text" at bounding box center [218, 157] width 43 height 12
type input "1"
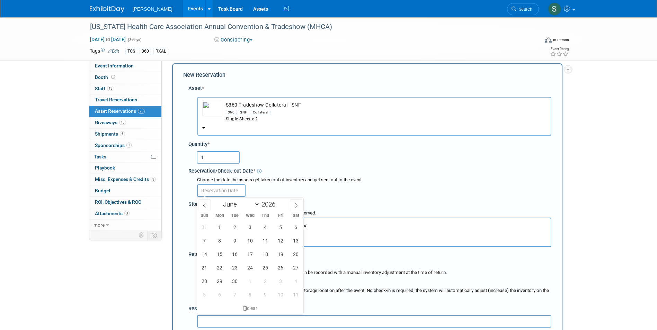
click at [212, 186] on input "text" at bounding box center [221, 190] width 48 height 12
click at [206, 208] on icon at bounding box center [204, 205] width 5 height 5
select select "4"
click at [234, 267] on span "19" at bounding box center [234, 267] width 13 height 13
type input "May 19, 2026"
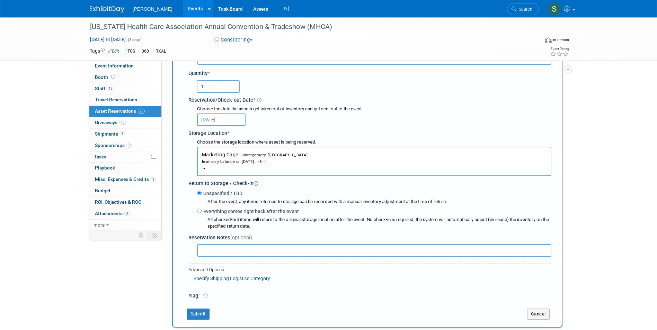
scroll to position [180, 0]
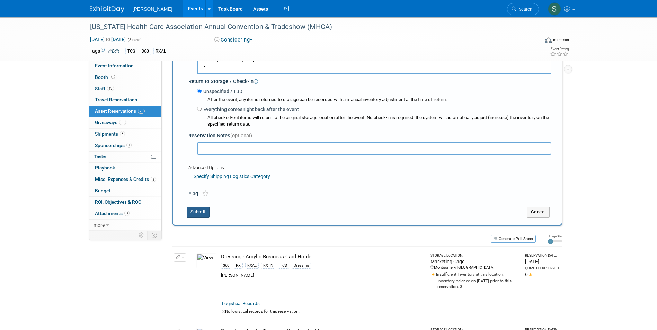
click at [197, 211] on button "Submit" at bounding box center [198, 212] width 23 height 11
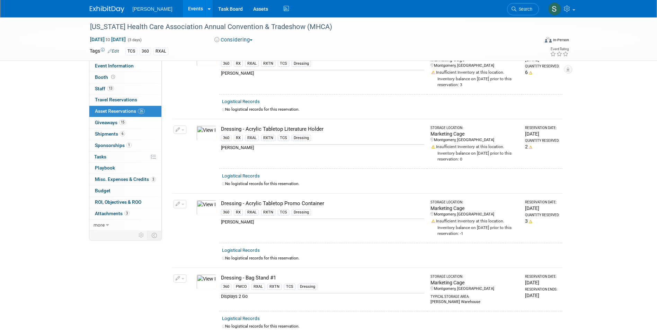
scroll to position [0, 0]
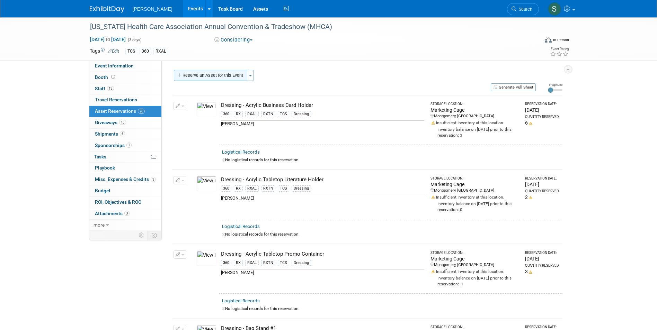
click at [192, 81] on button "Reserve an Asset for this Event" at bounding box center [210, 75] width 73 height 11
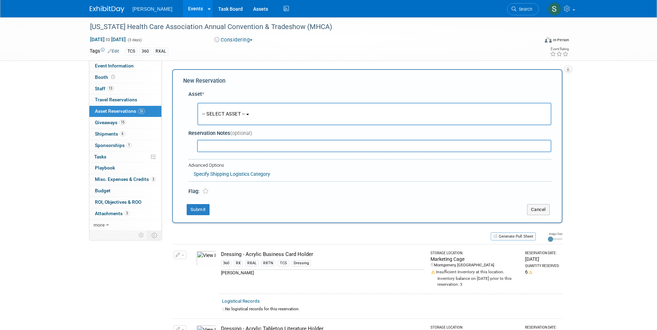
scroll to position [7, 0]
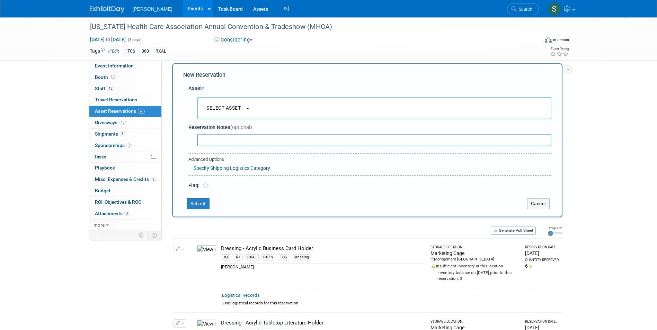
click at [216, 106] on span "-- SELECT ASSET --" at bounding box center [223, 108] width 43 height 6
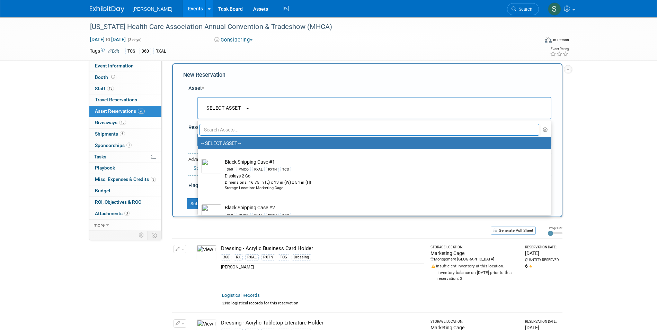
click at [221, 130] on input "text" at bounding box center [369, 130] width 340 height 12
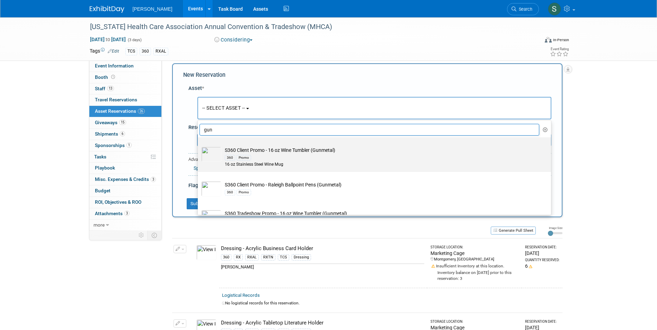
type input "gun"
click at [257, 151] on td "S360 Client Promo - 16 oz Wine Tumbler (Gunmetal) 360 Promo 16 oz Stainless Ste…" at bounding box center [379, 157] width 316 height 21
click at [199, 146] on input "S360 Client Promo - 16 oz Wine Tumbler (Gunmetal) 360 Promo 16 oz Stainless Ste…" at bounding box center [196, 143] width 4 height 4
select select "10727974"
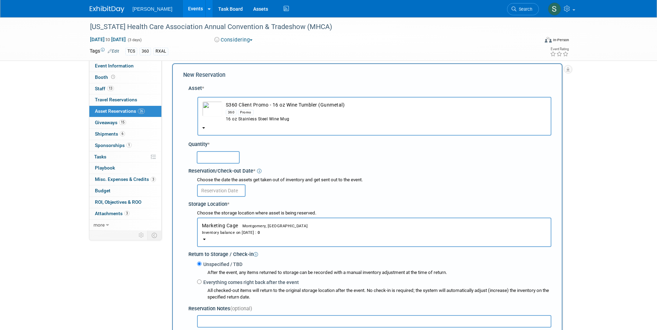
click at [216, 156] on input "text" at bounding box center [218, 157] width 43 height 12
type input "1"
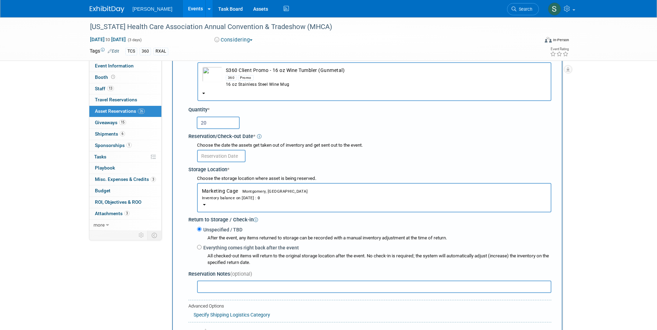
scroll to position [76, 0]
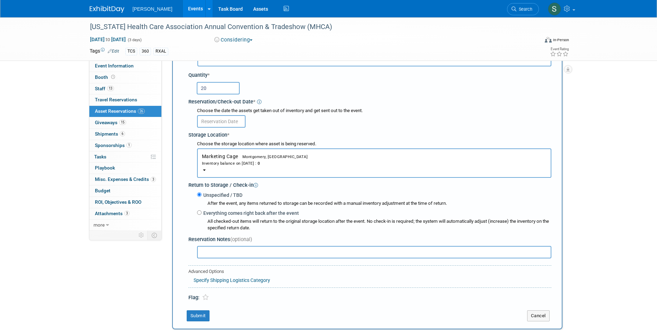
type input "20"
click at [221, 117] on input "text" at bounding box center [221, 121] width 48 height 12
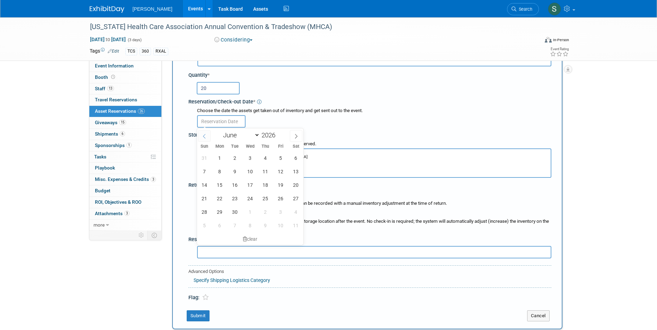
click at [200, 134] on span at bounding box center [204, 136] width 12 height 12
select select "4"
click at [232, 198] on span "19" at bounding box center [234, 198] width 13 height 13
type input "May 19, 2026"
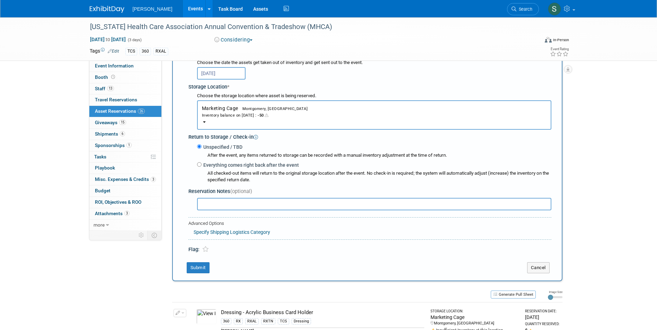
scroll to position [249, 0]
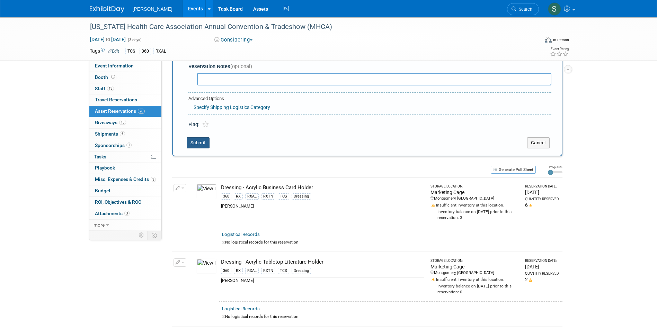
click at [193, 144] on button "Submit" at bounding box center [198, 142] width 23 height 11
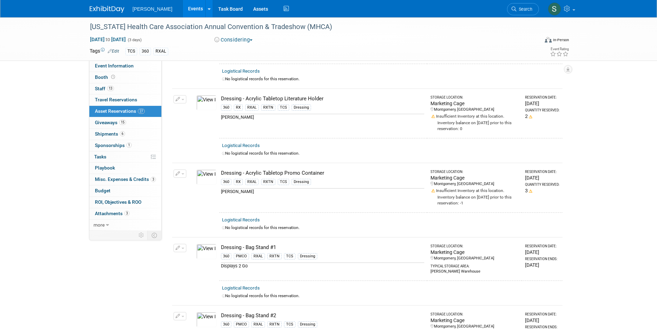
scroll to position [0, 0]
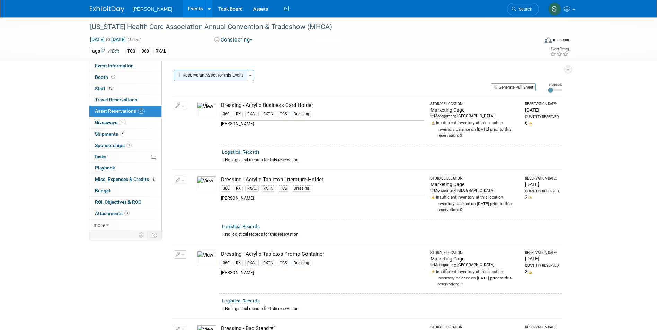
click at [215, 75] on button "Reserve an Asset for this Event" at bounding box center [210, 75] width 73 height 11
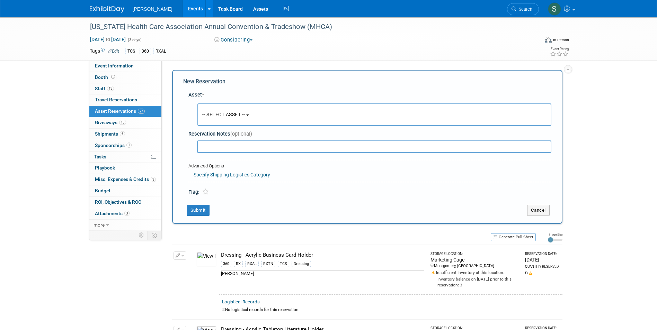
scroll to position [7, 0]
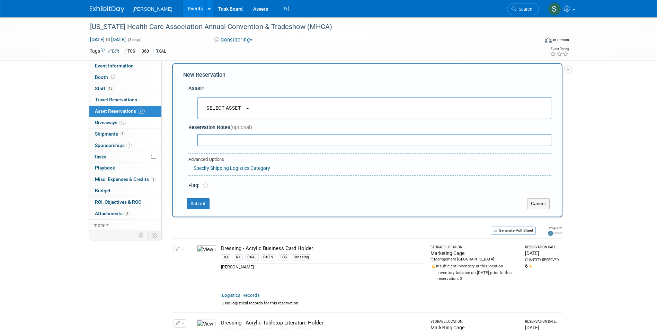
click at [213, 76] on span "New Reservation" at bounding box center [204, 75] width 42 height 7
click at [222, 103] on button "-- SELECT ASSET --" at bounding box center [374, 108] width 354 height 22
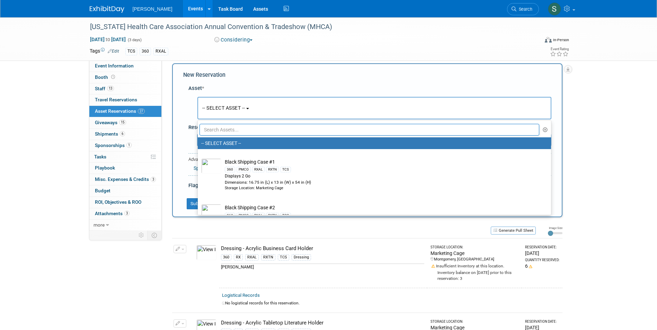
click at [246, 130] on input "text" at bounding box center [369, 130] width 340 height 12
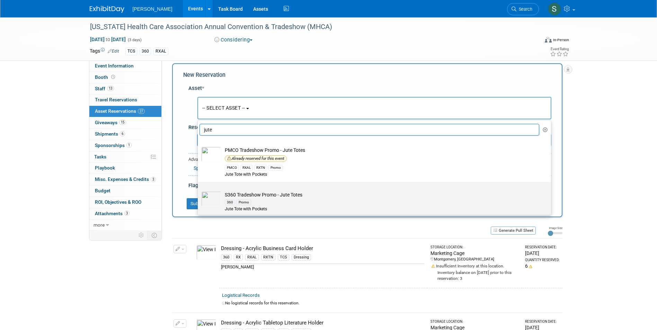
type input "jute"
click at [283, 191] on label "S360 Tradeshow Promo - Jute Totes 360 Promo Jute Tote with Pockets" at bounding box center [372, 199] width 343 height 32
click at [199, 190] on input "S360 Tradeshow Promo - Jute Totes 360 Promo Jute Tote with Pockets" at bounding box center [196, 188] width 4 height 4
select select "10722327"
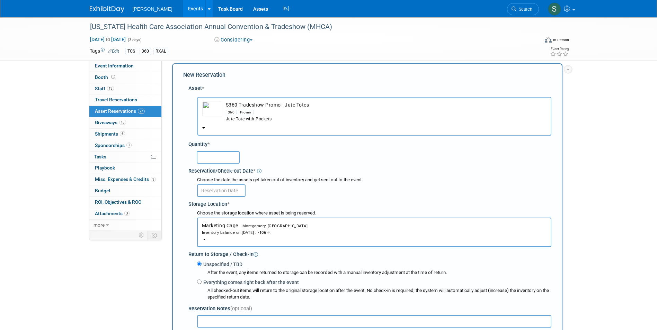
click at [225, 158] on input "text" at bounding box center [218, 157] width 43 height 12
type input "80"
click at [224, 187] on input "text" at bounding box center [221, 190] width 48 height 12
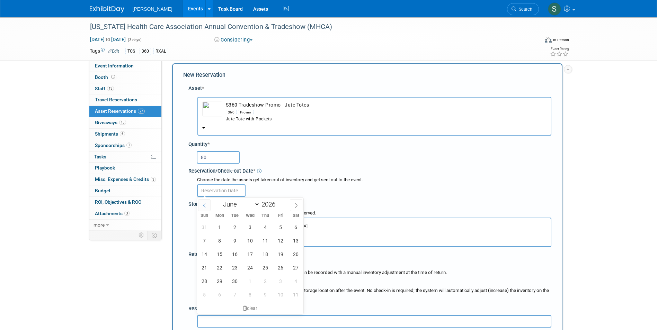
click at [204, 204] on icon at bounding box center [204, 205] width 5 height 5
select select "4"
click at [233, 265] on span "19" at bounding box center [234, 267] width 13 height 13
type input "May 19, 2026"
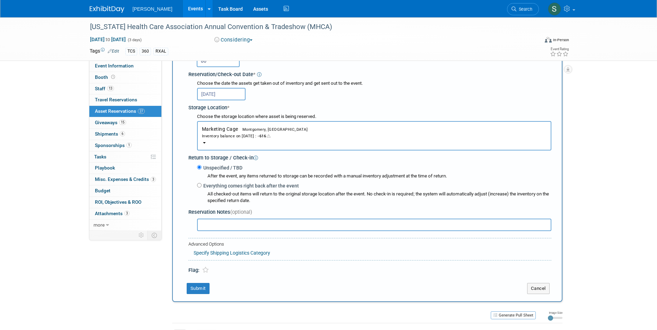
scroll to position [110, 0]
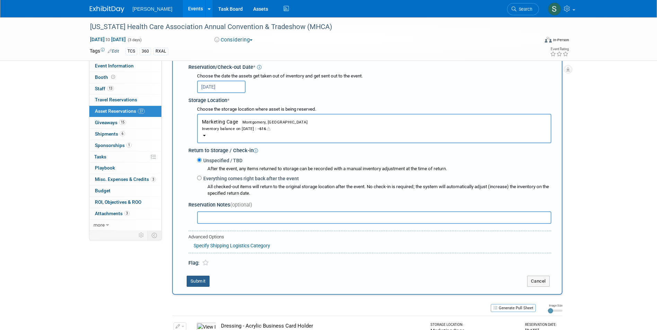
click at [199, 286] on button "Submit" at bounding box center [198, 281] width 23 height 11
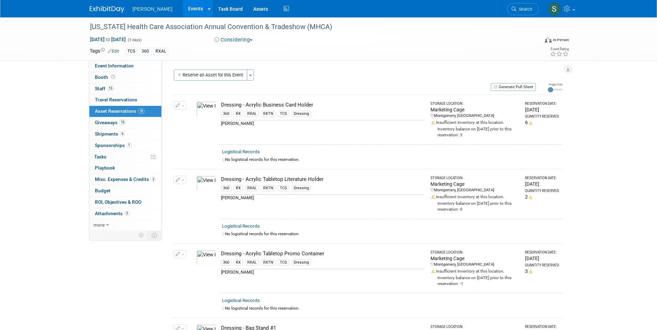
scroll to position [0, 0]
click at [198, 70] on div "Participation Level: Exhibitor Exhibitor/Sponsor Projected Attendance: Specify …" at bounding box center [365, 146] width 406 height 170
click at [199, 74] on button "Reserve an Asset for this Event" at bounding box center [210, 75] width 73 height 11
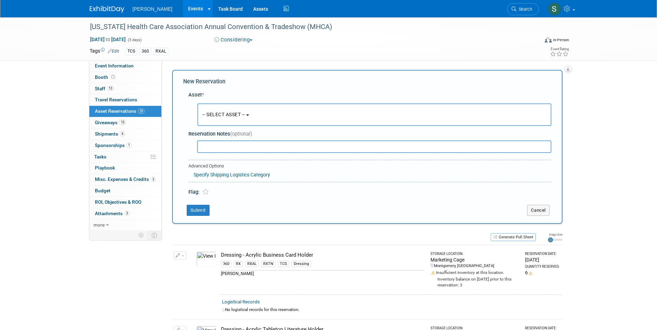
scroll to position [7, 0]
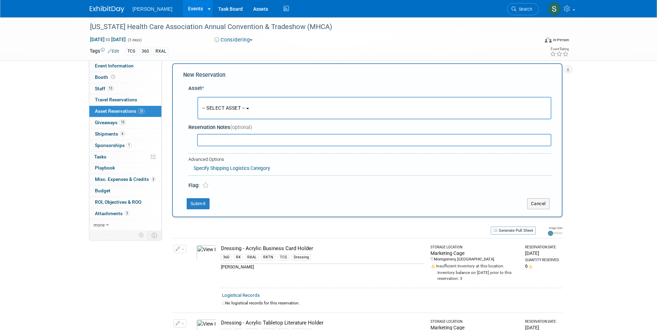
click at [244, 110] on span "-- SELECT ASSET --" at bounding box center [223, 108] width 43 height 6
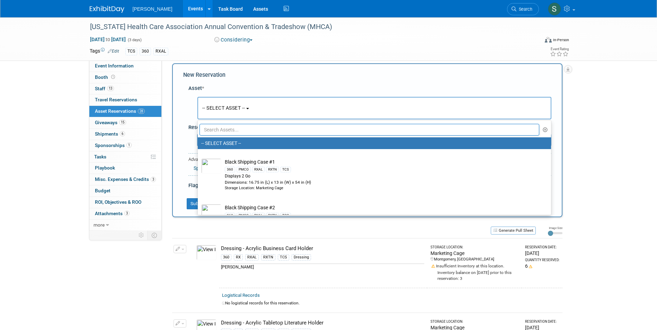
click at [243, 128] on input "text" at bounding box center [369, 130] width 340 height 12
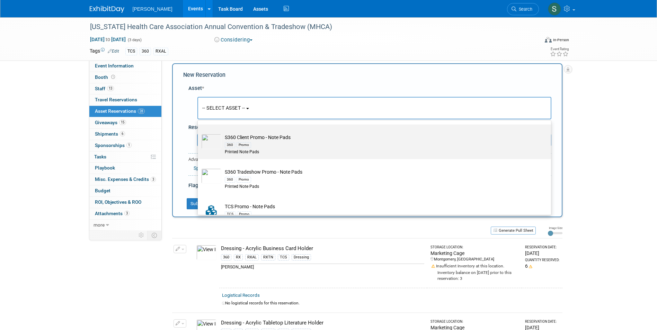
scroll to position [138, 0]
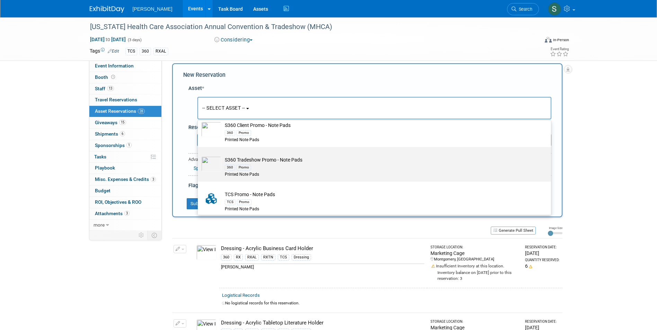
type input "note pa"
click at [288, 169] on div "360 Promo" at bounding box center [381, 167] width 312 height 8
click at [199, 155] on input "S360 Tradeshow Promo - Note Pads 360 Promo Printed Note Pads" at bounding box center [196, 153] width 4 height 4
select select "10722330"
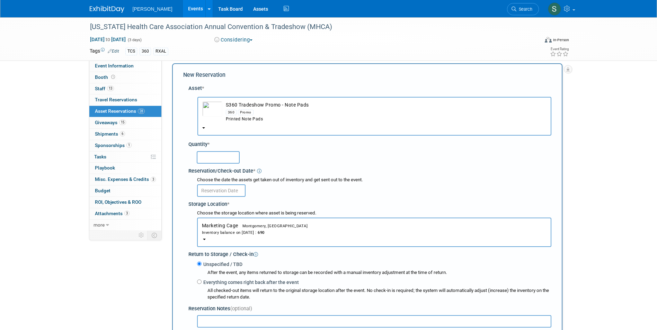
click at [222, 156] on input "text" at bounding box center [218, 157] width 43 height 12
type input "50"
click at [221, 185] on input "text" at bounding box center [221, 190] width 48 height 12
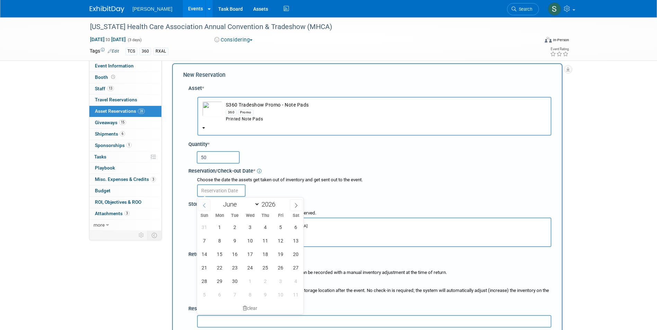
click at [203, 202] on span at bounding box center [204, 205] width 12 height 12
select select "4"
click at [236, 273] on span "19" at bounding box center [234, 267] width 13 height 13
type input "May 19, 2026"
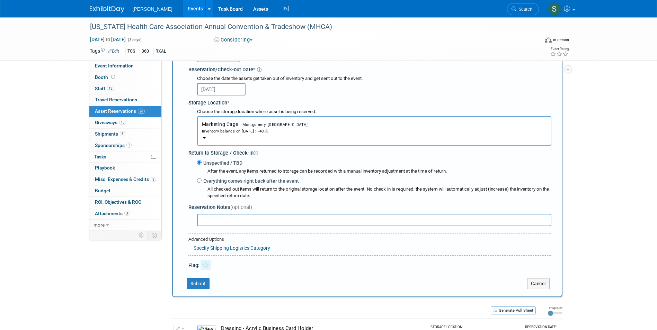
scroll to position [110, 0]
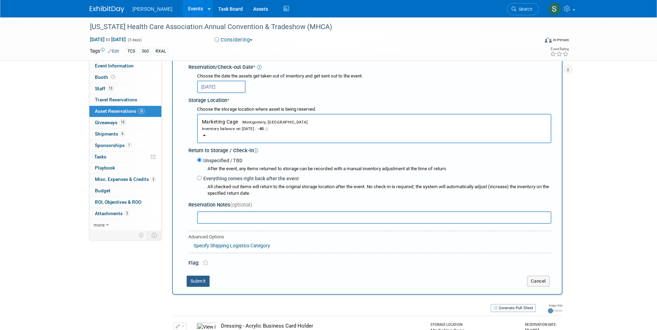
click at [203, 281] on button "Submit" at bounding box center [198, 281] width 23 height 11
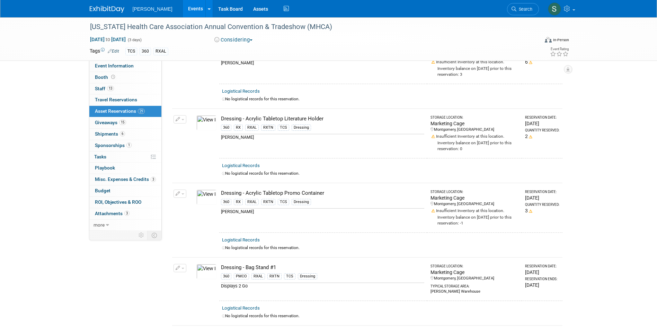
scroll to position [0, 0]
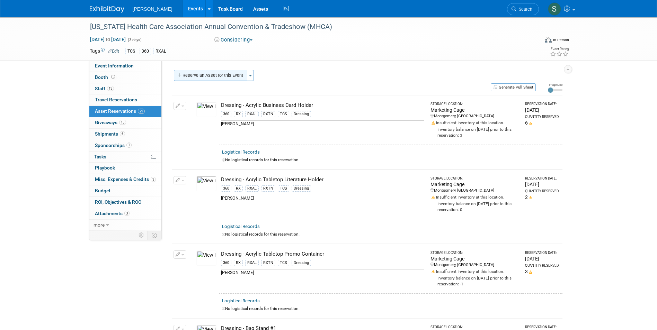
click at [223, 75] on button "Reserve an Asset for this Event" at bounding box center [210, 75] width 73 height 11
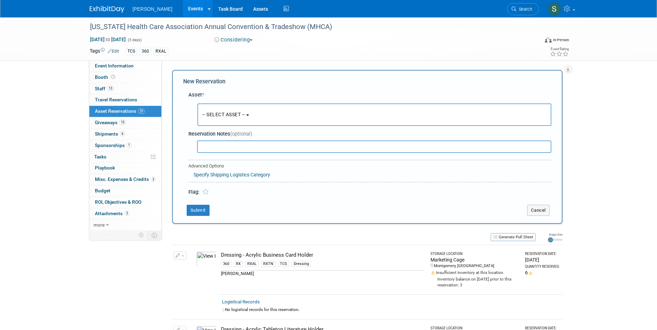
scroll to position [7, 0]
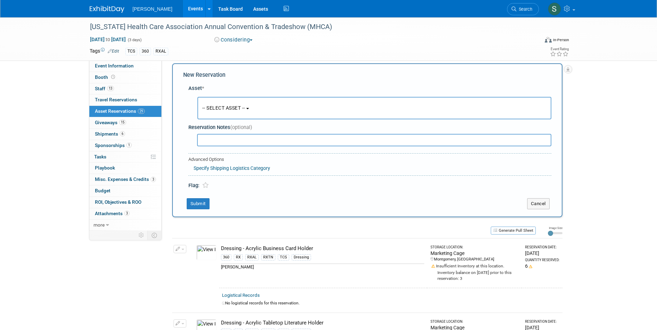
click at [224, 110] on span "-- SELECT ASSET --" at bounding box center [223, 108] width 43 height 6
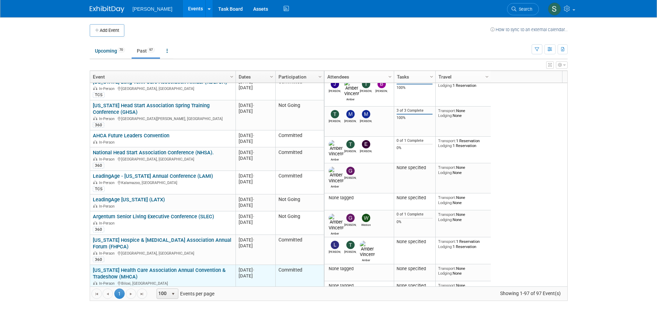
click at [184, 267] on link "[US_STATE] Health Care Association Annual Convention & Tradeshow (MHCA)" at bounding box center [159, 273] width 133 height 13
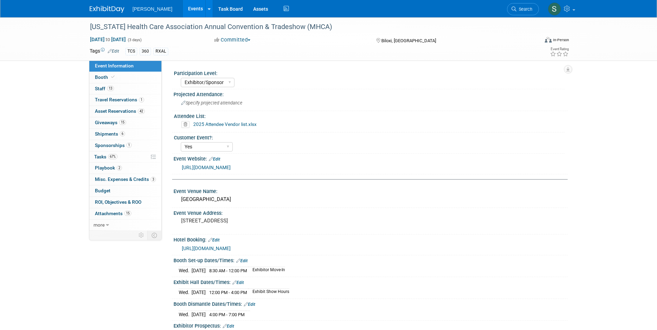
select select "Exhibitor/Sponsor"
select select "Yes"
click at [114, 114] on link "42 Asset Reservations 42" at bounding box center [125, 111] width 72 height 11
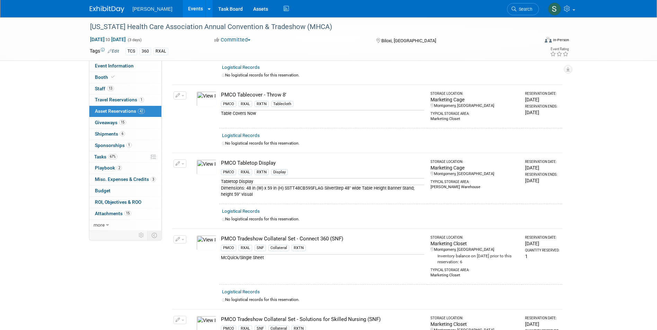
scroll to position [1177, 0]
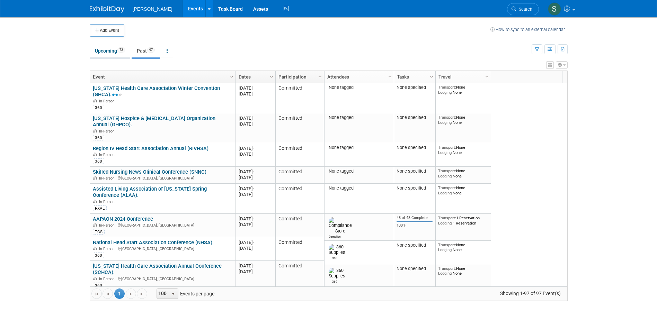
click at [110, 47] on link "Upcoming 72" at bounding box center [110, 50] width 40 height 13
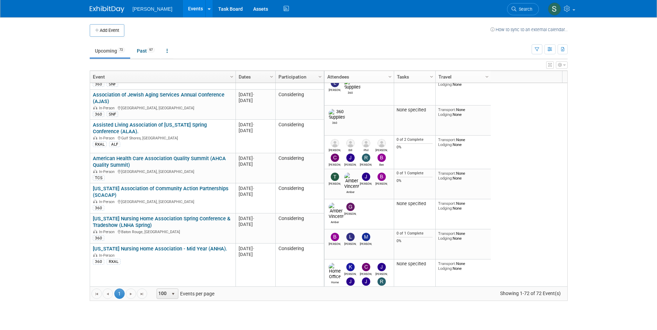
scroll to position [581, 0]
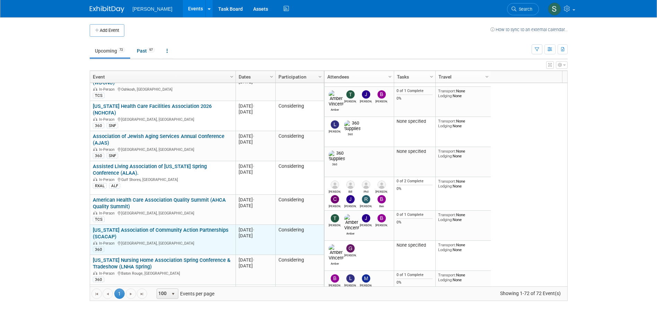
click at [179, 227] on link "[US_STATE] Association of Community Action Partnerships (SCACAP)" at bounding box center [161, 233] width 136 height 13
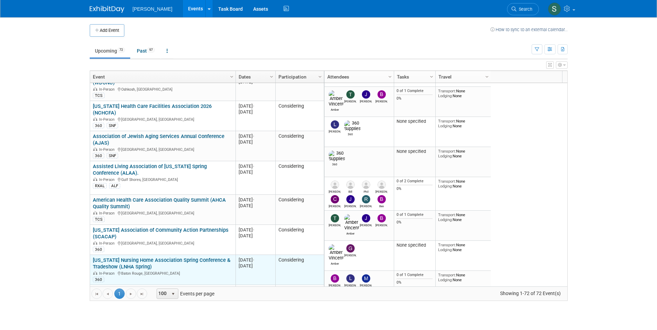
click at [182, 257] on link "Louisiana Nursing Home Association Spring Conference & Tradeshow (LNHA Spring)" at bounding box center [161, 263] width 137 height 13
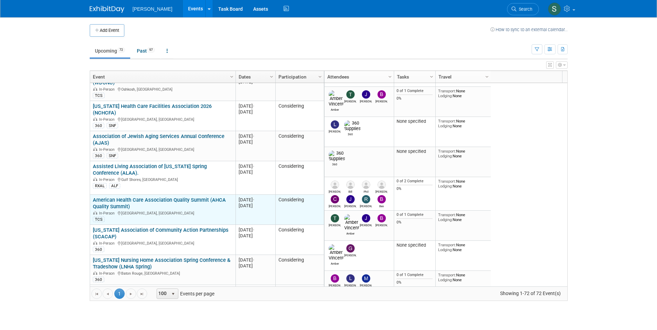
scroll to position [623, 0]
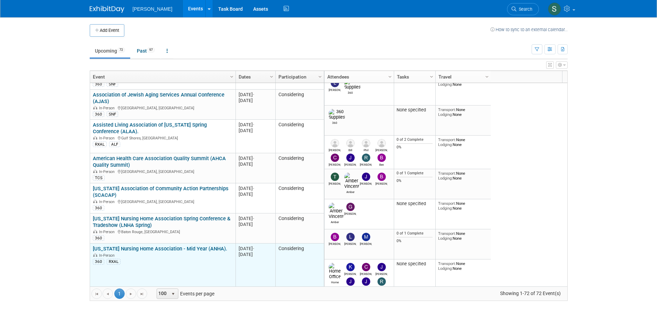
click at [177, 246] on link "Alabama Nursing Home Association - Mid Year (ANHA)." at bounding box center [160, 249] width 134 height 6
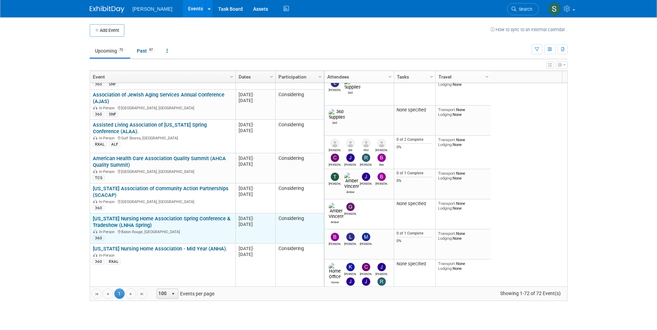
scroll to position [665, 0]
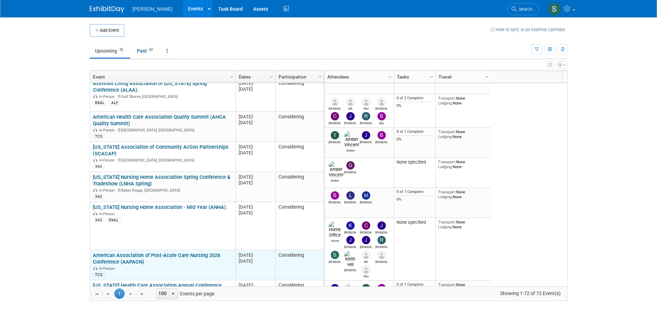
click at [128, 252] on link "American Association of Post-Acute Care Nursing 2026 Conference (AAPACN)" at bounding box center [156, 258] width 127 height 13
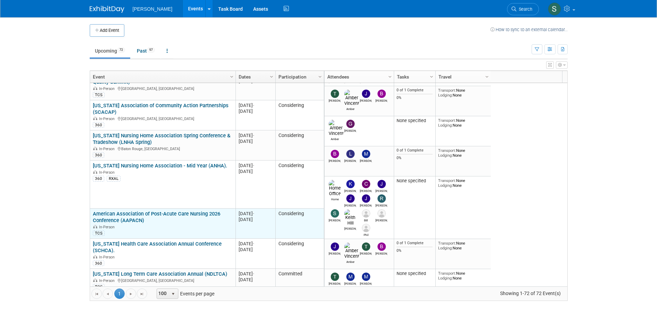
click at [141, 211] on link "American Association of Post-Acute Care Nursing 2026 Conference (AAPACN)" at bounding box center [156, 217] width 127 height 13
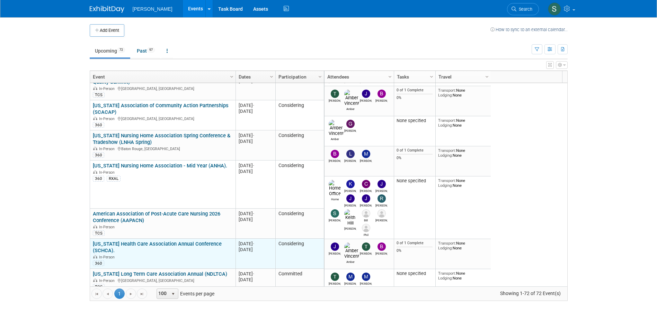
click at [138, 241] on link "[US_STATE] Health Care Association Annual Conference (SCHCA)." at bounding box center [157, 247] width 129 height 13
click at [166, 241] on link "[US_STATE] Health Care Association Annual Conference (SCHCA)." at bounding box center [157, 247] width 129 height 13
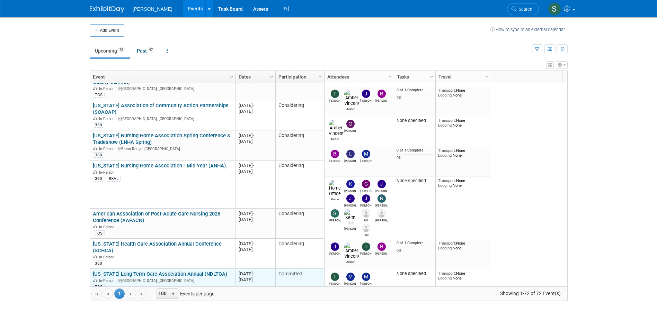
click at [146, 271] on link "North Dakota Long Term Care Association Annual (NDLTCA)" at bounding box center [160, 274] width 134 height 6
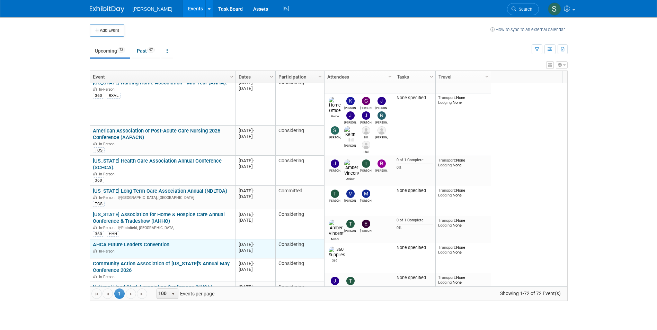
scroll to position [831, 0]
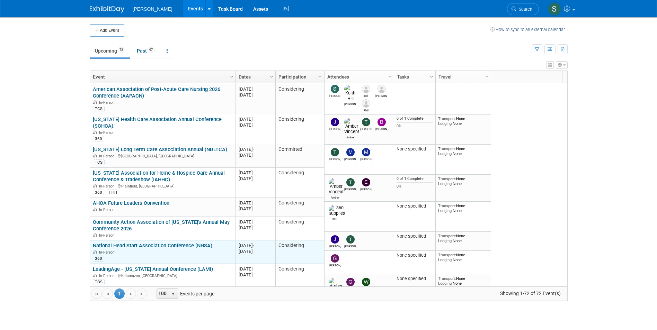
click at [163, 243] on link "National Head Start Association Conference (NHSA)." at bounding box center [153, 246] width 121 height 6
click at [171, 243] on link "National Head Start Association Conference (NHSA)." at bounding box center [153, 246] width 121 height 6
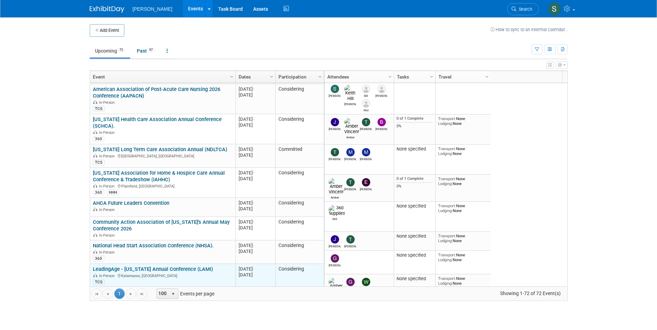
click at [139, 266] on link "LeadingAge - Michigan Annual Conference (LAMI)" at bounding box center [153, 269] width 120 height 6
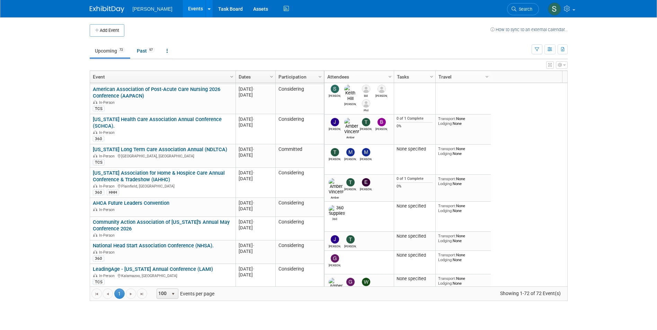
click at [137, 290] on link "LeadingAge Texas (LATX)" at bounding box center [129, 293] width 72 height 6
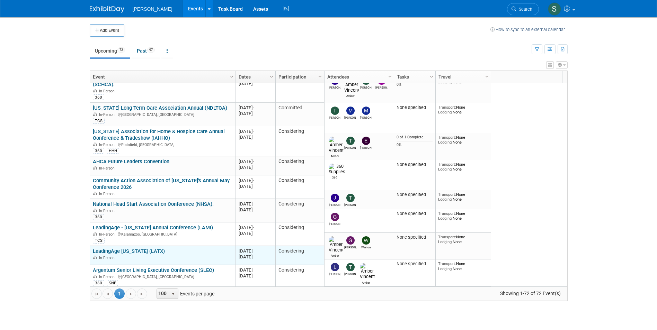
scroll to position [914, 0]
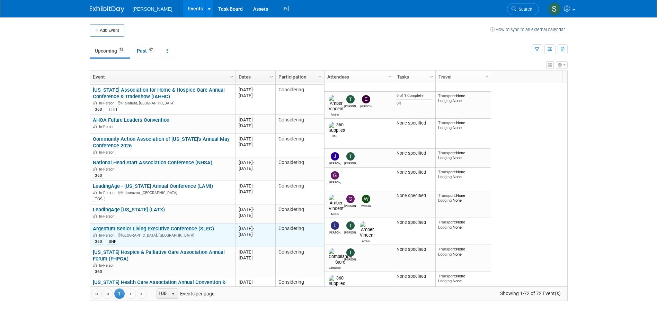
click at [178, 226] on link "Argentum Senior Living Executive Conference (SLEC)" at bounding box center [153, 229] width 121 height 6
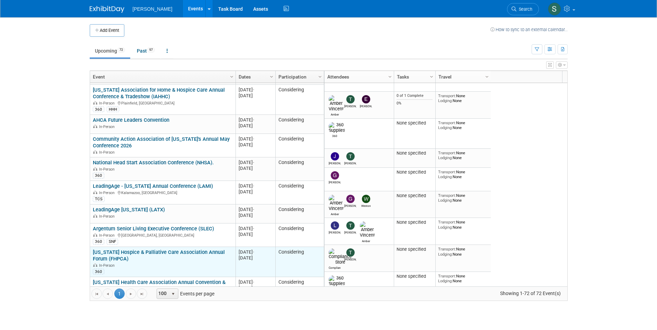
click at [173, 249] on link "[US_STATE] Hospice & Palliative Care Association Annual Forum (FHPCA)" at bounding box center [159, 255] width 132 height 13
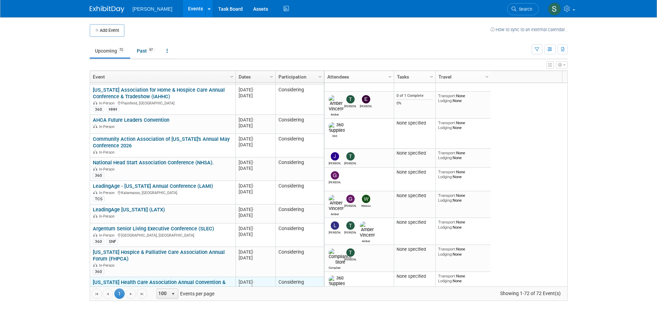
click at [150, 279] on link "[US_STATE] Health Care Association Annual Convention & Tradeshow (MHCA)" at bounding box center [159, 285] width 133 height 13
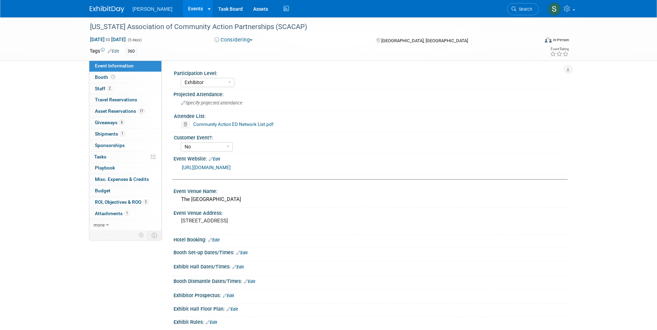
select select "Exhibitor"
select select "No"
click at [112, 108] on link "17 Asset Reservations 17" at bounding box center [125, 111] width 72 height 11
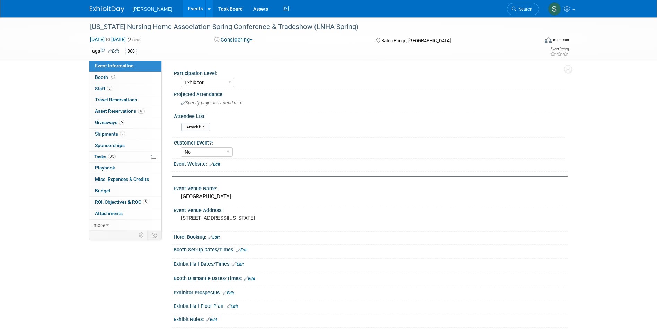
select select "Exhibitor"
select select "No"
click at [121, 110] on span "Asset Reservations 16" at bounding box center [120, 111] width 50 height 6
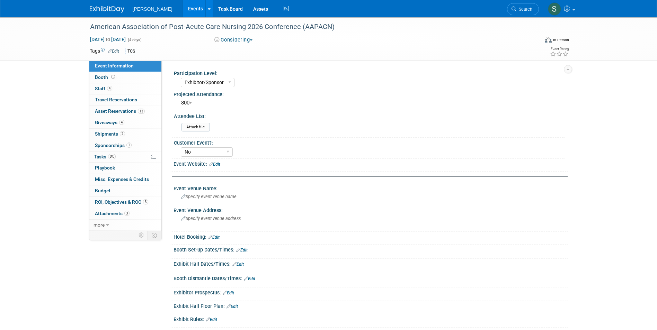
select select "Exhibitor/Sponsor"
select select "No"
click at [118, 108] on link "13 Asset Reservations 13" at bounding box center [125, 111] width 72 height 11
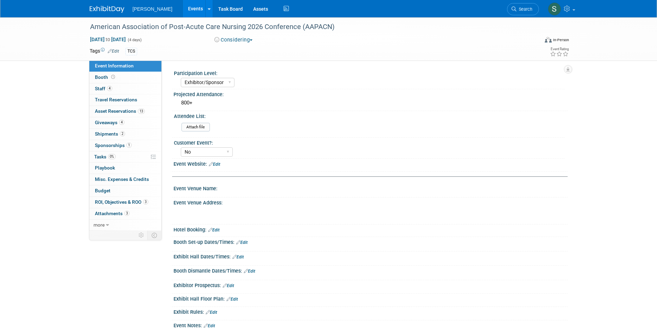
select select "Exhibitor/Sponsor"
select select "No"
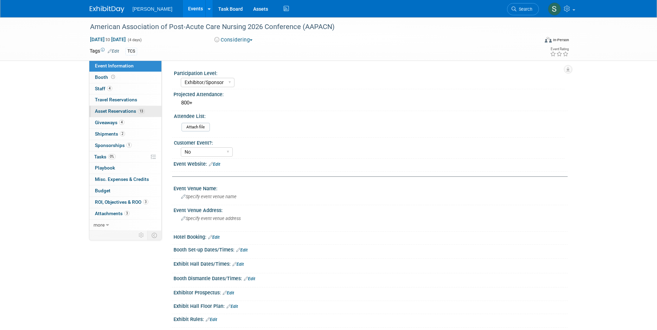
click at [118, 109] on span "Asset Reservations 13" at bounding box center [120, 111] width 50 height 6
click at [119, 109] on span "Asset Reservations 14" at bounding box center [120, 111] width 50 height 6
click at [108, 109] on span "Asset Reservations 14" at bounding box center [120, 111] width 50 height 6
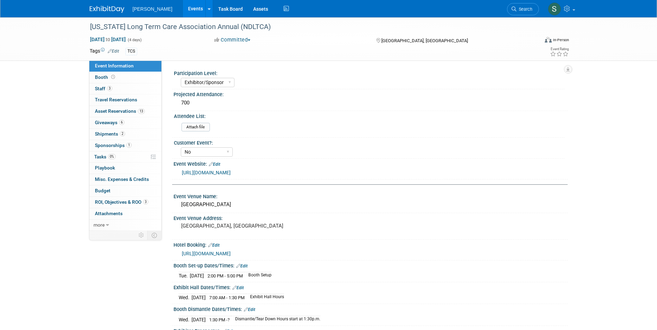
select select "Exhibitor/Sponsor"
select select "No"
click at [126, 111] on span "Asset Reservations 13" at bounding box center [120, 111] width 50 height 6
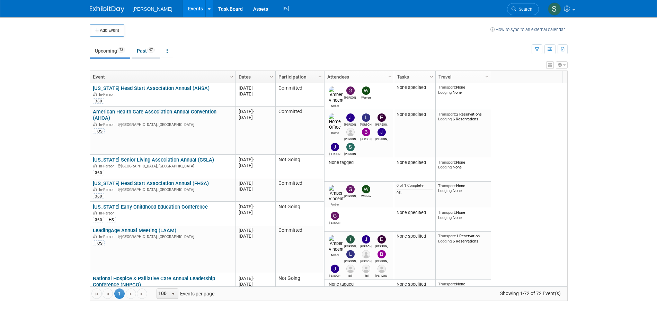
click at [148, 49] on link "Past 97" at bounding box center [146, 50] width 28 height 13
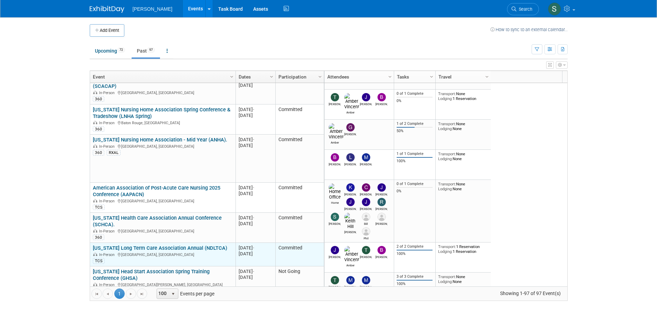
click at [168, 245] on link "[US_STATE] Long Term Care Association Annual (NDLTCA)" at bounding box center [160, 248] width 134 height 6
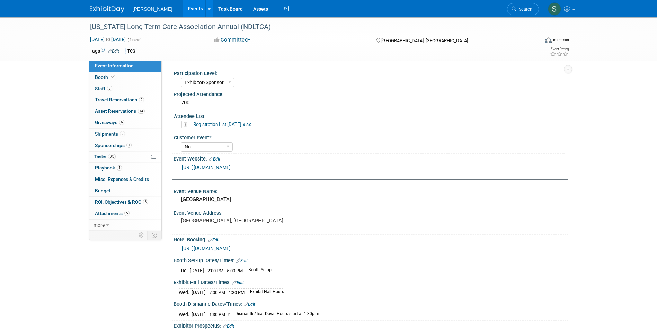
select select "Exhibitor/Sponsor"
select select "No"
click at [119, 111] on span "Asset Reservations 14" at bounding box center [120, 111] width 50 height 6
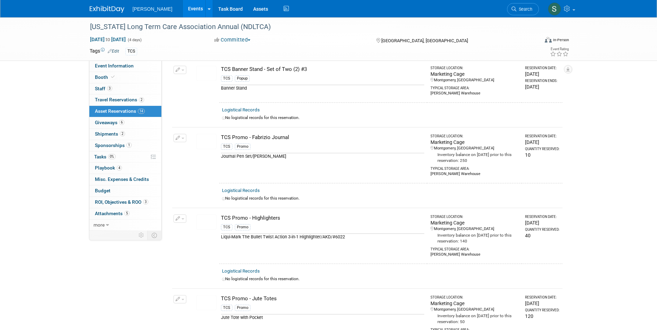
scroll to position [415, 0]
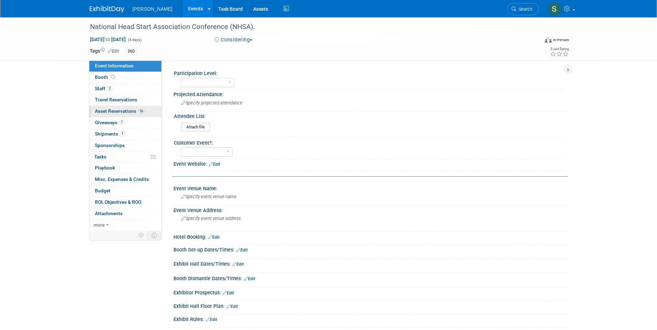
click at [117, 110] on span "Asset Reservations 16" at bounding box center [120, 111] width 50 height 6
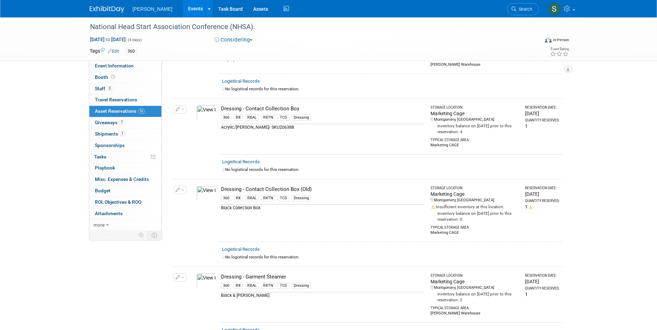
scroll to position [138, 0]
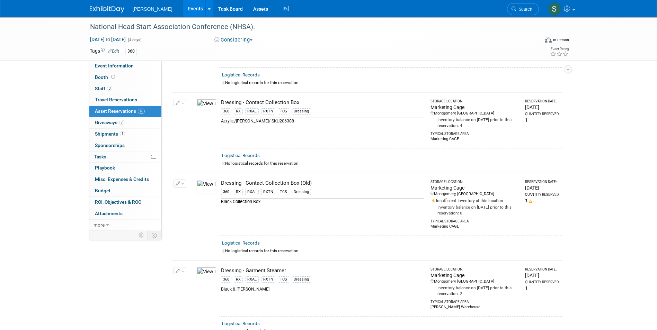
click at [181, 186] on button "button" at bounding box center [179, 184] width 13 height 8
click at [194, 212] on button "Cancel Reservation" at bounding box center [205, 216] width 57 height 9
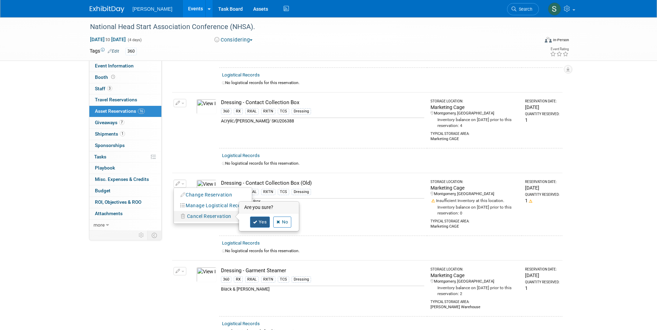
click at [258, 220] on link "Yes" at bounding box center [260, 222] width 20 height 11
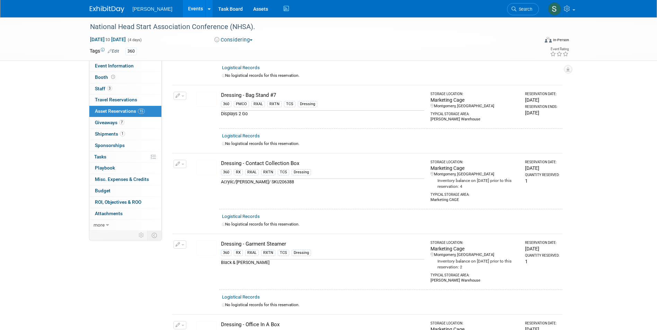
scroll to position [0, 0]
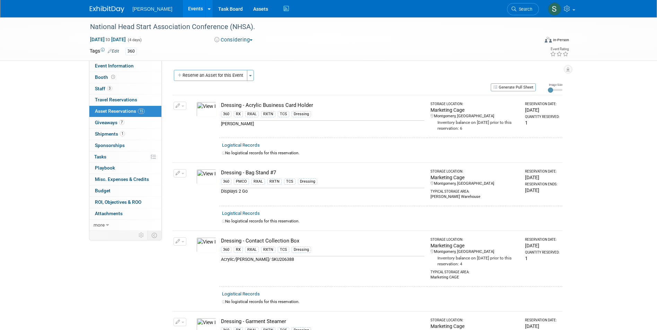
click at [228, 69] on div "Participation Level: Exhibitor Exhibitor/Sponsor Projected Attendance: Specify …" at bounding box center [365, 146] width 406 height 170
click at [227, 71] on button "Reserve an Asset for this Event" at bounding box center [210, 75] width 73 height 11
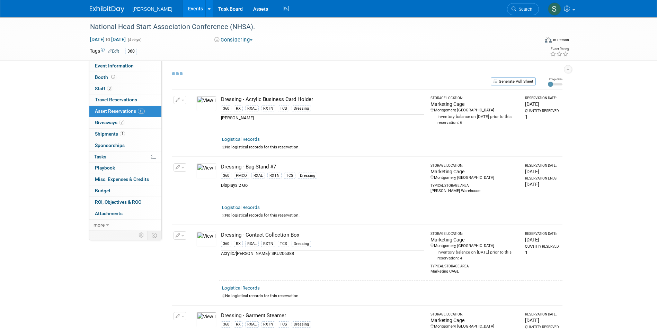
select select "4"
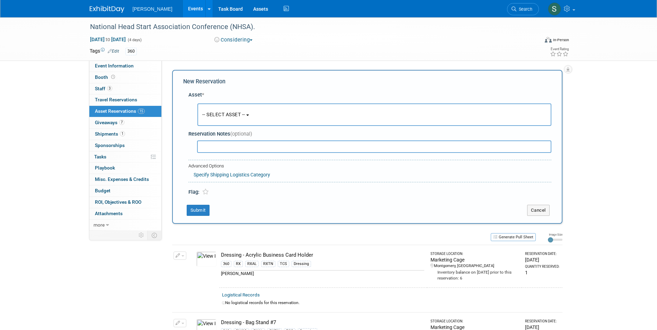
scroll to position [7, 0]
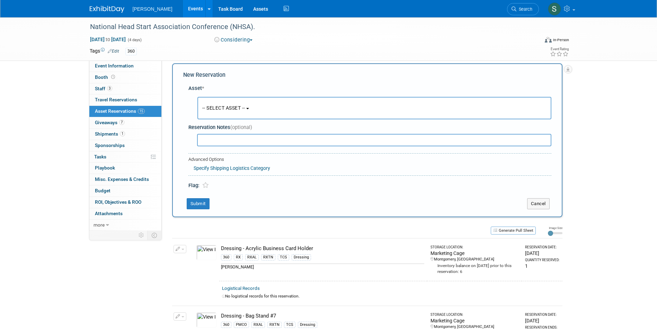
drag, startPoint x: 217, startPoint y: 100, endPoint x: 219, endPoint y: 116, distance: 16.2
click at [217, 101] on button "-- SELECT ASSET --" at bounding box center [374, 108] width 354 height 22
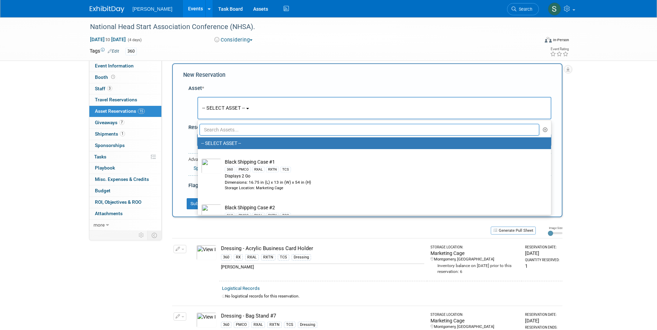
click at [219, 134] on input "text" at bounding box center [369, 130] width 340 height 12
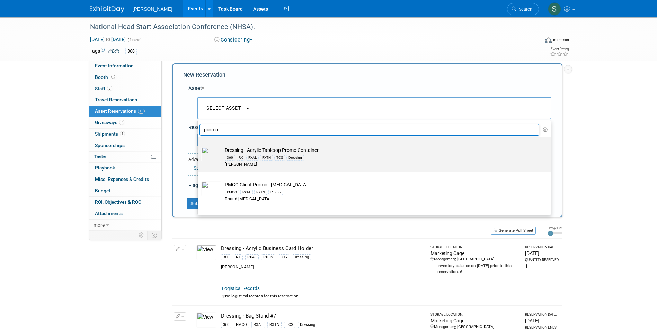
type input "promo"
click at [311, 156] on div "360 RX RXAL RXTN TCS Dressing" at bounding box center [381, 158] width 312 height 8
click at [199, 146] on input "Dressing - Acrylic Tabletop Promo Container 360 RX RXAL RXTN TCS Dressing [PERS…" at bounding box center [196, 143] width 4 height 4
type input "2026"
select select "10724000"
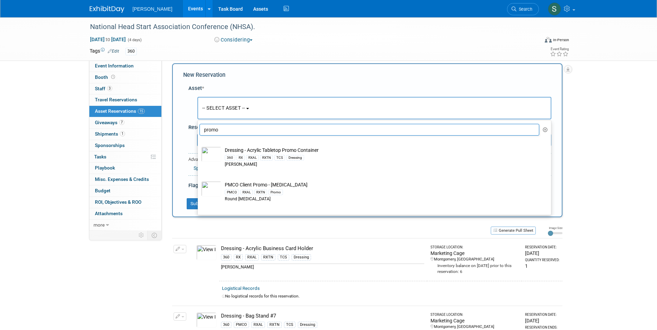
select select "4"
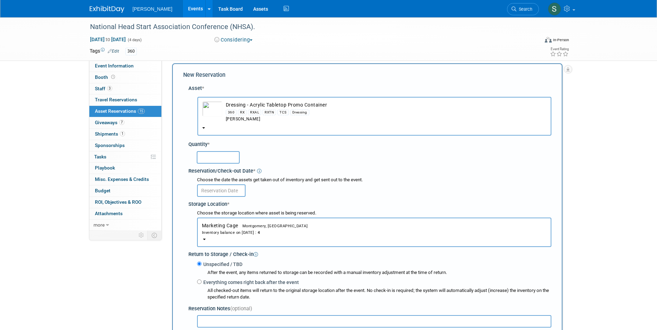
click at [210, 155] on input "text" at bounding box center [218, 157] width 43 height 12
type input "1"
click at [207, 187] on input "text" at bounding box center [221, 190] width 48 height 12
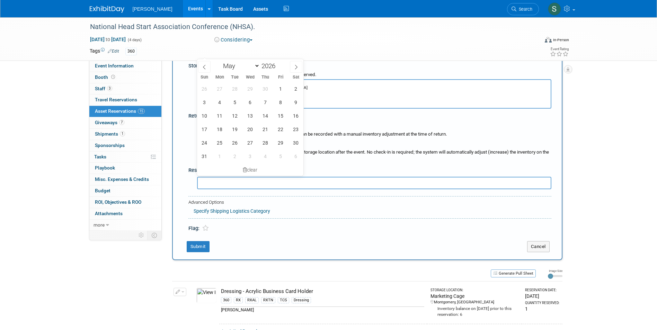
scroll to position [110, 0]
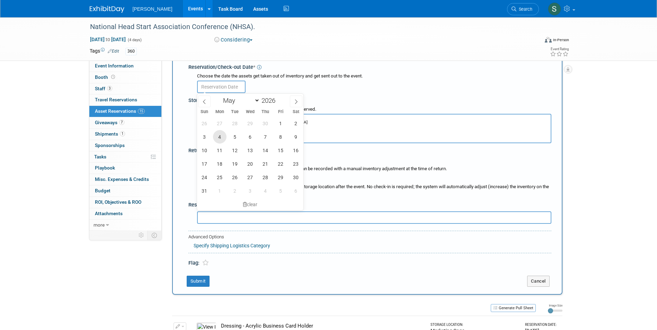
click at [217, 139] on span "4" at bounding box center [219, 136] width 13 height 13
type input "May 4, 2026"
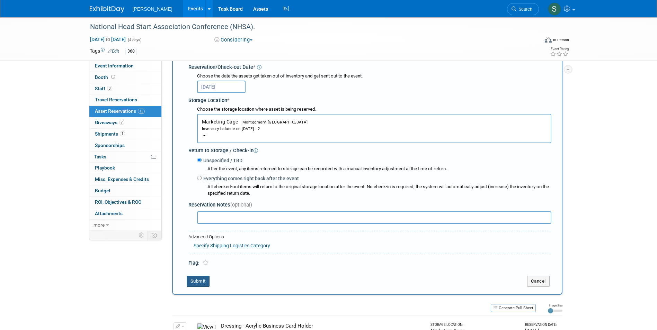
click at [196, 280] on button "Submit" at bounding box center [198, 281] width 23 height 11
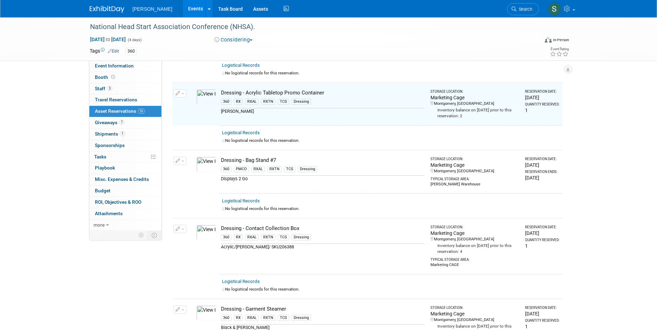
scroll to position [76, 0]
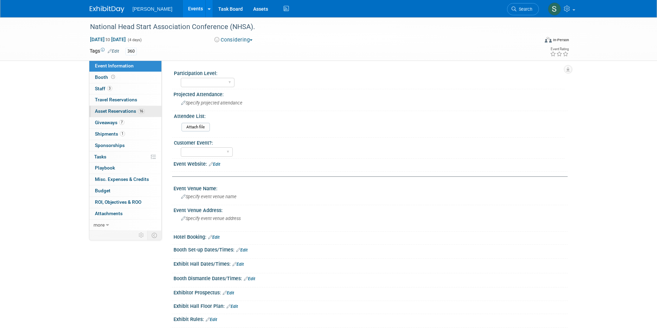
click at [118, 111] on span "Asset Reservations 16" at bounding box center [120, 111] width 50 height 6
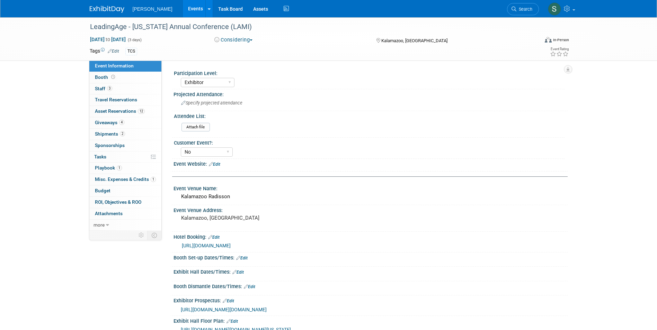
select select "Exhibitor"
select select "No"
click at [116, 112] on span "Asset Reservations 12" at bounding box center [120, 111] width 50 height 6
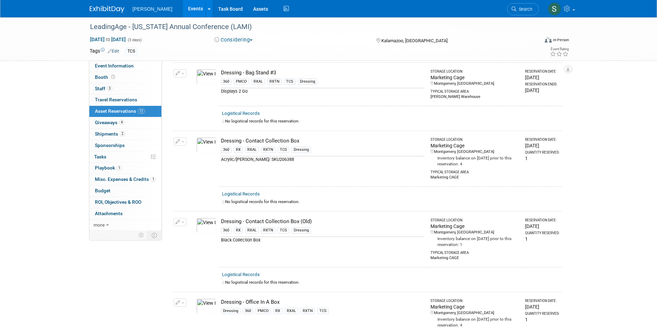
scroll to position [104, 0]
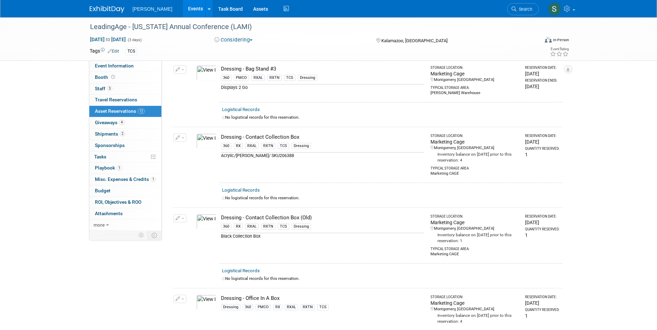
click at [178, 216] on icon "button" at bounding box center [177, 218] width 5 height 4
click at [188, 246] on button "Cancel Reservation" at bounding box center [205, 250] width 57 height 9
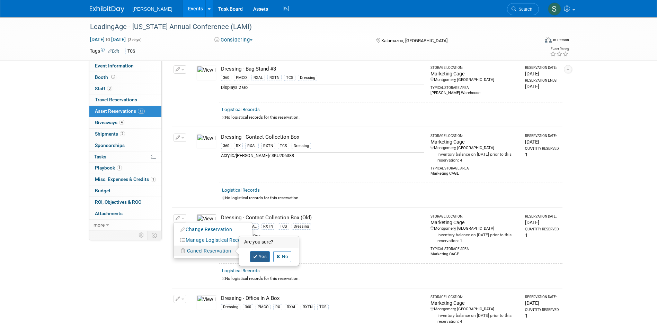
click at [256, 255] on icon at bounding box center [255, 257] width 4 height 4
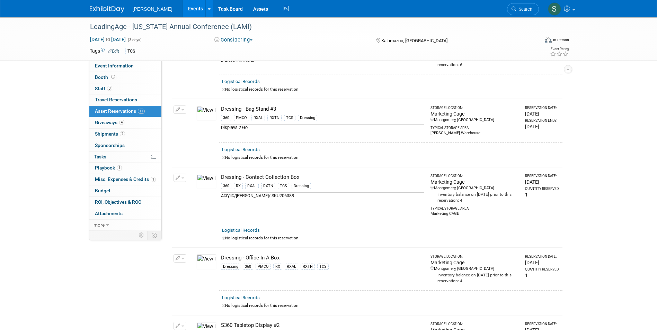
scroll to position [0, 0]
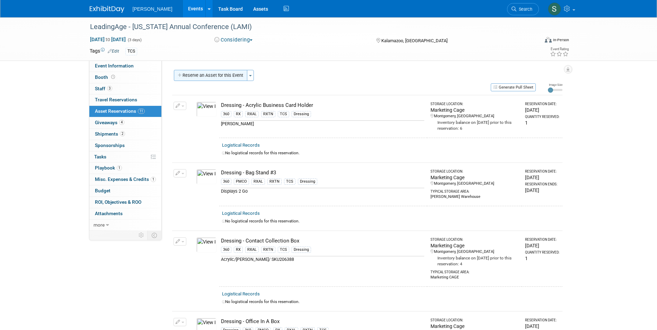
click at [206, 74] on button "Reserve an Asset for this Event" at bounding box center [210, 75] width 73 height 11
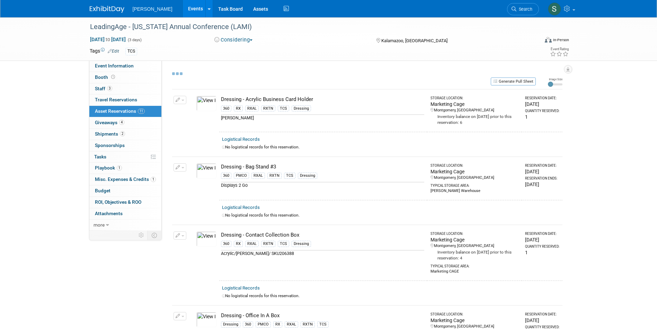
select select "4"
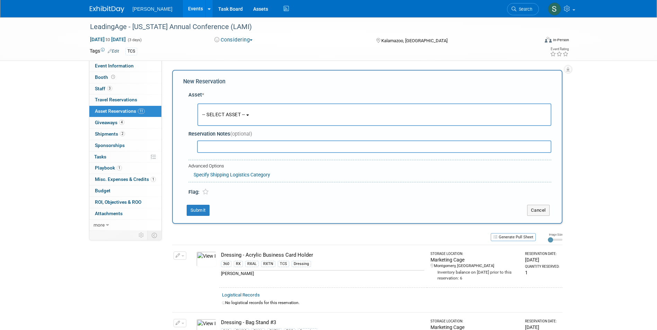
scroll to position [7, 0]
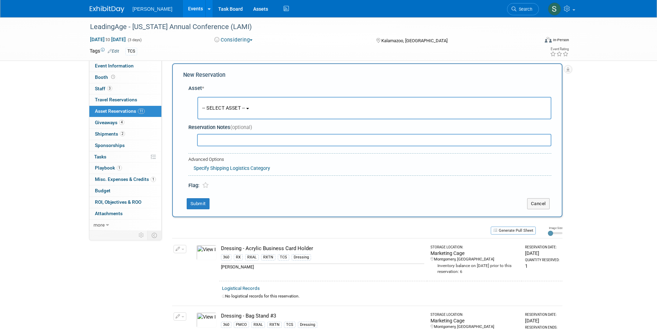
click at [226, 116] on button "-- SELECT ASSET --" at bounding box center [374, 108] width 354 height 22
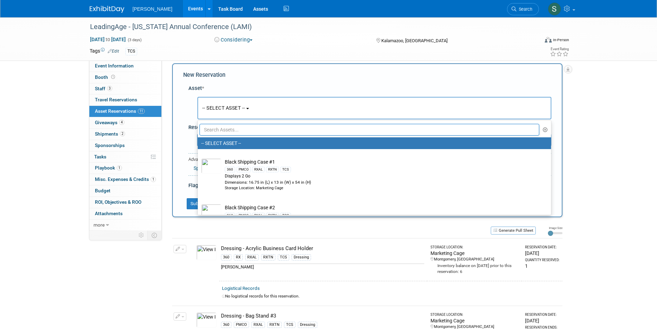
click at [227, 132] on input "text" at bounding box center [369, 130] width 340 height 12
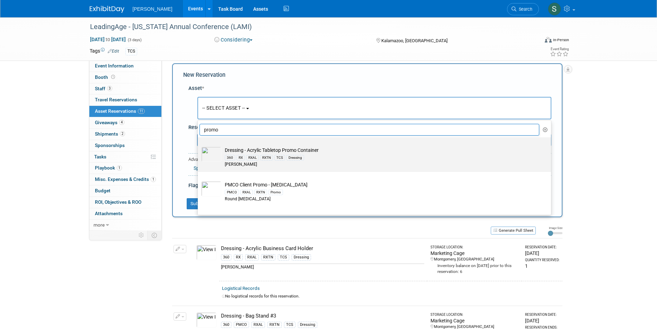
type input "promo"
click at [214, 164] on td at bounding box center [211, 157] width 20 height 21
click at [199, 146] on input "Dressing - Acrylic Tabletop Promo Container 360 RX RXAL RXTN TCS Dressing Azar" at bounding box center [196, 143] width 4 height 4
type input "2026"
select select "10724000"
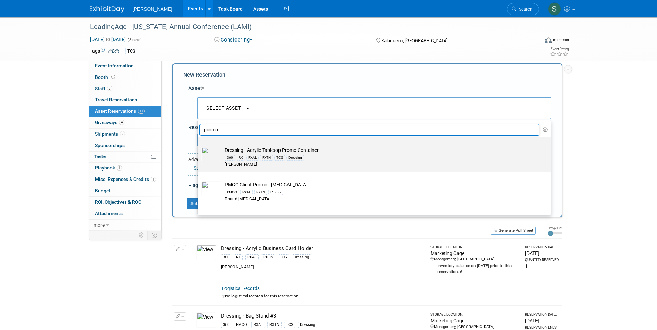
select select "4"
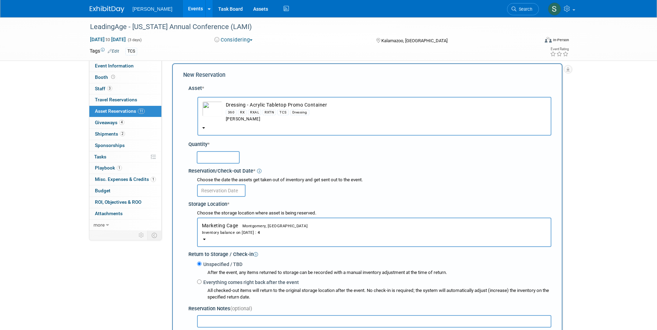
click at [209, 158] on input "text" at bounding box center [218, 157] width 43 height 12
type input "1"
click at [206, 191] on input "text" at bounding box center [221, 190] width 48 height 12
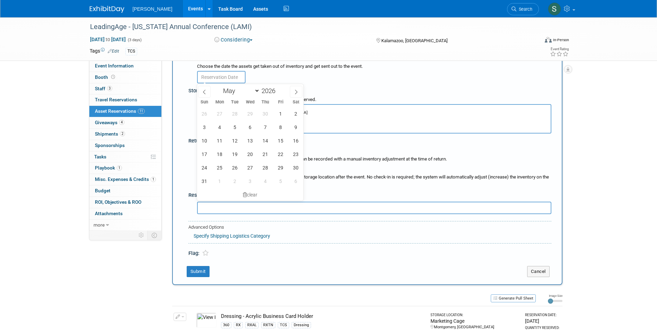
scroll to position [76, 0]
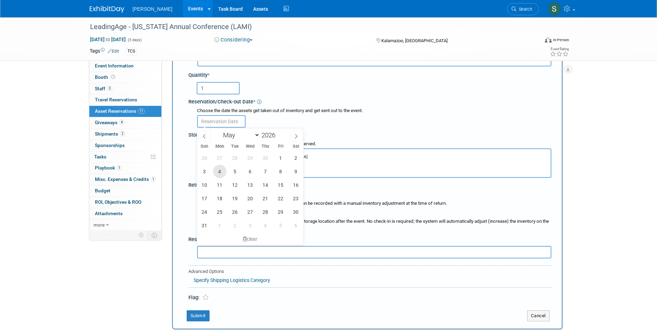
click at [215, 173] on span "4" at bounding box center [219, 171] width 13 height 13
type input "May 4, 2026"
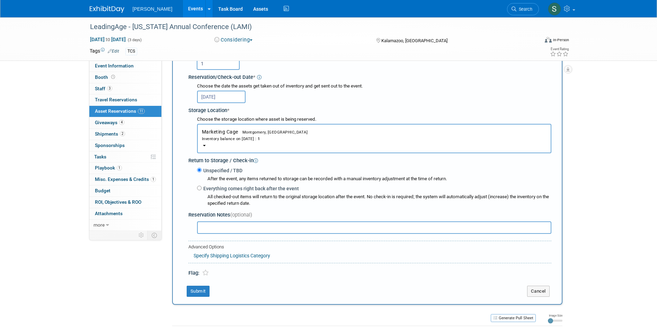
scroll to position [180, 0]
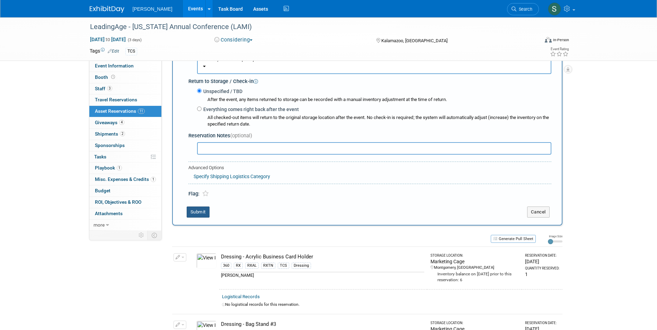
click at [193, 213] on button "Submit" at bounding box center [198, 212] width 23 height 11
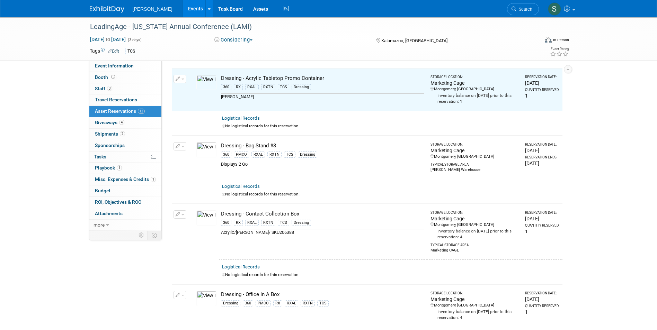
scroll to position [76, 0]
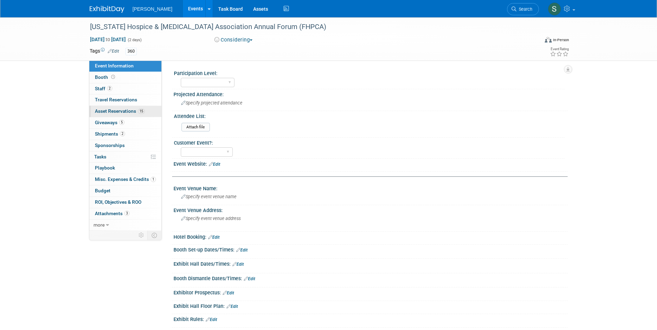
click at [118, 115] on link "15 Asset Reservations 15" at bounding box center [125, 111] width 72 height 11
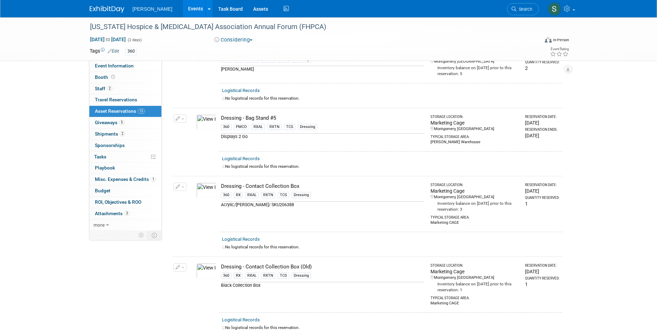
scroll to position [138, 0]
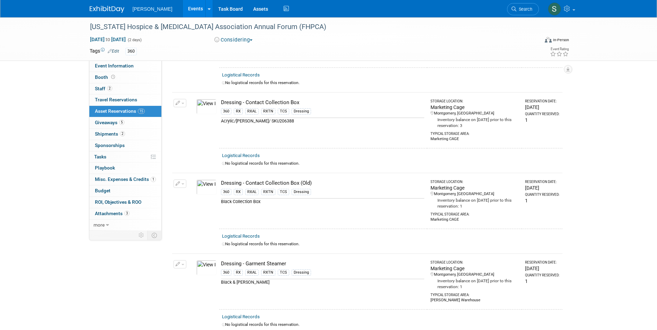
click at [179, 185] on icon "button" at bounding box center [177, 184] width 5 height 4
click at [192, 216] on span "Cancel Reservation" at bounding box center [209, 217] width 44 height 6
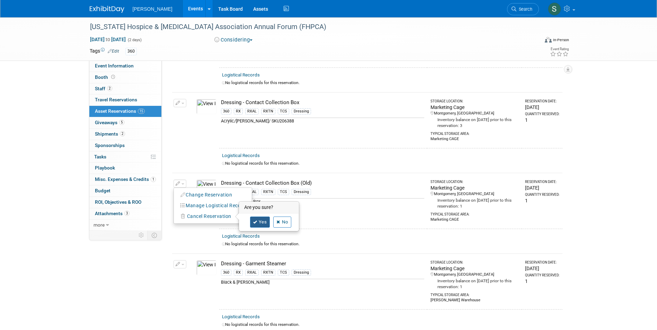
click at [256, 220] on icon at bounding box center [255, 222] width 4 height 4
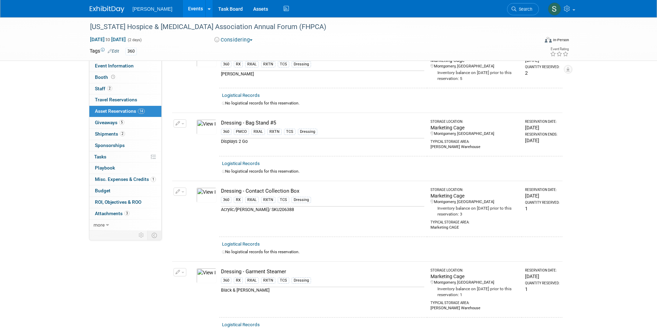
scroll to position [0, 0]
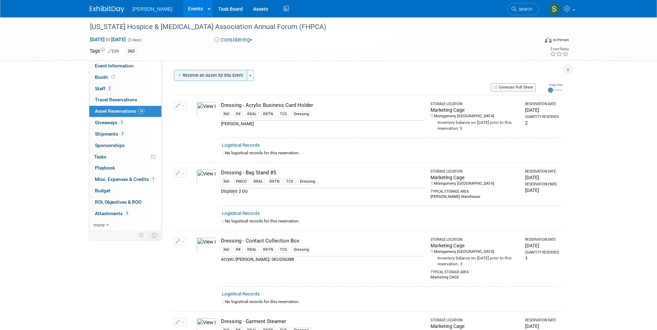
click at [215, 71] on button "Reserve an Asset for this Event" at bounding box center [210, 75] width 73 height 11
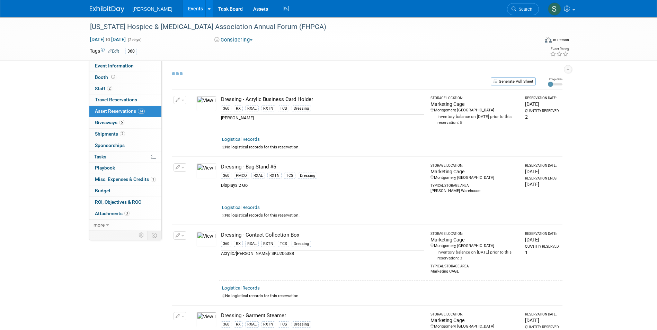
select select "4"
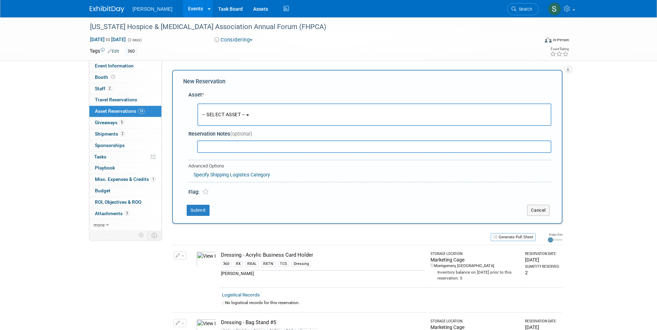
scroll to position [7, 0]
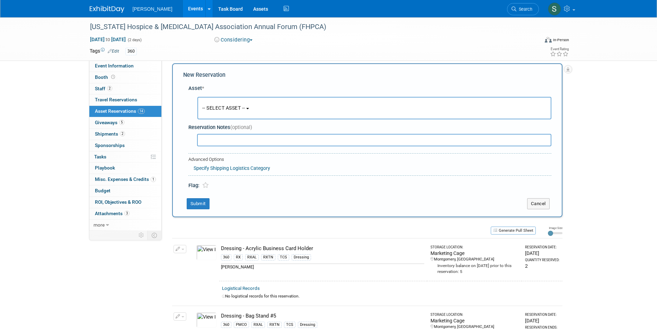
click at [235, 110] on span "-- SELECT ASSET --" at bounding box center [223, 108] width 43 height 6
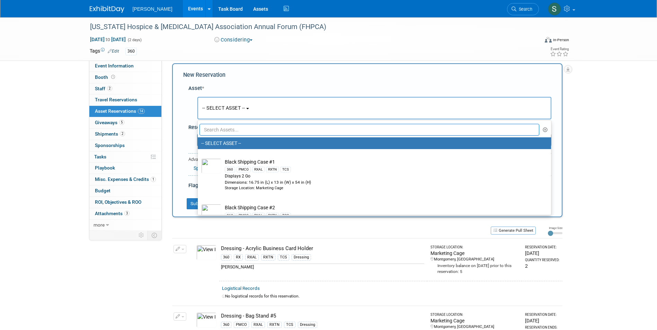
click at [228, 129] on input "text" at bounding box center [369, 130] width 340 height 12
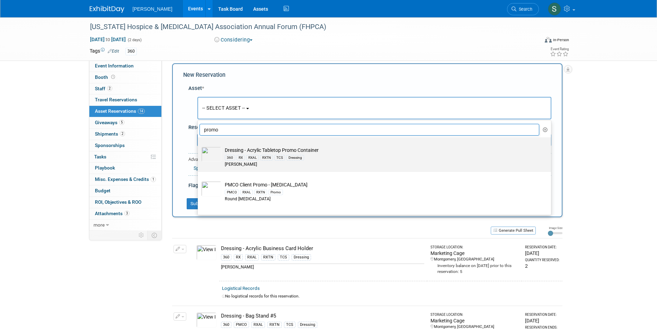
type input "promo"
click at [219, 157] on img at bounding box center [211, 154] width 20 height 15
click at [199, 146] on input "Dressing - Acrylic Tabletop Promo Container 360 RX RXAL RXTN TCS Dressing Azar" at bounding box center [196, 143] width 4 height 4
type input "2026"
select select "10724000"
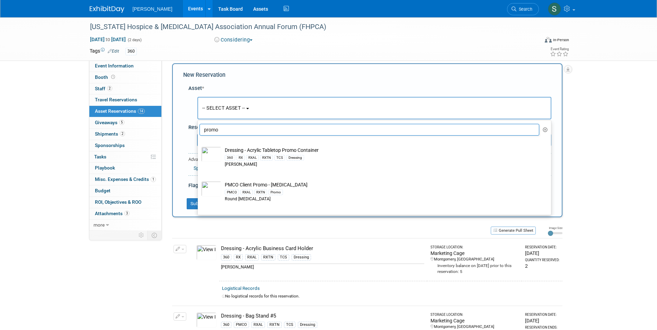
select select "4"
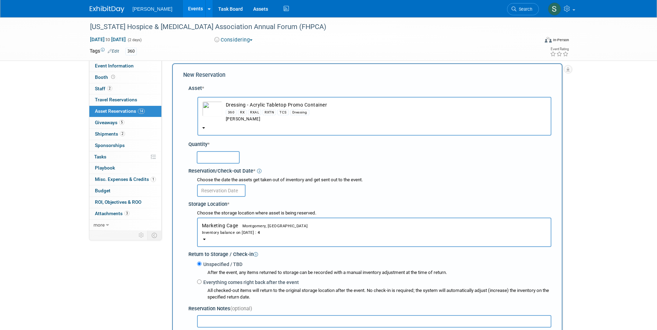
click at [217, 157] on input "text" at bounding box center [218, 157] width 43 height 12
type input "1"
click at [208, 186] on input "text" at bounding box center [221, 190] width 48 height 12
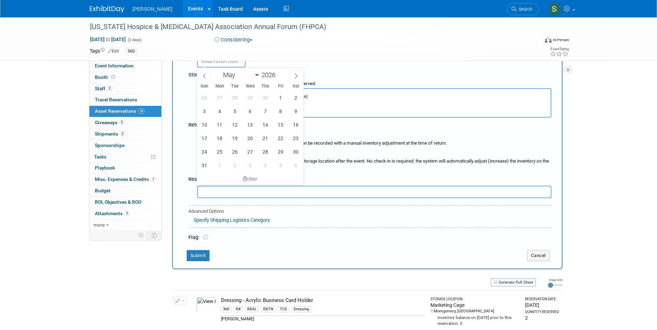
scroll to position [145, 0]
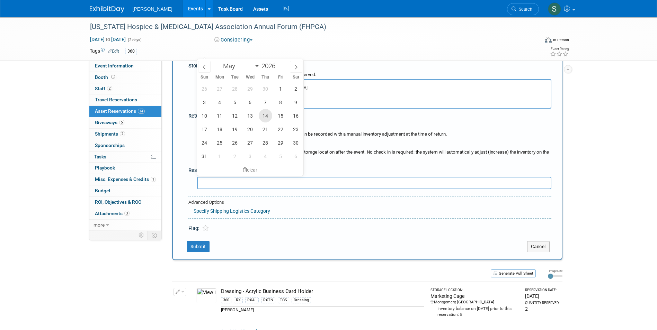
click at [265, 118] on span "14" at bounding box center [265, 115] width 13 height 13
type input "May 14, 2026"
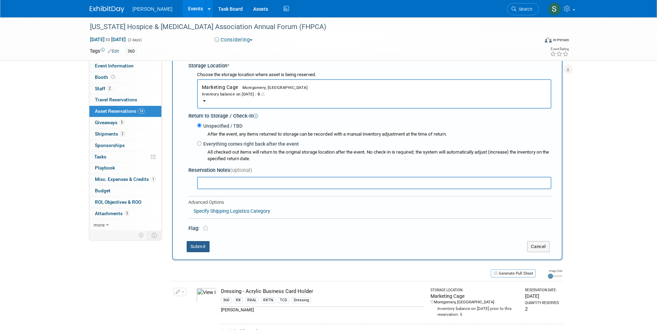
click at [194, 246] on button "Submit" at bounding box center [198, 246] width 23 height 11
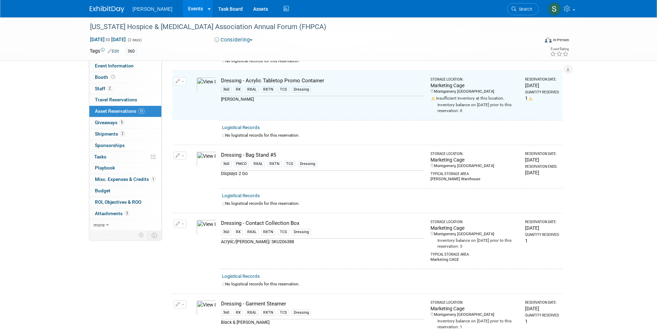
scroll to position [76, 0]
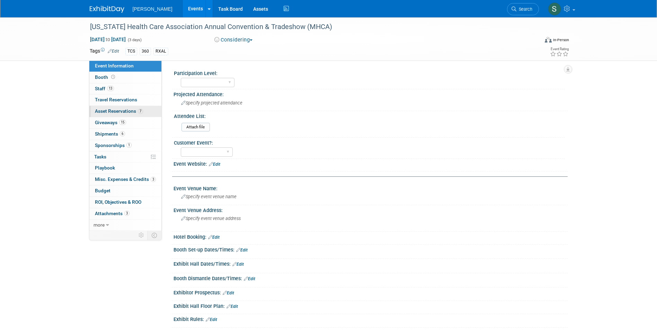
click at [122, 112] on span "Asset Reservations 7" at bounding box center [119, 111] width 48 height 6
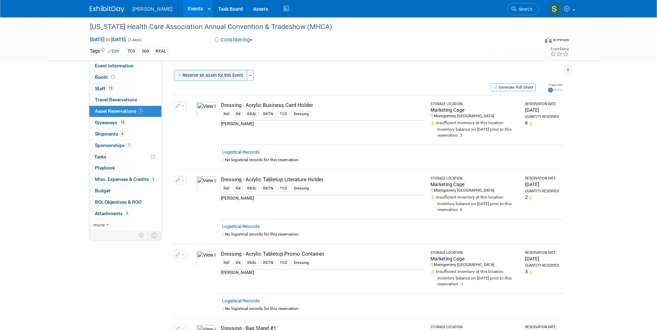
click at [220, 71] on button "Reserve an Asset for this Event" at bounding box center [210, 75] width 73 height 11
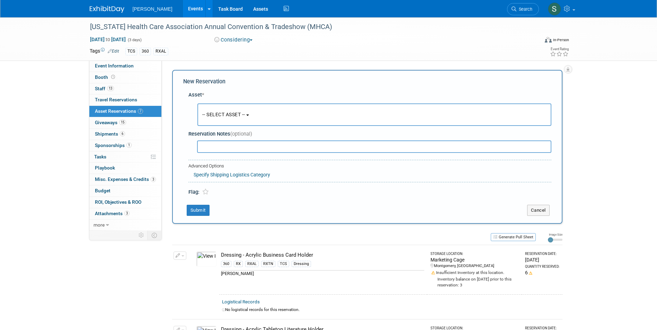
scroll to position [7, 0]
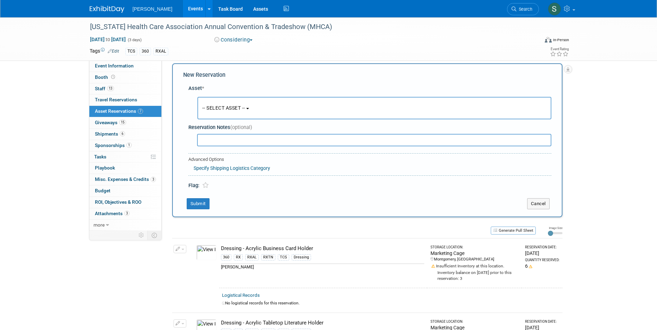
click at [233, 106] on span "-- SELECT ASSET --" at bounding box center [223, 108] width 43 height 6
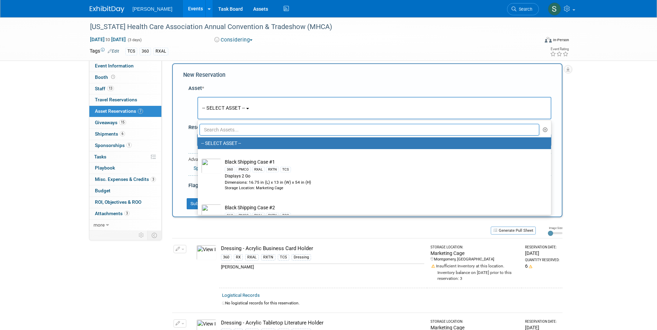
click at [252, 130] on input "text" at bounding box center [369, 130] width 340 height 12
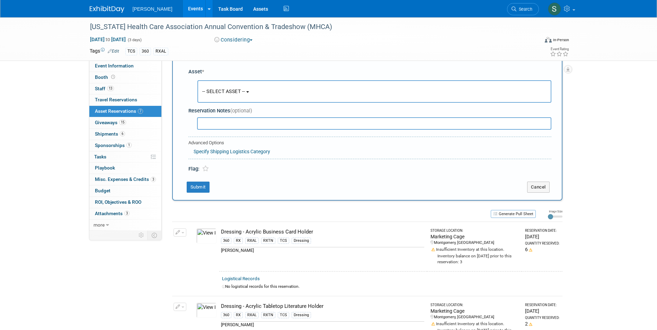
scroll to position [0, 0]
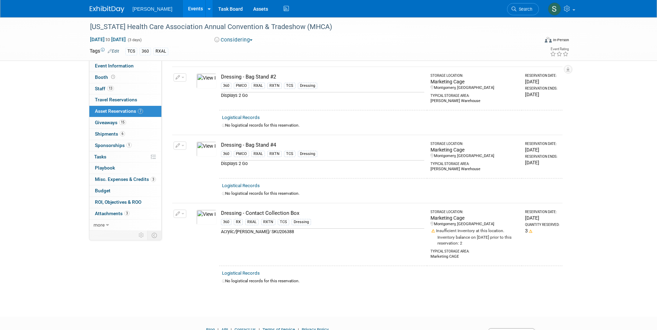
scroll to position [485, 0]
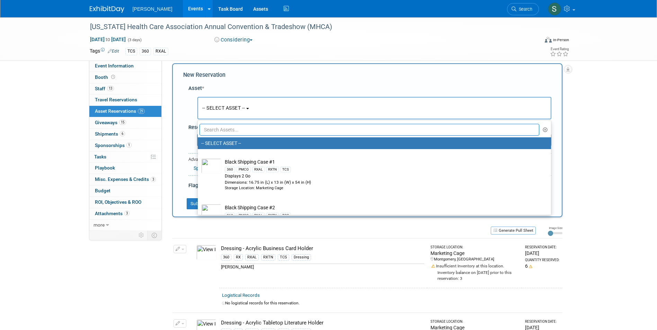
scroll to position [7, 0]
click at [225, 125] on input "text" at bounding box center [369, 130] width 340 height 12
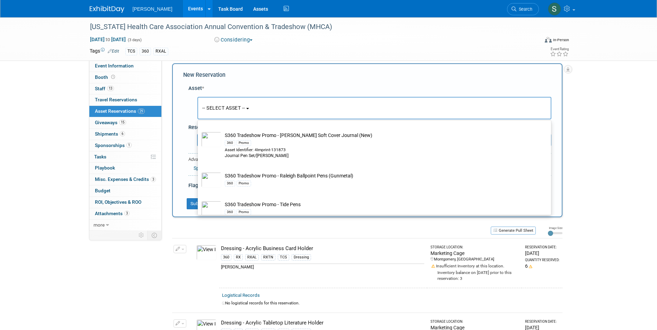
scroll to position [312, 0]
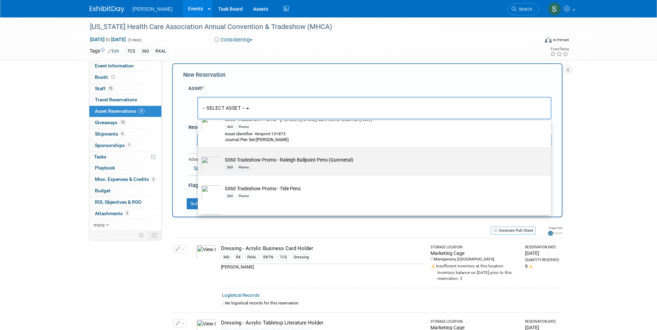
type input "pen"
click at [312, 165] on td "S360 Tradeshow Promo - Raleigh Ballpoint Pens (Gunmetal) 360 Promo" at bounding box center [379, 163] width 316 height 15
click at [199, 155] on input "S360 Tradeshow Promo - Raleigh Ballpoint Pens (Gunmetal) 360 Promo" at bounding box center [196, 153] width 4 height 4
select select "10722331"
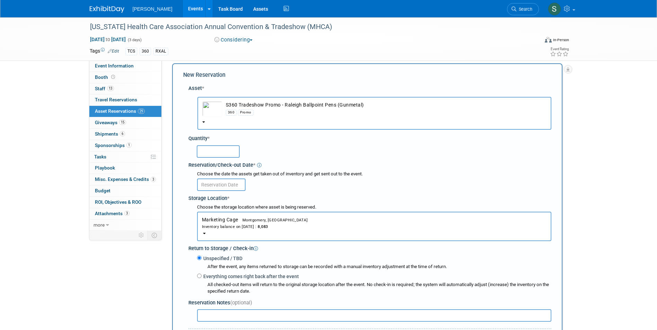
click at [213, 153] on input "text" at bounding box center [218, 151] width 43 height 12
type input "100"
click at [213, 184] on input "text" at bounding box center [221, 185] width 48 height 12
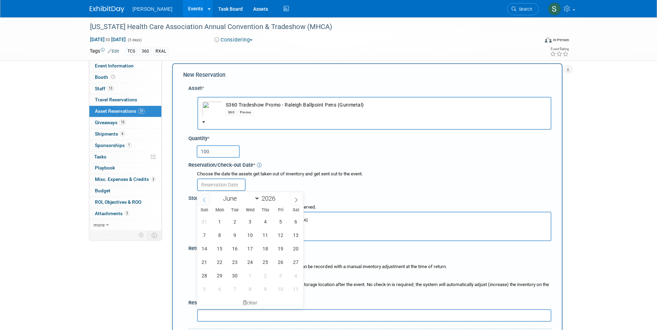
click at [203, 199] on icon at bounding box center [204, 200] width 5 height 5
select select "4"
click at [233, 259] on span "19" at bounding box center [234, 261] width 13 height 13
type input "May 19, 2026"
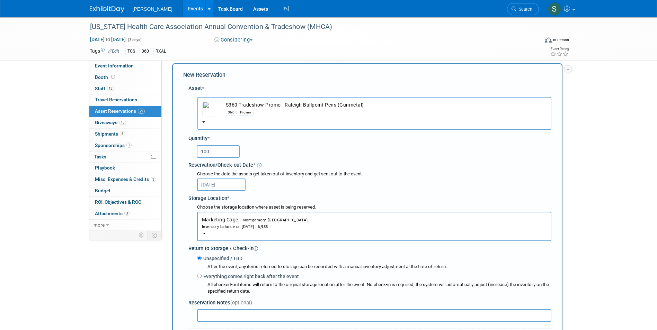
click at [188, 218] on div "Choose the storage location where asset is being reserved. Marketing Cage<span …" at bounding box center [369, 222] width 363 height 41
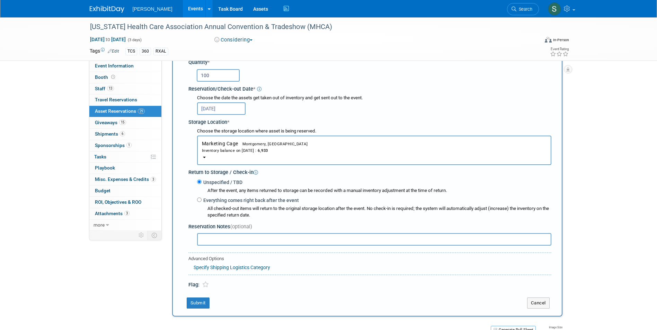
scroll to position [214, 0]
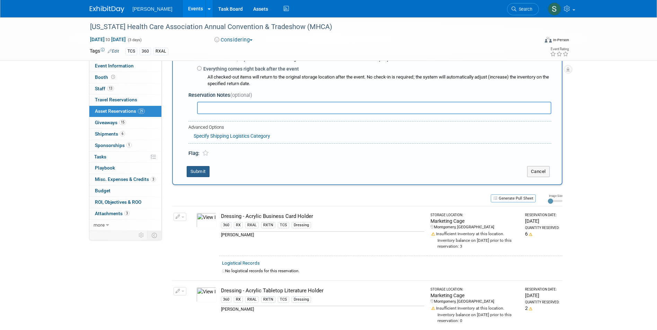
click at [203, 169] on button "Submit" at bounding box center [198, 171] width 23 height 11
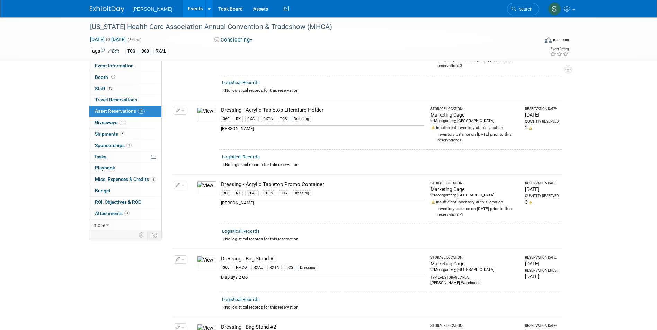
scroll to position [0, 0]
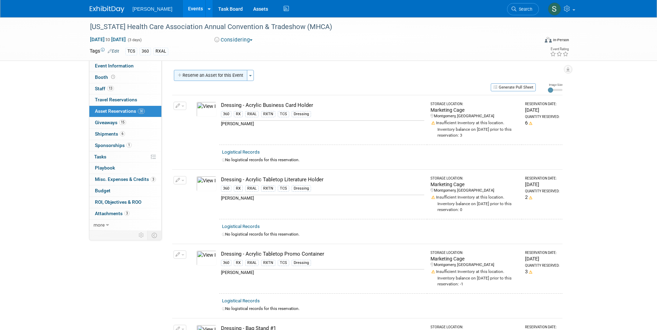
click at [224, 74] on button "Reserve an Asset for this Event" at bounding box center [210, 75] width 73 height 11
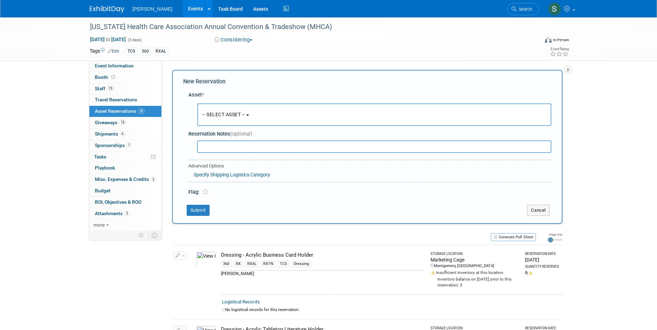
scroll to position [7, 0]
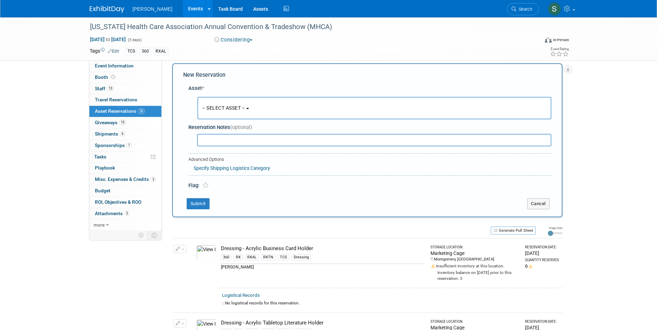
click at [227, 102] on button "-- SELECT ASSET --" at bounding box center [374, 108] width 354 height 22
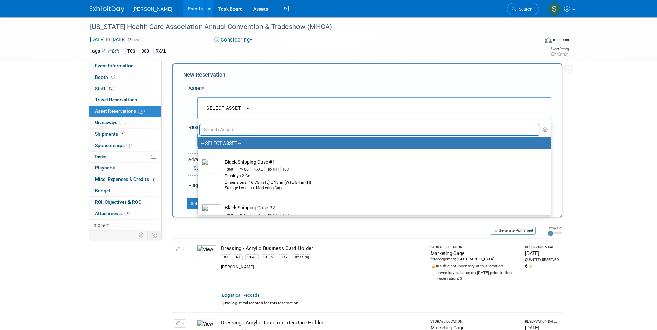
click at [228, 128] on input "text" at bounding box center [369, 130] width 340 height 12
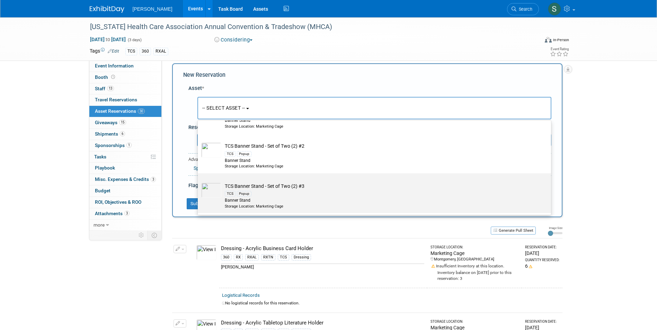
scroll to position [45, 0]
type input "set of"
click at [301, 184] on td "TCS Banner Stand - Set of Two (2) #3 TCS Popup Banner Stand Storage Location: M…" at bounding box center [379, 196] width 316 height 26
click at [199, 182] on input "TCS Banner Stand - Set of Two (2) #3 TCS Popup Banner Stand Storage Location: M…" at bounding box center [196, 179] width 4 height 4
select select "10723295"
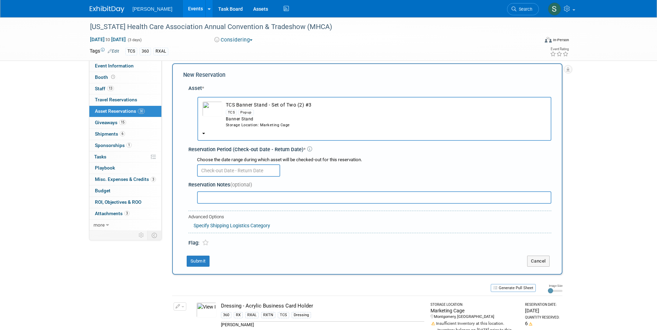
click at [237, 173] on input "text" at bounding box center [238, 170] width 83 height 12
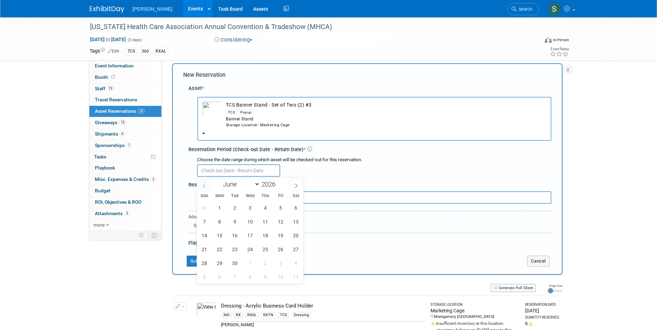
click at [207, 187] on span at bounding box center [204, 186] width 12 height 12
select select "4"
click at [235, 170] on input "text" at bounding box center [238, 170] width 83 height 12
click at [229, 125] on div "Storage Location: Marketing Cage" at bounding box center [386, 126] width 321 height 6
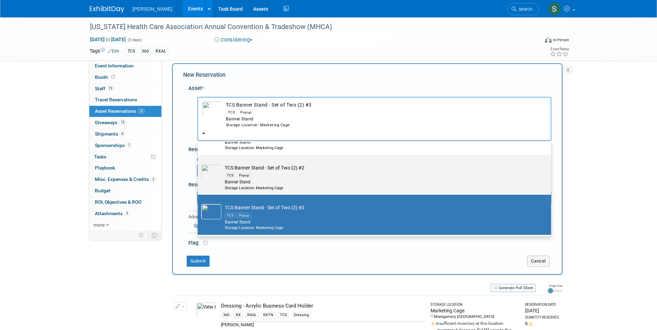
click at [243, 181] on div "Banner Stand" at bounding box center [381, 182] width 312 height 6
click at [199, 163] on input "TCS Banner Stand - Set of Two (2) #2 TCS Popup Banner Stand Storage Location: M…" at bounding box center [196, 161] width 4 height 4
select select "10723294"
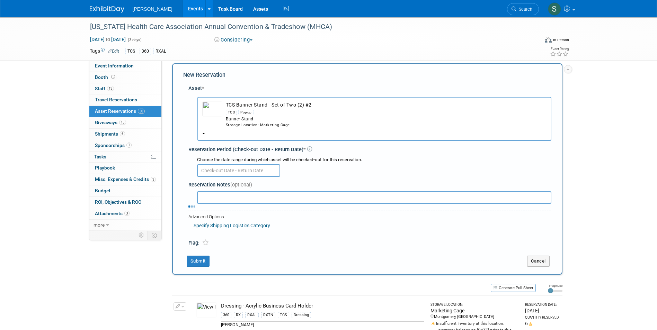
click at [220, 169] on input "text" at bounding box center [238, 170] width 83 height 12
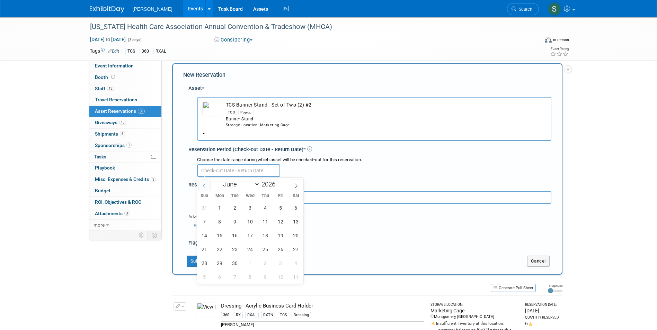
click at [204, 183] on icon at bounding box center [204, 185] width 5 height 5
select select "4"
click at [240, 164] on div "Choose the date range during which asset will be checked-out for this reservati…" at bounding box center [374, 167] width 354 height 20
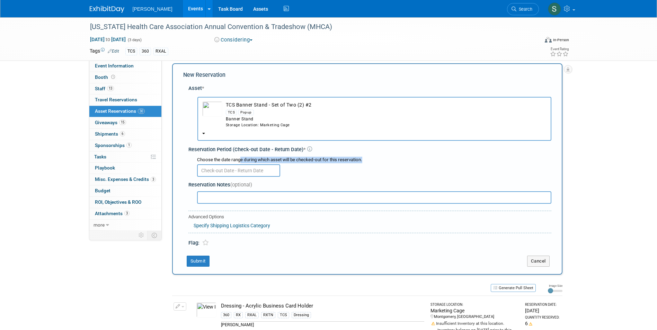
drag, startPoint x: 240, startPoint y: 165, endPoint x: 224, endPoint y: 126, distance: 42.1
click at [224, 126] on td "TCS Banner Stand - Set of Two (2) #2 TCS Popup Banner Stand Storage Location: M…" at bounding box center [384, 114] width 324 height 26
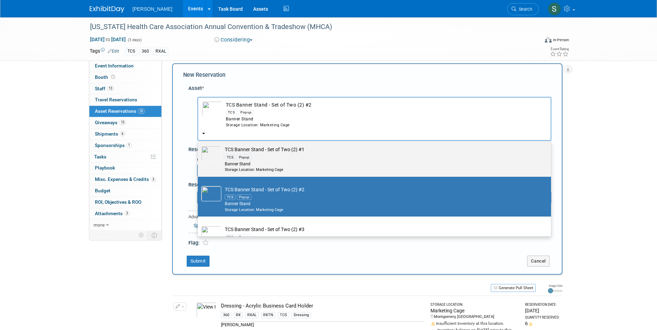
scroll to position [10, 0]
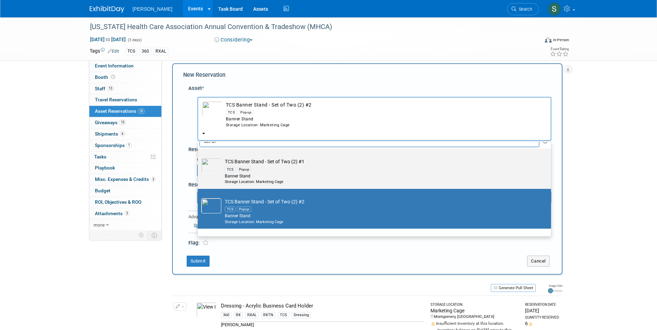
click at [243, 177] on div "Banner Stand" at bounding box center [381, 176] width 312 height 6
click at [199, 157] on input "TCS Banner Stand - Set of Two (2) #1 TCS Popup Banner Stand Storage Location: M…" at bounding box center [196, 155] width 4 height 4
select select "10722523"
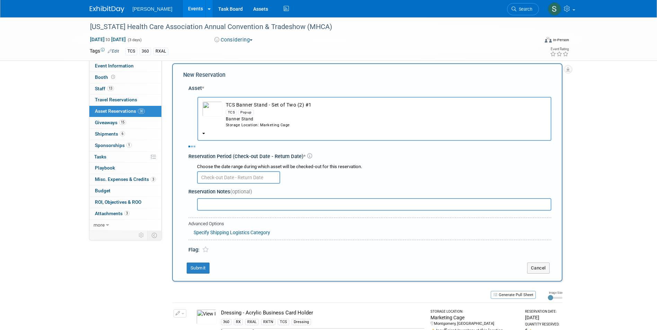
click at [231, 178] on input "text" at bounding box center [238, 177] width 83 height 12
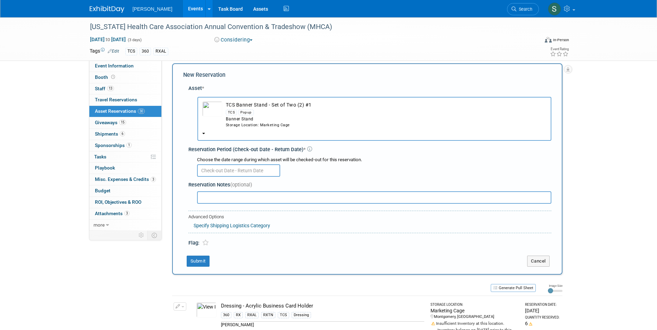
click at [223, 175] on input "text" at bounding box center [238, 170] width 83 height 12
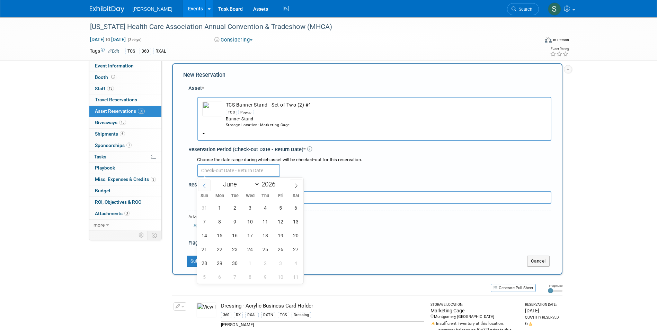
click at [203, 188] on span at bounding box center [204, 186] width 12 height 12
select select "4"
click at [235, 253] on span "19" at bounding box center [234, 249] width 13 height 13
type input "May 19, 2026"
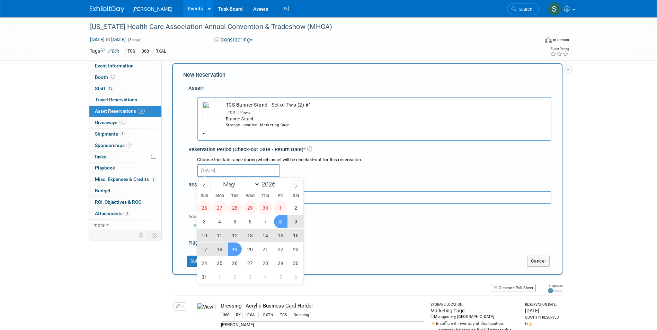
click at [292, 184] on span at bounding box center [296, 186] width 12 height 12
select select "5"
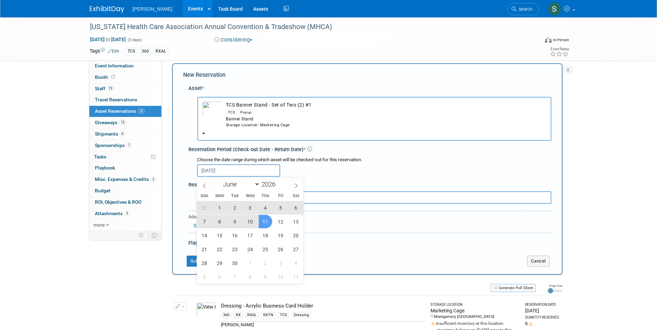
click at [266, 222] on span "11" at bounding box center [265, 221] width 13 height 13
type input "May 19, 2026 to Jun 11, 2026"
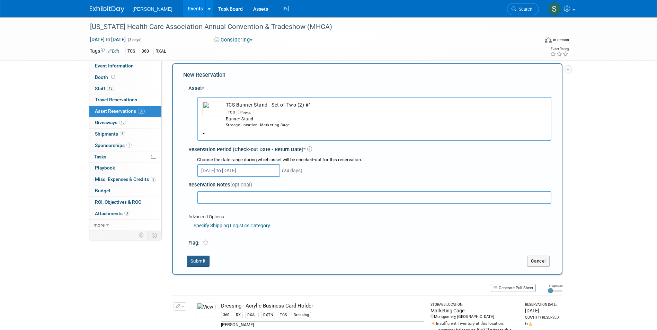
click at [201, 261] on button "Submit" at bounding box center [198, 261] width 23 height 11
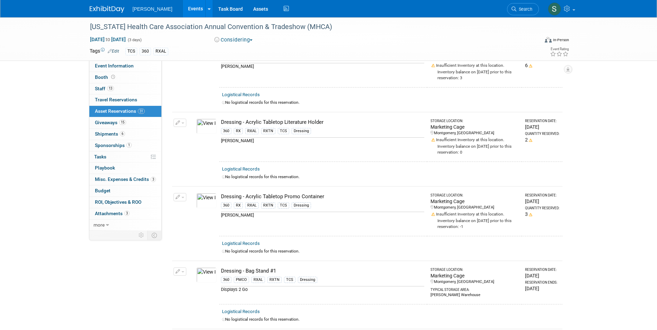
scroll to position [0, 0]
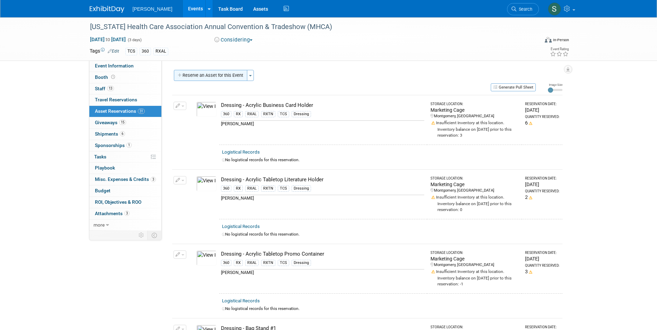
click at [234, 76] on button "Reserve an Asset for this Event" at bounding box center [210, 75] width 73 height 11
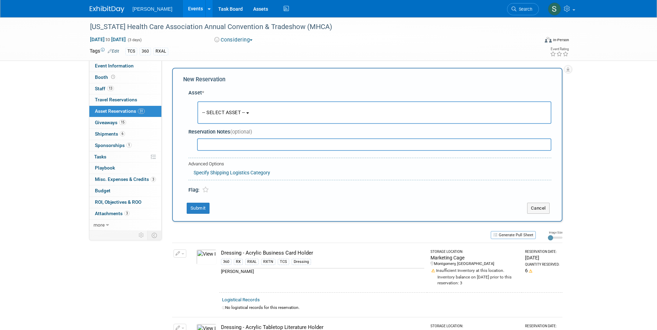
scroll to position [7, 0]
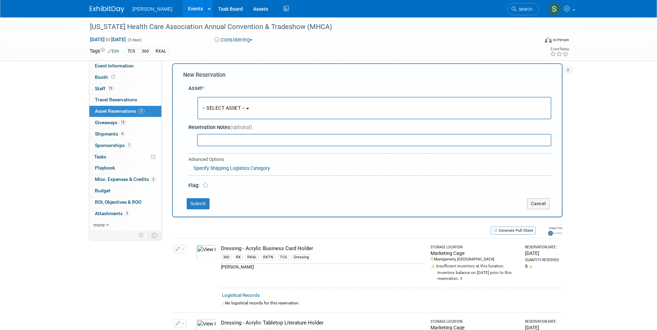
click at [231, 115] on button "-- SELECT ASSET --" at bounding box center [374, 108] width 354 height 22
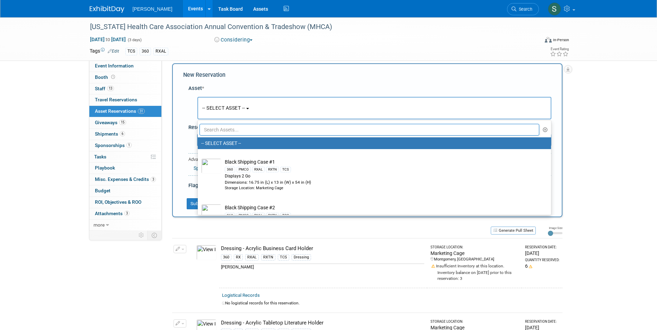
click at [229, 126] on input "text" at bounding box center [369, 130] width 340 height 12
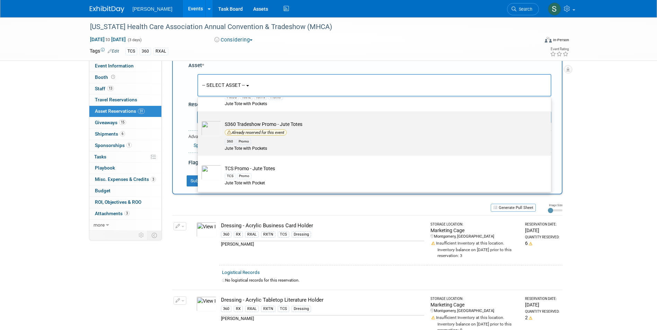
scroll to position [41, 0]
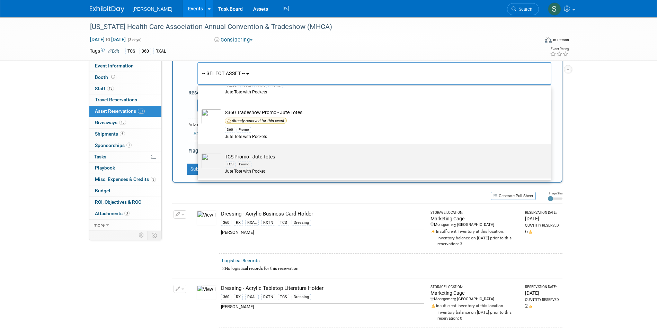
type input "jute"
click at [279, 162] on div "TCS Promo" at bounding box center [381, 164] width 312 height 8
click at [199, 152] on input "TCS Promo - Jute Totes TCS Promo Jute Tote with Pocket" at bounding box center [196, 150] width 4 height 4
select select "10722526"
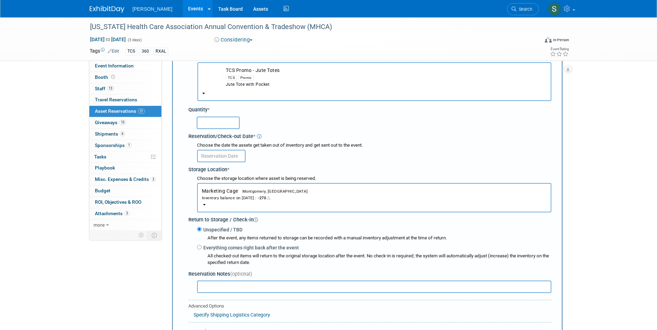
click at [209, 125] on input "text" at bounding box center [218, 123] width 43 height 12
type input "100"
click at [225, 157] on input "text" at bounding box center [221, 156] width 48 height 12
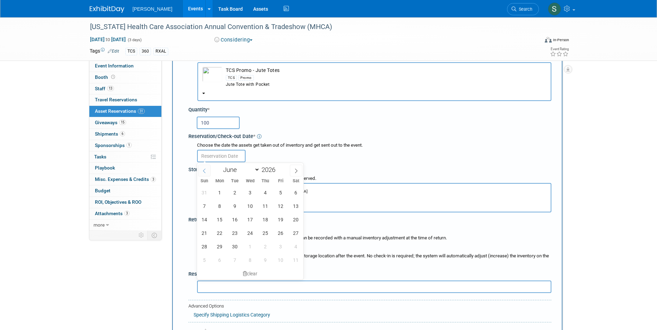
drag, startPoint x: 201, startPoint y: 167, endPoint x: 208, endPoint y: 172, distance: 9.2
click at [201, 167] on span at bounding box center [204, 171] width 12 height 12
select select "4"
click at [239, 236] on span "19" at bounding box center [234, 232] width 13 height 13
type input "May 19, 2026"
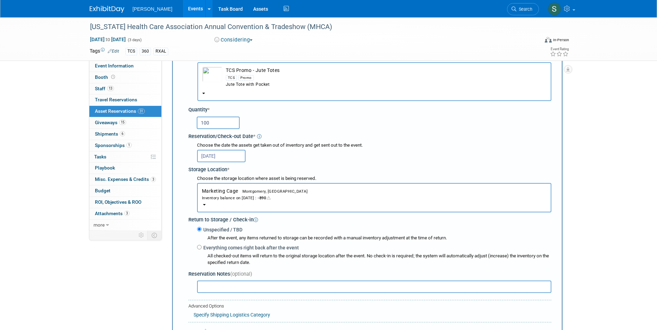
scroll to position [214, 0]
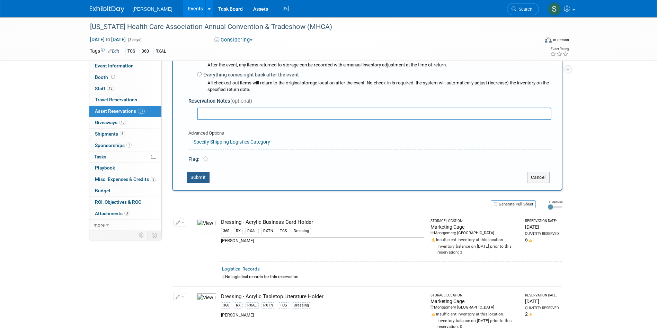
click at [199, 179] on button "Submit" at bounding box center [198, 177] width 23 height 11
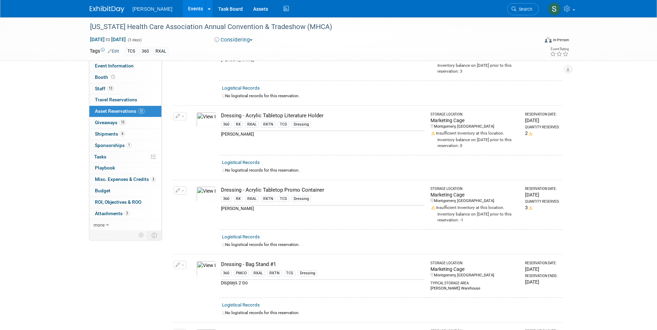
scroll to position [0, 0]
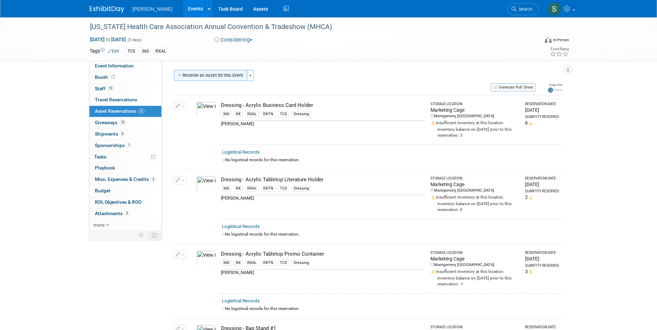
click at [206, 80] on button "Reserve an Asset for this Event" at bounding box center [210, 75] width 73 height 11
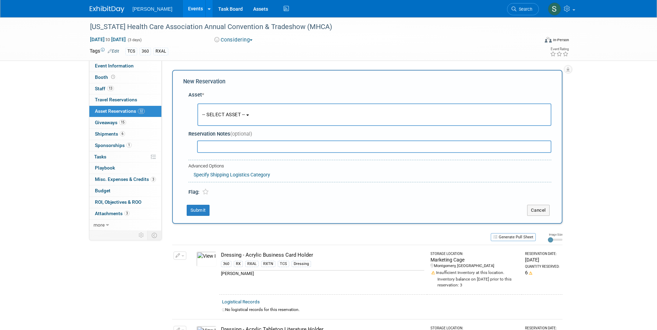
scroll to position [7, 0]
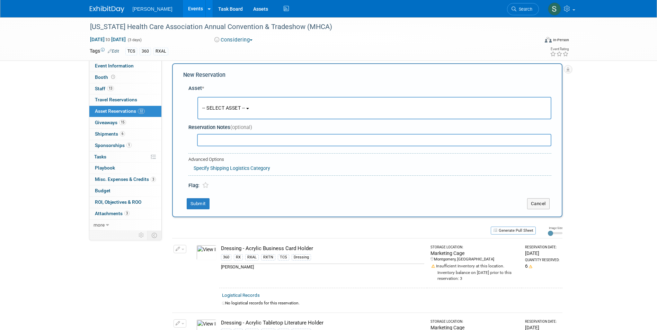
click at [244, 113] on button "-- SELECT ASSET --" at bounding box center [374, 108] width 354 height 22
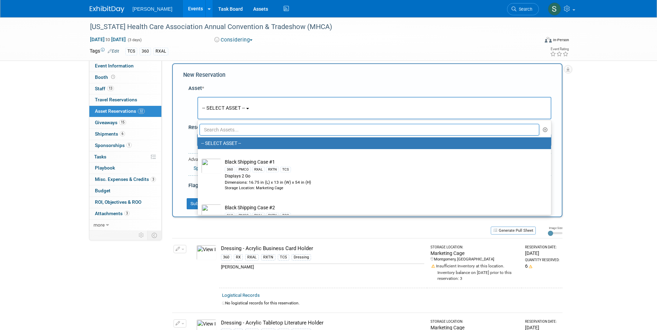
click at [244, 130] on input "text" at bounding box center [369, 130] width 340 height 12
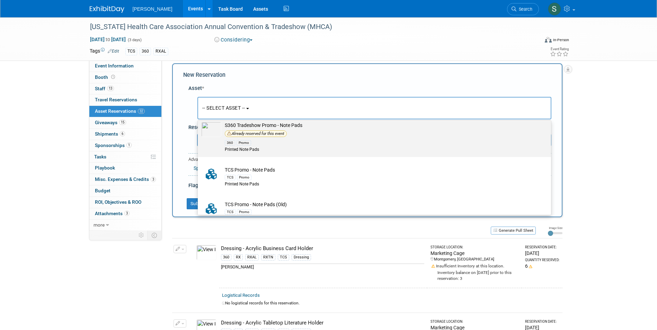
scroll to position [208, 0]
type input "note pad"
click at [297, 150] on div "Printed Note Pads" at bounding box center [381, 150] width 312 height 6
click at [199, 131] on input "TCS Promo - Note Pads TCS Promo Printed Note Pads" at bounding box center [196, 128] width 4 height 4
select select "10725944"
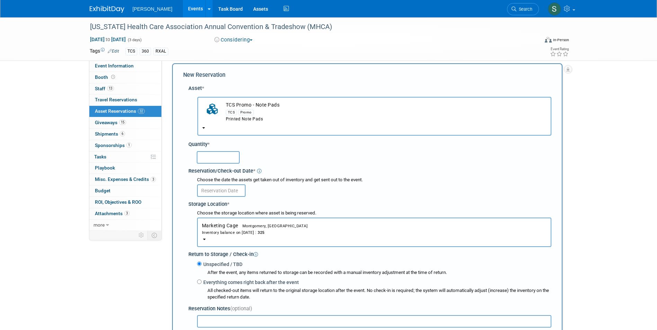
click at [217, 162] on input "text" at bounding box center [218, 157] width 43 height 12
type input "75"
click at [223, 193] on input "text" at bounding box center [221, 190] width 48 height 12
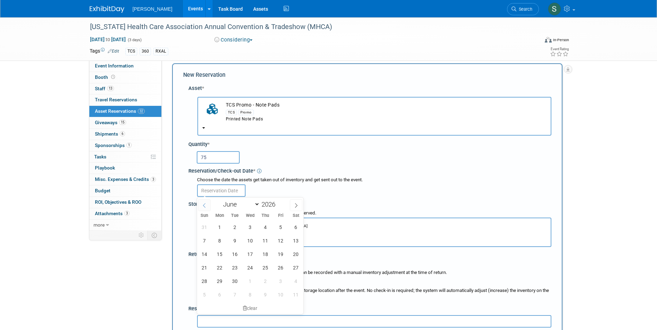
click at [206, 205] on icon at bounding box center [204, 205] width 5 height 5
select select "4"
click at [235, 263] on span "19" at bounding box center [234, 267] width 13 height 13
type input "May 19, 2026"
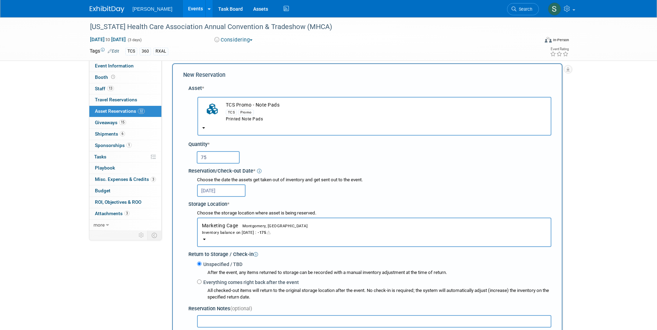
scroll to position [180, 0]
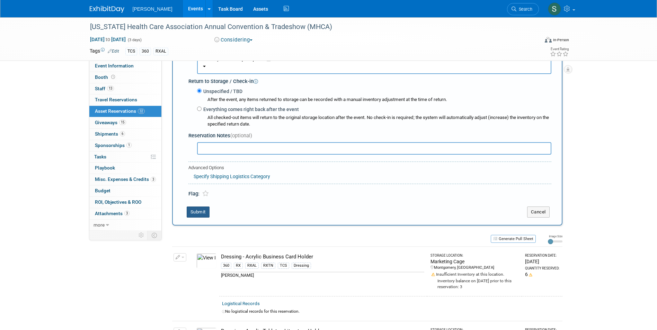
click at [191, 212] on button "Submit" at bounding box center [198, 212] width 23 height 11
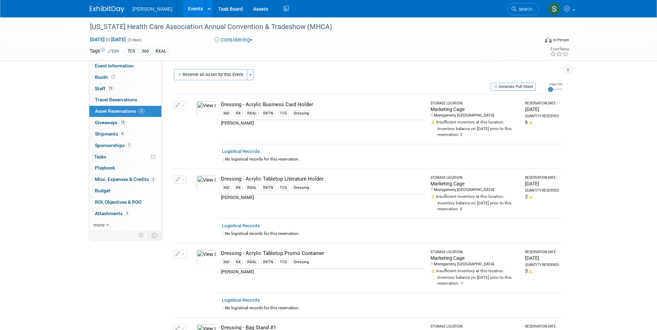
scroll to position [0, 0]
click at [224, 76] on button "Reserve an Asset for this Event" at bounding box center [210, 75] width 73 height 11
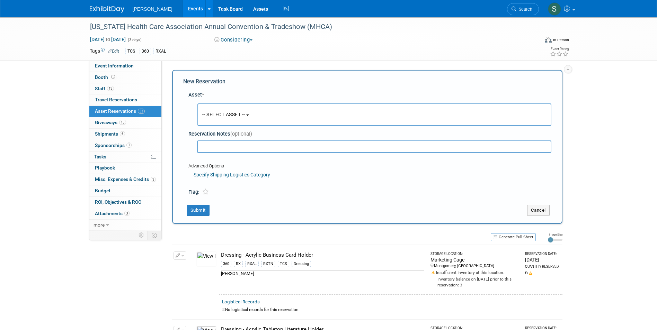
scroll to position [7, 0]
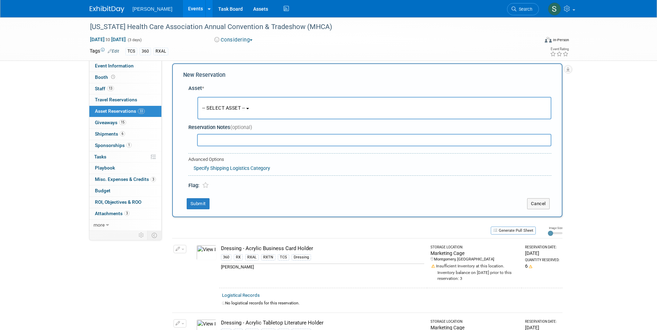
click at [255, 105] on button "-- SELECT ASSET --" at bounding box center [374, 108] width 354 height 22
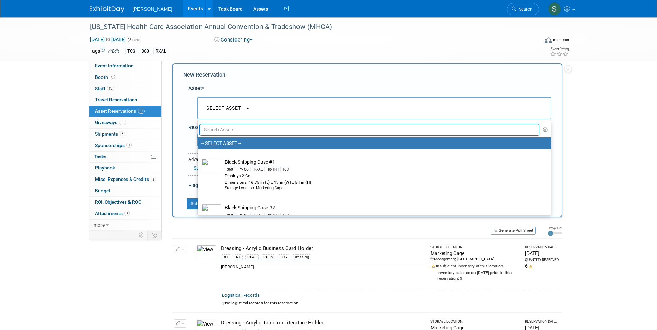
click at [233, 130] on input "text" at bounding box center [369, 130] width 340 height 12
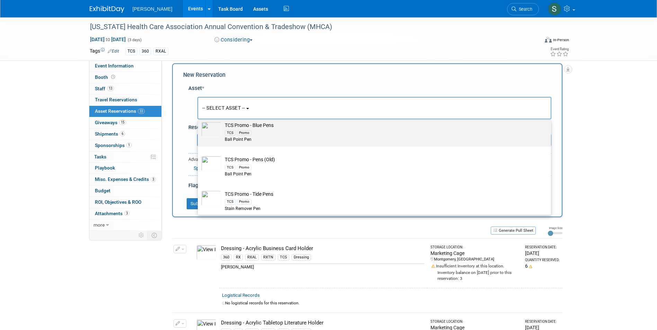
scroll to position [269, 0]
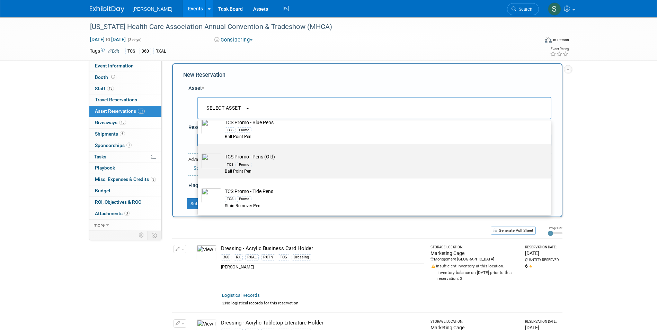
type input "pens"
click at [280, 160] on div "TCS Promo" at bounding box center [381, 164] width 312 height 8
click at [199, 152] on input "TCS Promo - Pens (Old) TCS Promo Ball Point Pen" at bounding box center [196, 150] width 4 height 4
select select "10724069"
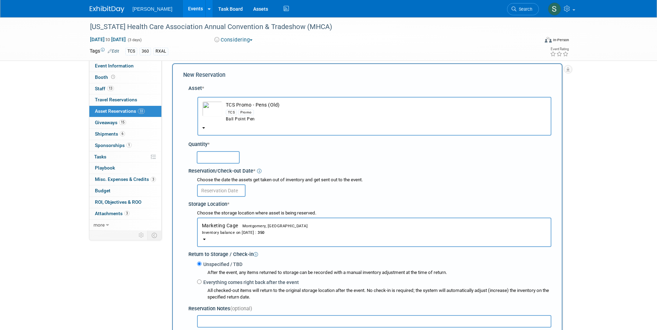
click at [213, 154] on input "text" at bounding box center [218, 157] width 43 height 12
type input "100"
click at [201, 184] on input "text" at bounding box center [221, 190] width 48 height 12
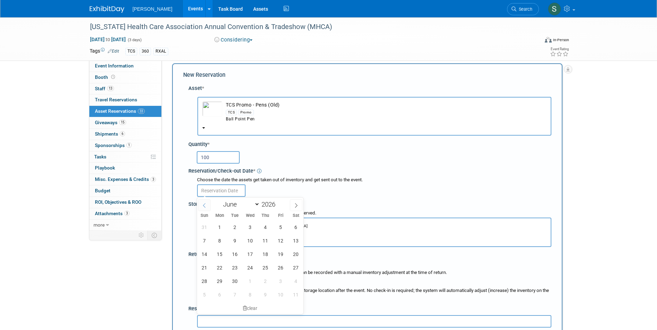
click at [206, 209] on span at bounding box center [204, 205] width 12 height 12
select select "4"
click at [236, 268] on span "19" at bounding box center [234, 267] width 13 height 13
type input "May 19, 2026"
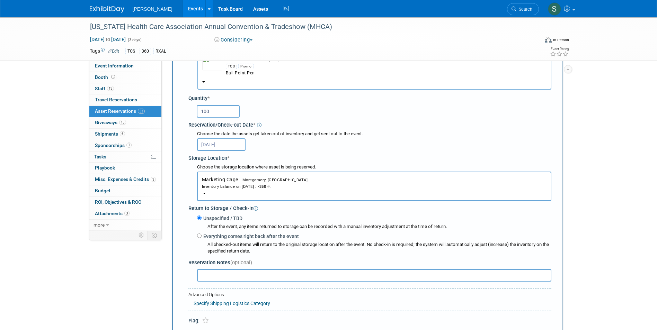
scroll to position [180, 0]
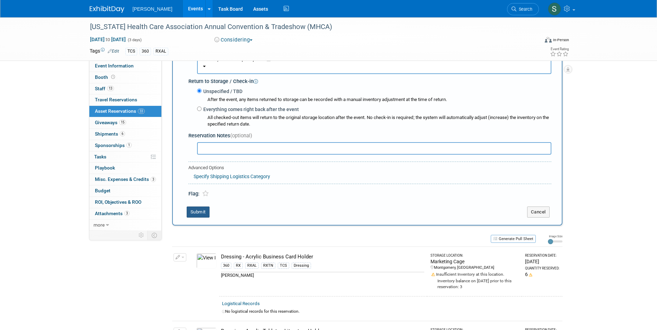
click at [195, 214] on button "Submit" at bounding box center [198, 212] width 23 height 11
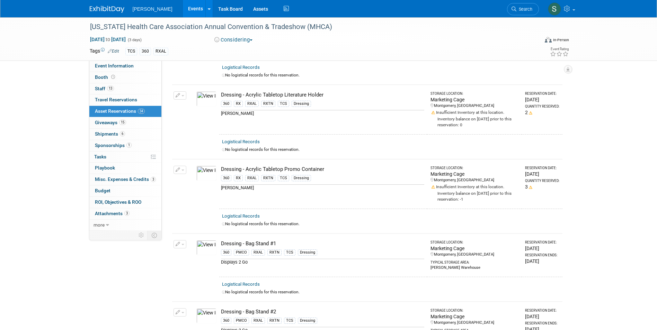
scroll to position [0, 0]
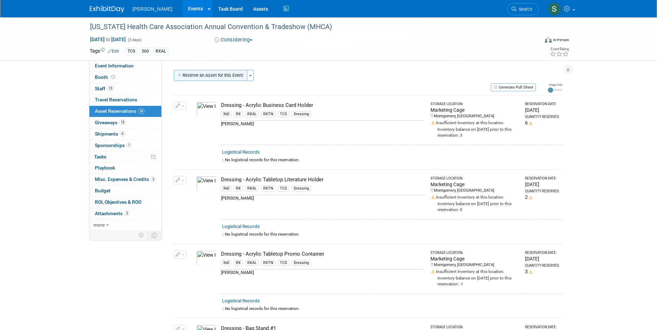
click at [210, 70] on button "Reserve an Asset for this Event" at bounding box center [210, 75] width 73 height 11
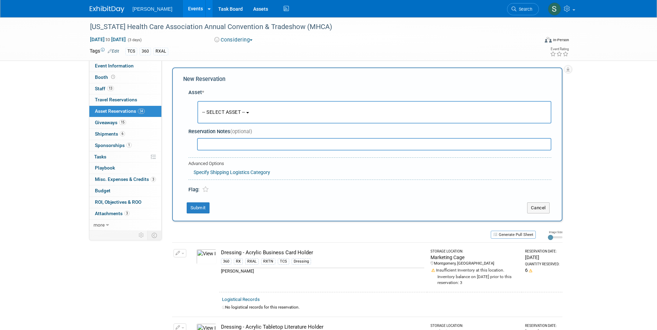
scroll to position [7, 0]
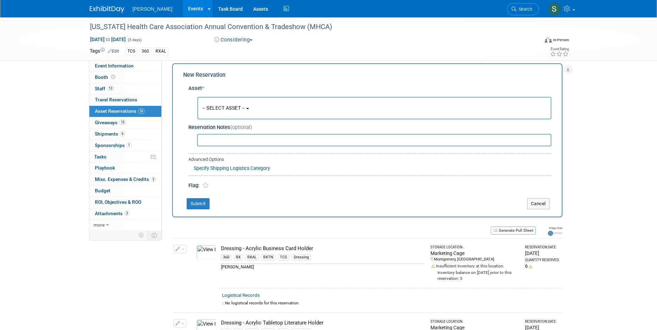
click at [221, 109] on span "-- SELECT ASSET --" at bounding box center [223, 108] width 43 height 6
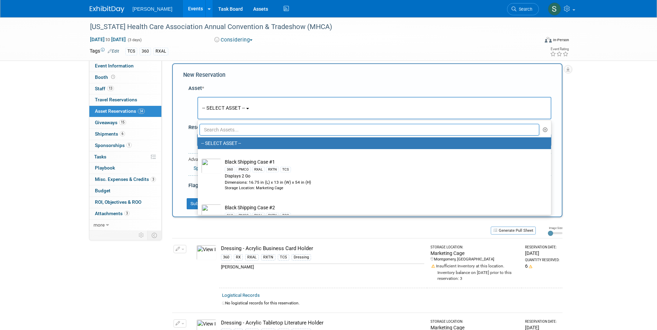
click at [225, 128] on input "text" at bounding box center [369, 130] width 340 height 12
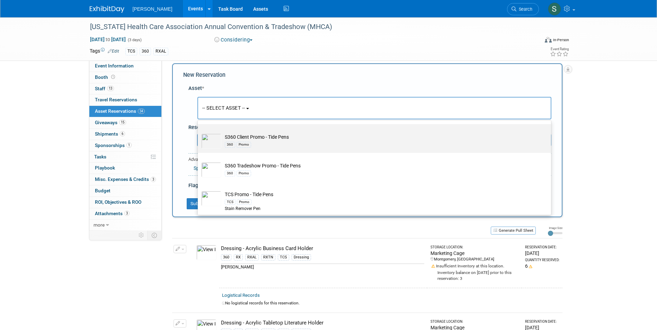
scroll to position [52, 0]
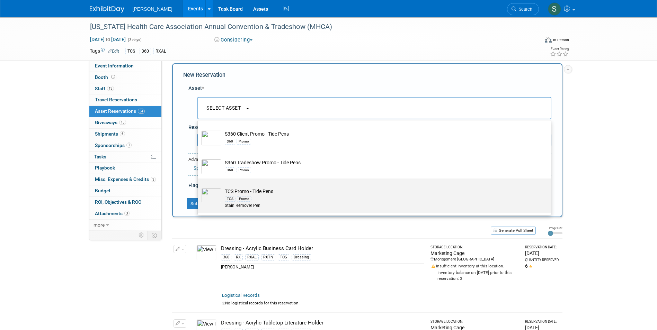
type input "tide"
click at [288, 187] on label "TCS Promo - Tide Pens TCS Promo Stain Remover Pen" at bounding box center [372, 196] width 343 height 32
click at [199, 187] on input "TCS Promo - Tide Pens TCS Promo Stain Remover Pen" at bounding box center [196, 184] width 4 height 4
select select "10722531"
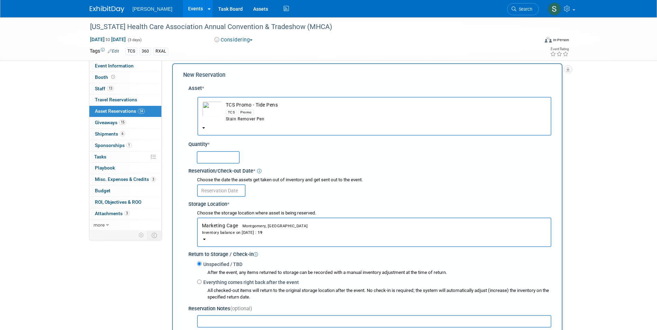
click at [213, 153] on input "text" at bounding box center [218, 157] width 43 height 12
type input "75"
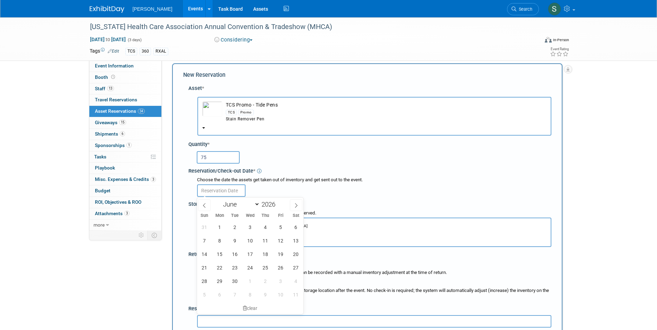
click at [210, 185] on input "text" at bounding box center [221, 190] width 48 height 12
click at [209, 206] on span at bounding box center [204, 205] width 12 height 12
select select "4"
click at [239, 264] on span "19" at bounding box center [234, 267] width 13 height 13
type input "May 19, 2026"
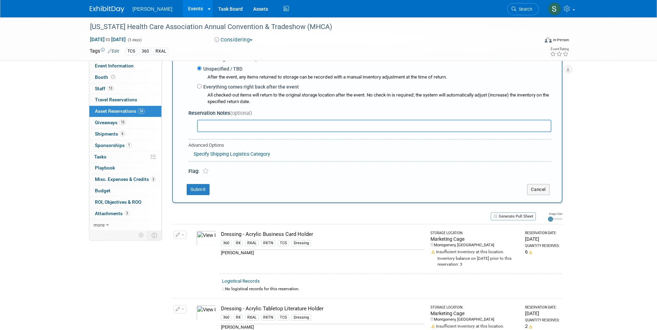
scroll to position [214, 0]
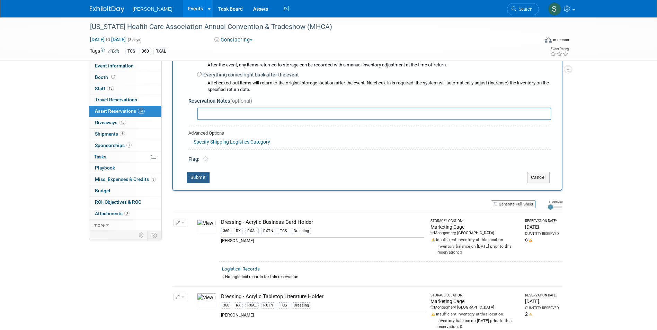
click at [200, 179] on button "Submit" at bounding box center [198, 177] width 23 height 11
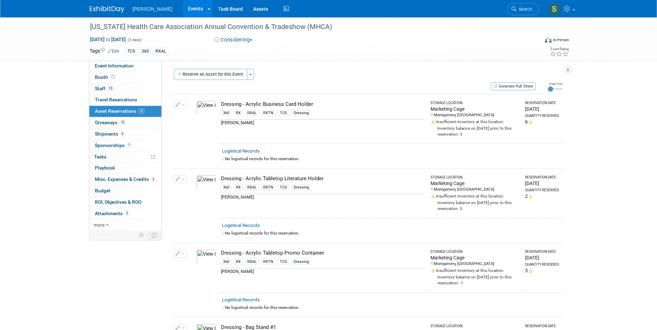
scroll to position [0, 0]
click at [206, 78] on button "Reserve an Asset for this Event" at bounding box center [210, 75] width 73 height 11
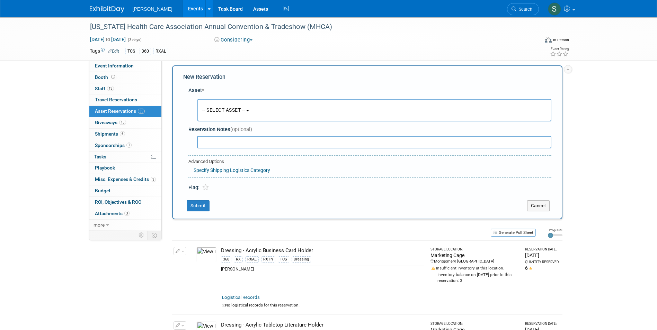
scroll to position [7, 0]
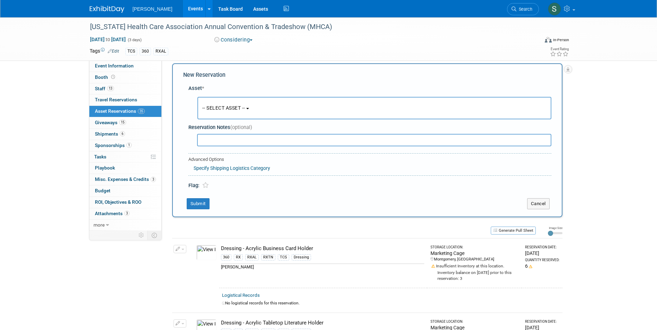
click at [220, 104] on button "-- SELECT ASSET --" at bounding box center [374, 108] width 354 height 22
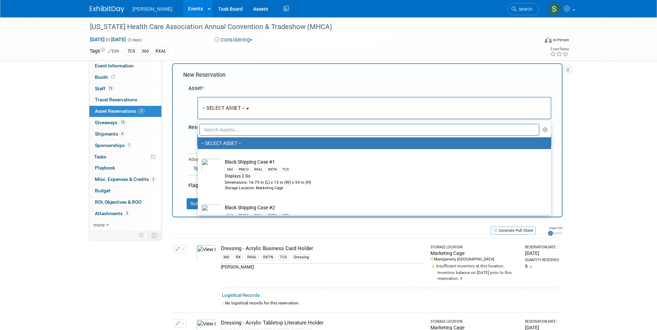
click at [232, 128] on input "text" at bounding box center [369, 130] width 340 height 12
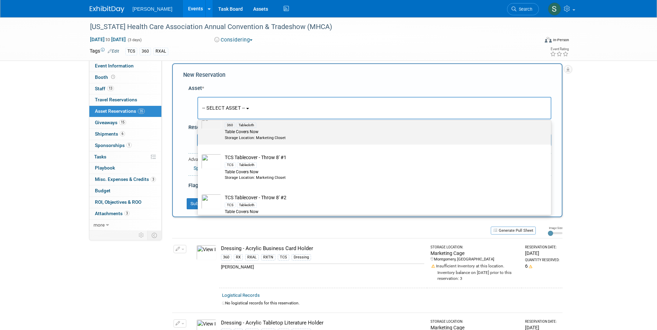
scroll to position [138, 0]
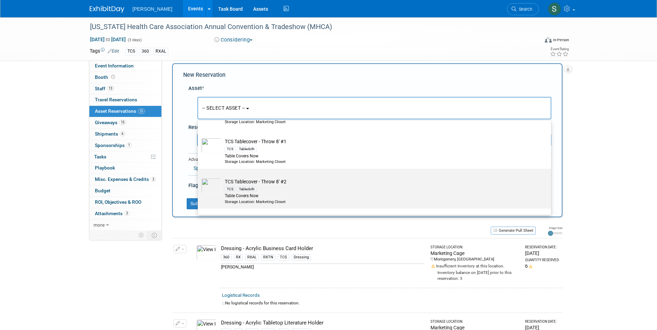
type input "throw"
click at [295, 185] on td "TCS Tablecover - Throw 8' #2 TCS Tablecloth Table Covers Now Storage Location: …" at bounding box center [379, 191] width 316 height 26
click at [199, 177] on input "TCS Tablecover - Throw 8' #2 TCS Tablecloth Table Covers Now Storage Location: …" at bounding box center [196, 175] width 4 height 4
select select "10724053"
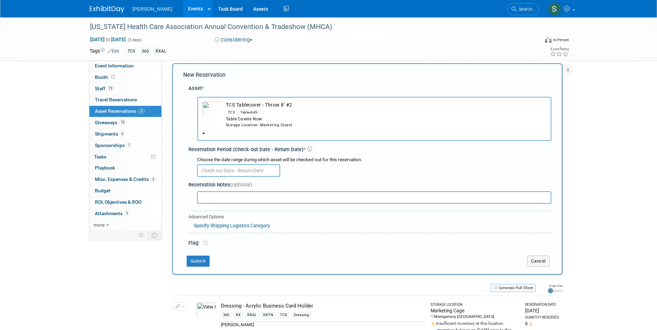
click at [218, 169] on input "text" at bounding box center [238, 170] width 83 height 12
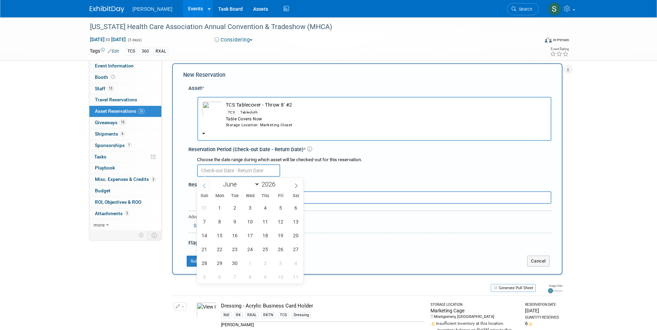
click at [207, 187] on span at bounding box center [204, 186] width 12 height 12
select select "4"
click at [234, 246] on span "19" at bounding box center [234, 249] width 13 height 13
type input "May 19, 2026"
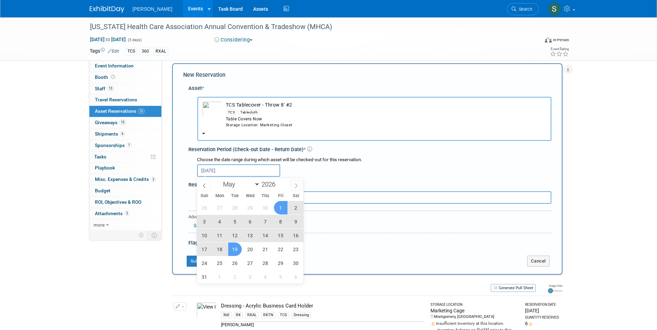
click at [296, 188] on icon at bounding box center [296, 185] width 5 height 5
select select "5"
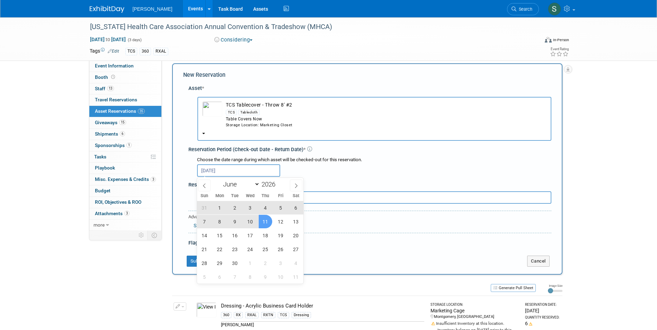
click at [266, 220] on span "11" at bounding box center [265, 221] width 13 height 13
type input "May 19, 2026 to Jun 11, 2026"
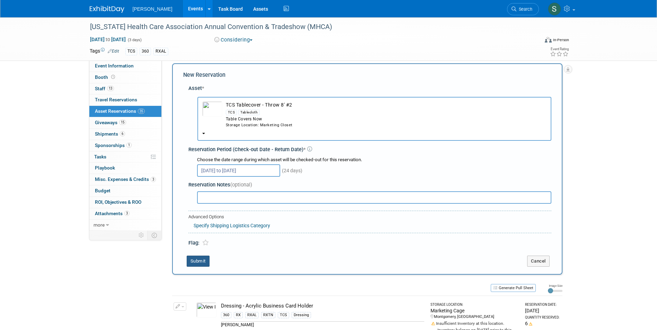
click at [196, 262] on button "Submit" at bounding box center [198, 261] width 23 height 11
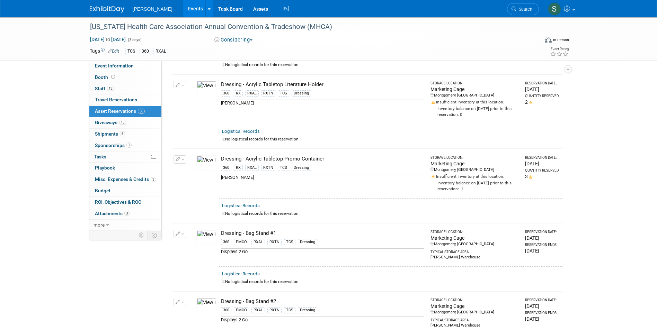
scroll to position [0, 0]
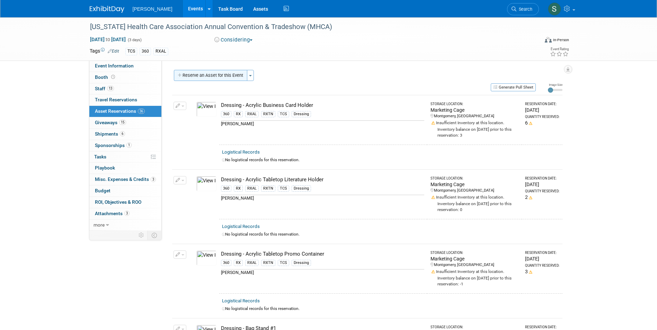
click at [224, 80] on button "Reserve an Asset for this Event" at bounding box center [210, 75] width 73 height 11
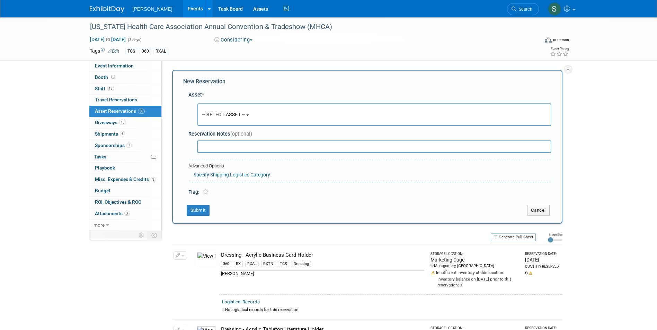
scroll to position [7, 0]
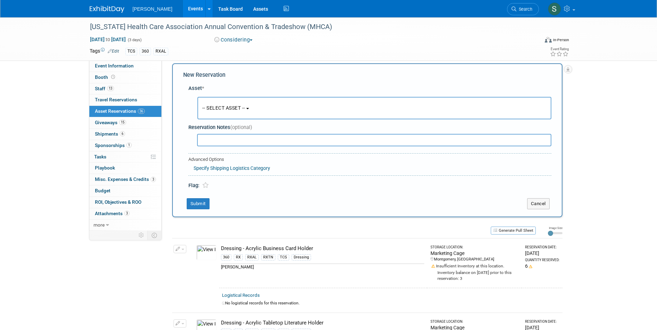
click at [224, 101] on button "-- SELECT ASSET --" at bounding box center [374, 108] width 354 height 22
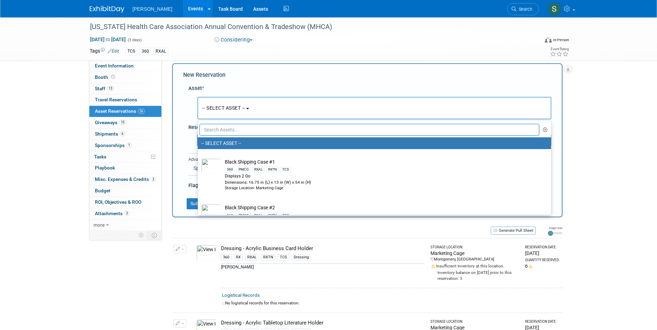
click at [236, 132] on input "text" at bounding box center [369, 130] width 340 height 12
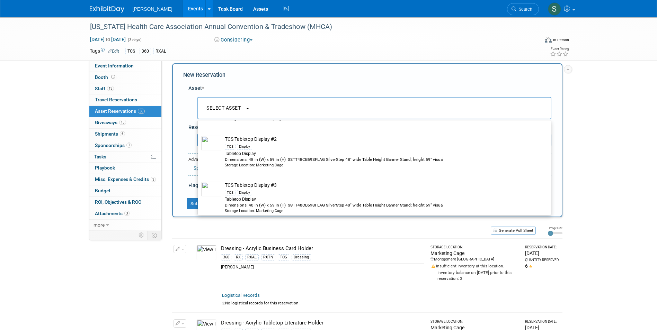
scroll to position [1177, 0]
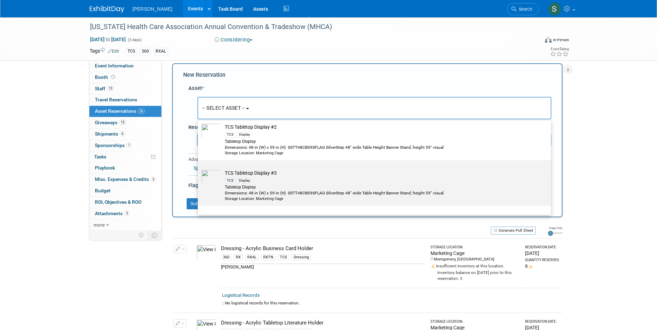
type input "display"
click at [295, 184] on div "TCS Display" at bounding box center [381, 181] width 312 height 8
click at [199, 169] on input "TCS Tabletop Display #3 TCS Display Tabletop Display Dimensions: 48 in (W) x 59…" at bounding box center [196, 166] width 4 height 4
select select "10723297"
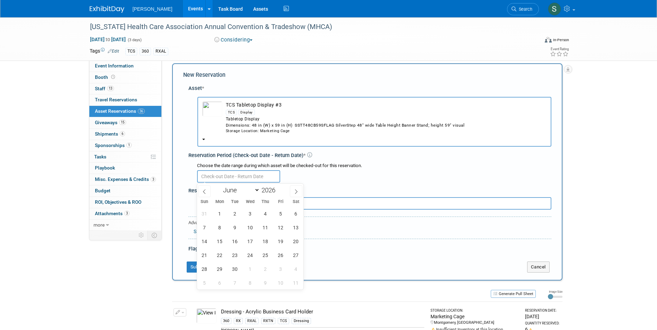
click at [238, 180] on input "text" at bounding box center [238, 176] width 83 height 12
click at [204, 190] on icon at bounding box center [204, 191] width 5 height 5
select select "4"
click at [239, 177] on input "text" at bounding box center [238, 176] width 83 height 12
click at [223, 132] on td "TCS Tabletop Display #3 TCS Display Tabletop Display Dimensions: 48 in (W) x 59…" at bounding box center [384, 117] width 324 height 32
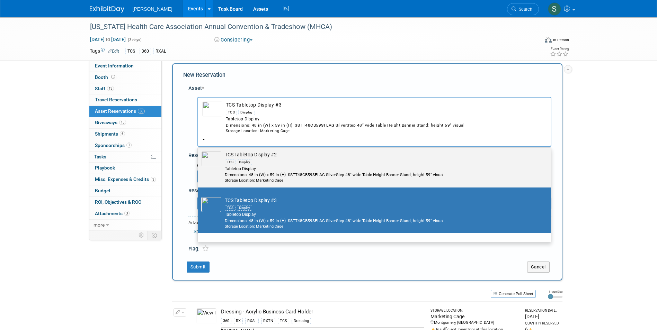
click at [245, 172] on div "Tabletop Display" at bounding box center [381, 169] width 312 height 6
click at [199, 150] on input "TCS Tabletop Display #2 TCS Display Tabletop Display Dimensions: 48 in (W) x 59…" at bounding box center [196, 148] width 4 height 4
select select "10723296"
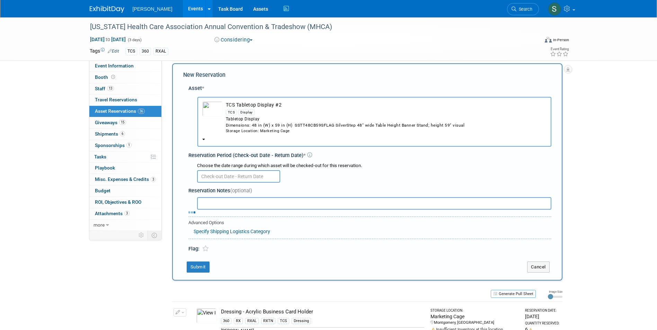
click at [229, 179] on input "text" at bounding box center [238, 176] width 83 height 12
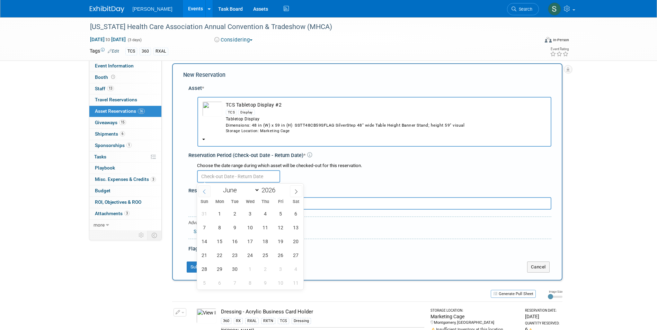
click at [208, 189] on span at bounding box center [204, 192] width 12 height 12
select select "4"
click at [235, 255] on span "19" at bounding box center [234, 255] width 13 height 13
type input "May 19, 2026"
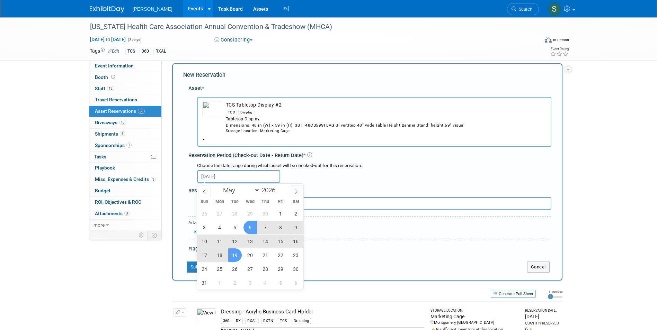
click at [296, 191] on icon at bounding box center [296, 191] width 5 height 5
select select "5"
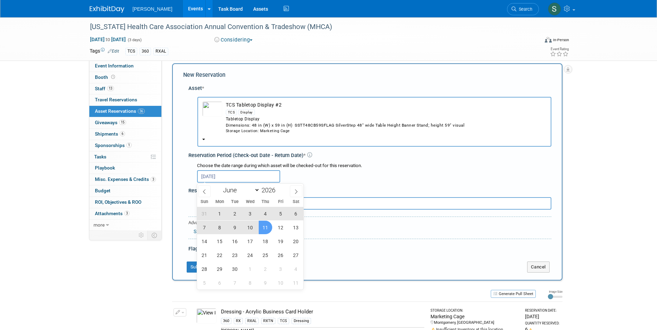
click at [268, 229] on span "11" at bounding box center [265, 227] width 13 height 13
type input "May 19, 2026 to Jun 11, 2026"
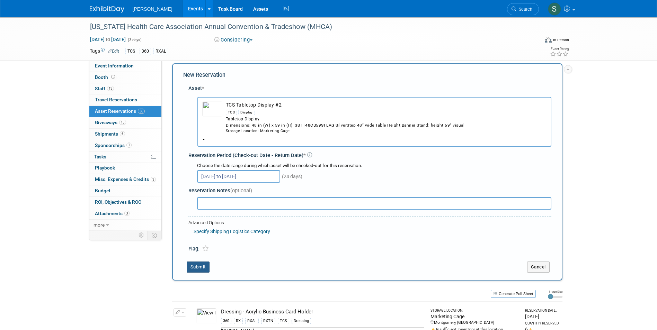
click at [201, 270] on button "Submit" at bounding box center [198, 267] width 23 height 11
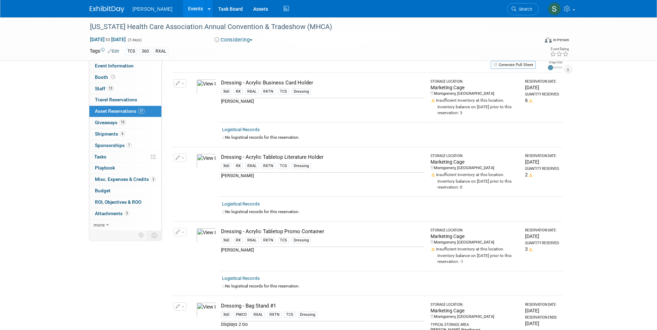
scroll to position [0, 0]
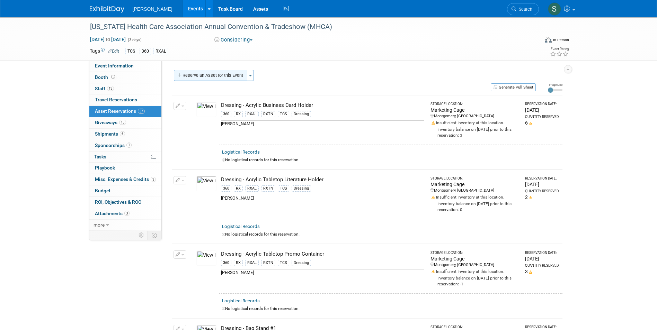
click at [204, 76] on button "Reserve an Asset for this Event" at bounding box center [210, 75] width 73 height 11
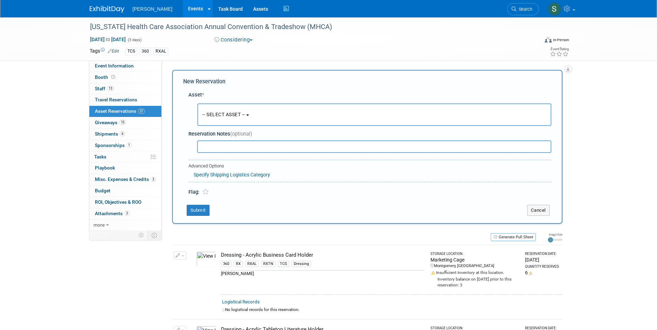
scroll to position [7, 0]
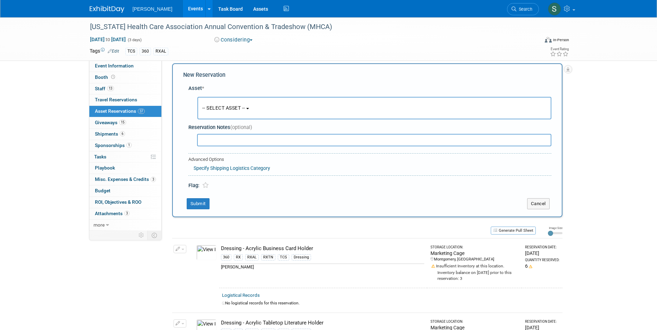
click at [217, 103] on button "-- SELECT ASSET --" at bounding box center [374, 108] width 354 height 22
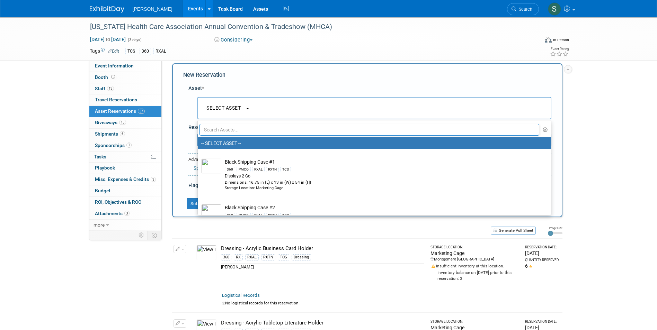
click at [225, 132] on input "text" at bounding box center [369, 130] width 340 height 12
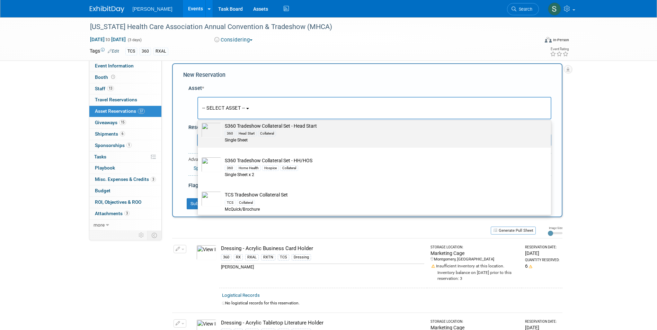
scroll to position [257, 0]
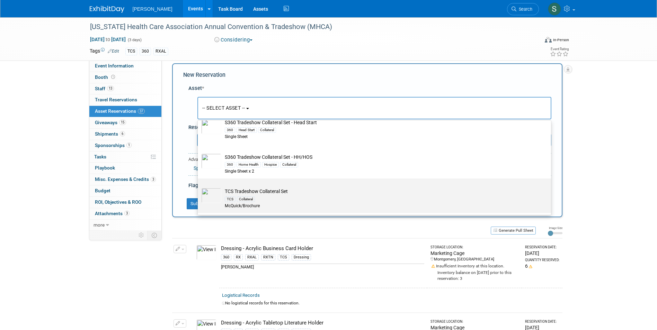
type input "tradeshow colla"
click at [266, 199] on div "TCS Collateral" at bounding box center [381, 199] width 312 height 8
click at [199, 187] on input "TCS Tradeshow Collateral Set TCS Collateral McQuick/Brochure" at bounding box center [196, 184] width 4 height 4
select select "10722522"
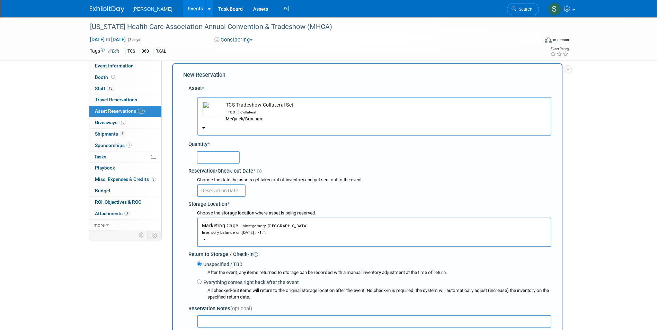
click at [208, 155] on input "text" at bounding box center [218, 157] width 43 height 12
type input "1"
click at [207, 191] on input "text" at bounding box center [221, 190] width 48 height 12
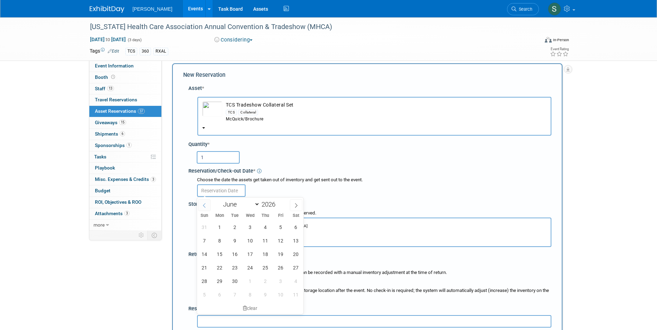
click at [205, 204] on icon at bounding box center [204, 205] width 5 height 5
select select "4"
click at [230, 269] on span "19" at bounding box center [234, 267] width 13 height 13
type input "May 19, 2026"
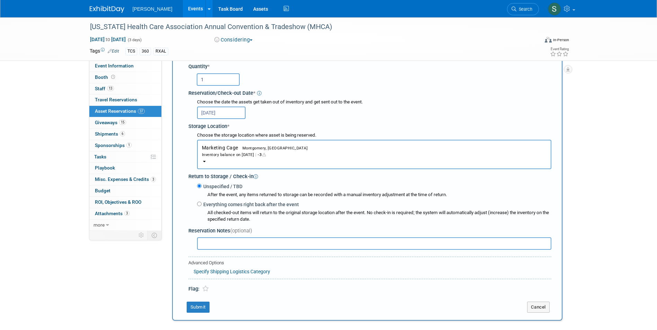
scroll to position [110, 0]
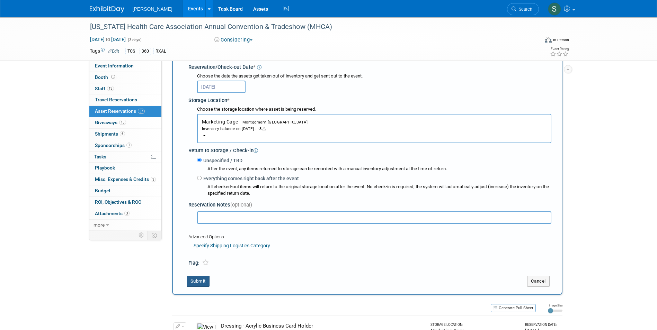
click at [194, 287] on button "Submit" at bounding box center [198, 281] width 23 height 11
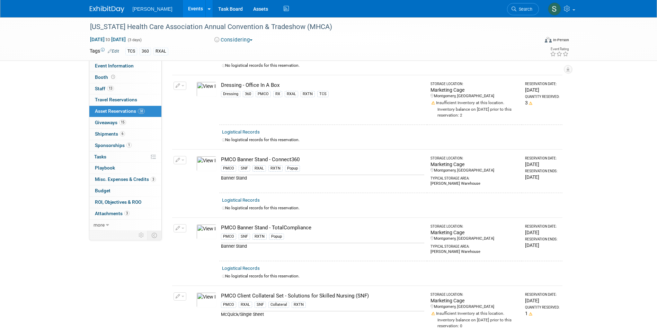
scroll to position [658, 0]
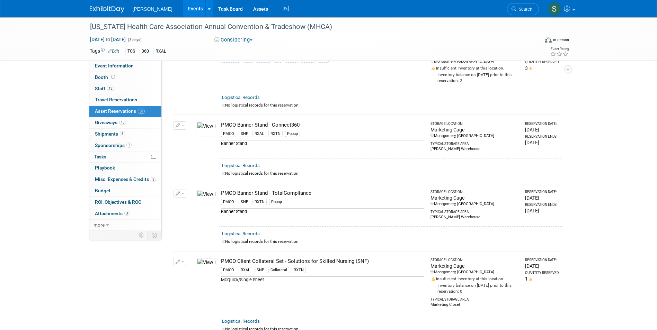
click at [180, 258] on button "button" at bounding box center [179, 262] width 13 height 8
click at [189, 292] on span "Cancel Reservation" at bounding box center [209, 295] width 44 height 6
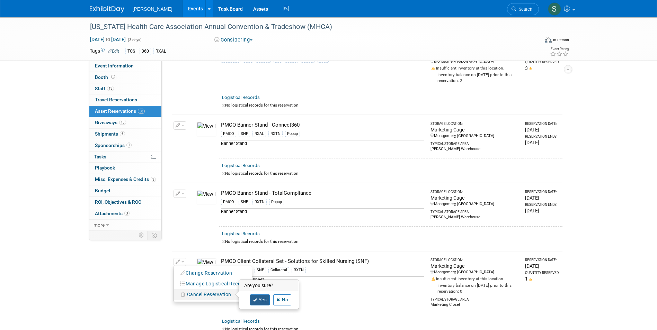
click at [256, 298] on icon at bounding box center [255, 300] width 4 height 4
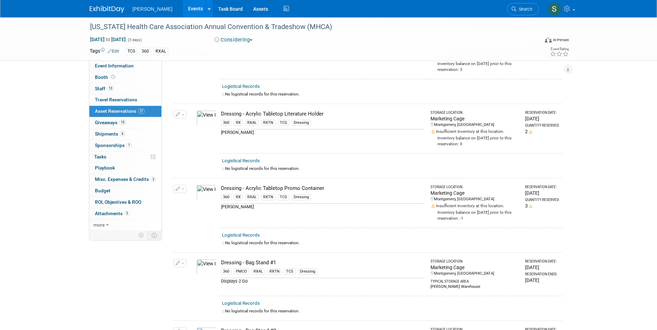
scroll to position [0, 0]
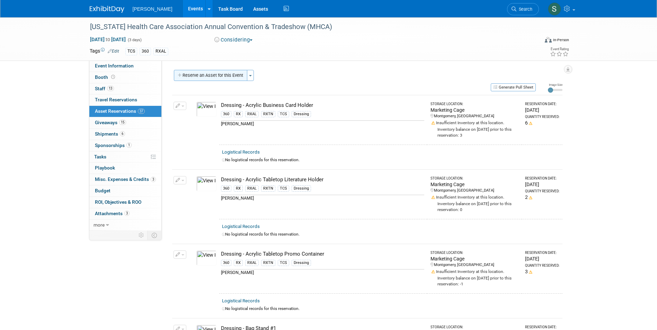
click at [219, 71] on button "Reserve an Asset for this Event" at bounding box center [210, 75] width 73 height 11
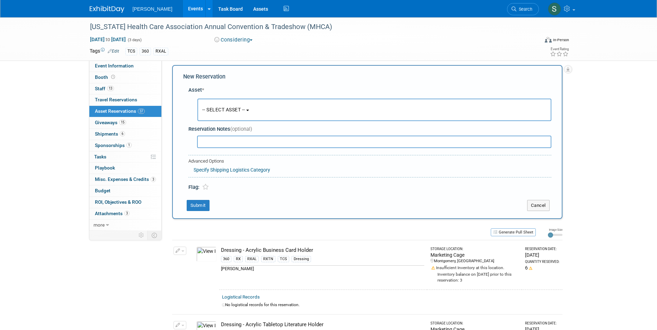
scroll to position [7, 0]
click at [228, 108] on span "-- SELECT ASSET --" at bounding box center [223, 108] width 43 height 6
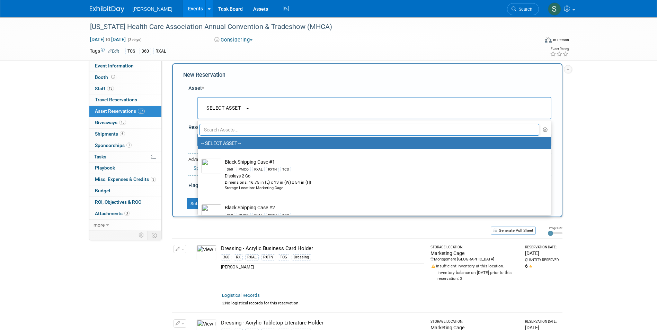
click at [235, 133] on input "text" at bounding box center [369, 130] width 340 height 12
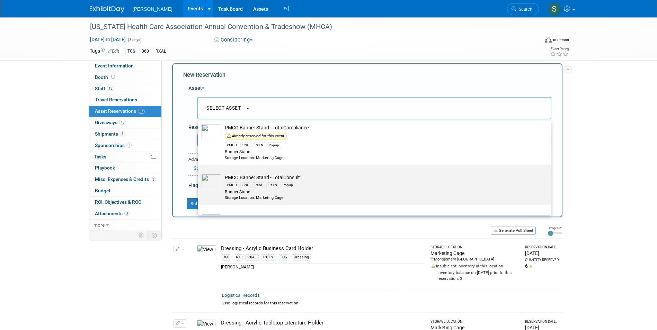
scroll to position [35, 0]
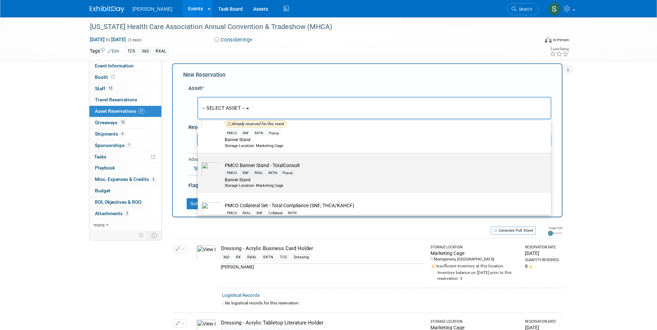
type input "total"
click at [326, 177] on div "Banner Stand" at bounding box center [381, 180] width 312 height 6
click at [199, 161] on input "PMCO Banner Stand - TotalConsult PMCO SNF RXAL RXTN Popup Banner Stand Storage …" at bounding box center [196, 158] width 4 height 4
select select "10722508"
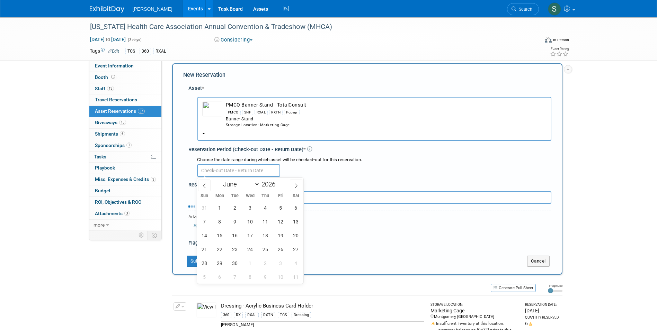
click at [231, 170] on input "text" at bounding box center [238, 170] width 83 height 12
click at [207, 185] on span at bounding box center [204, 186] width 12 height 12
select select "4"
click at [236, 244] on span "19" at bounding box center [234, 249] width 13 height 13
type input "May 19, 2026"
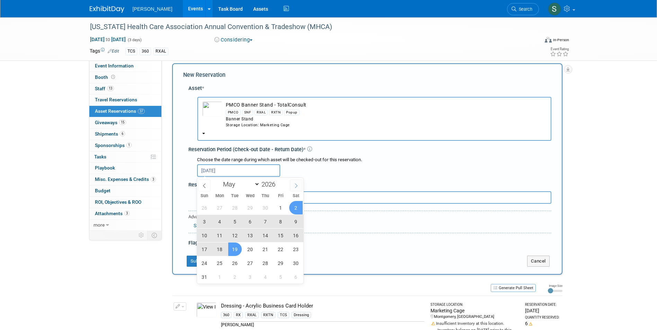
click at [296, 186] on icon at bounding box center [296, 185] width 5 height 5
select select "5"
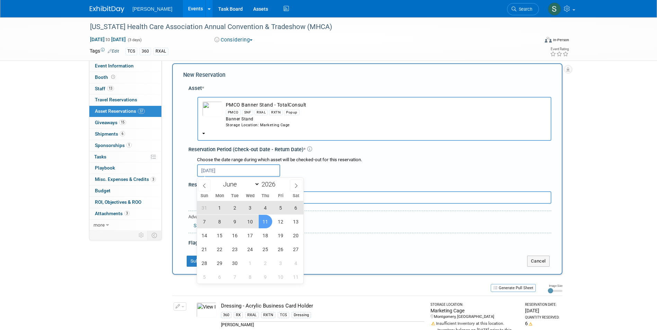
click at [261, 218] on span "11" at bounding box center [265, 221] width 13 height 13
type input "May 19, 2026 to Jun 11, 2026"
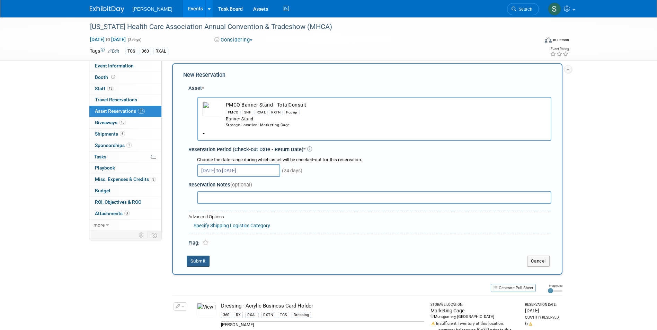
click at [205, 259] on button "Submit" at bounding box center [198, 261] width 23 height 11
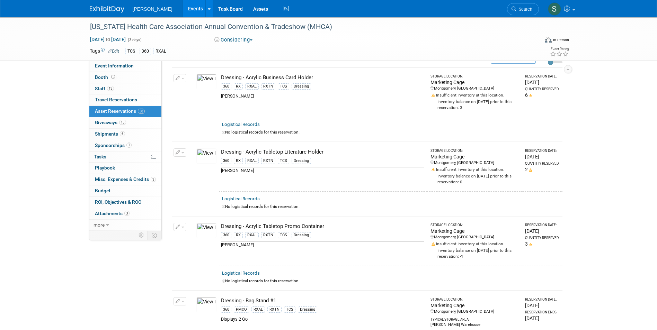
scroll to position [0, 0]
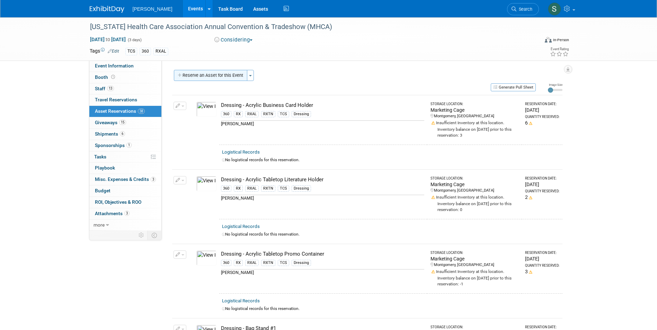
click at [200, 80] on button "Reserve an Asset for this Event" at bounding box center [210, 75] width 73 height 11
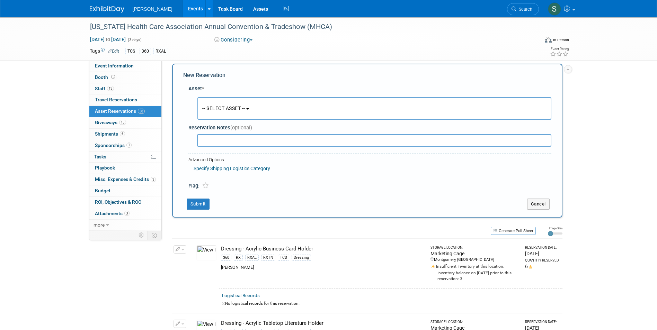
scroll to position [7, 0]
click at [215, 101] on button "-- SELECT ASSET --" at bounding box center [374, 108] width 354 height 22
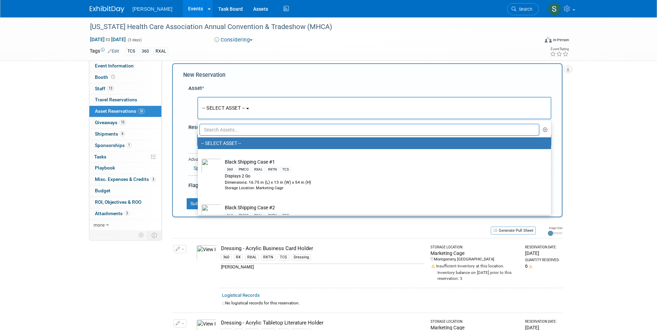
click at [225, 128] on input "text" at bounding box center [369, 130] width 340 height 12
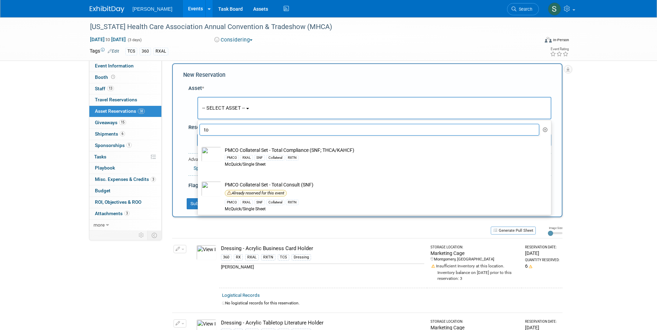
type input "t"
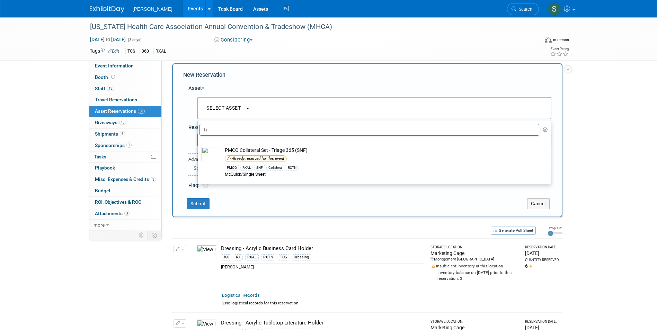
type input "t"
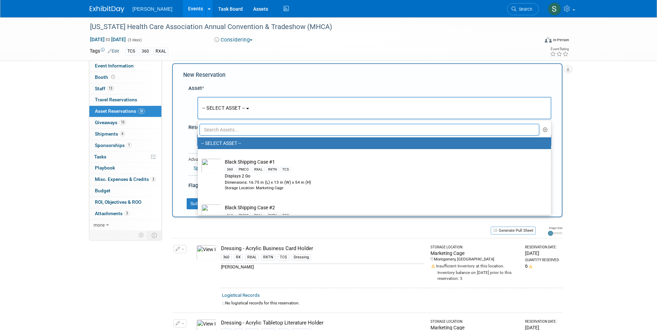
click at [289, 126] on input "text" at bounding box center [369, 130] width 340 height 12
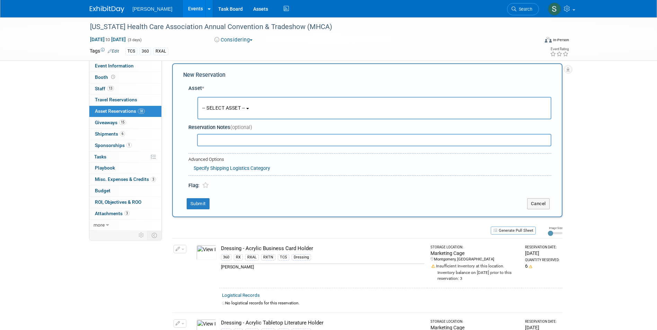
click at [543, 208] on button "Cancel" at bounding box center [538, 203] width 22 height 11
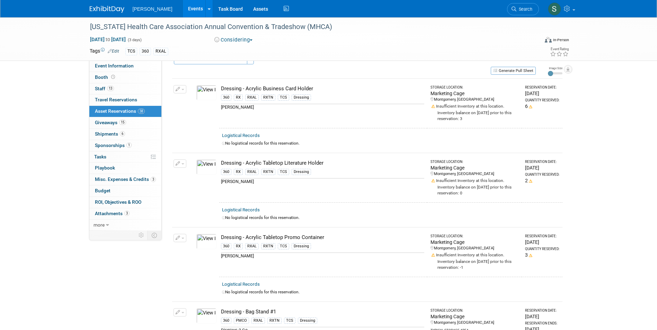
scroll to position [0, 0]
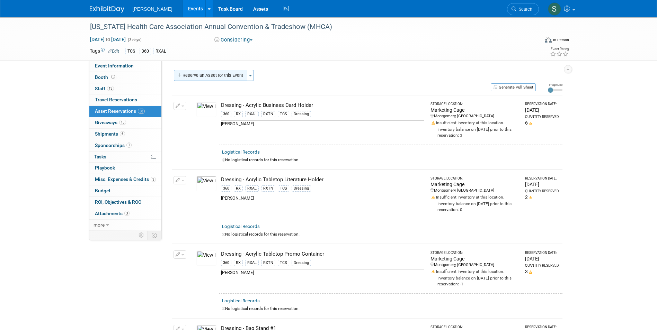
click at [217, 77] on button "Reserve an Asset for this Event" at bounding box center [210, 75] width 73 height 11
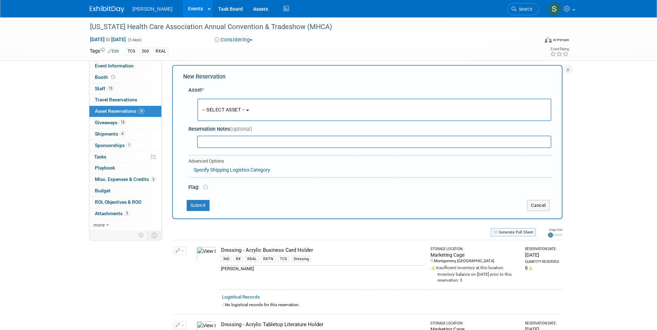
scroll to position [7, 0]
click at [220, 105] on span "-- SELECT ASSET --" at bounding box center [223, 108] width 43 height 6
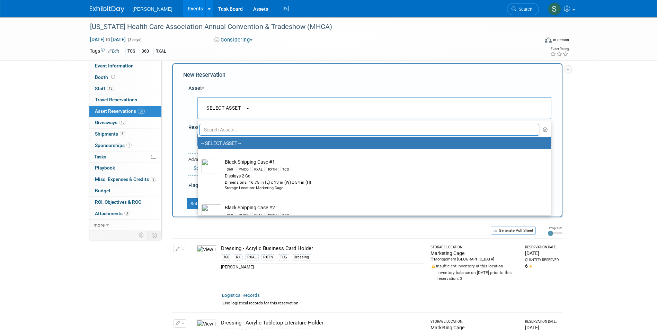
click at [226, 129] on input "text" at bounding box center [369, 130] width 340 height 12
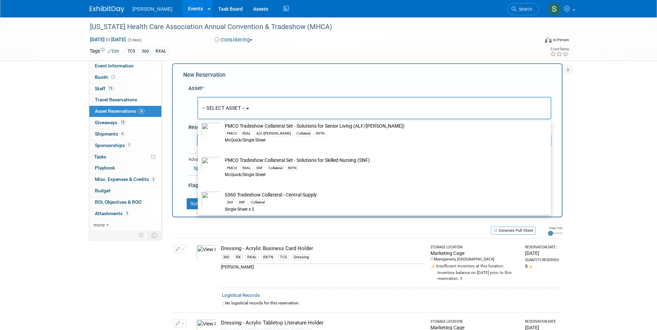
scroll to position [69, 0]
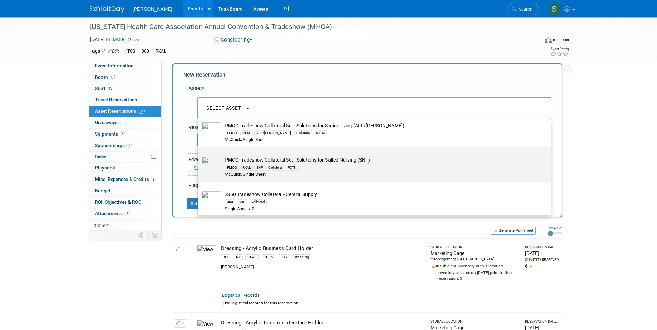
type input "tradeshow coll"
click at [315, 172] on div "McQuick/Single Sheet" at bounding box center [381, 175] width 312 height 6
click at [199, 155] on input "PMCO Tradeshow Collateral Set - Solutions for Skilled Nursing (SNF) PMCO RXAL S…" at bounding box center [196, 153] width 4 height 4
select select "10722504"
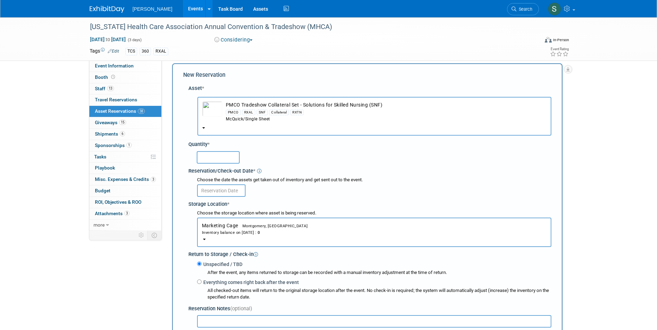
click at [222, 157] on input "text" at bounding box center [218, 157] width 43 height 12
type input "1"
click at [218, 186] on input "text" at bounding box center [221, 190] width 48 height 12
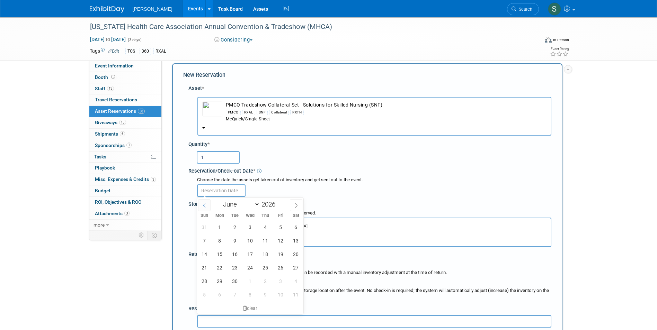
click at [206, 204] on icon at bounding box center [204, 205] width 5 height 5
select select "4"
click at [232, 265] on span "19" at bounding box center [234, 267] width 13 height 13
type input "May 19, 2026"
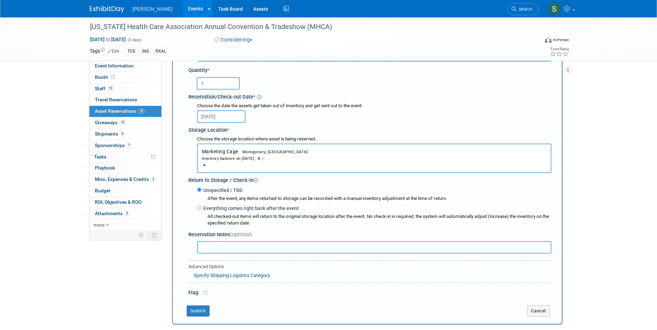
scroll to position [145, 0]
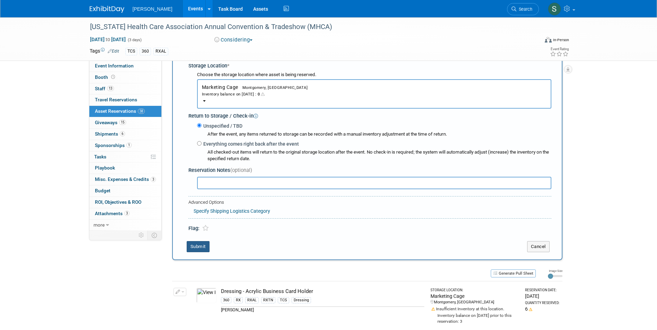
click at [200, 249] on button "Submit" at bounding box center [198, 246] width 23 height 11
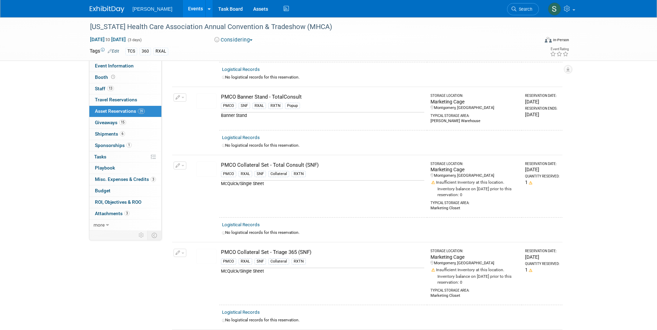
scroll to position [807, 0]
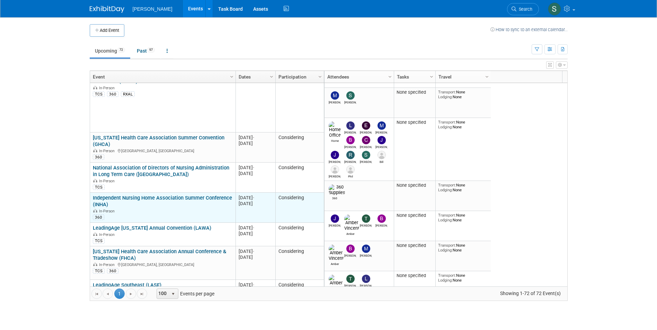
scroll to position [1038, 0]
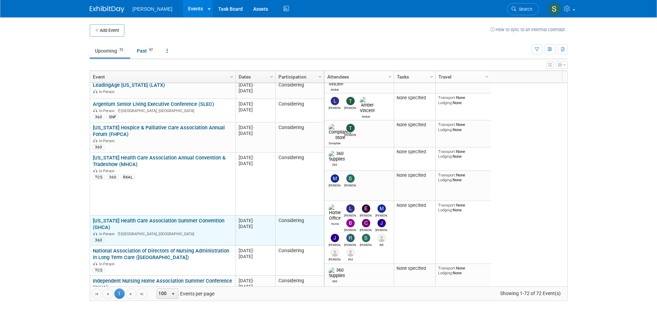
click at [168, 218] on link "[US_STATE] Health Care Association Summer Convention (GHCA)" at bounding box center [159, 224] width 132 height 13
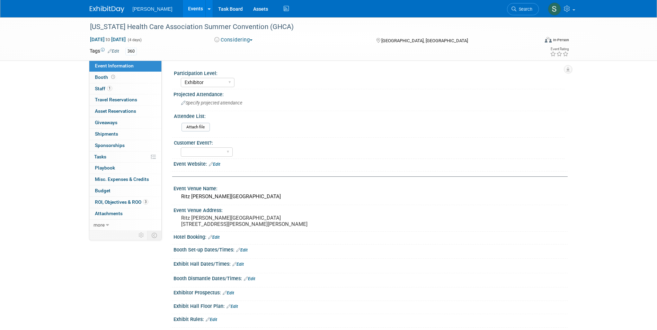
select select "Exhibitor"
click at [73, 72] on div "[US_STATE] Health Care Association Summer Convention (GHCA) [DATE] to [DATE] (4…" at bounding box center [328, 189] width 657 height 344
drag, startPoint x: 181, startPoint y: 217, endPoint x: 222, endPoint y: 232, distance: 43.1
click at [222, 227] on pre "Ritz [PERSON_NAME][GEOGRAPHIC_DATA] [STREET_ADDRESS][PERSON_NAME][PERSON_NAME]" at bounding box center [255, 221] width 149 height 12
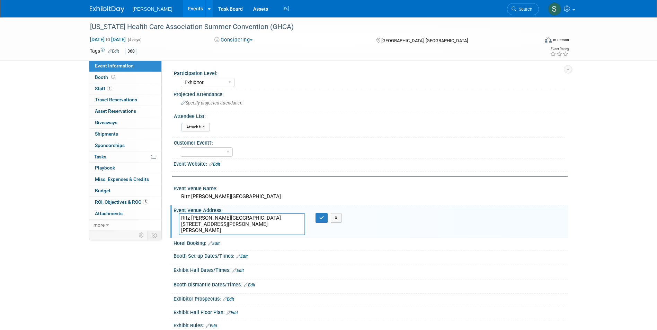
click at [150, 254] on div "Event Information Event Info Booth Booth 1 Staff 1 Staff 0 Travel Reservations …" at bounding box center [328, 185] width 488 height 336
click at [102, 109] on span "Asset Reservations 0" at bounding box center [115, 111] width 41 height 6
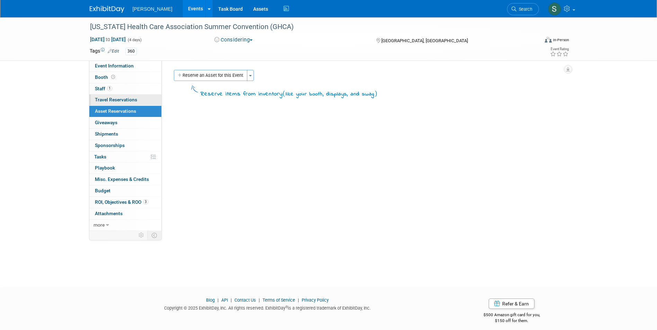
click at [111, 97] on span "Travel Reservations 0" at bounding box center [116, 100] width 42 height 6
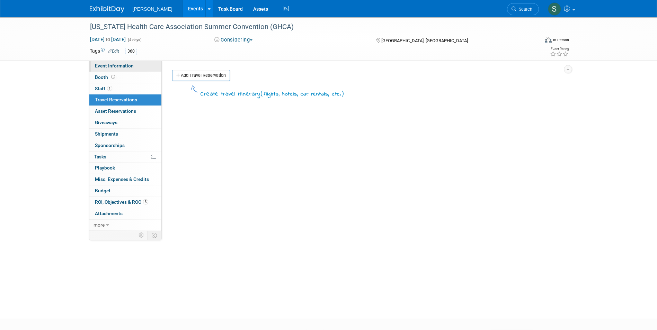
click at [115, 66] on span "Event Information" at bounding box center [114, 66] width 39 height 6
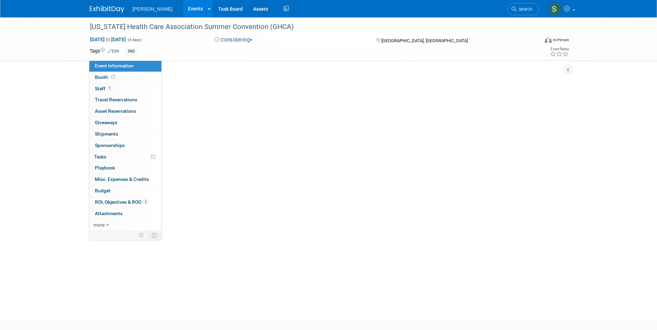
select select "Exhibitor"
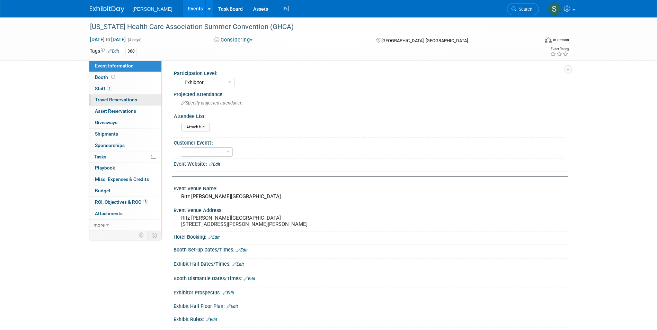
click at [118, 100] on span "Travel Reservations 0" at bounding box center [116, 100] width 42 height 6
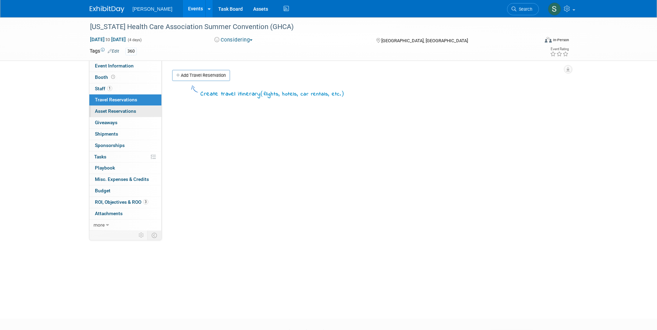
click at [118, 108] on link "0 Asset Reservations 0" at bounding box center [125, 111] width 72 height 11
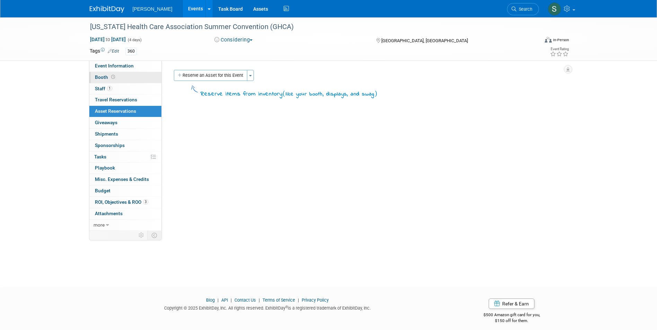
click at [137, 78] on link "Booth" at bounding box center [125, 77] width 72 height 11
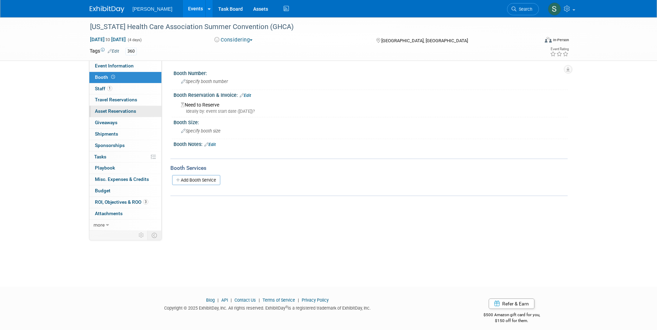
click at [129, 110] on span "Asset Reservations 0" at bounding box center [115, 111] width 41 height 6
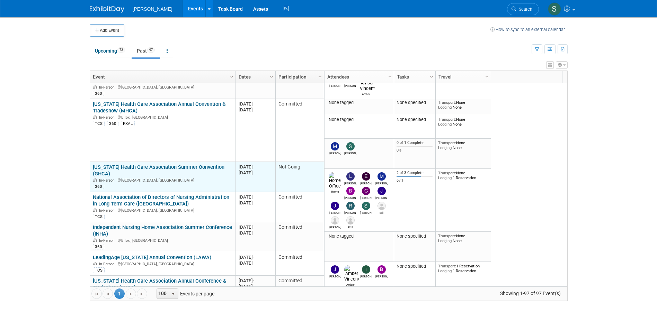
click at [178, 164] on link "[US_STATE] Health Care Association Summer Convention (GHCA)" at bounding box center [159, 170] width 132 height 13
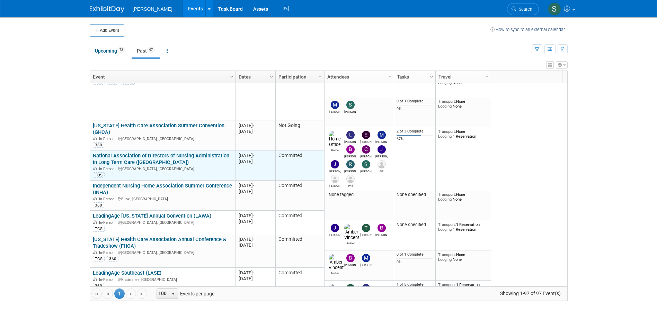
click at [164, 153] on link "National Association of Directors of Nursing Administration in Long Term Care (…" at bounding box center [161, 159] width 136 height 13
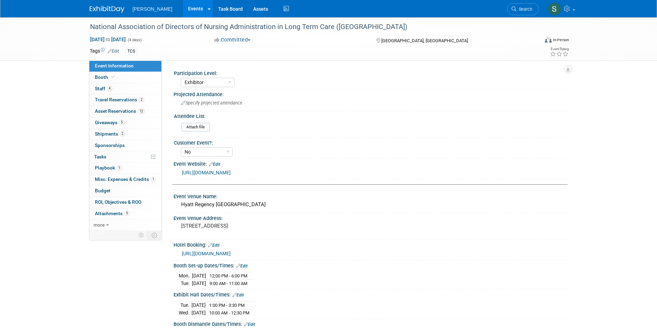
select select "Exhibitor"
select select "No"
click at [97, 108] on span "Asset Reservations 12" at bounding box center [120, 111] width 50 height 6
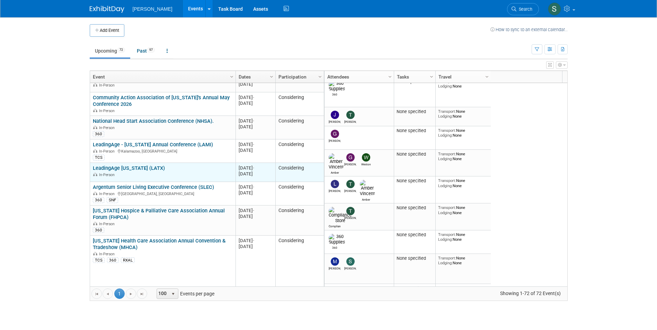
scroll to position [1080, 0]
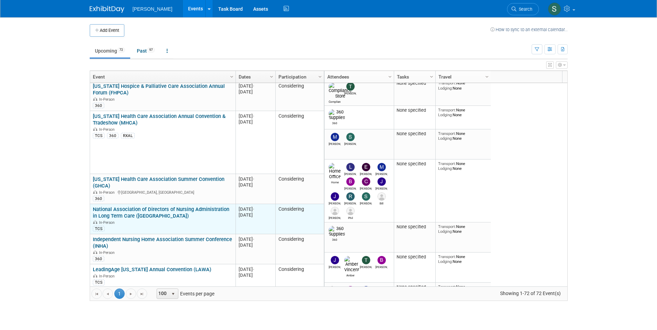
click at [182, 206] on link "National Association of Directors of Nursing Administration in Long Term Care (…" at bounding box center [161, 212] width 136 height 13
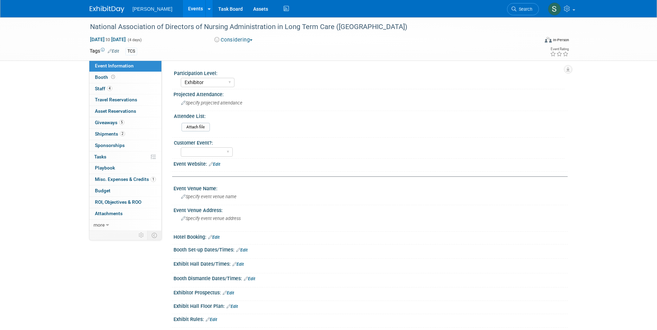
select select "Exhibitor"
click at [126, 111] on span "Asset Reservations 0" at bounding box center [115, 111] width 41 height 6
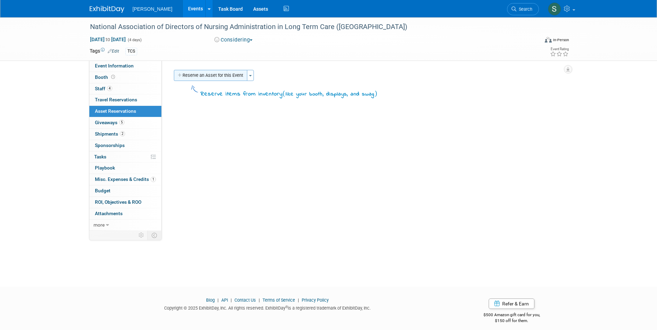
click at [207, 78] on button "Reserve an Asset for this Event" at bounding box center [210, 75] width 73 height 11
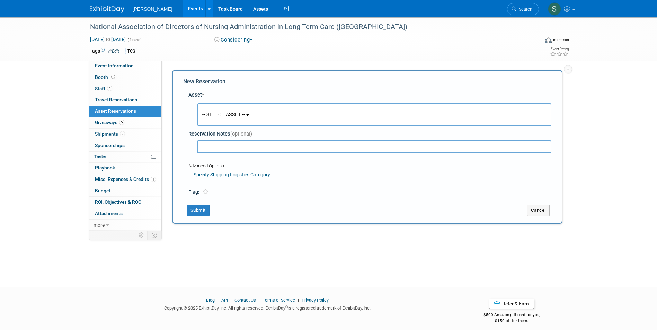
scroll to position [5, 0]
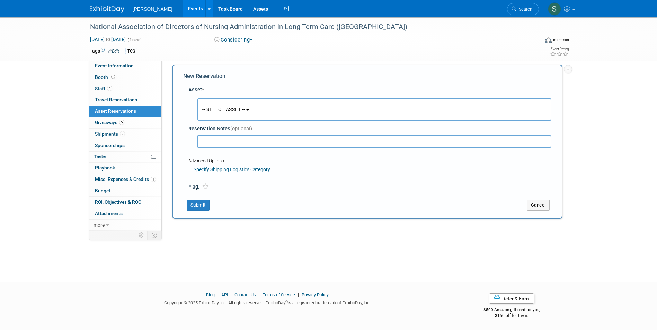
click at [212, 118] on button "-- SELECT ASSET --" at bounding box center [374, 109] width 354 height 22
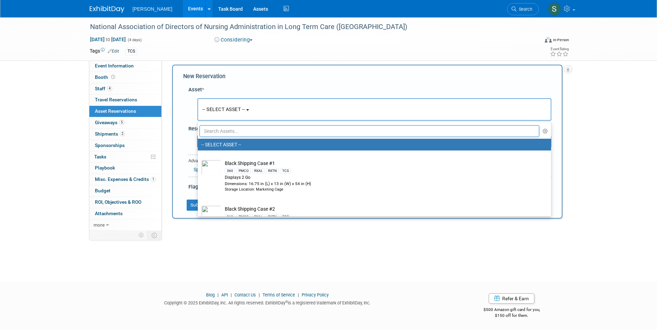
click at [216, 134] on input "text" at bounding box center [369, 131] width 340 height 12
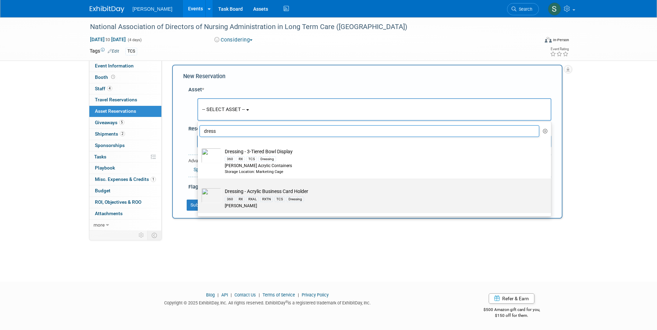
type input "dress"
click at [260, 204] on div "[PERSON_NAME]" at bounding box center [381, 206] width 312 height 6
click at [199, 187] on input "Dressing - Acrylic Business Card Holder 360 RX RXAL RXTN TCS Dressing [PERSON_N…" at bounding box center [196, 184] width 4 height 4
select select "10723995"
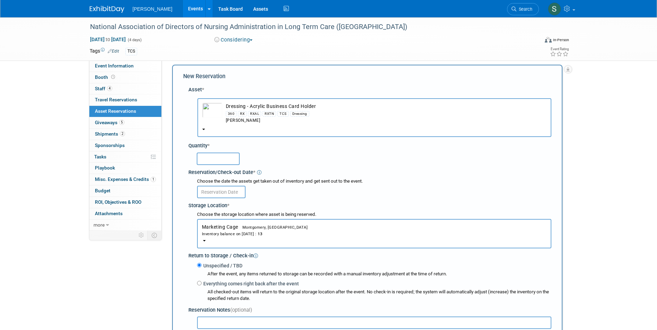
click at [214, 157] on input "text" at bounding box center [218, 159] width 43 height 12
type input "1"
click at [182, 168] on div "New Reservation Asset * -- SELECT ASSET -- RX" at bounding box center [367, 232] width 390 height 335
click at [210, 192] on input "text" at bounding box center [221, 192] width 48 height 12
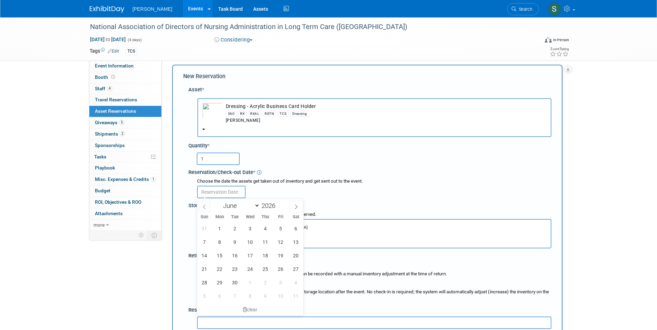
click at [204, 207] on icon at bounding box center [204, 207] width 5 height 5
select select "4"
click at [215, 283] on span "25" at bounding box center [219, 282] width 13 height 13
type input "[DATE]"
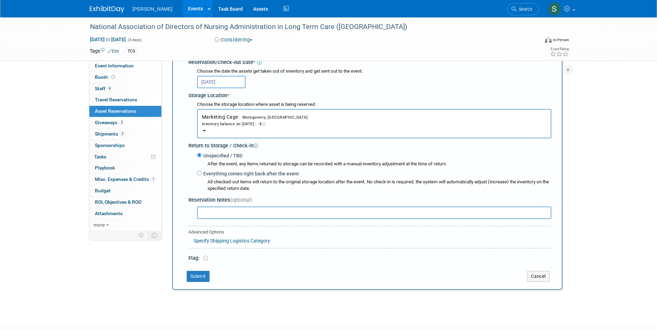
scroll to position [144, 0]
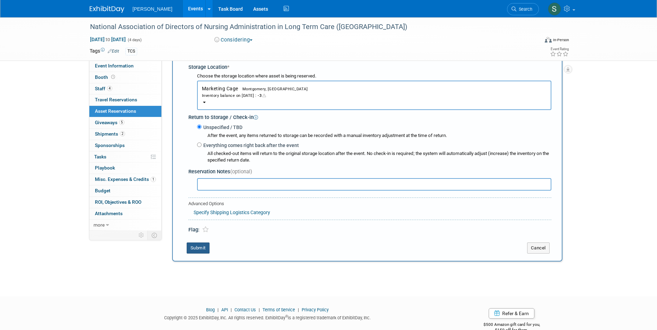
click at [198, 251] on button "Submit" at bounding box center [198, 248] width 23 height 11
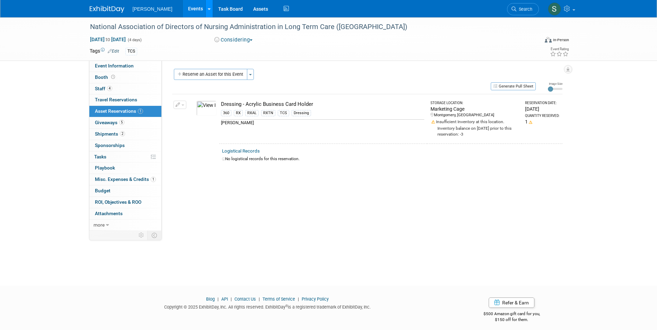
scroll to position [0, 0]
click at [240, 213] on div "Participation Level: Exhibitor Exhibitor/Sponsor Projected Attendance: Specify …" at bounding box center [365, 146] width 406 height 170
